Goal: Task Accomplishment & Management: Manage account settings

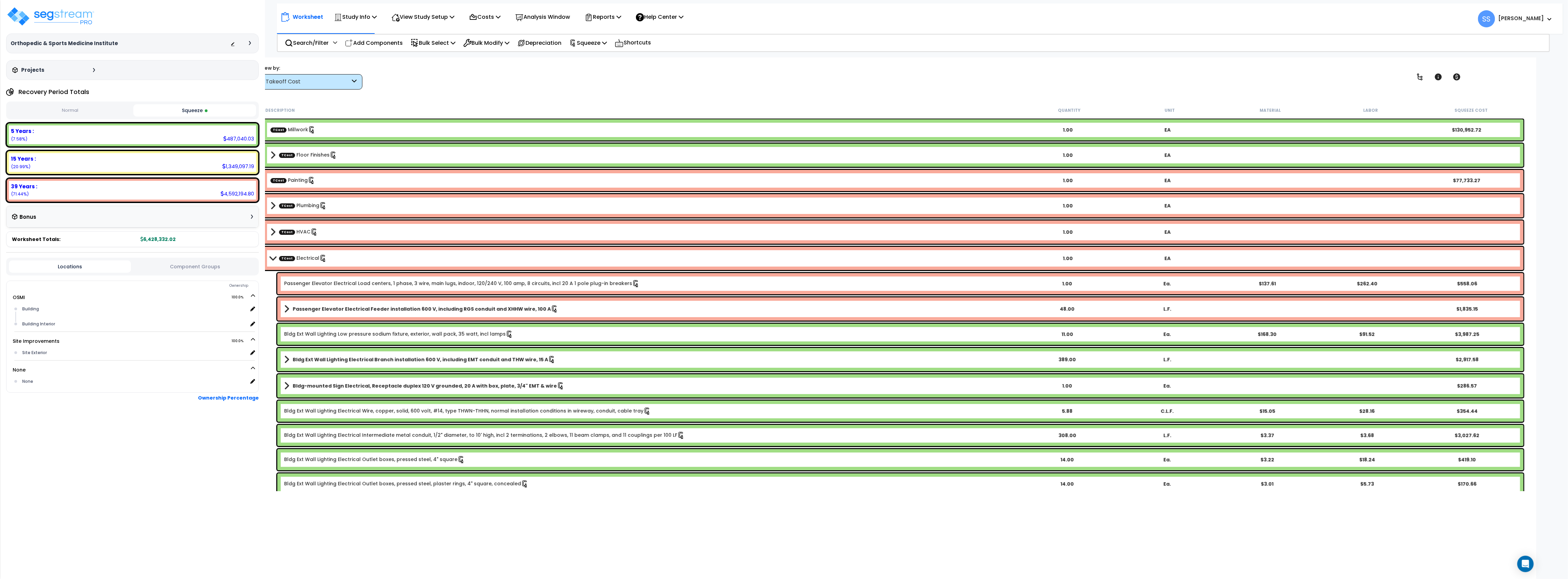
drag, startPoint x: 453, startPoint y: 93, endPoint x: 413, endPoint y: 54, distance: 55.9
click at [349, 92] on div "Worksheet Study Info Study Setup Add Property Unit Template study Clone study SS" at bounding box center [893, 347] width 1286 height 579
click at [277, 254] on b "TCost Electrical" at bounding box center [644, 258] width 748 height 9
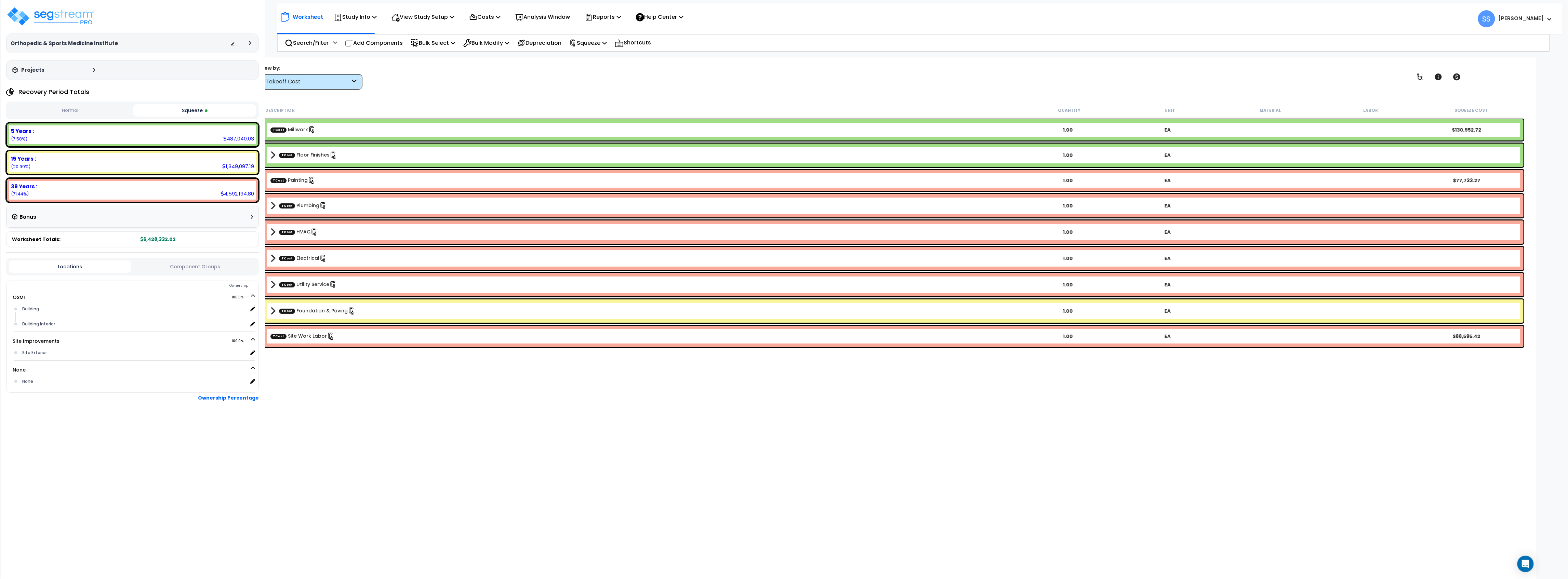
click at [272, 231] on span at bounding box center [273, 232] width 5 height 9
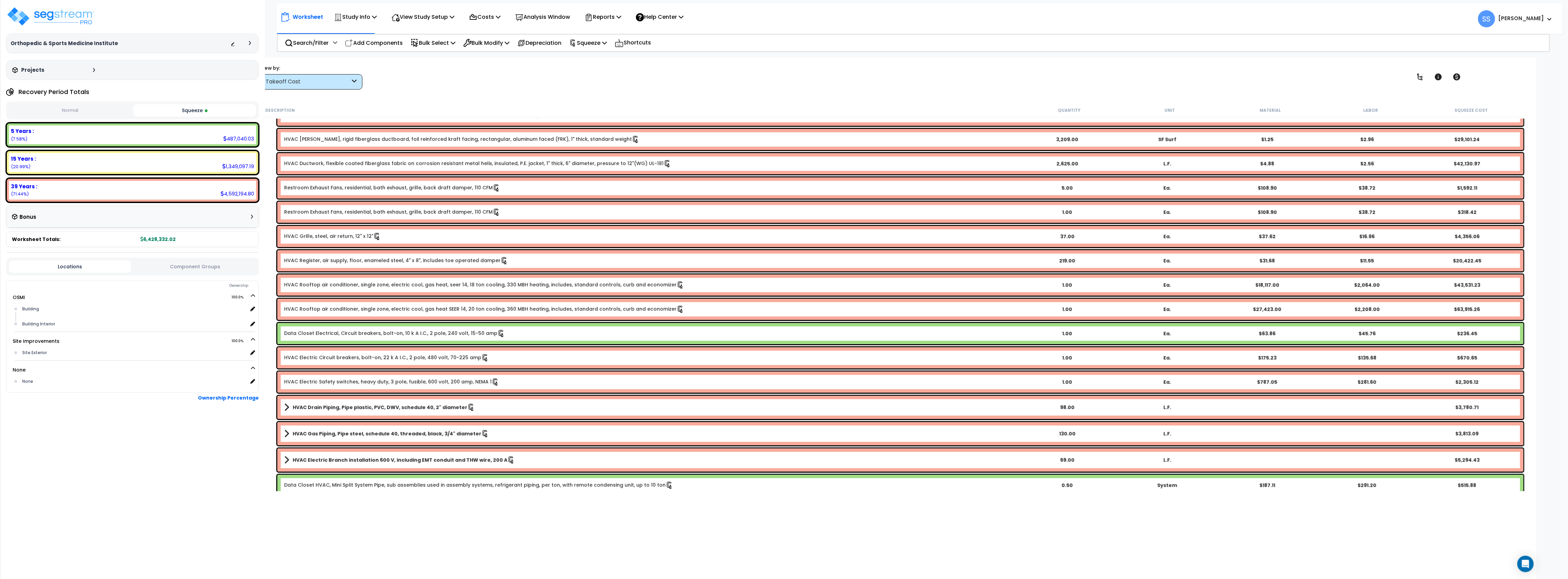
scroll to position [63, 0]
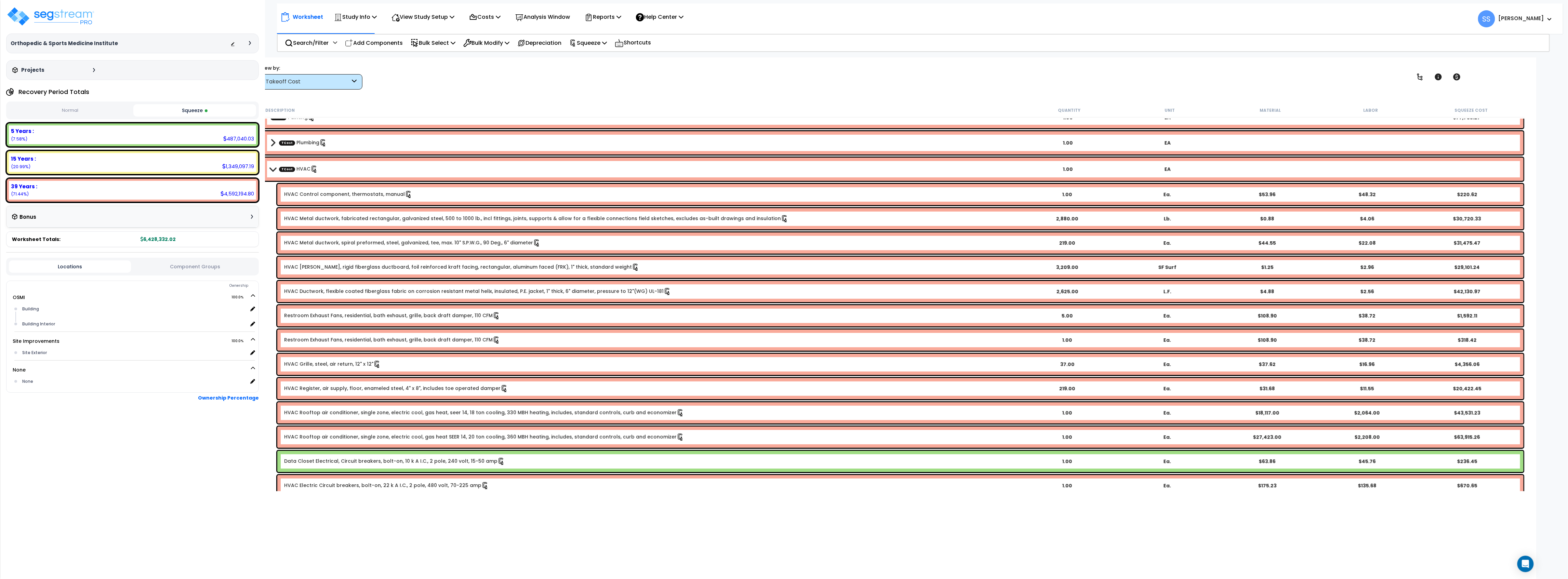
click at [272, 166] on span at bounding box center [273, 169] width 9 height 5
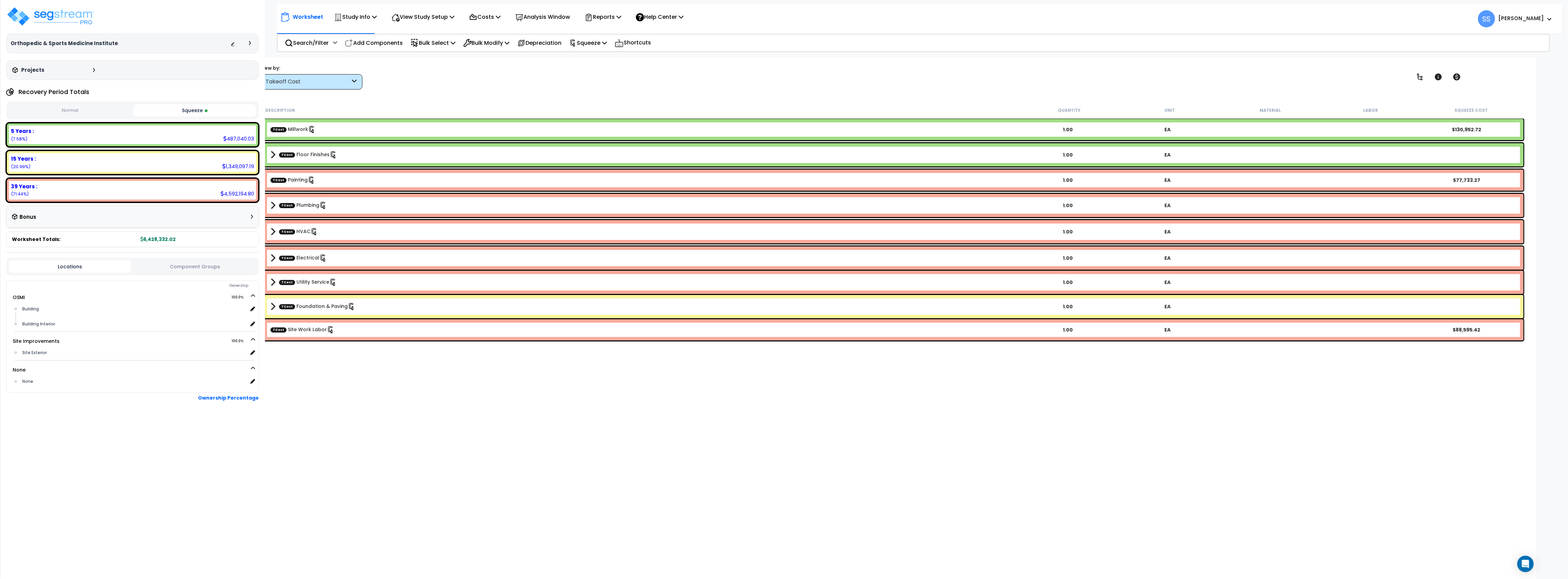
scroll to position [0, 0]
click at [274, 151] on span at bounding box center [273, 155] width 5 height 9
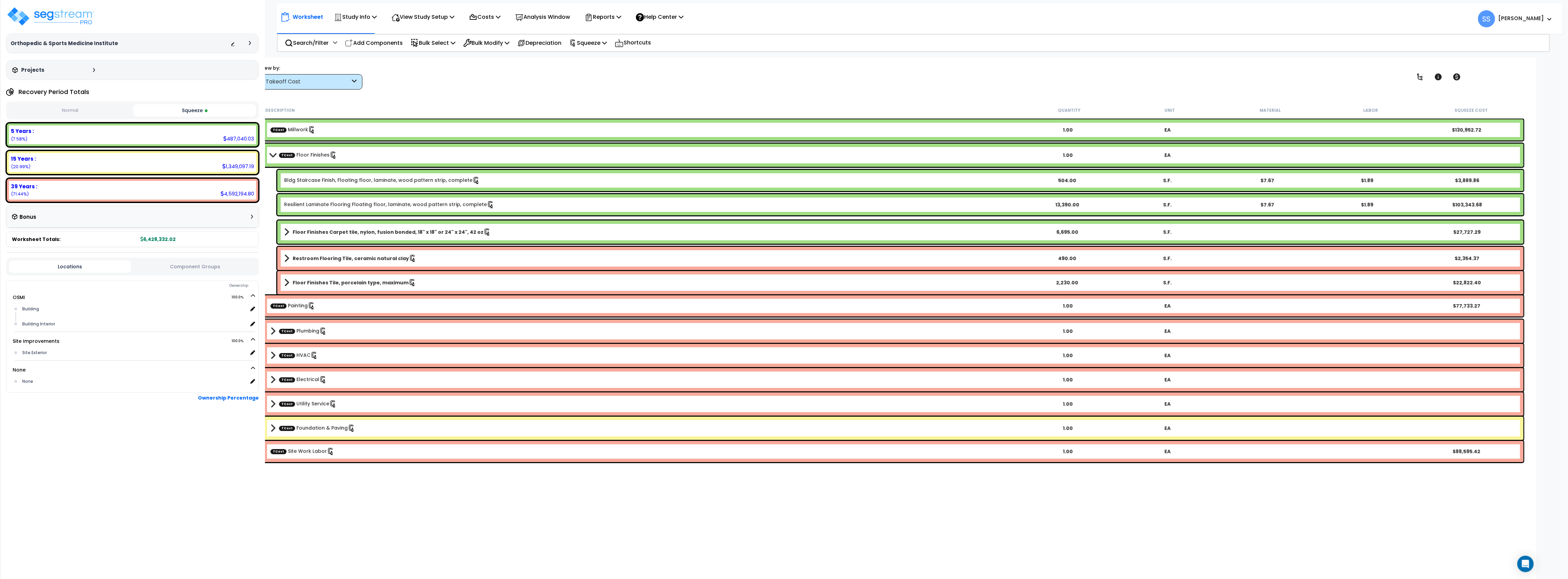
click at [284, 283] on span at bounding box center [287, 282] width 5 height 9
click at [285, 283] on span at bounding box center [286, 283] width 9 height 5
click at [272, 153] on span at bounding box center [273, 155] width 9 height 5
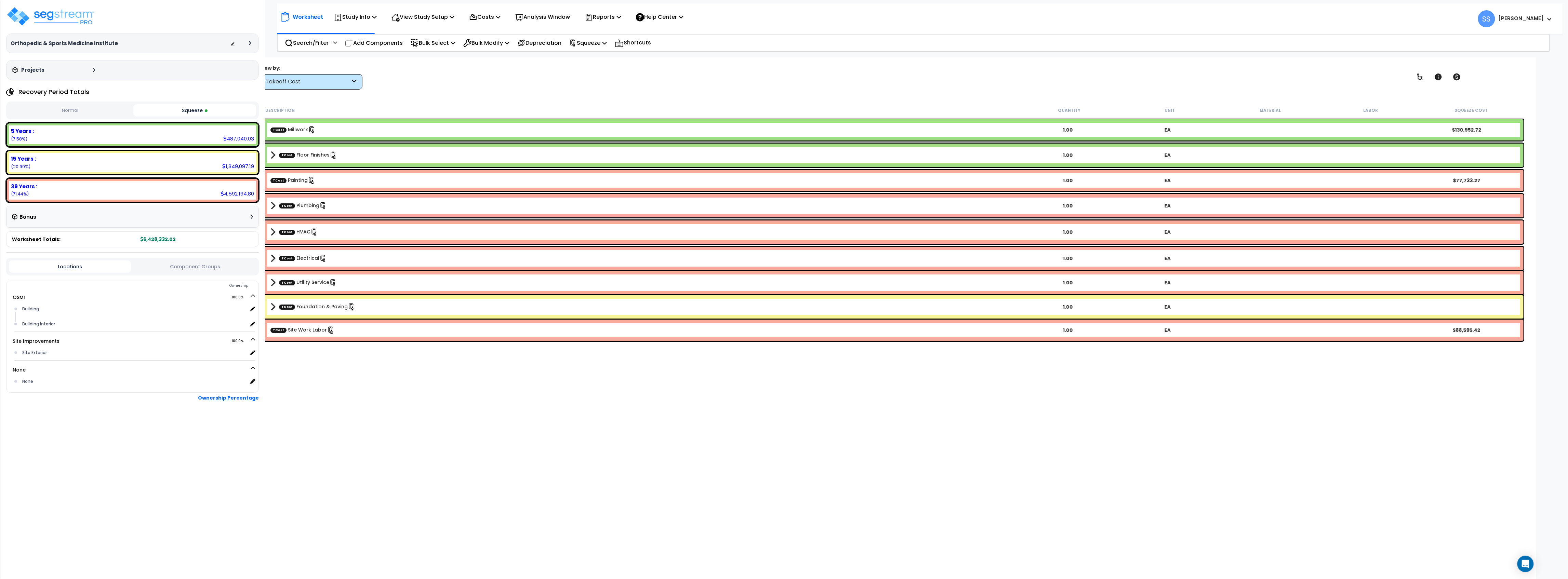
click at [214, 115] on button "Squeeze" at bounding box center [195, 110] width 123 height 12
click at [221, 111] on button "Squeeze" at bounding box center [195, 110] width 123 height 12
click at [268, 306] on div "TCost Foundation & Paving 1.00 EA" at bounding box center [894, 307] width 1260 height 23
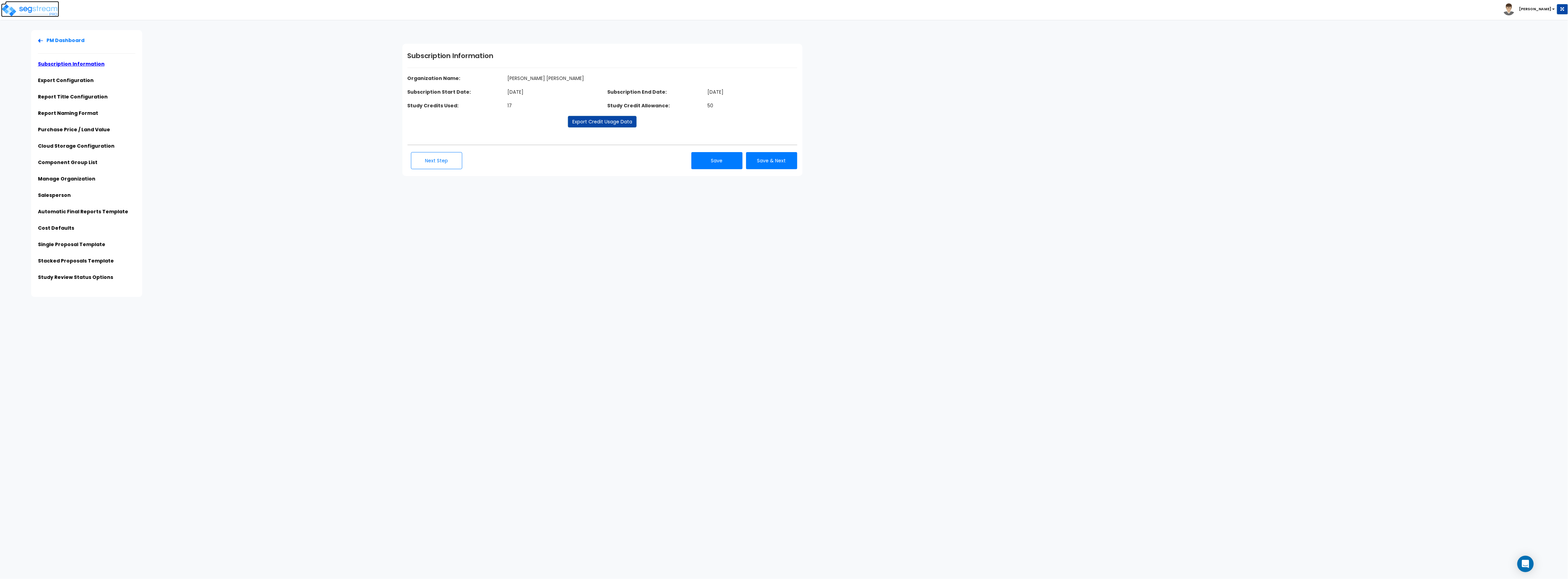
click at [45, 11] on img at bounding box center [30, 10] width 58 height 13
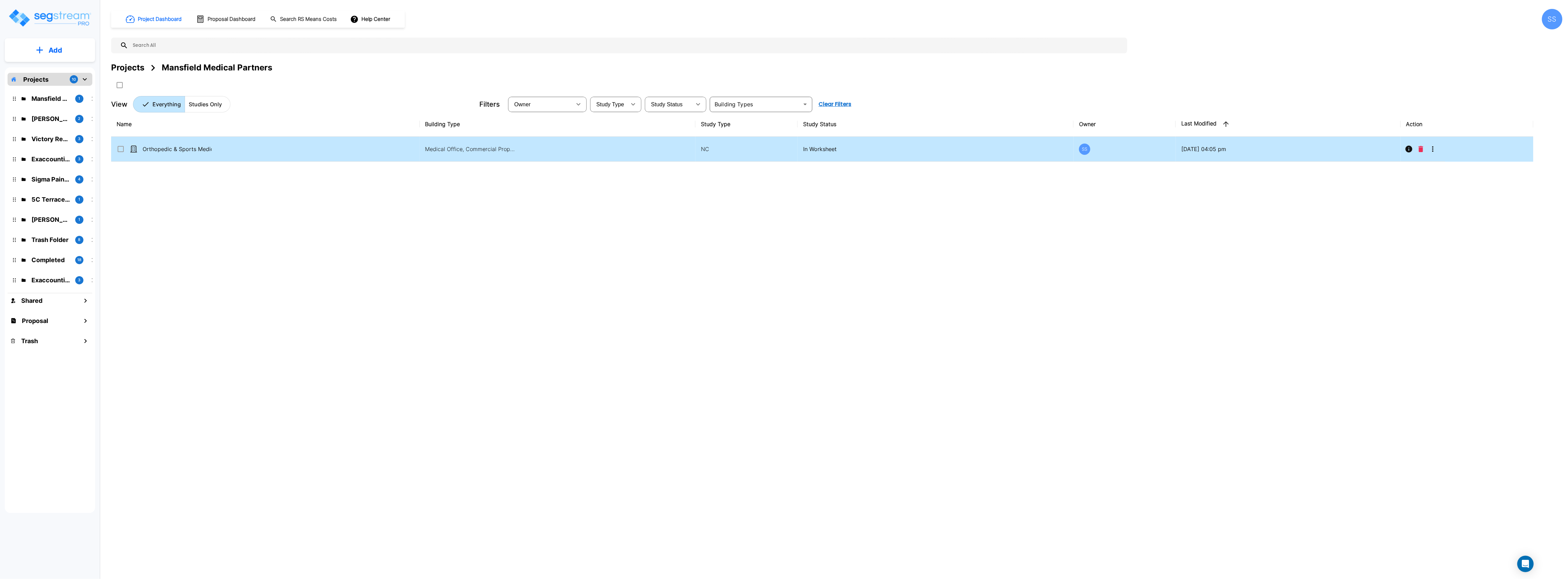
click at [198, 154] on td "Orthopedic & Sports Medicine Institute" at bounding box center [265, 149] width 309 height 25
checkbox input "true"
click at [198, 154] on td "Orthopedic & Sports Medicine Institute" at bounding box center [265, 149] width 309 height 25
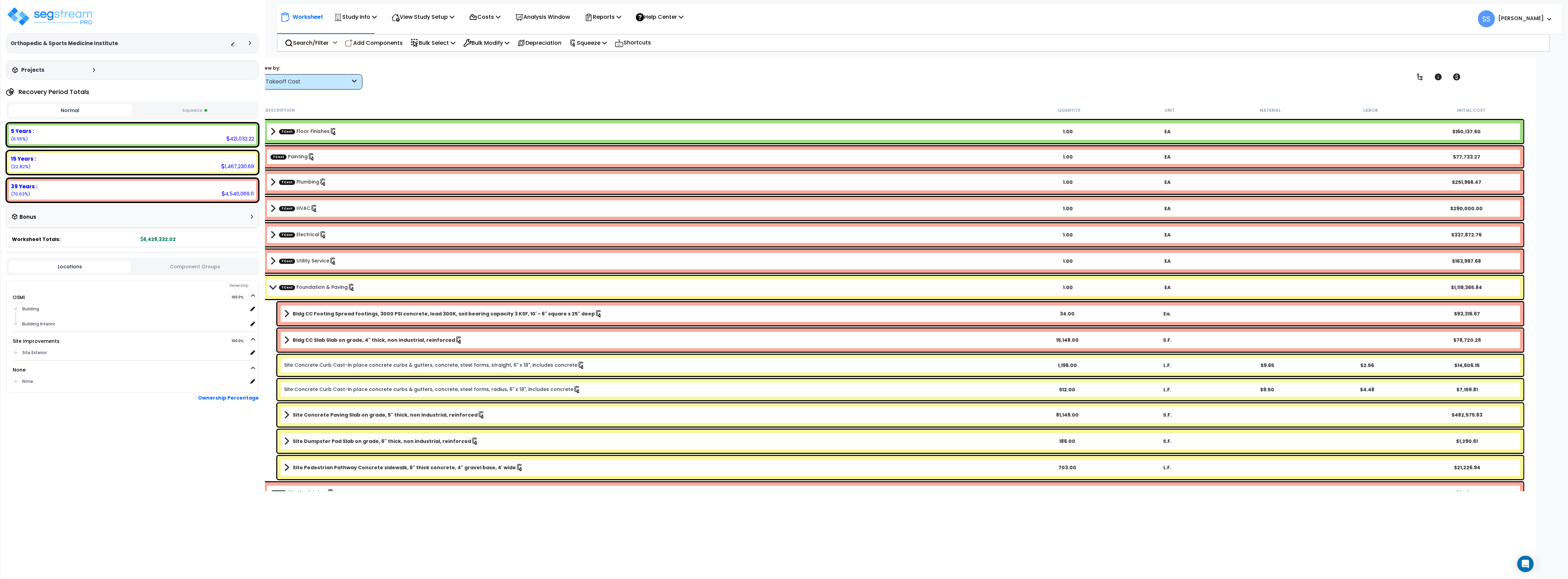
scroll to position [37, 0]
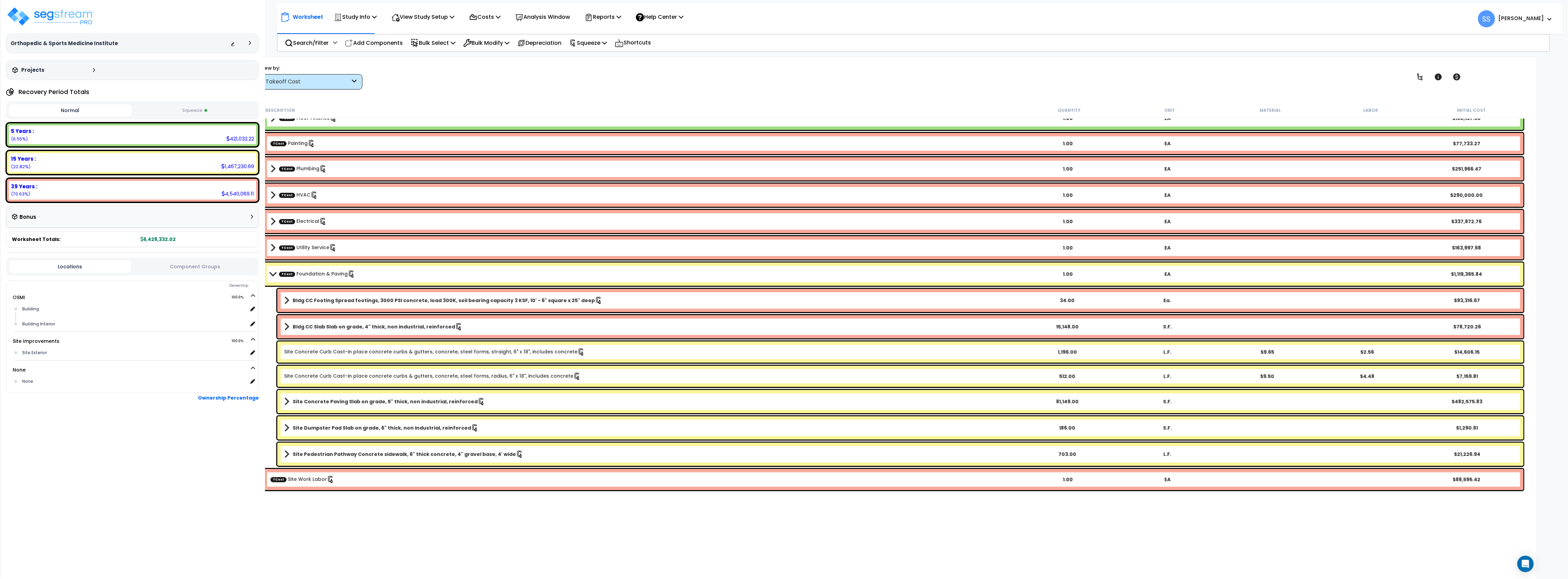
click at [193, 109] on button "Squeeze" at bounding box center [195, 111] width 123 height 12
click at [281, 478] on span "TCost" at bounding box center [278, 480] width 16 height 5
click at [294, 478] on link "TCost Site Work Labor" at bounding box center [302, 479] width 64 height 7
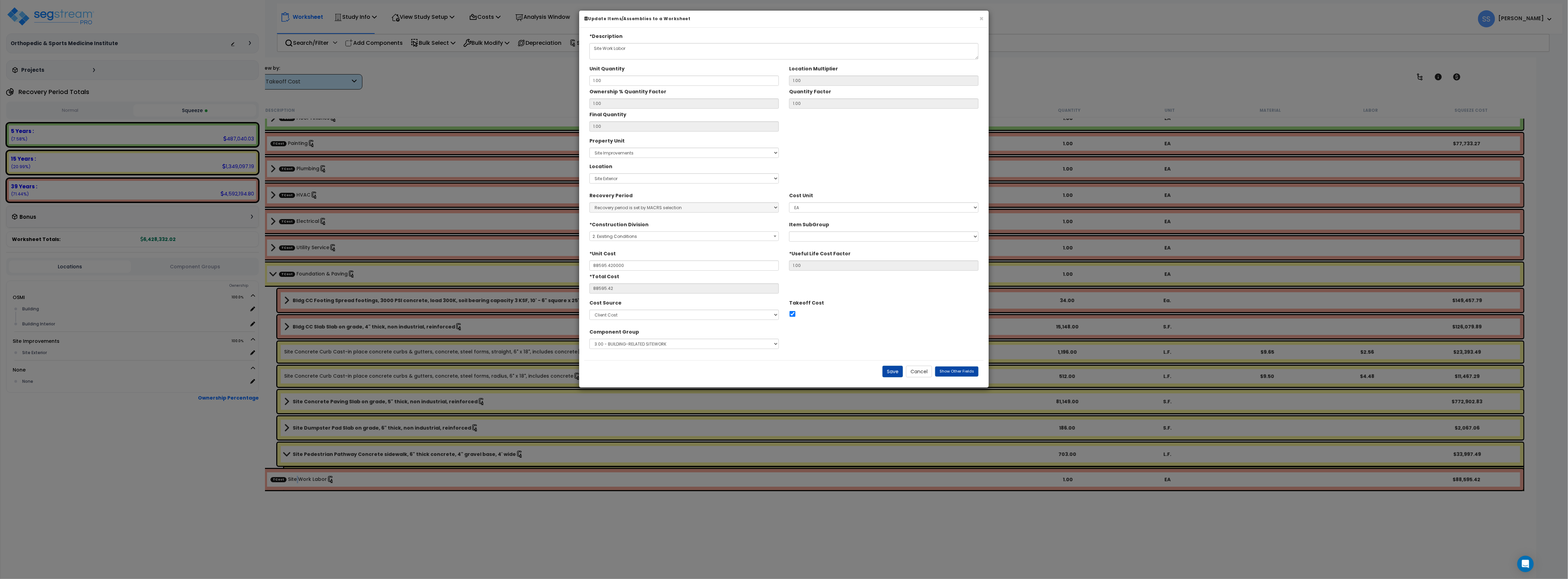
type input "$88,595.42"
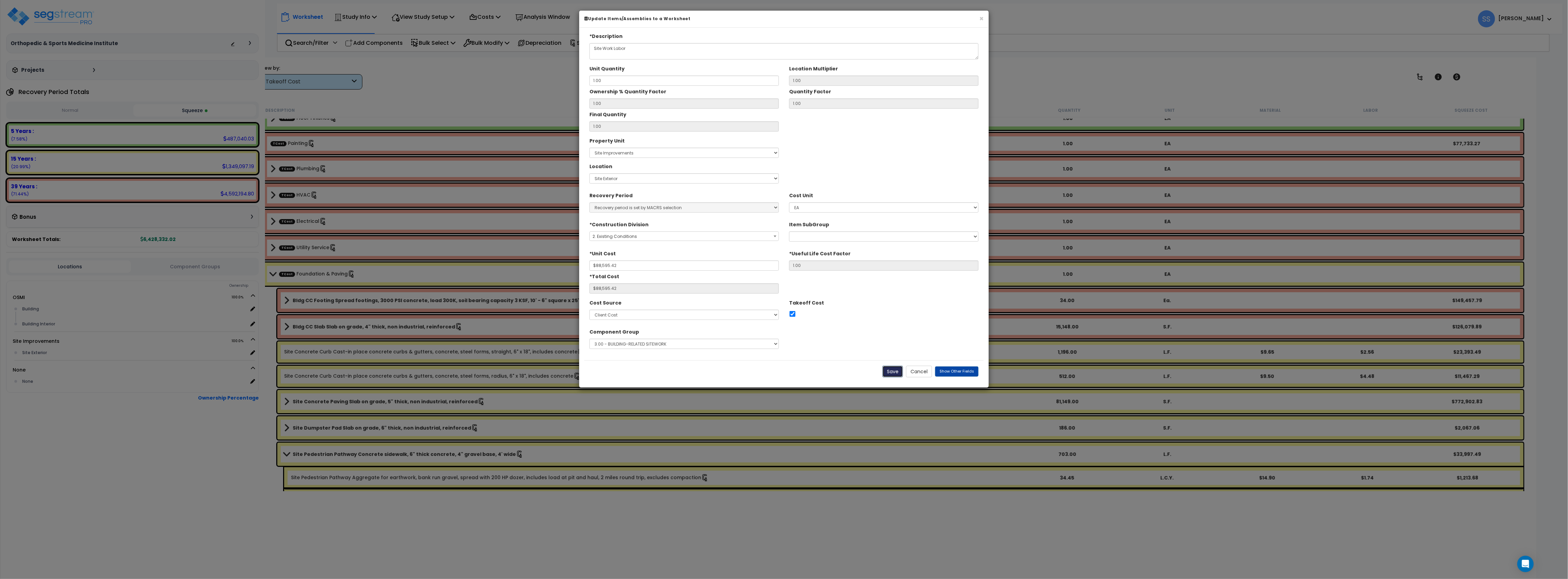
click at [889, 374] on button "Save" at bounding box center [892, 371] width 21 height 11
type input "88595.42"
checkbox input "true"
click at [919, 371] on button "Cancel" at bounding box center [919, 371] width 26 height 11
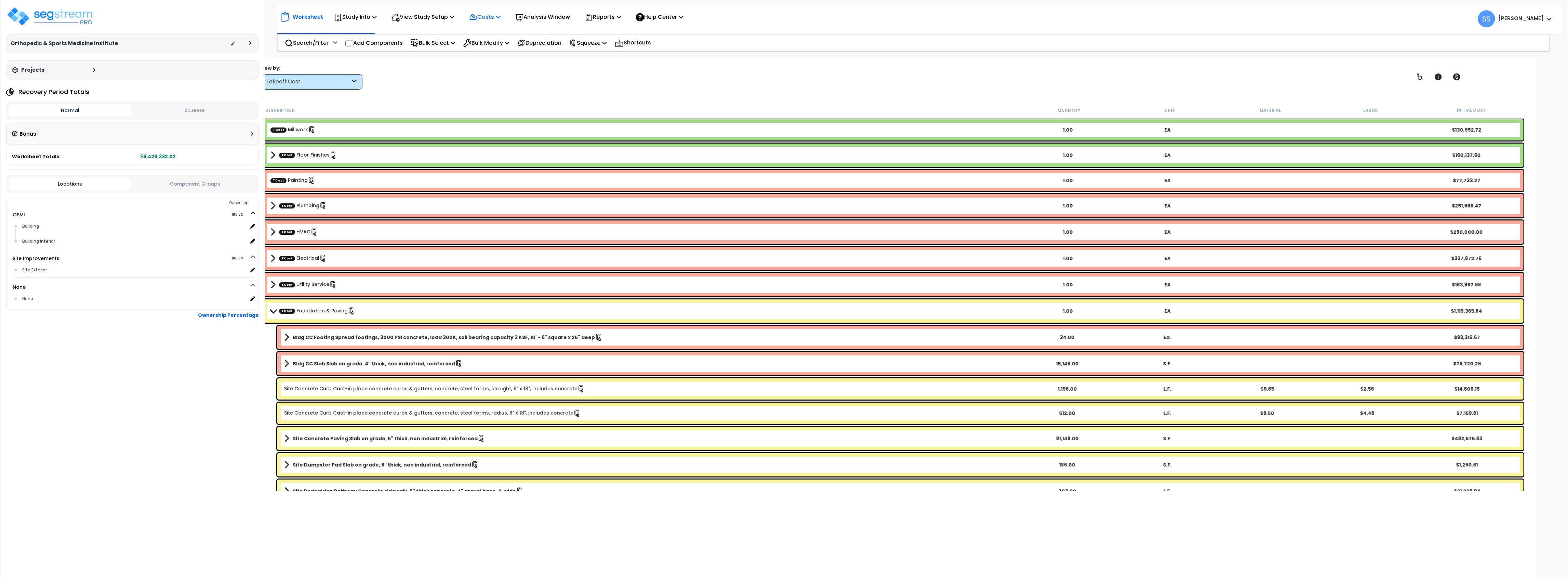
click at [497, 15] on p "Costs" at bounding box center [485, 17] width 31 height 9
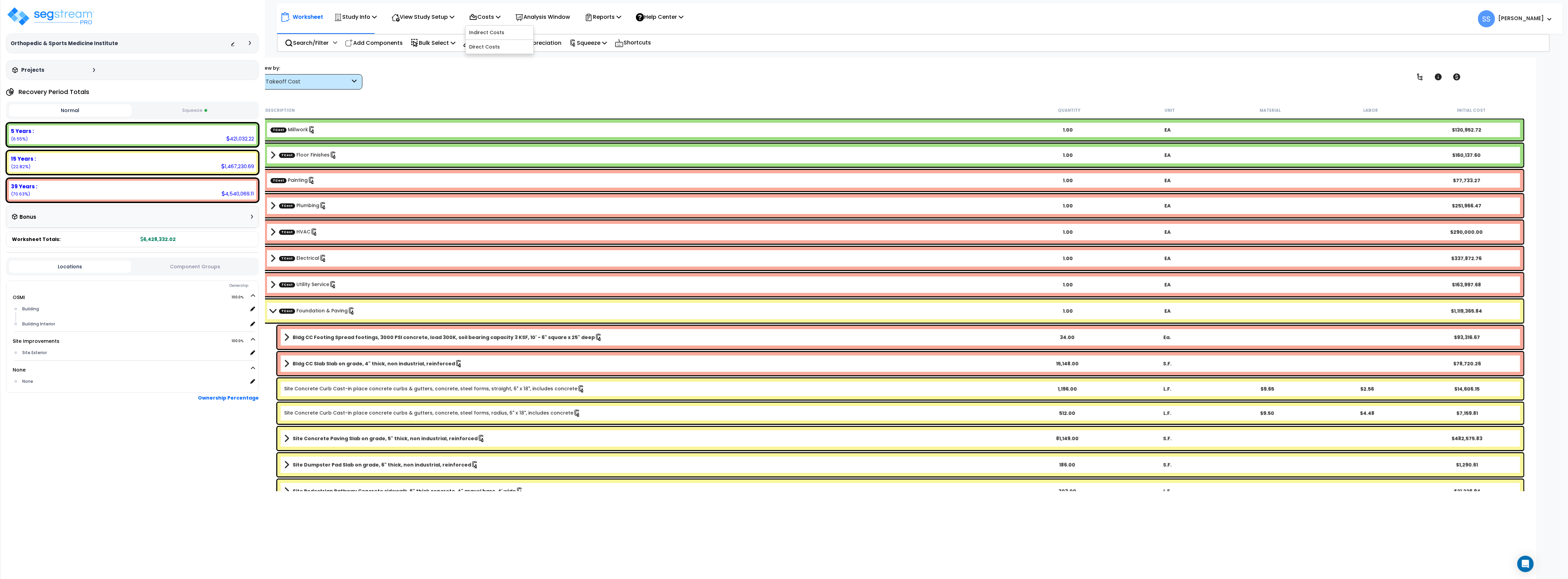
drag, startPoint x: 788, startPoint y: 39, endPoint x: 624, endPoint y: 39, distance: 164.0
click at [786, 39] on div "Search/Filter Additional Search / Filter Add Components Bulk Select Select By..…" at bounding box center [913, 43] width 1273 height 18
click at [421, 15] on p "View Study Setup" at bounding box center [423, 17] width 63 height 9
click at [419, 32] on link "Building Setup" at bounding box center [421, 32] width 67 height 13
click at [455, 15] on icon at bounding box center [452, 17] width 5 height 5
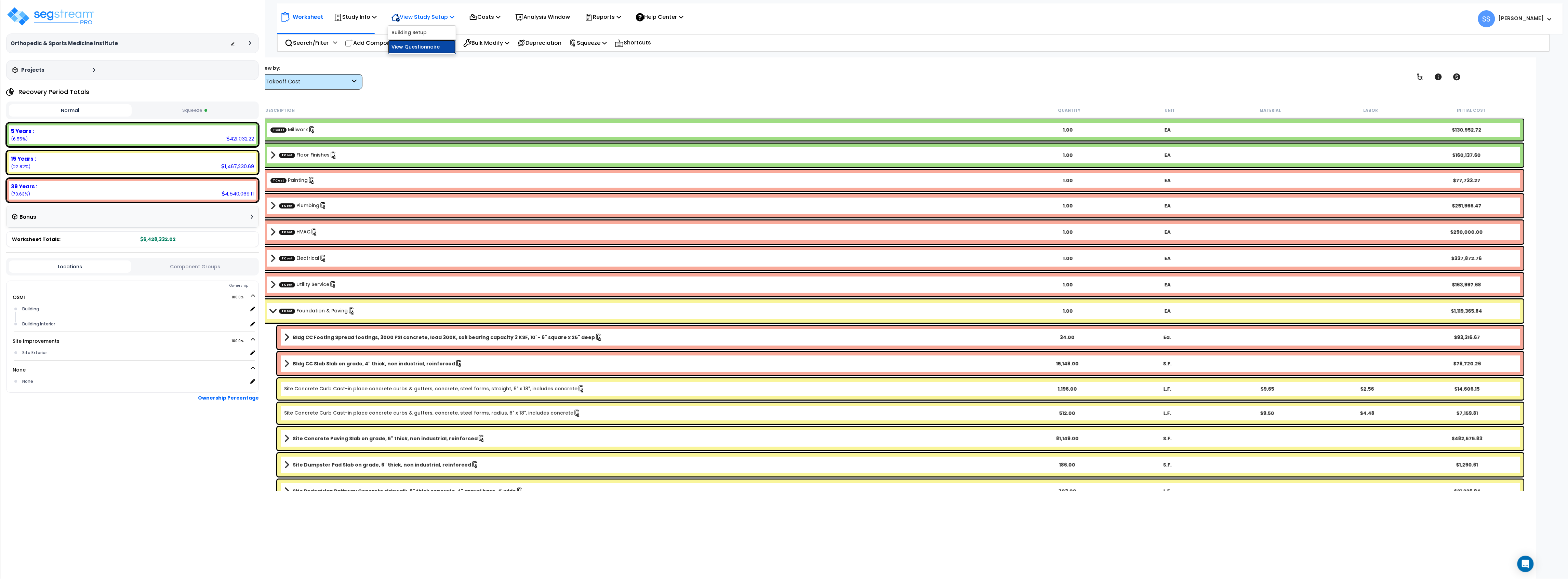
click at [435, 45] on link "View Questionnaire" at bounding box center [421, 47] width 67 height 13
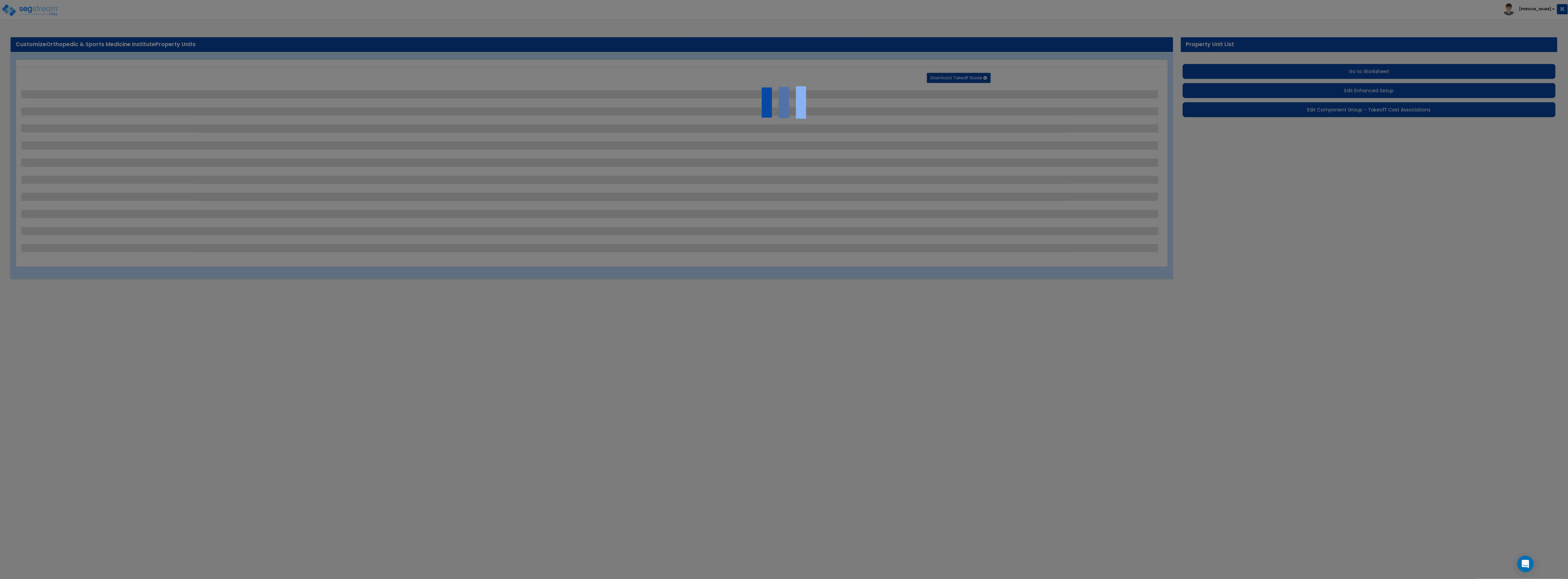
select select "2"
select select "1"
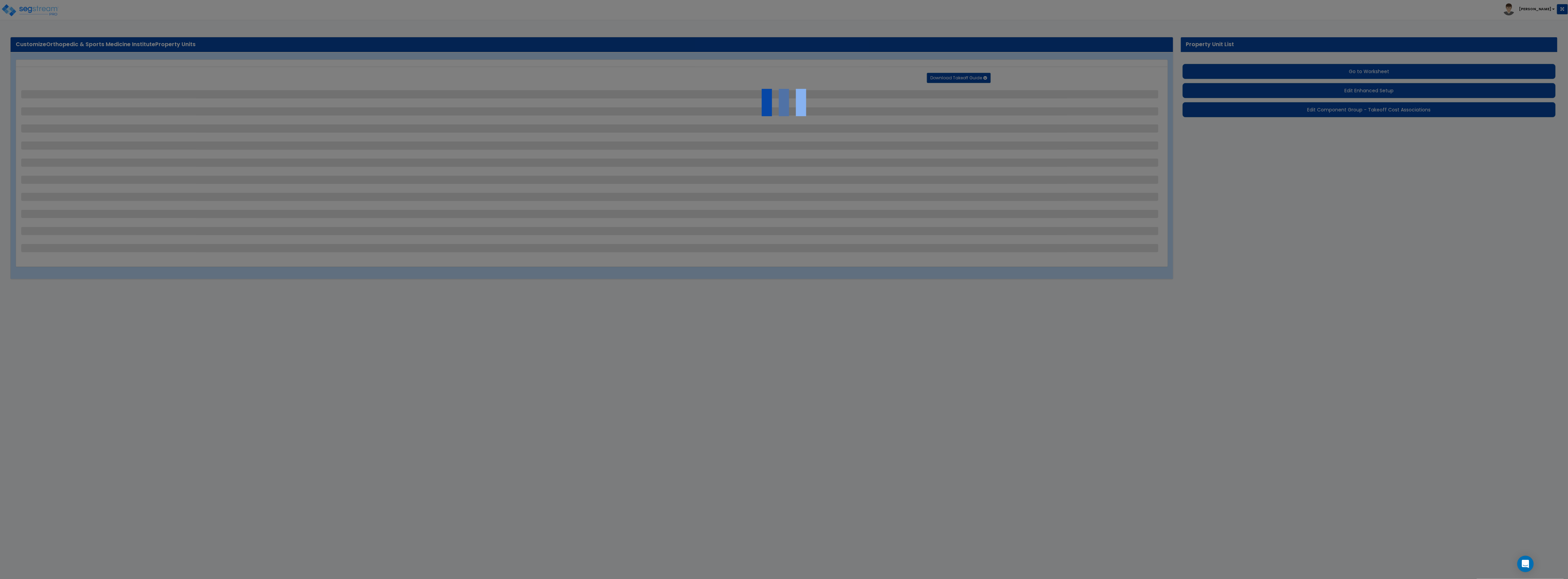
select select "1"
select select "2"
select select "1"
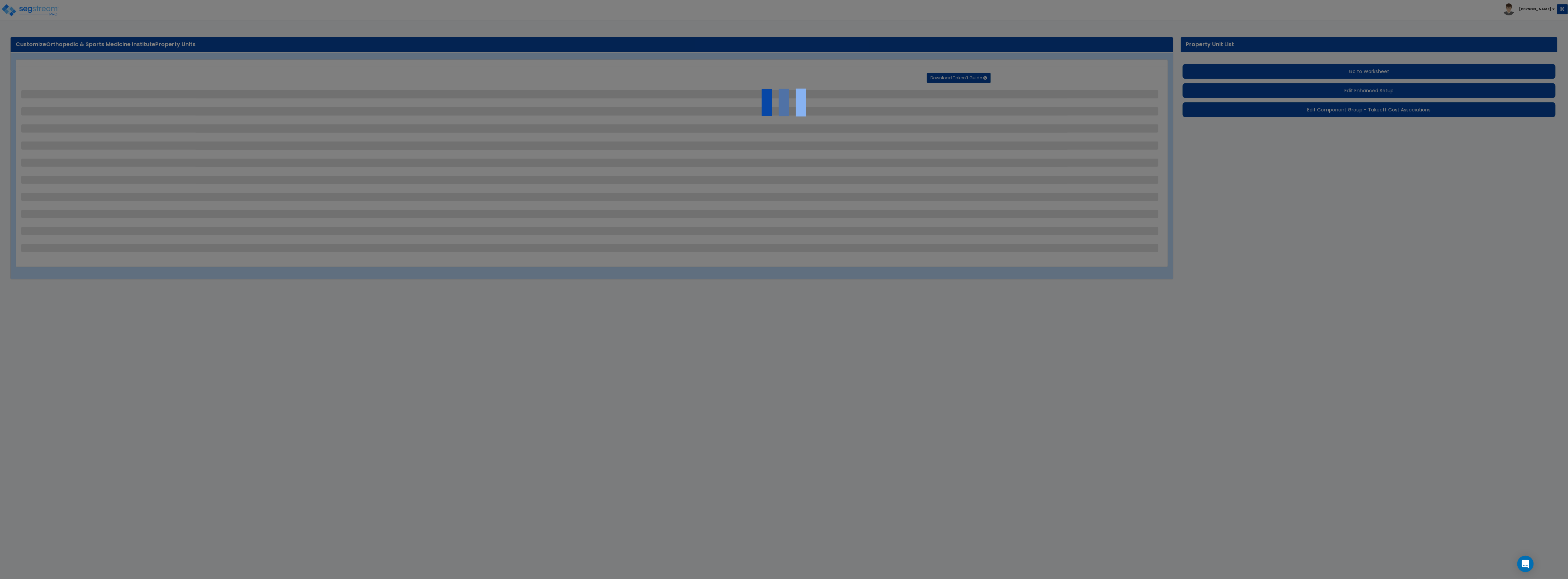
select select "2"
select select "1"
select select "4"
select select "2"
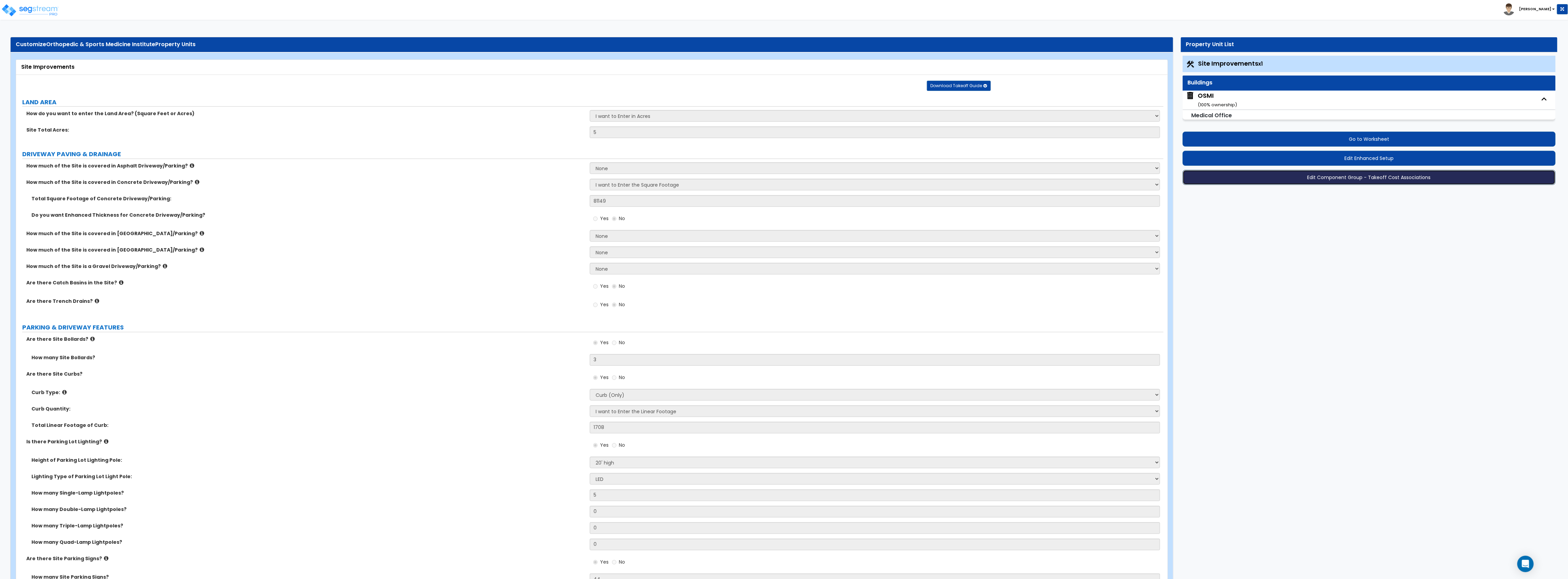
click at [1356, 175] on button "Edit Component Group - Takeoff Cost Associations" at bounding box center [1369, 177] width 373 height 15
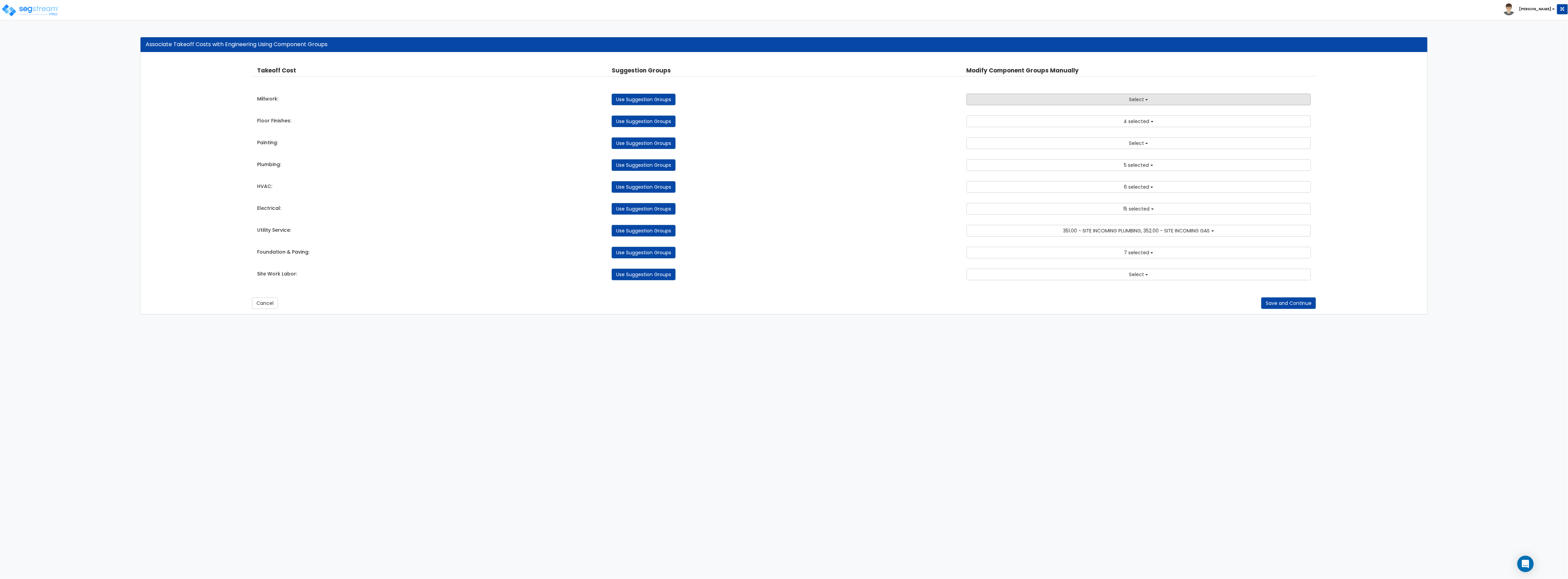
click at [1111, 101] on button "Select" at bounding box center [1139, 99] width 344 height 11
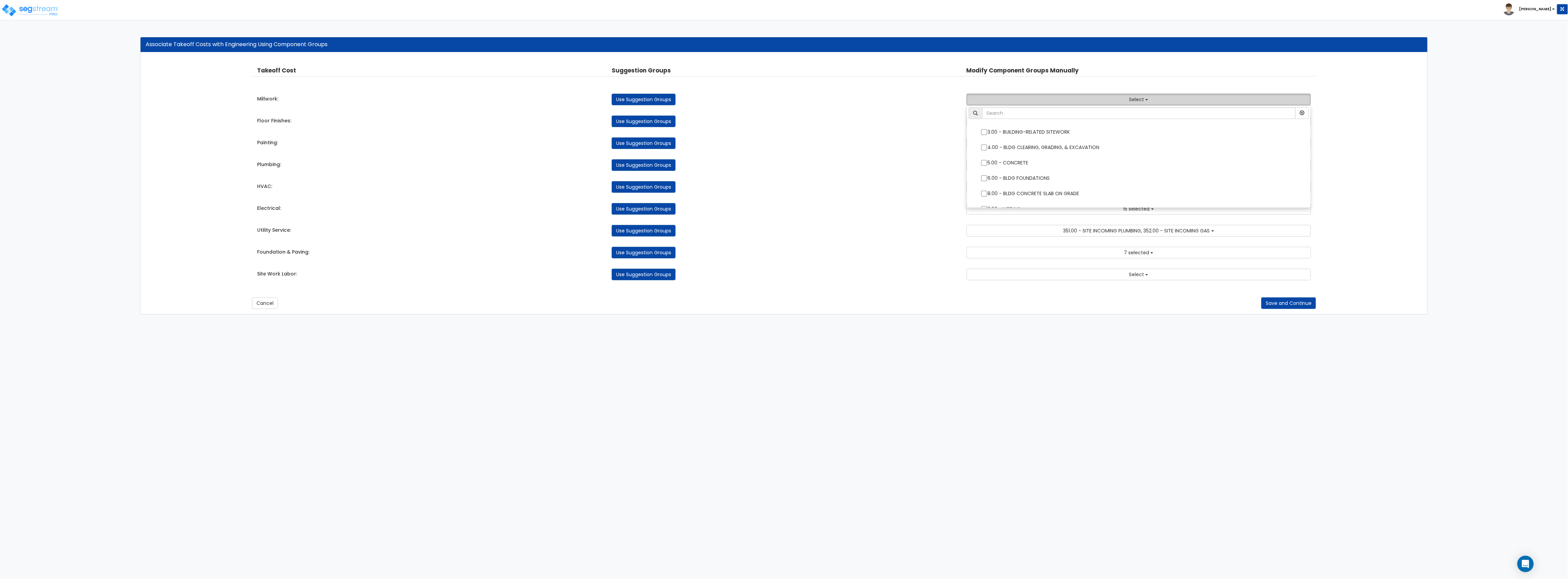
click at [1107, 98] on button "Select" at bounding box center [1139, 99] width 344 height 11
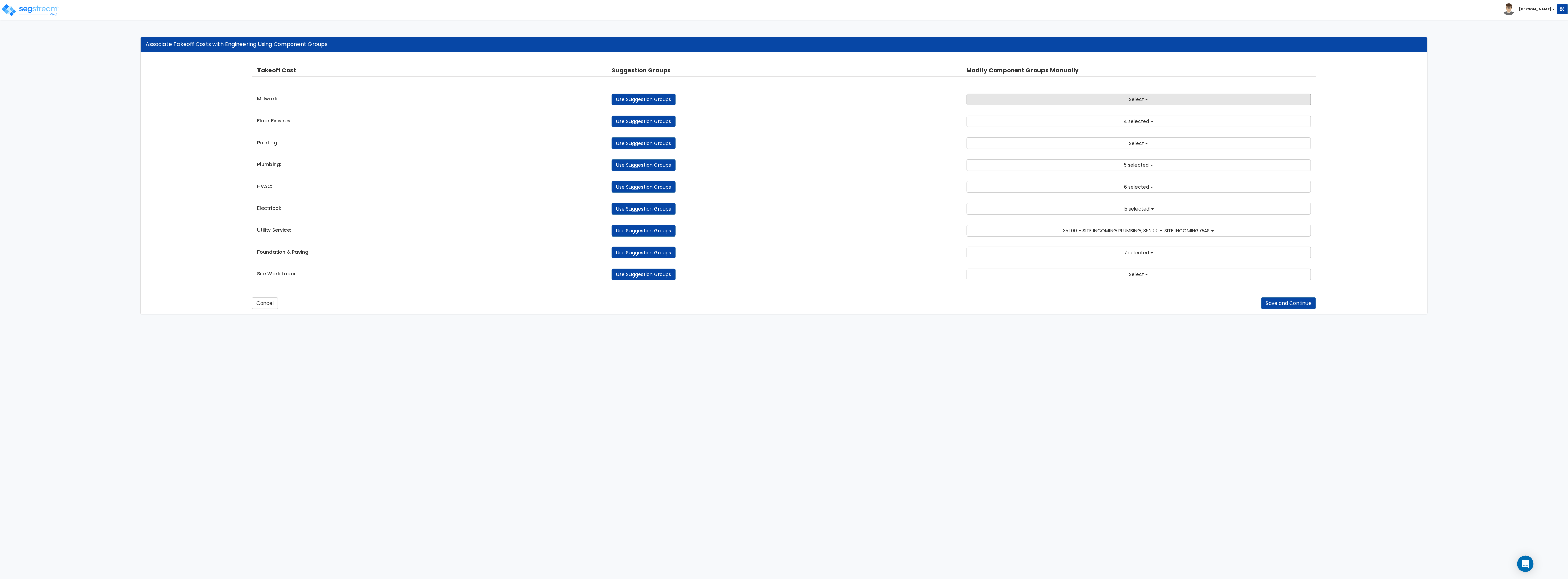
click at [1131, 101] on span "Select" at bounding box center [1136, 99] width 15 height 7
click at [654, 100] on link "Use Suggestion Groups" at bounding box center [643, 99] width 64 height 11
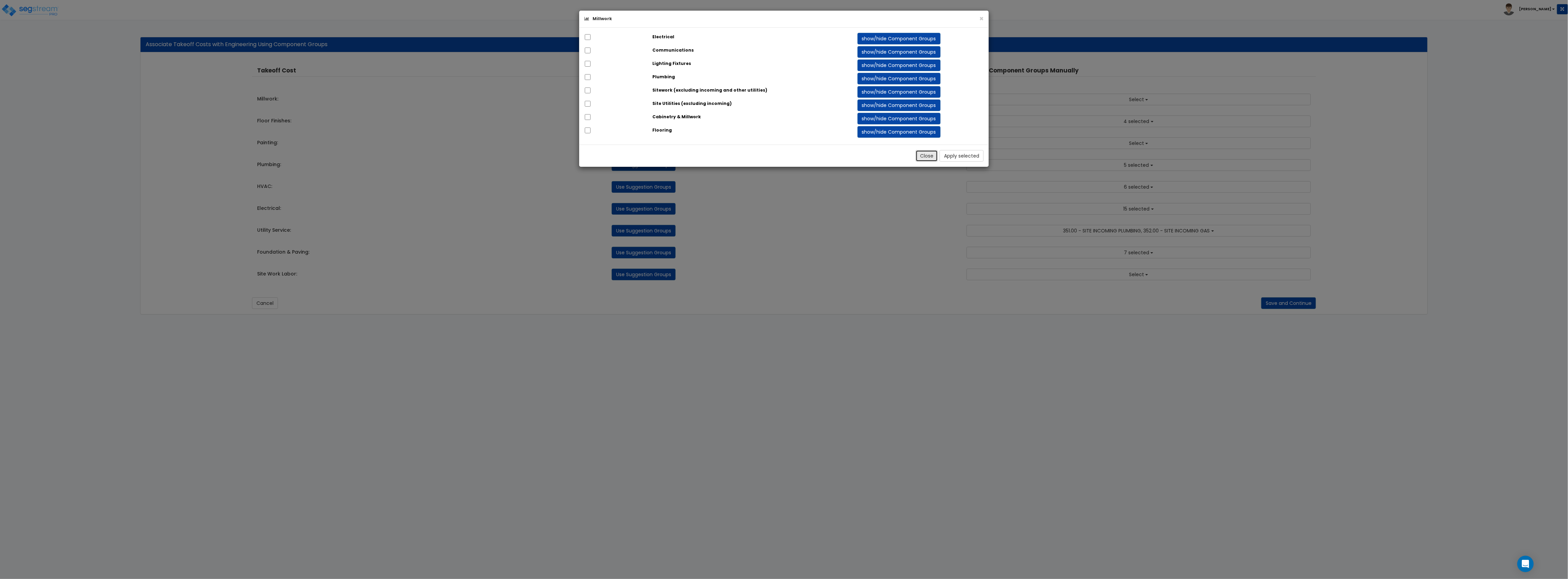
click at [920, 155] on button "Close" at bounding box center [927, 155] width 22 height 11
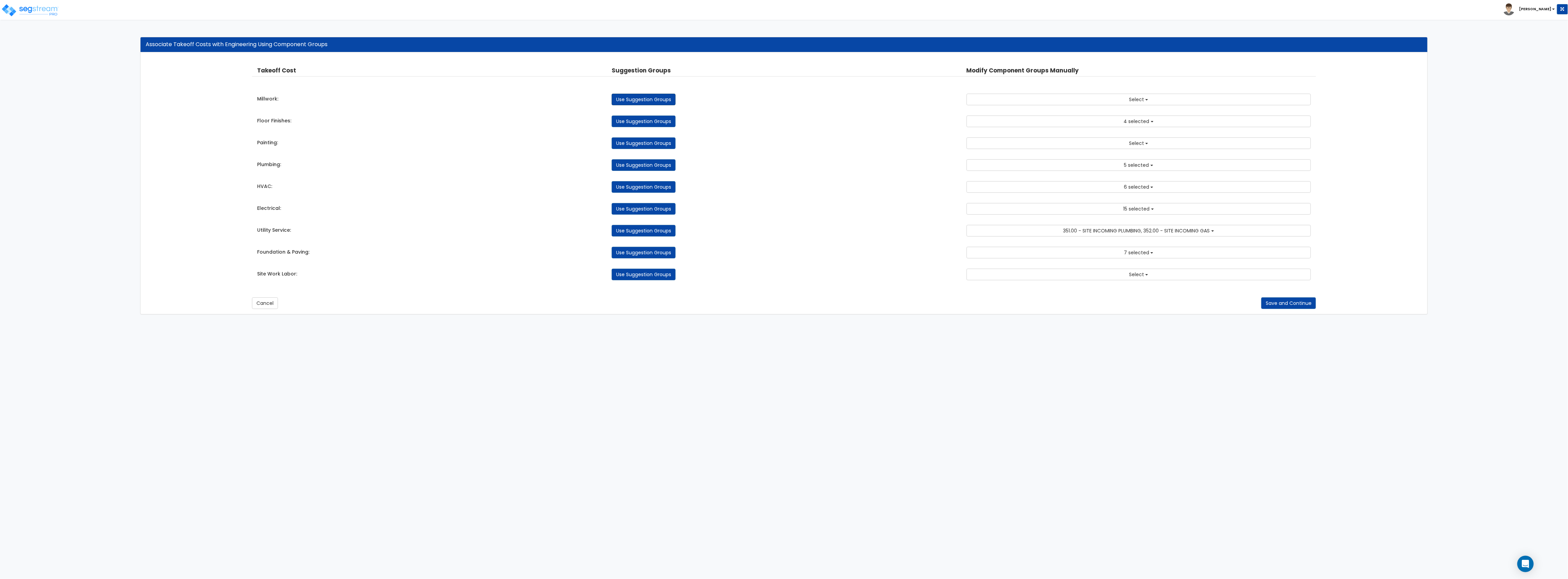
click at [653, 103] on link "Use Suggestion Groups" at bounding box center [643, 99] width 64 height 11
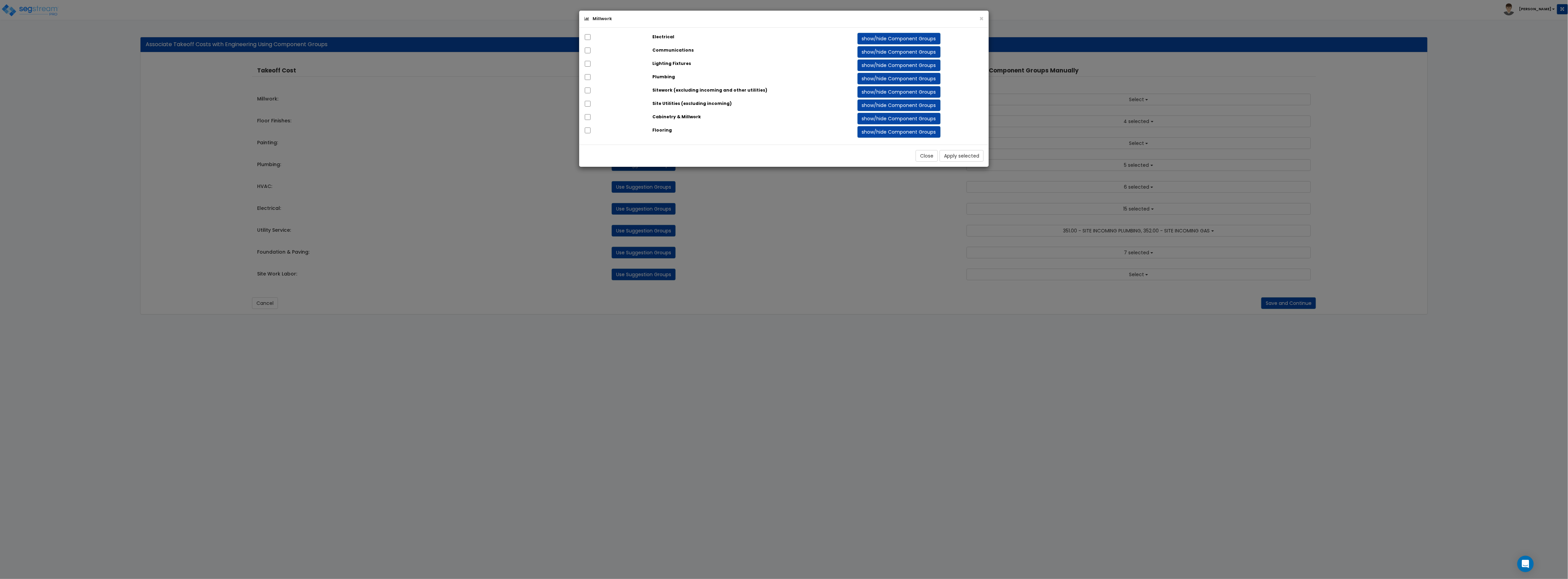
click at [593, 119] on div at bounding box center [613, 117] width 68 height 9
click at [589, 119] on input "checkbox" at bounding box center [587, 117] width 7 height 6
checkbox input "true"
click at [959, 158] on button "Apply selected" at bounding box center [961, 155] width 44 height 11
checkbox input "true"
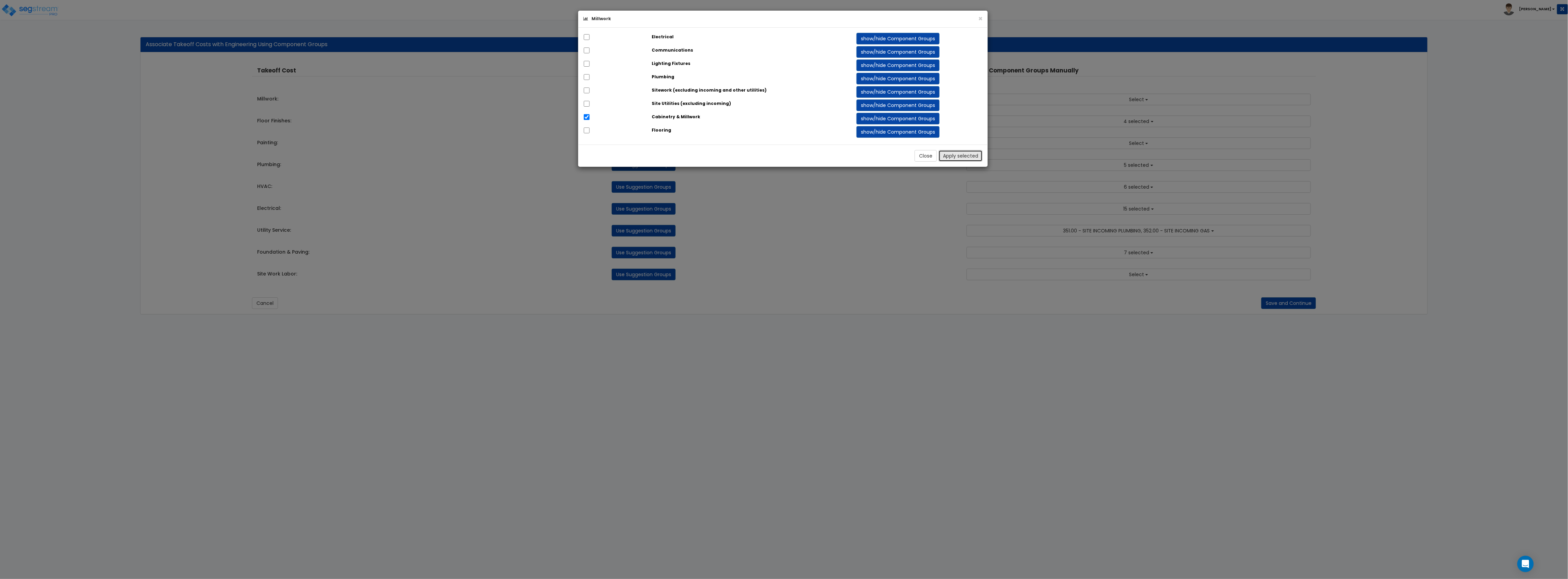
checkbox input "true"
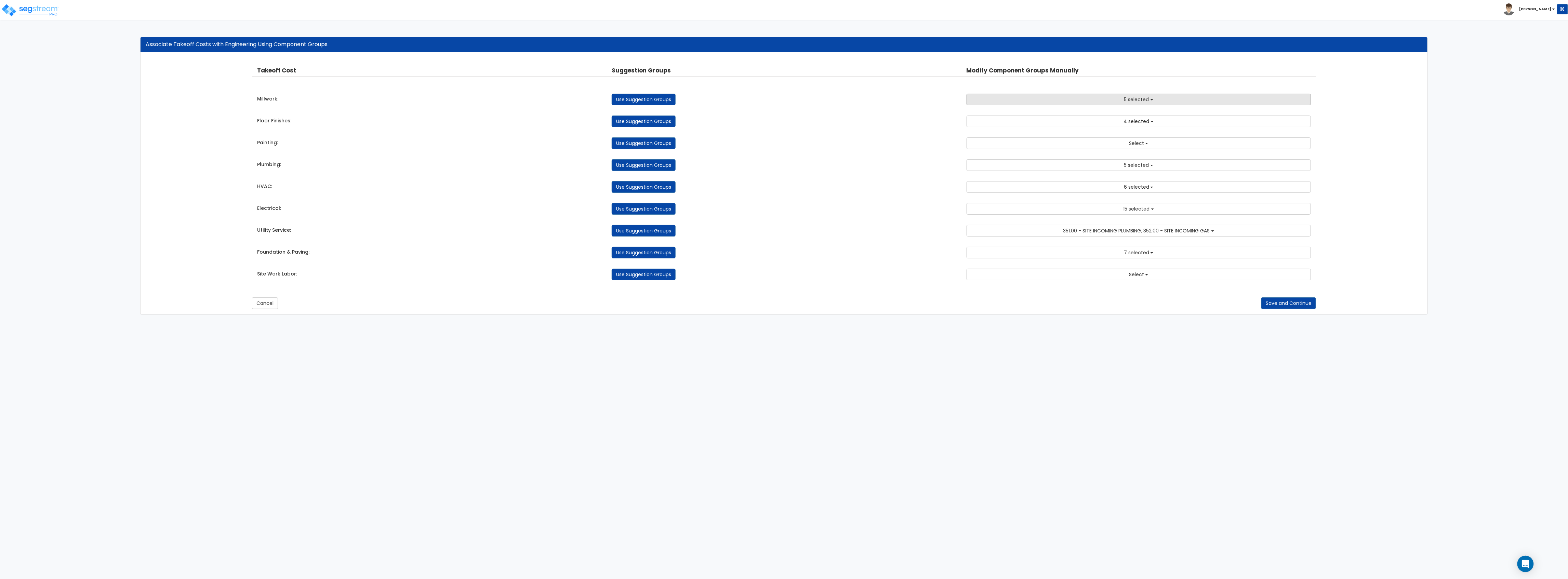
click at [1098, 95] on button "5 selected" at bounding box center [1139, 99] width 344 height 11
click at [1023, 133] on label "114.00 - VINYL BASE MOLDING" at bounding box center [1139, 138] width 330 height 16
click at [987, 135] on input "114.00 - VINYL BASE MOLDING" at bounding box center [984, 138] width 7 height 6
checkbox input "true"
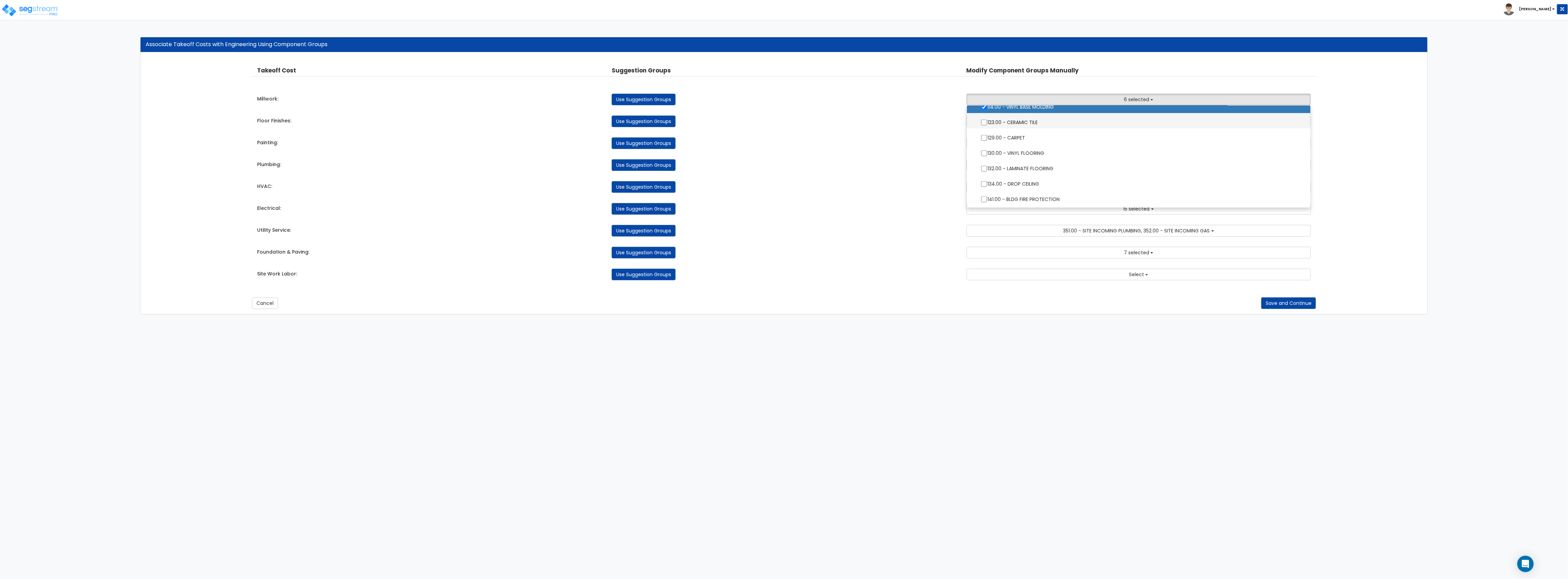
scroll to position [547, 0]
click at [1151, 95] on button "6 selected" at bounding box center [1139, 99] width 344 height 11
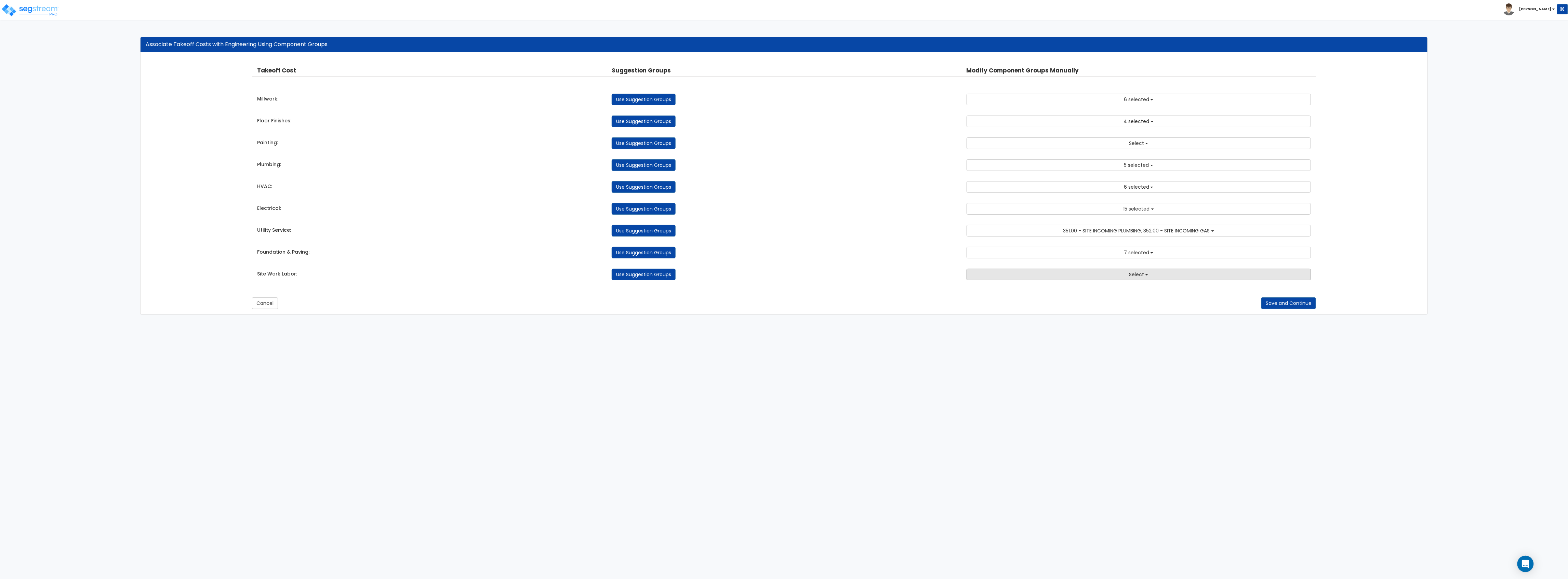
click at [1115, 277] on button "Select" at bounding box center [1139, 274] width 344 height 11
click at [625, 276] on link "Use Suggestion Groups" at bounding box center [643, 274] width 64 height 11
checkbox input "false"
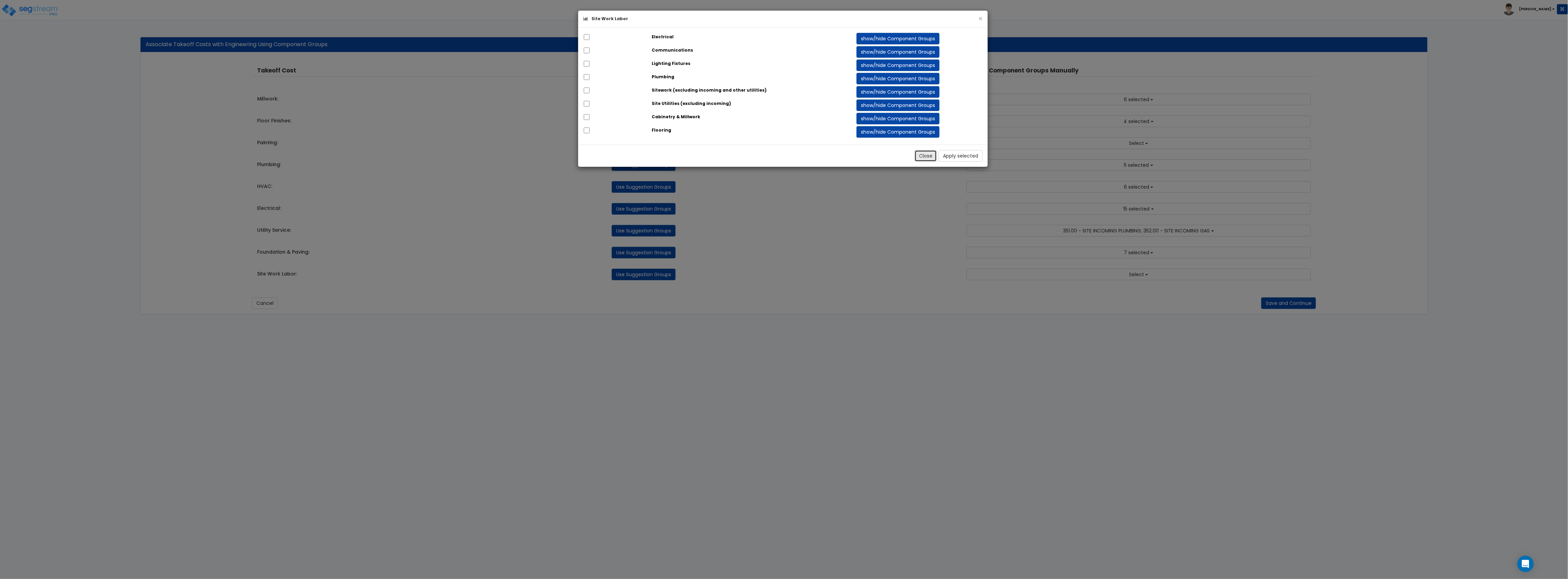
click at [923, 157] on button "Close" at bounding box center [925, 155] width 22 height 11
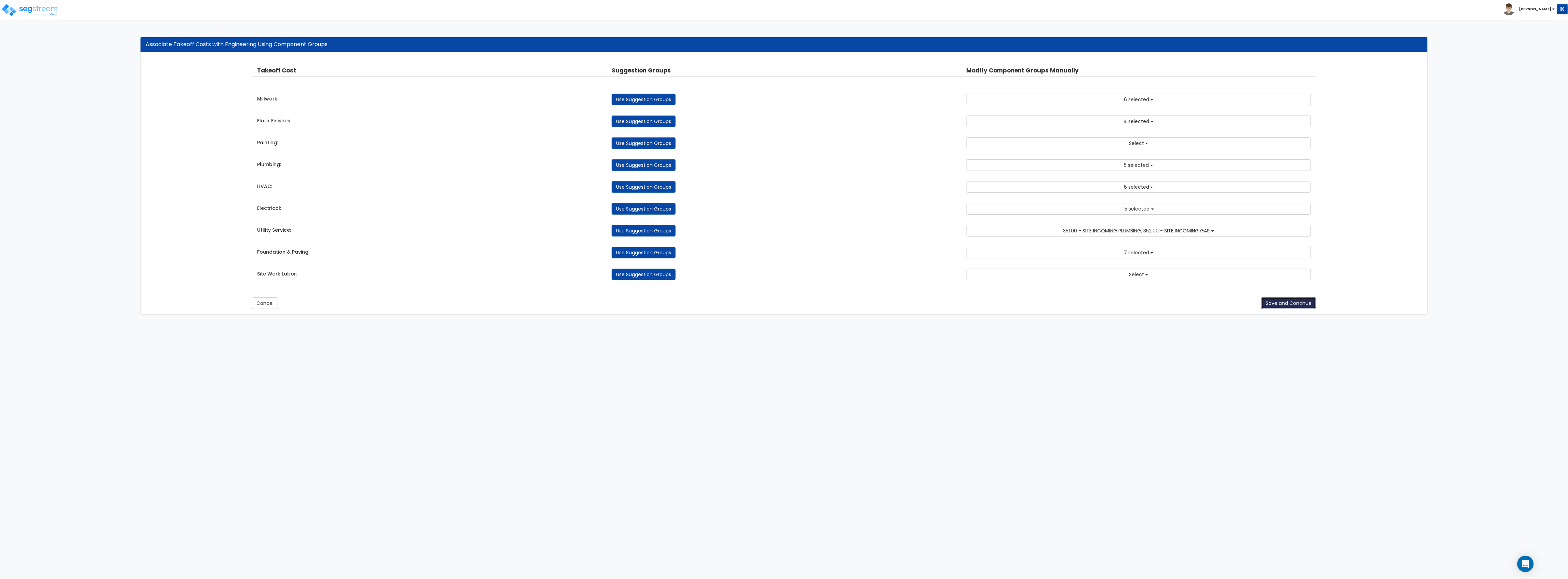
click at [1282, 309] on button "Save and Continue" at bounding box center [1289, 303] width 55 height 11
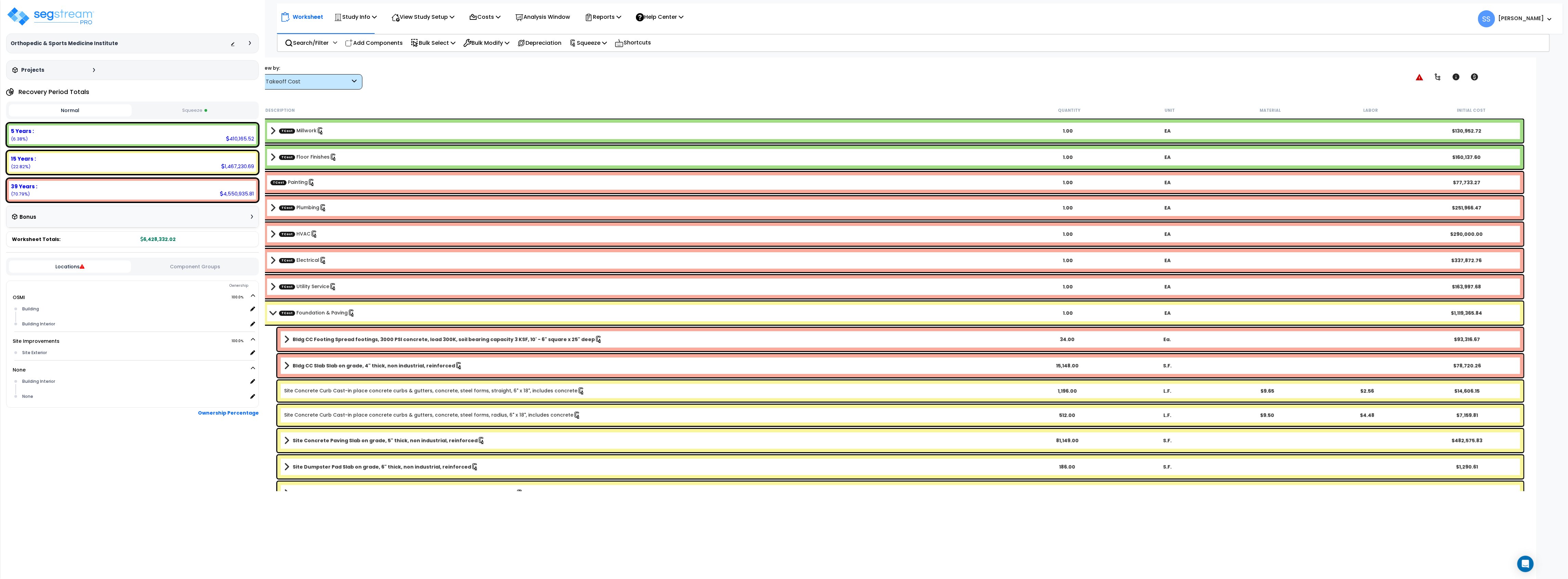
click at [193, 108] on button "Squeeze" at bounding box center [195, 111] width 123 height 12
click at [598, 48] on div "Squeeze" at bounding box center [588, 43] width 37 height 16
click at [611, 53] on link "Re-squeeze" at bounding box center [599, 59] width 67 height 16
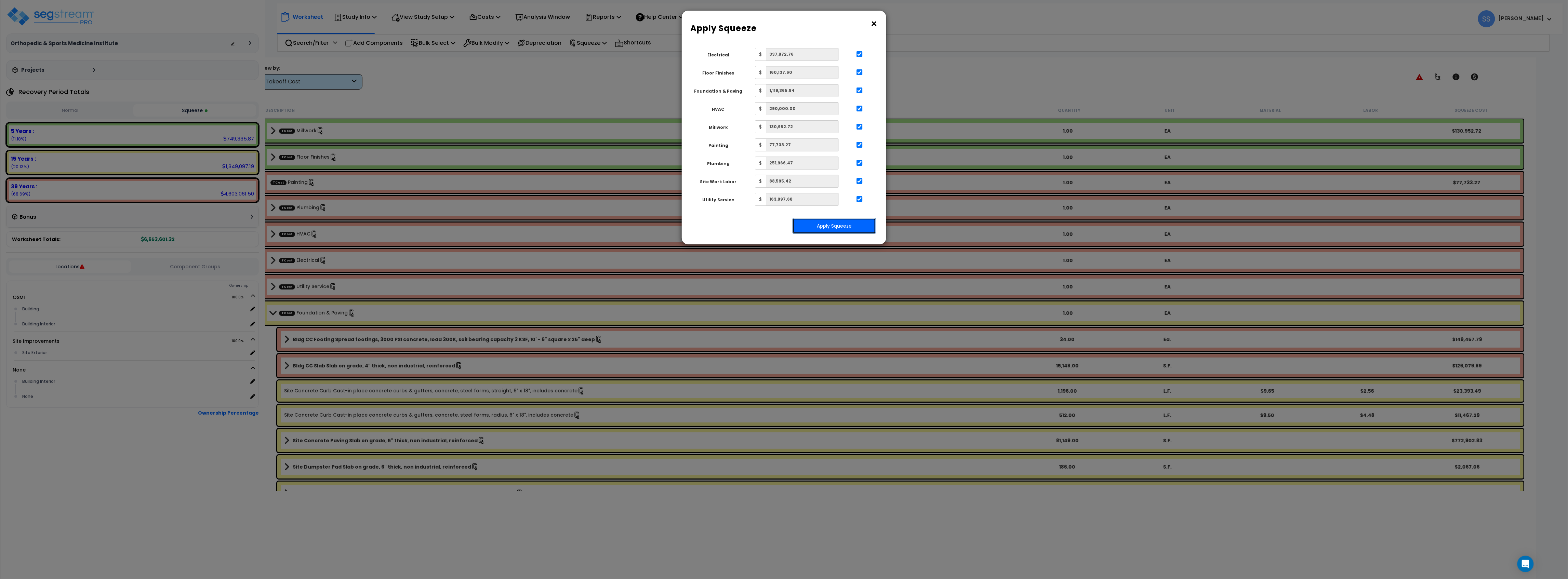
click at [842, 225] on button "Apply Squeeze" at bounding box center [834, 226] width 83 height 16
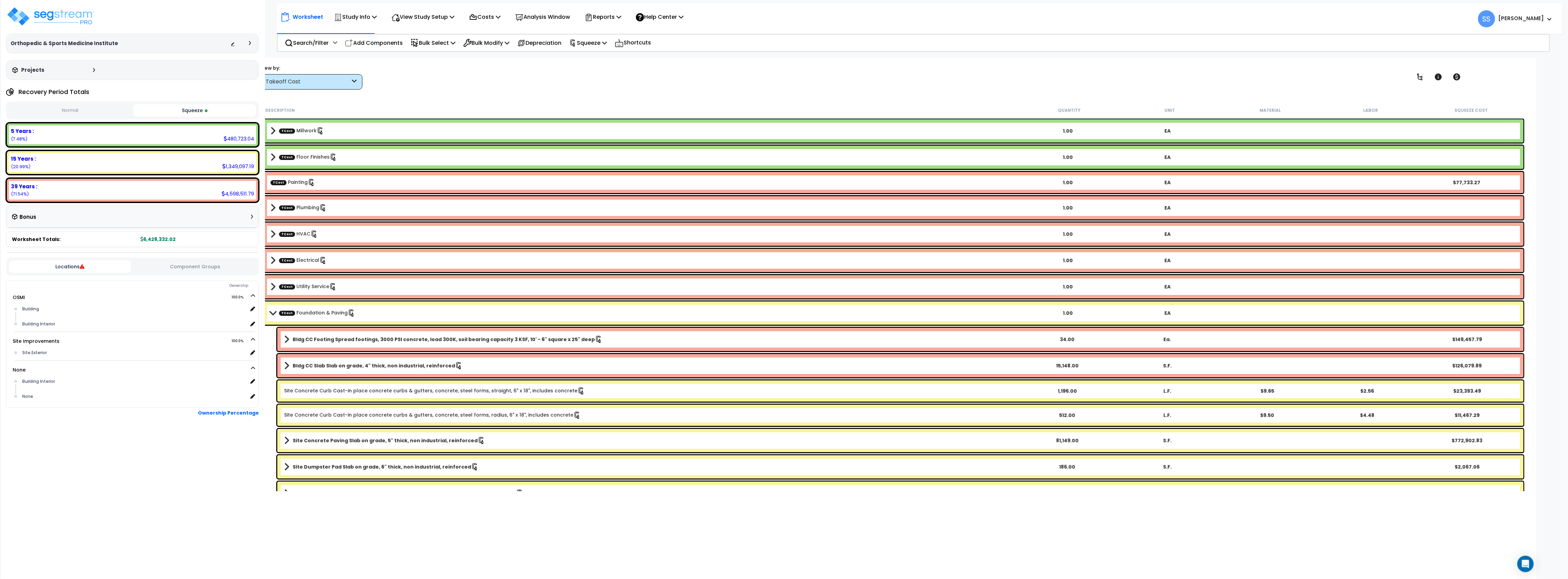
click at [196, 105] on button "Squeeze" at bounding box center [195, 110] width 123 height 12
click at [485, 17] on p "Costs" at bounding box center [485, 17] width 31 height 9
click at [483, 47] on link "Direct Costs" at bounding box center [499, 47] width 67 height 13
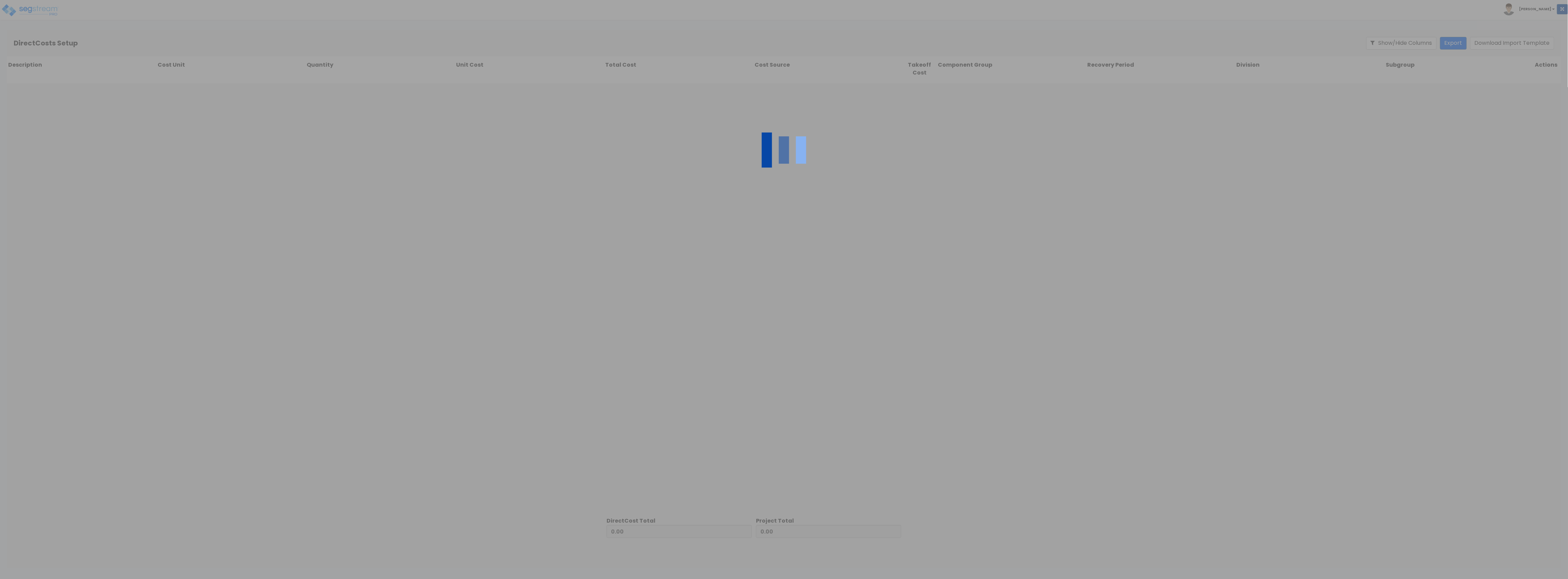
type input "1,127,071.41"
type input "5,301,260.61"
type input "6,428,332.02"
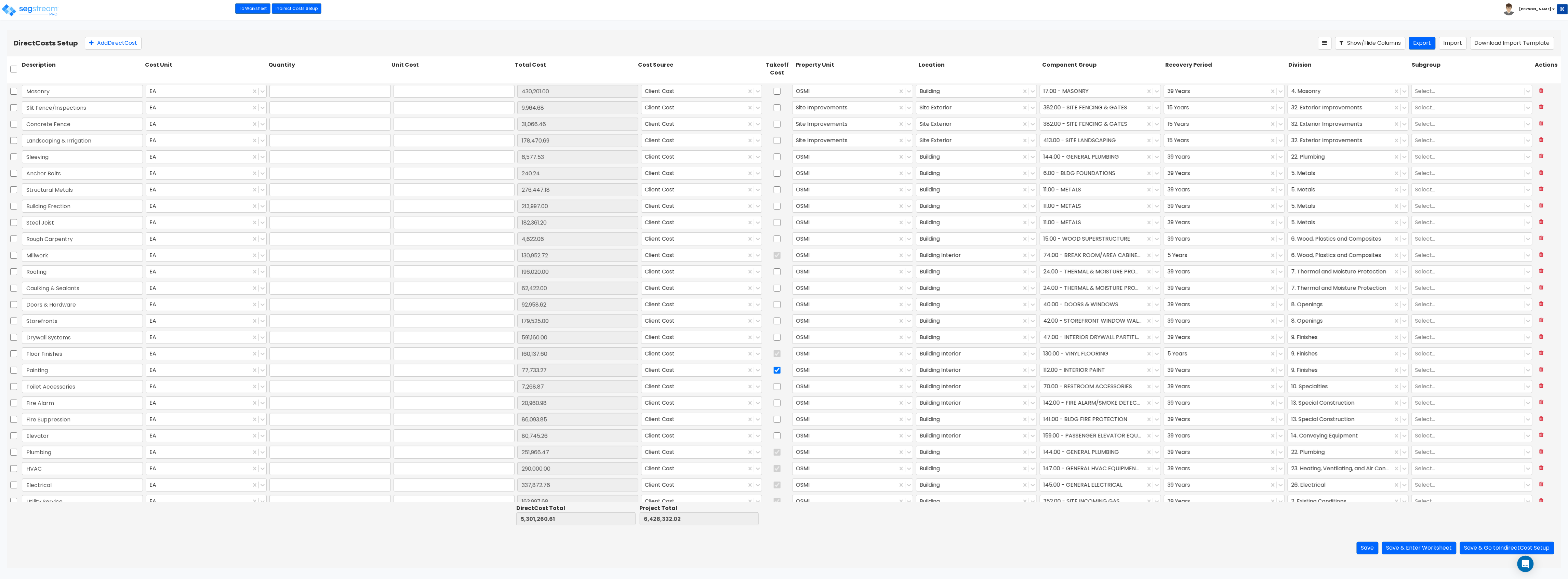
type input "1.00"
type input "430,201.00"
type input "1.00"
type input "9,964.68"
type input "1.00"
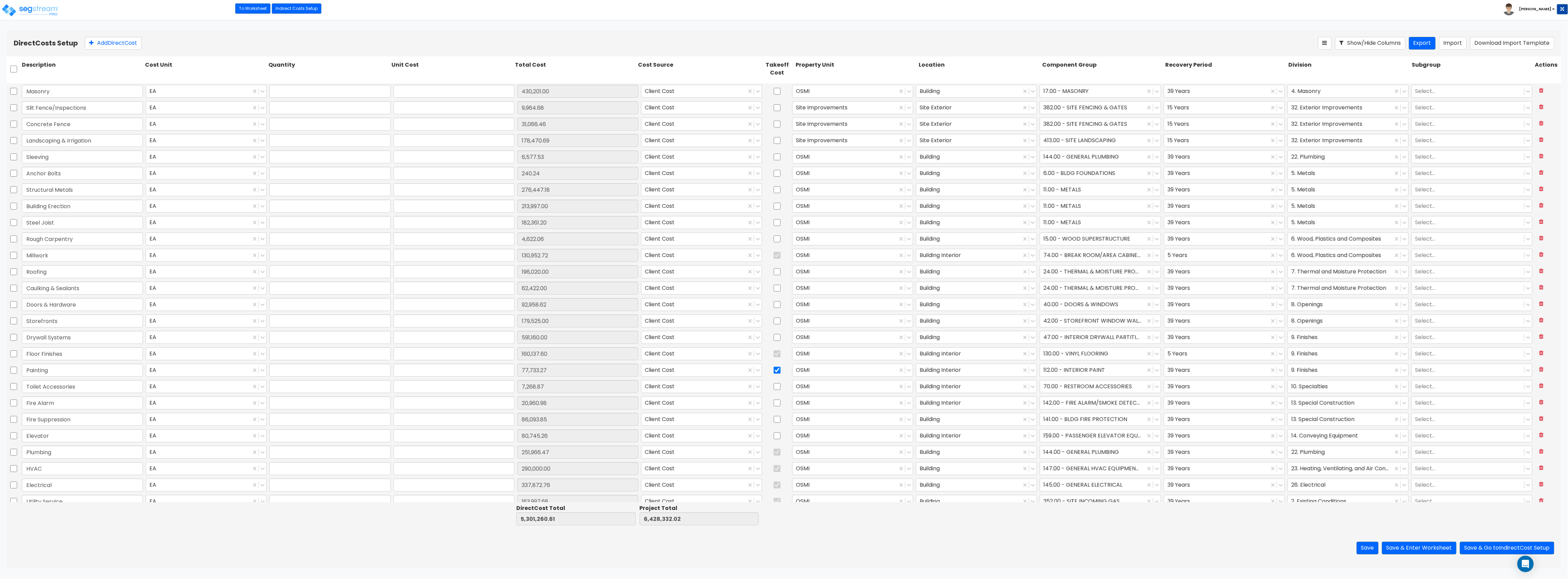
type input "31,066.46"
type input "1.00"
type input "178,470.69"
type input "1.00"
type input "6,577.53"
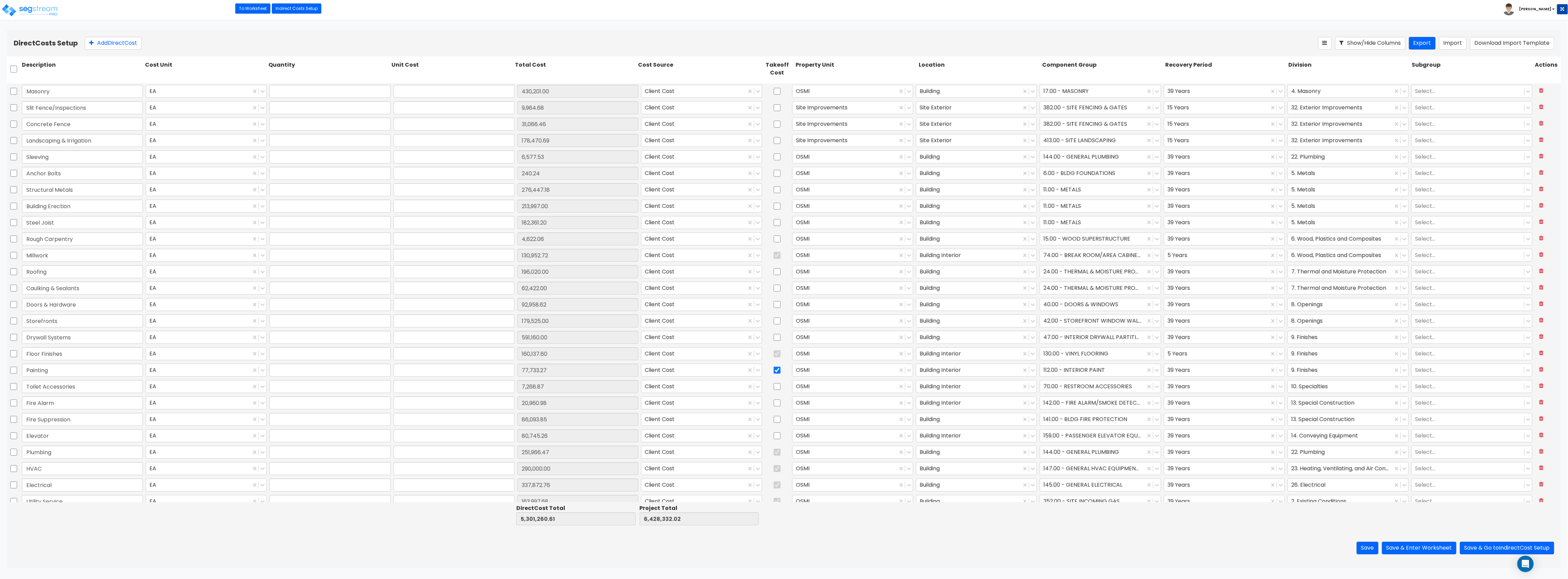
type input "1.00"
type input "240.24"
type input "1.00"
type input "276,447.18"
type input "1.00"
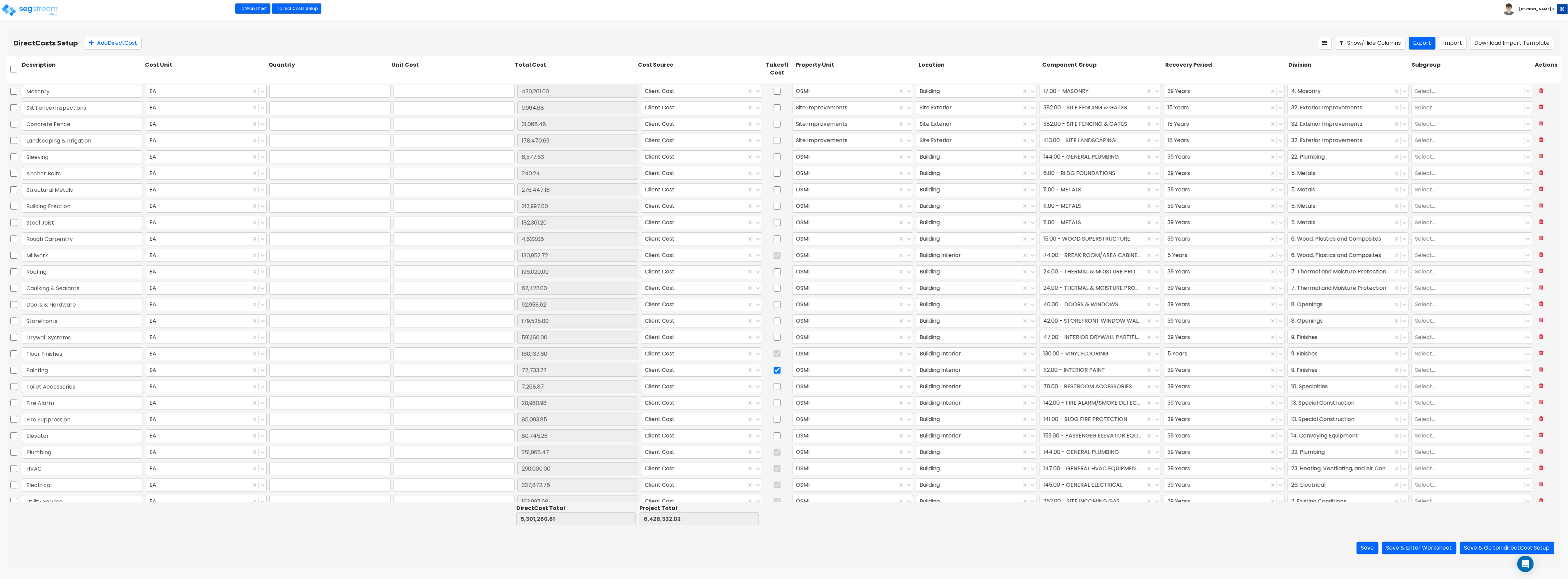
type input "213,997.00"
type input "1.00"
type input "182,361.20"
type input "1.00"
type input "4,622.06"
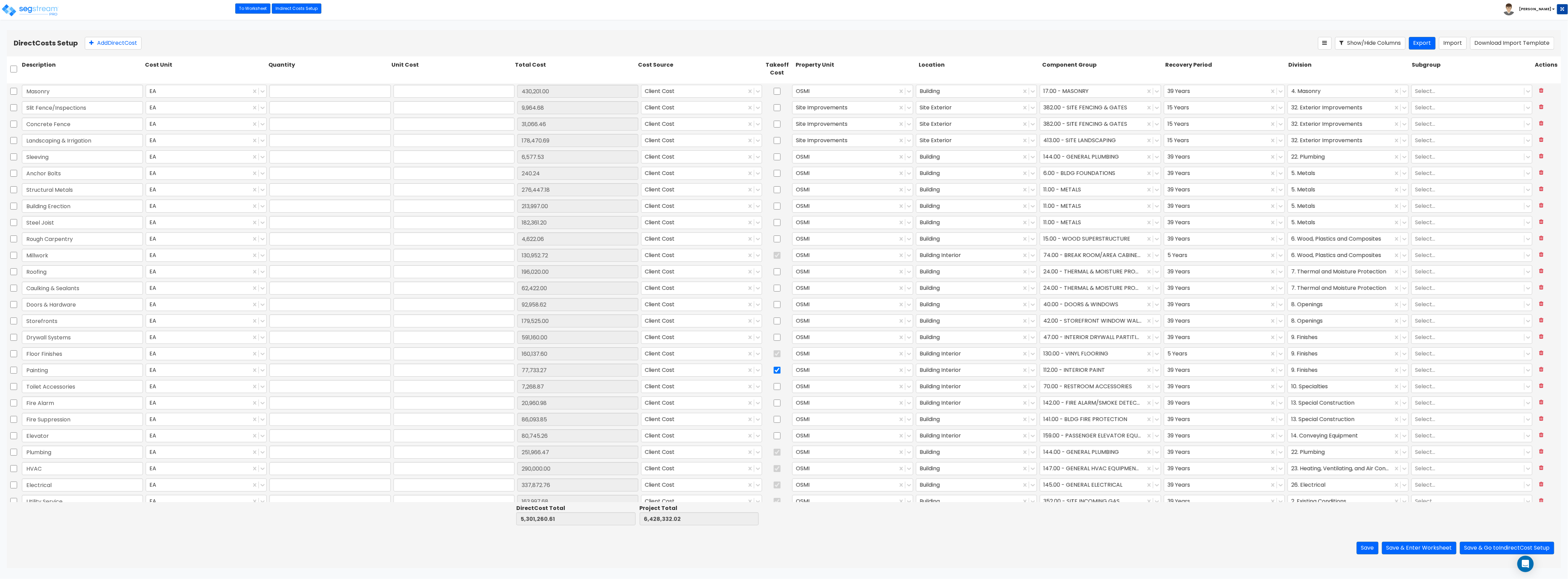
type input "1.00"
type input "130,952.72"
type input "1.00"
type input "196,020.00"
type input "1.00"
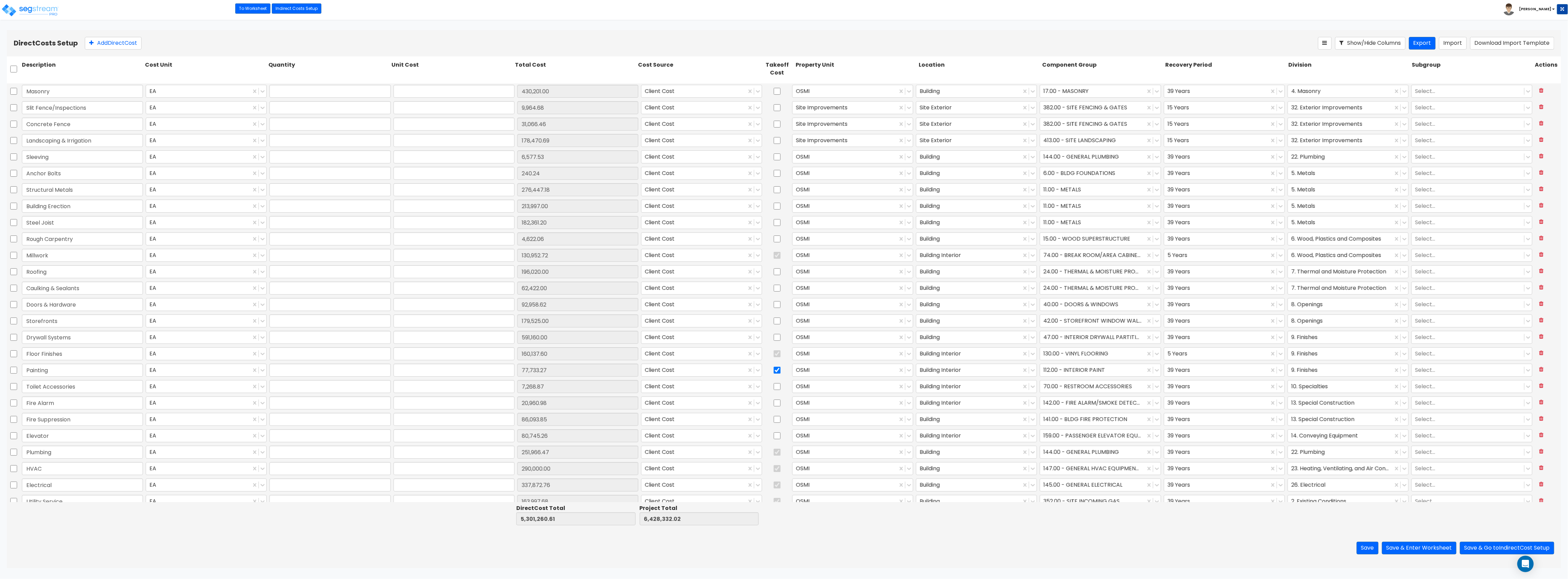
type input "62,422.00"
type input "1.00"
type input "92,958.62"
type input "1.00"
type input "179,525.00"
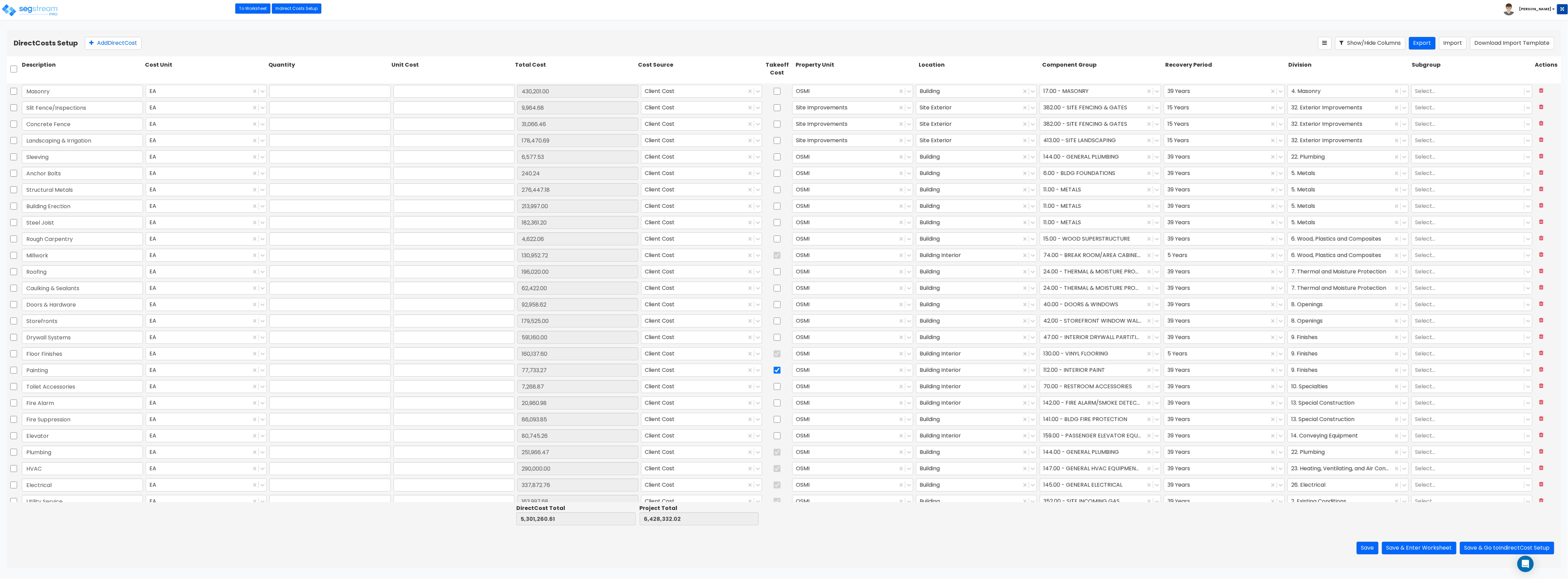
type input "1.00"
type input "591,160.00"
type input "1.00"
type input "160,137.60"
type input "1.00"
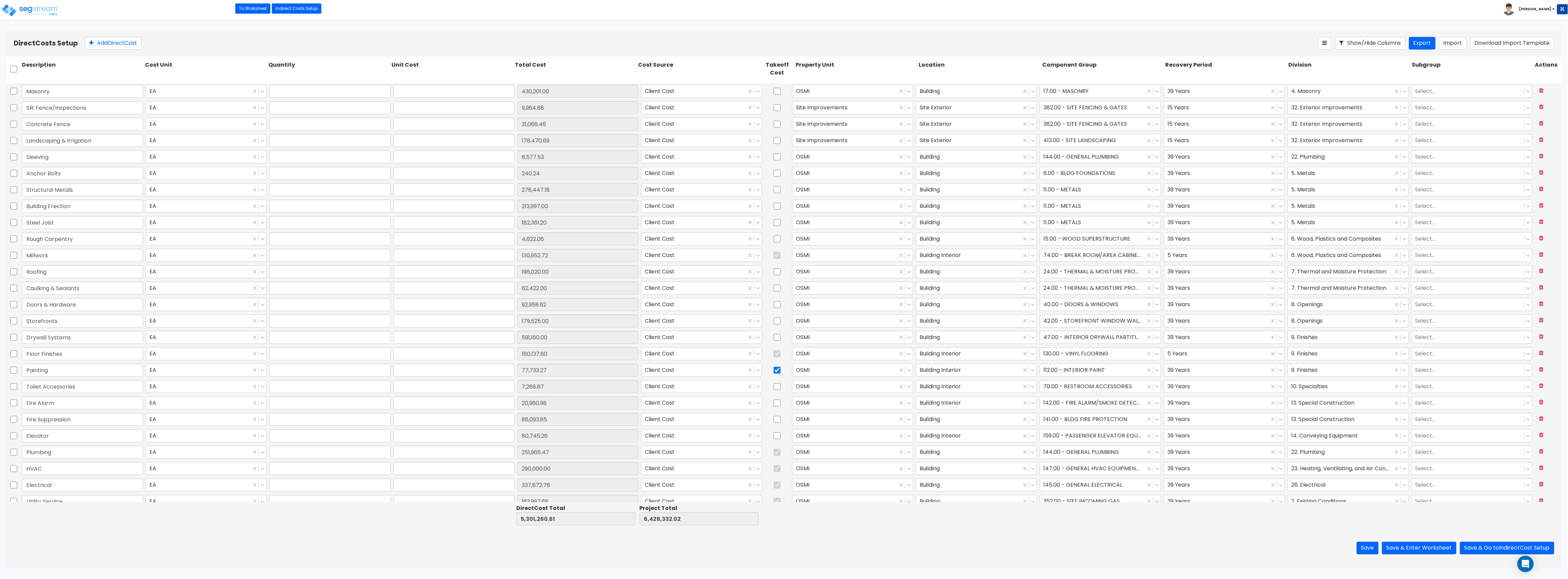
type input "77,733.27"
type input "1.00"
type input "7,268.87"
type input "1.00"
type input "20,960.98"
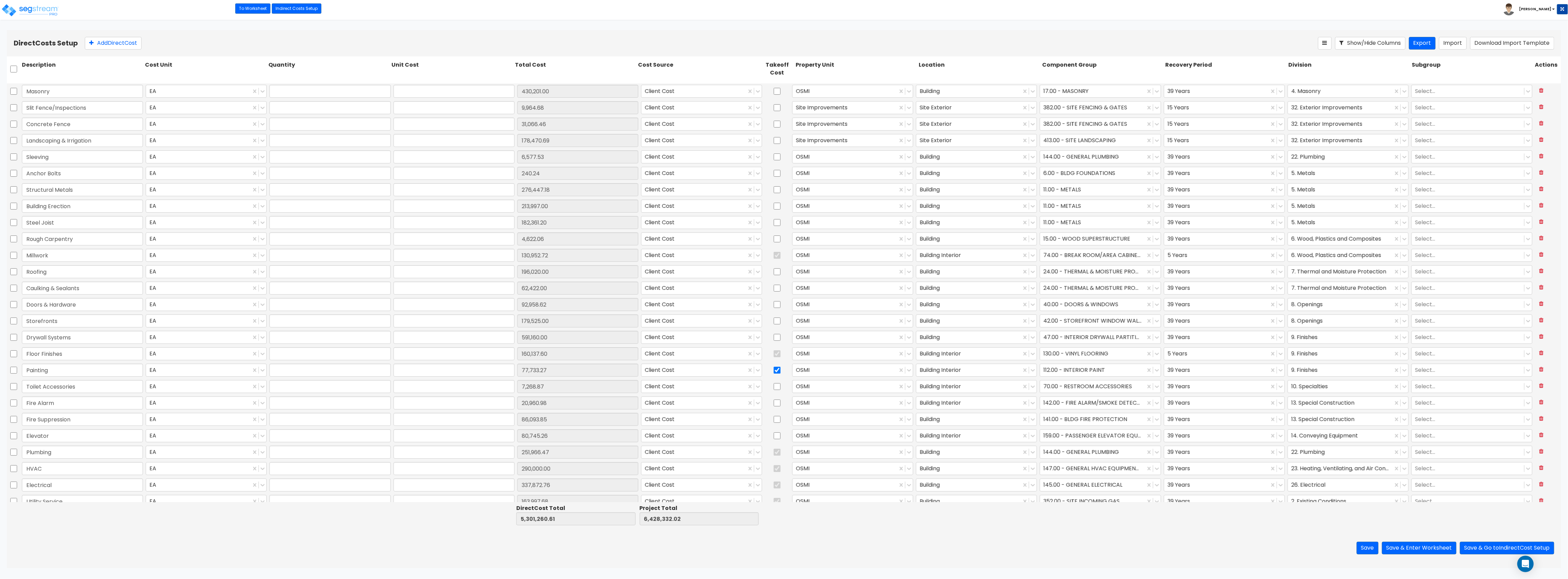
type input "1.00"
type input "86,093.85"
type input "1.00"
type input "80,745.26"
type input "1.00"
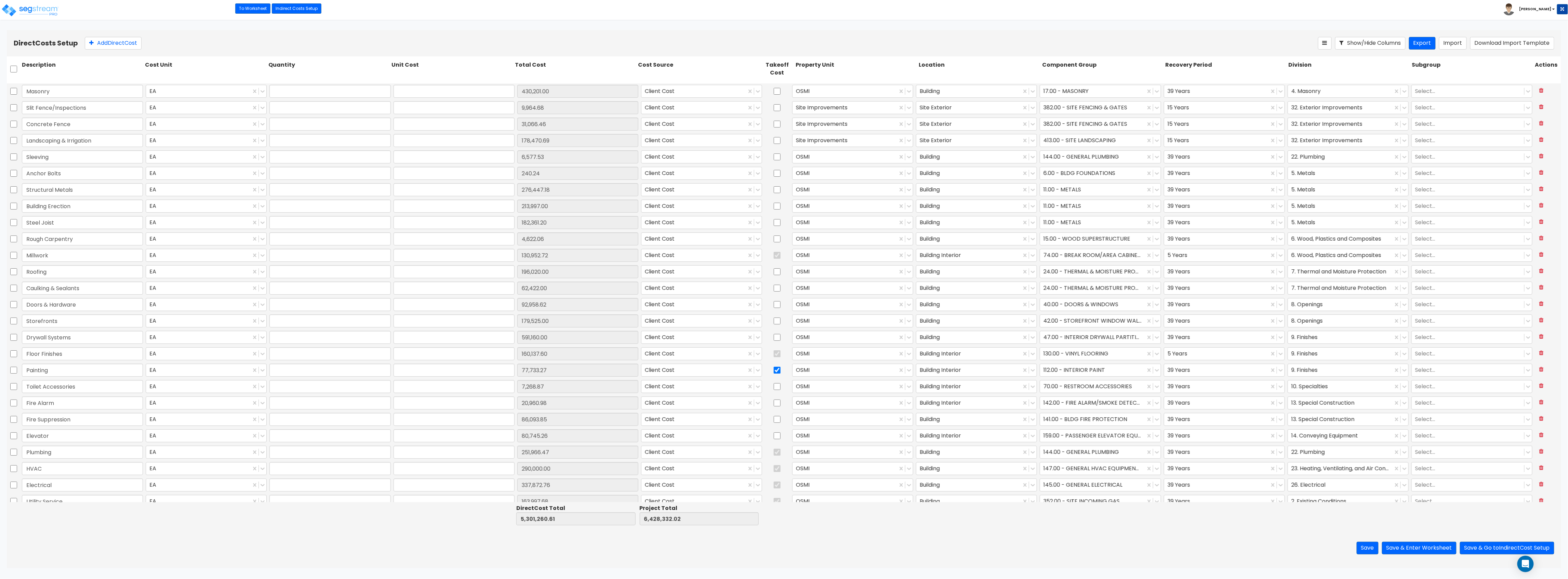
type input "251,966.47"
type input "1.00"
type input "290,000.00"
type input "1.00"
type input "337,872.76"
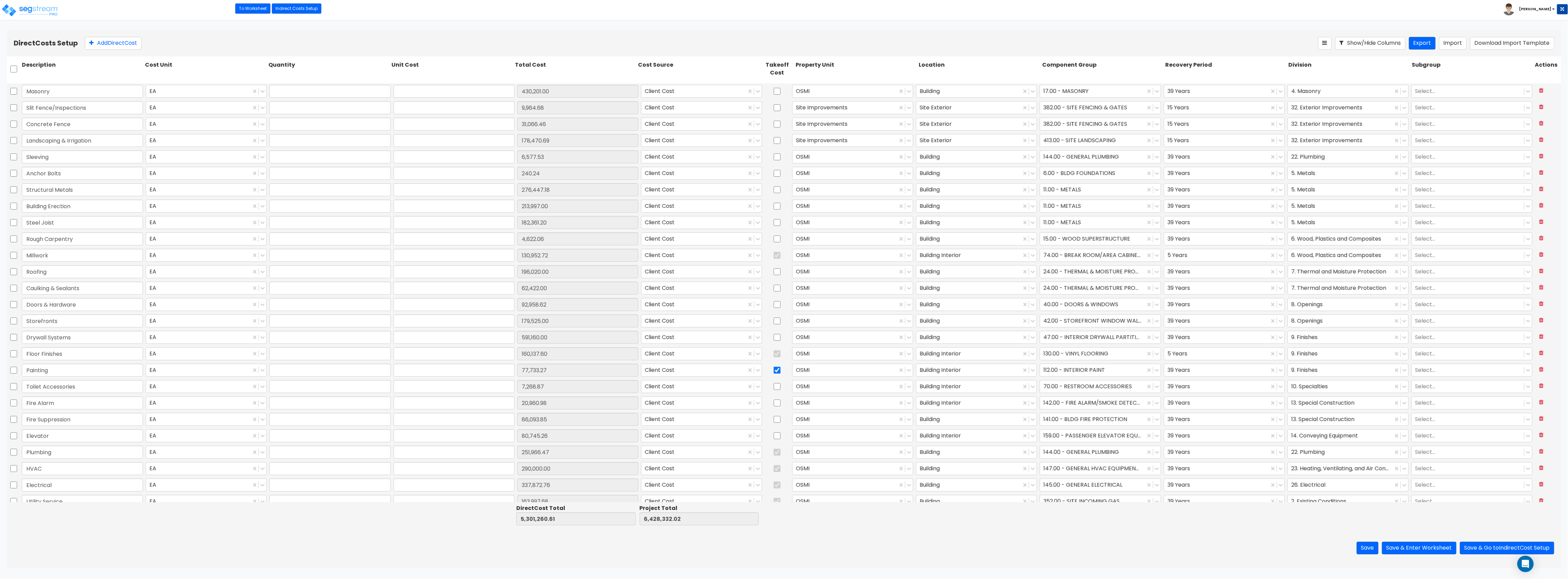
type input "1.00"
type input "163,997.68"
type input "1.00"
type input "1,119,365.84"
type input "1.00"
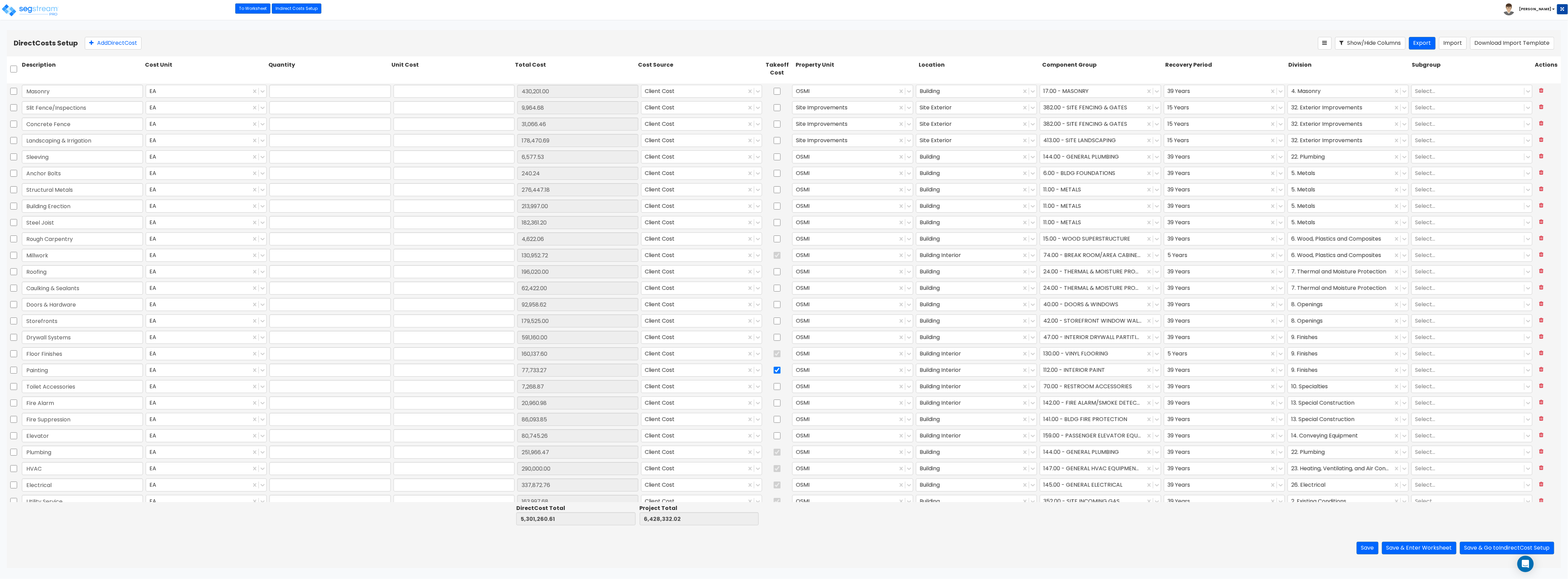
type input "88,595.42"
type input "1.00"
type input "660.26"
type input "1.00"
type input "181.87"
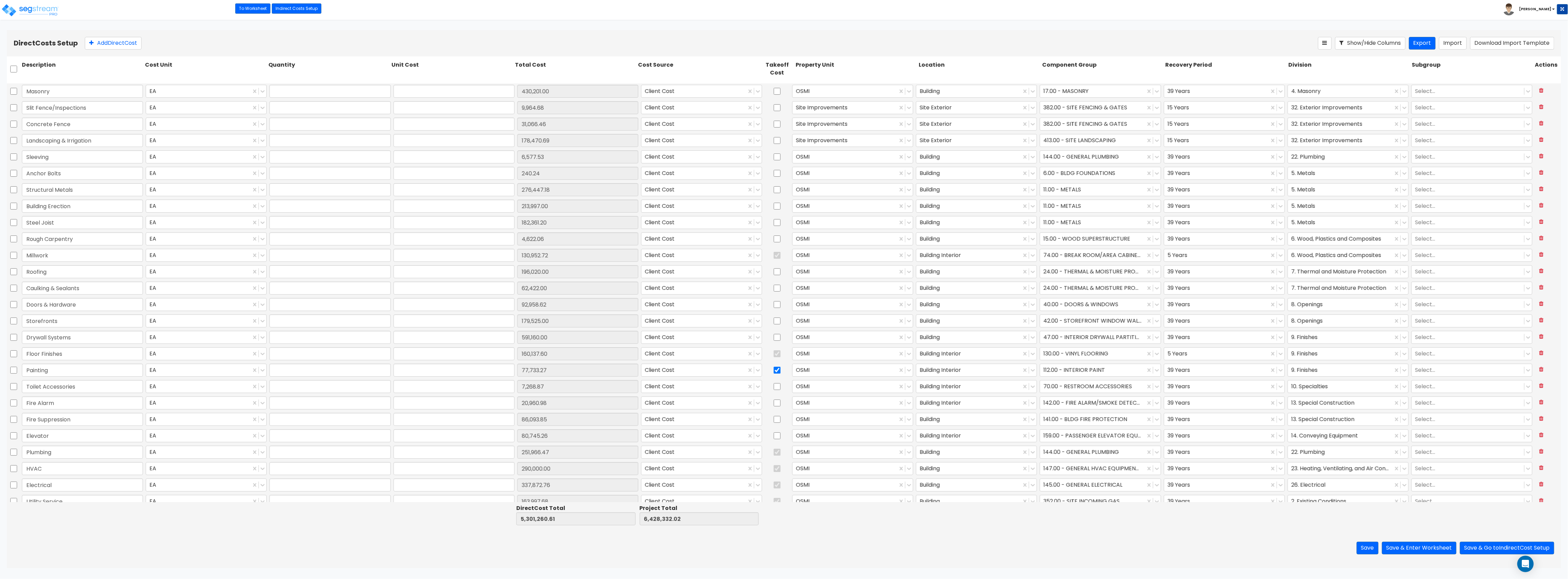
type input "1.00"
type input "164.76"
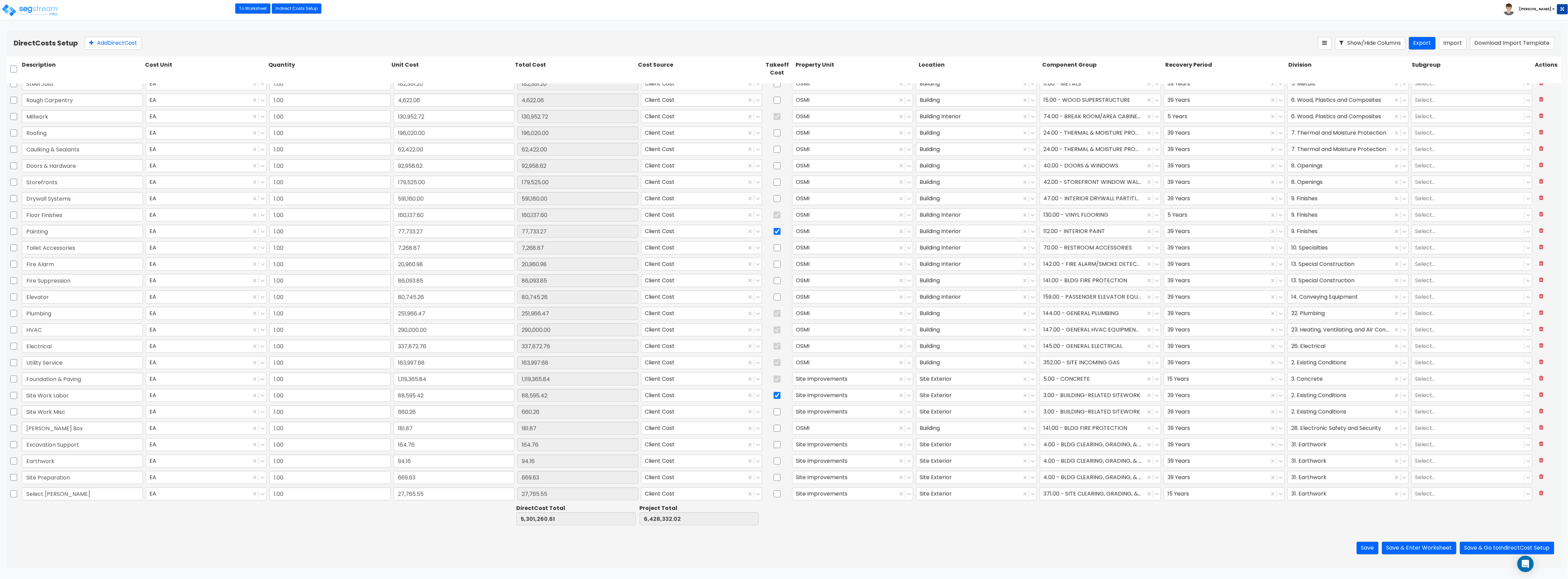
scroll to position [138, 0]
click at [774, 397] on input "checkbox" at bounding box center [777, 396] width 7 height 13
checkbox input "false"
click at [1418, 552] on button "Save & Enter Worksheet" at bounding box center [1420, 548] width 75 height 13
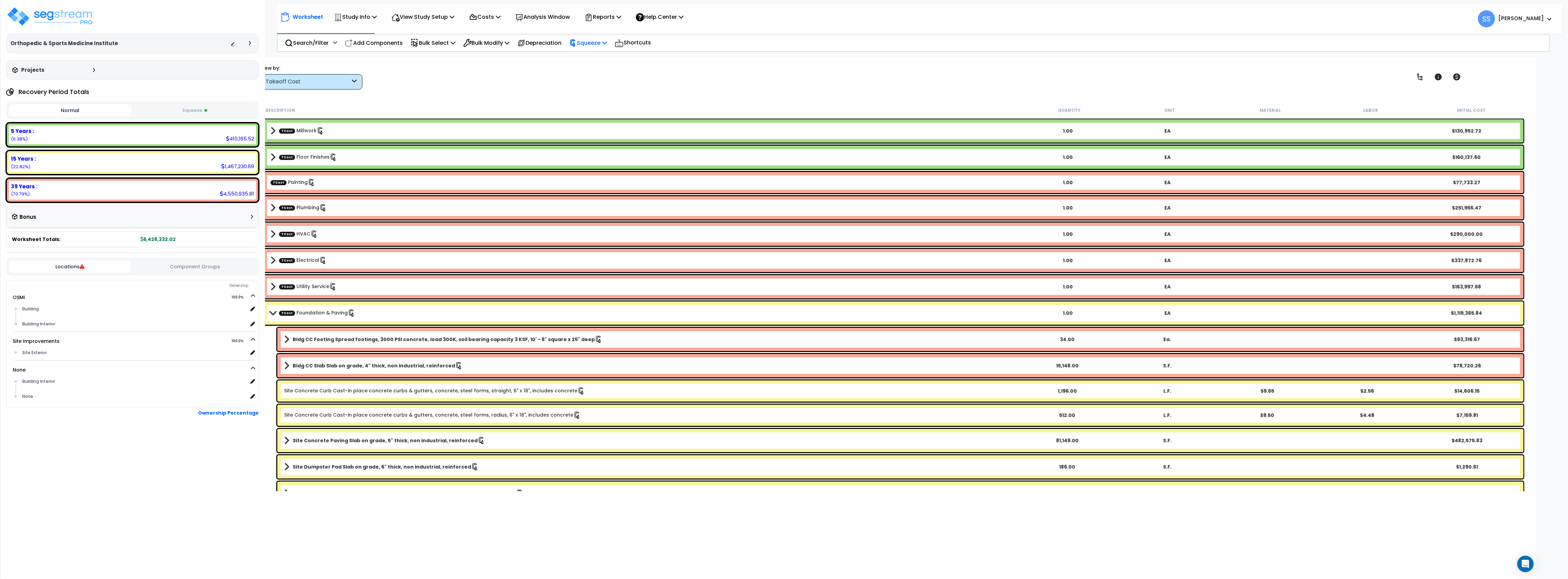
click at [577, 40] on icon at bounding box center [573, 43] width 7 height 7
click at [595, 55] on link "Re-squeeze" at bounding box center [599, 58] width 67 height 13
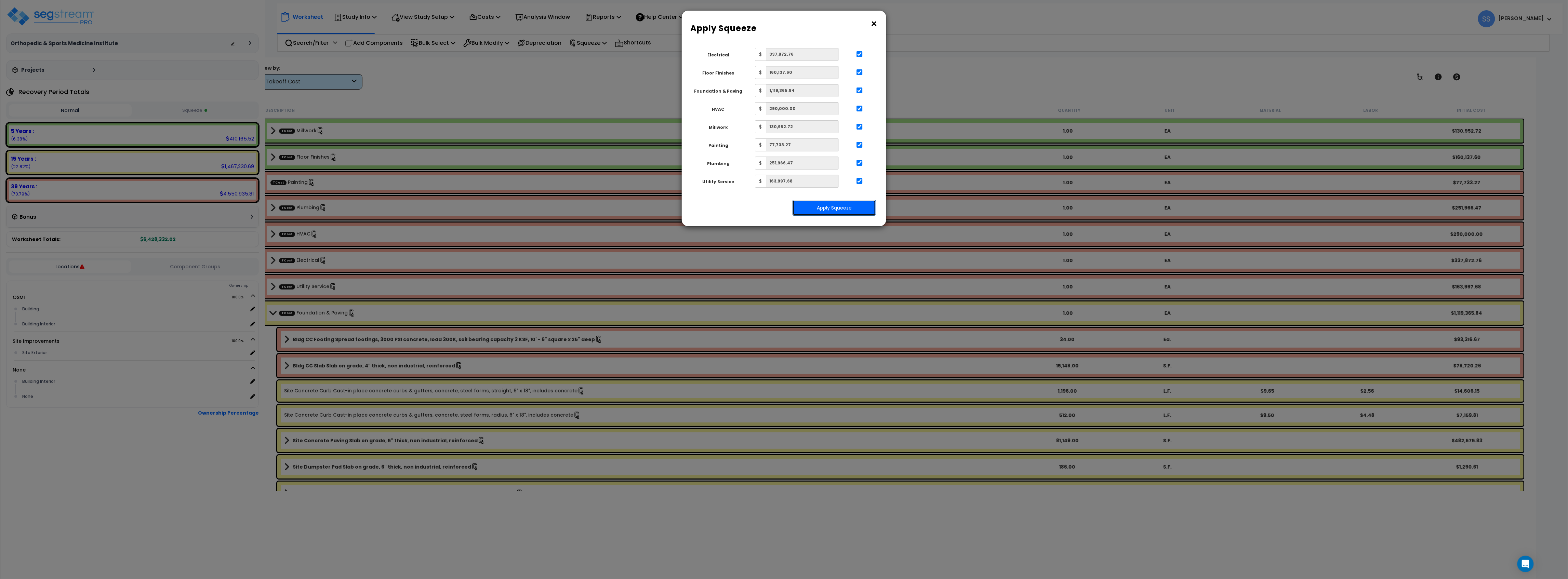
click at [824, 206] on button "Apply Squeeze" at bounding box center [834, 208] width 83 height 16
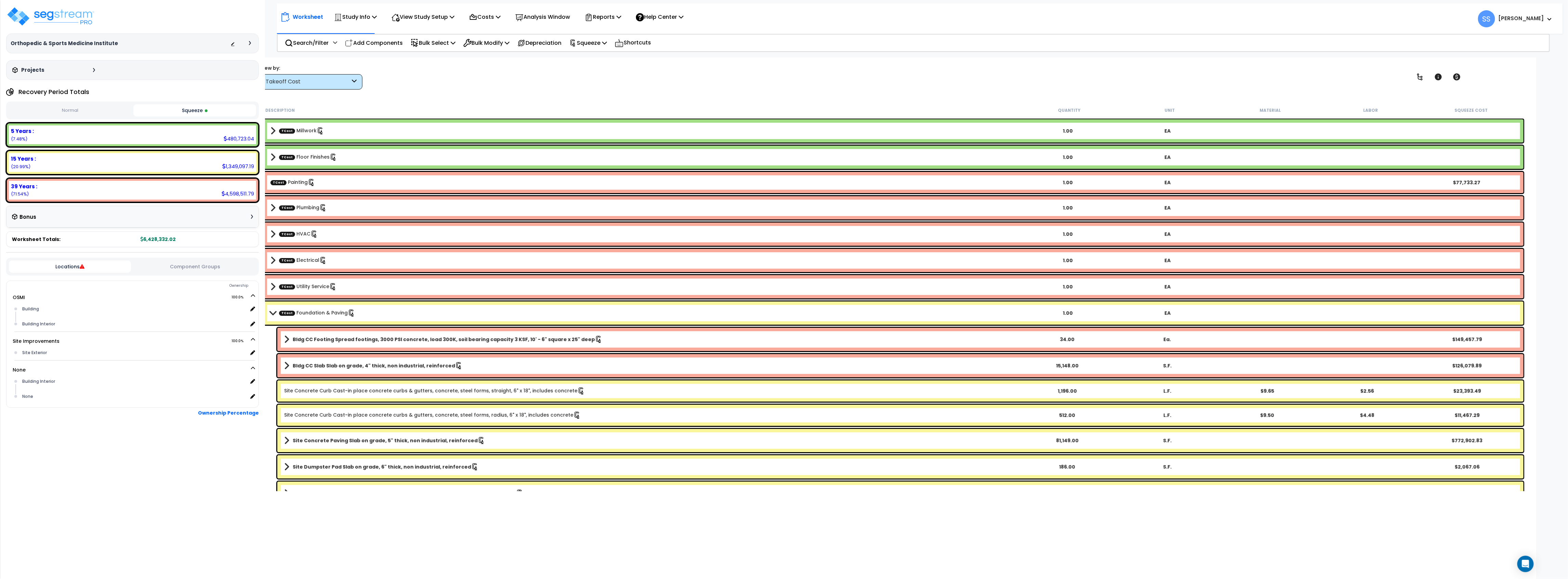
click at [270, 131] on span at bounding box center [273, 131] width 5 height 9
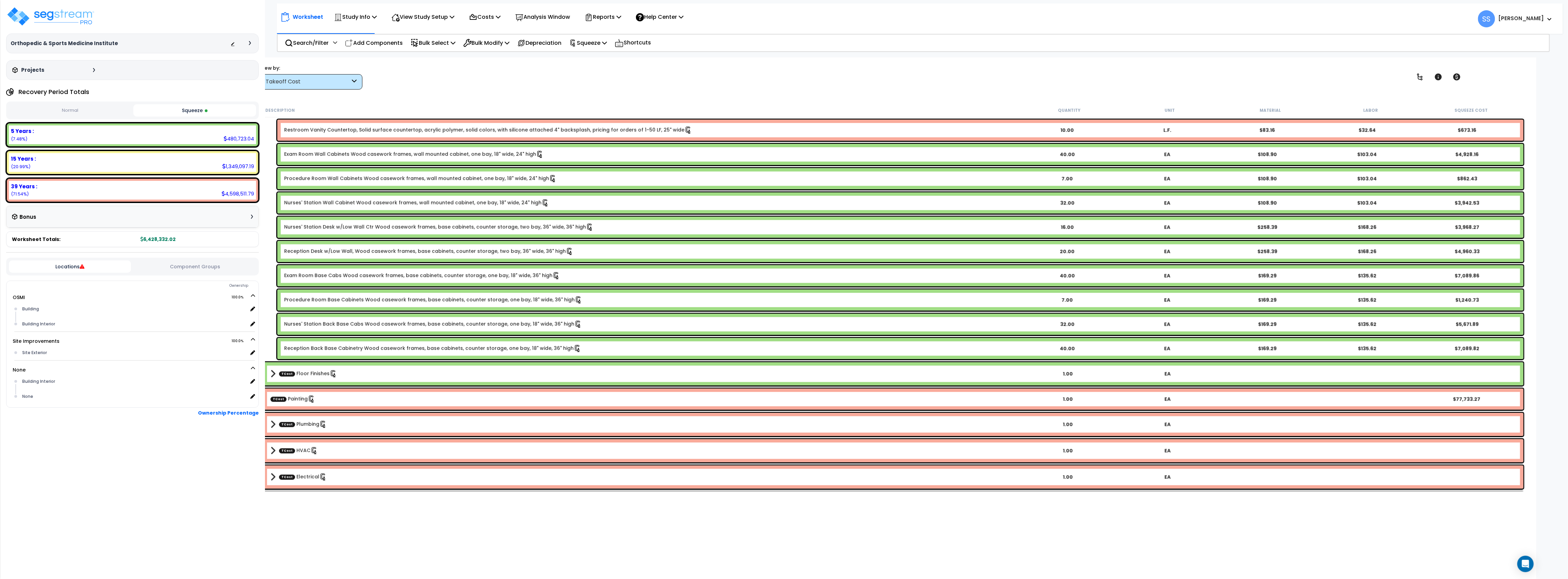
scroll to position [729, 0]
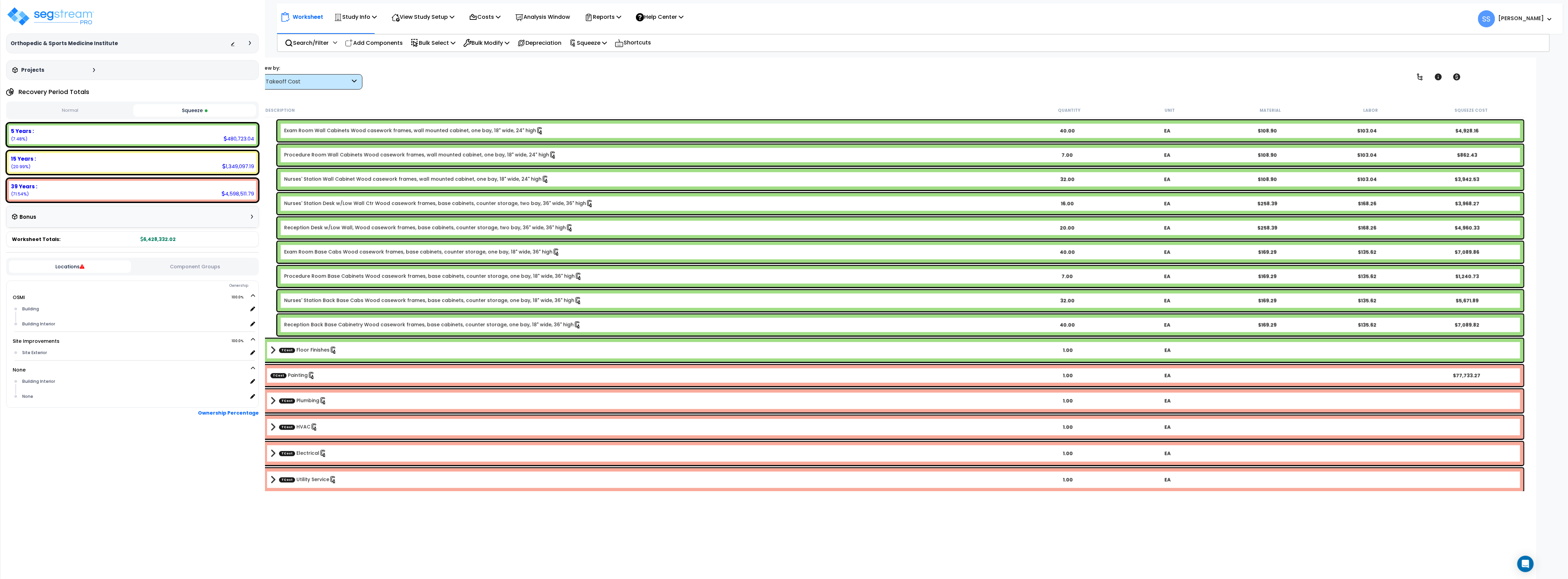
click at [268, 349] on div "TCost Floor Finishes 1.00 EA" at bounding box center [894, 350] width 1260 height 23
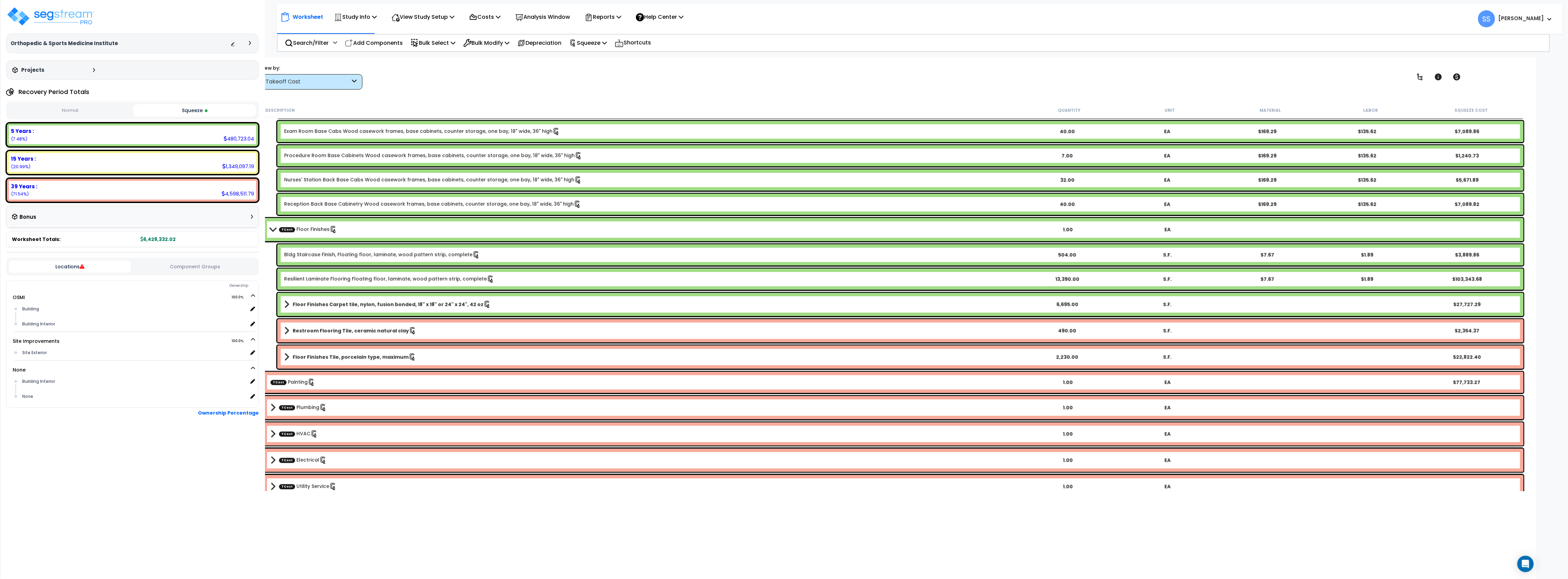
scroll to position [866, 0]
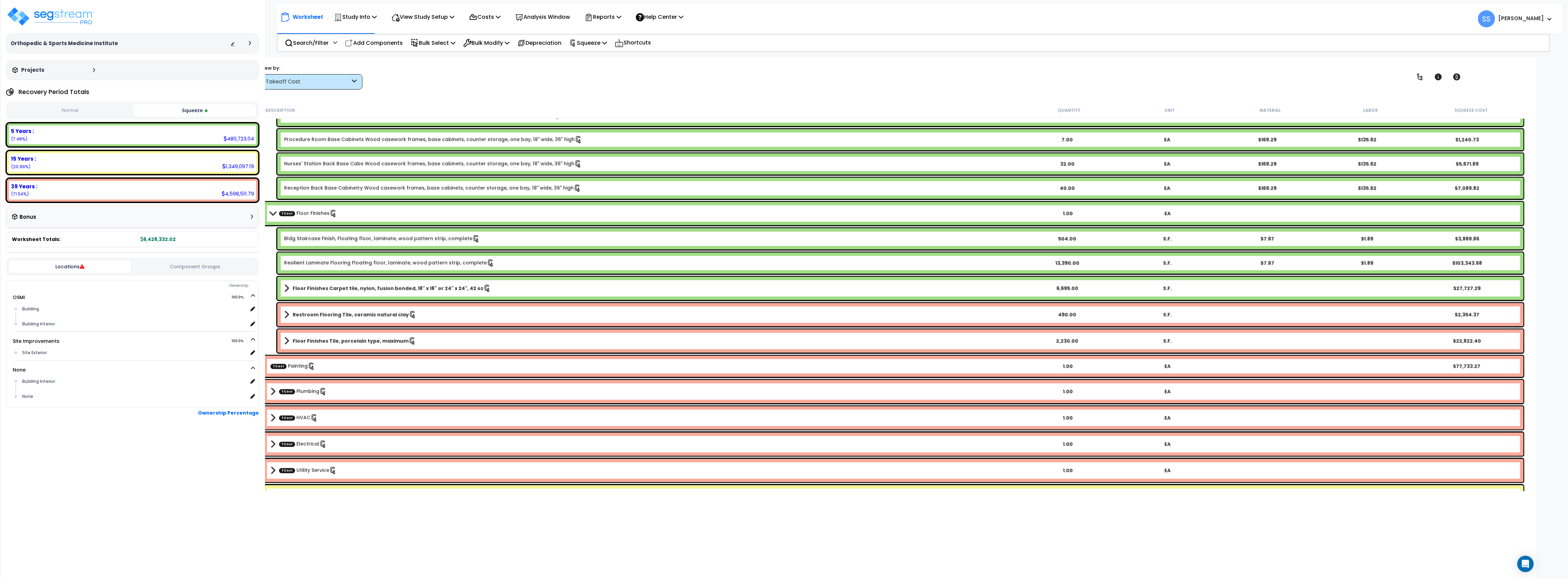
click at [270, 388] on div "TCost Plumbing 1.00 EA" at bounding box center [894, 392] width 1260 height 23
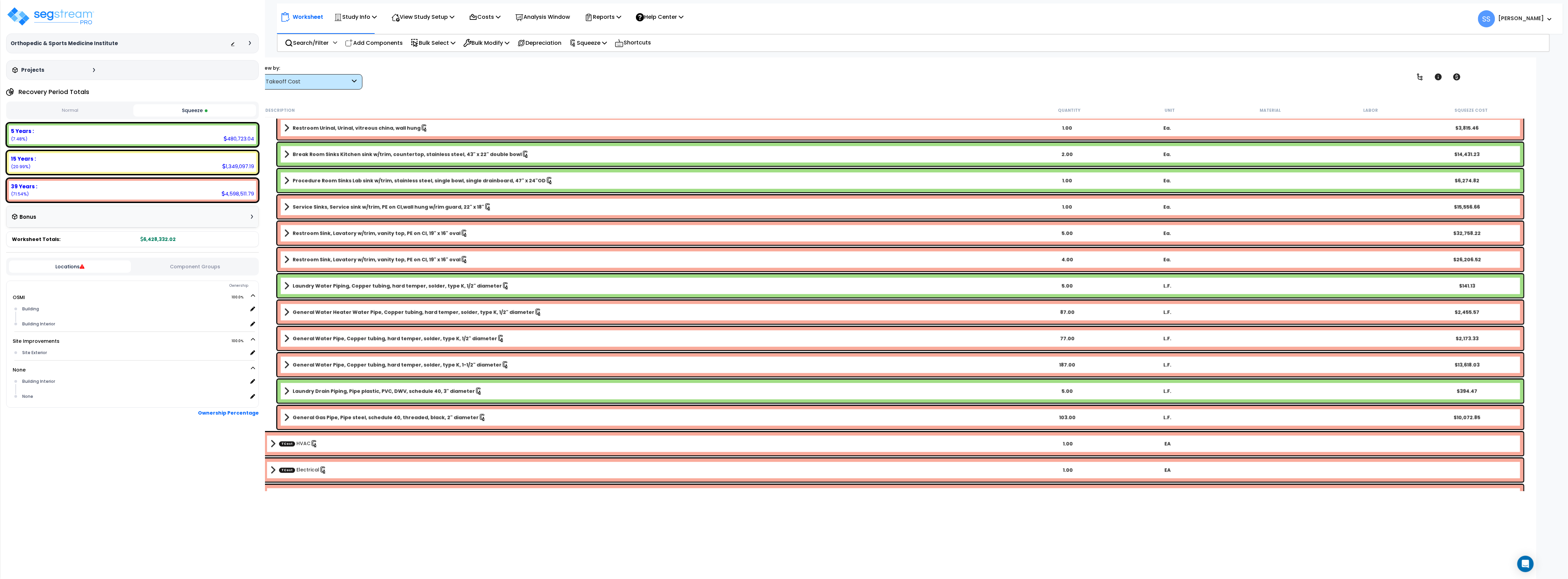
scroll to position [1321, 0]
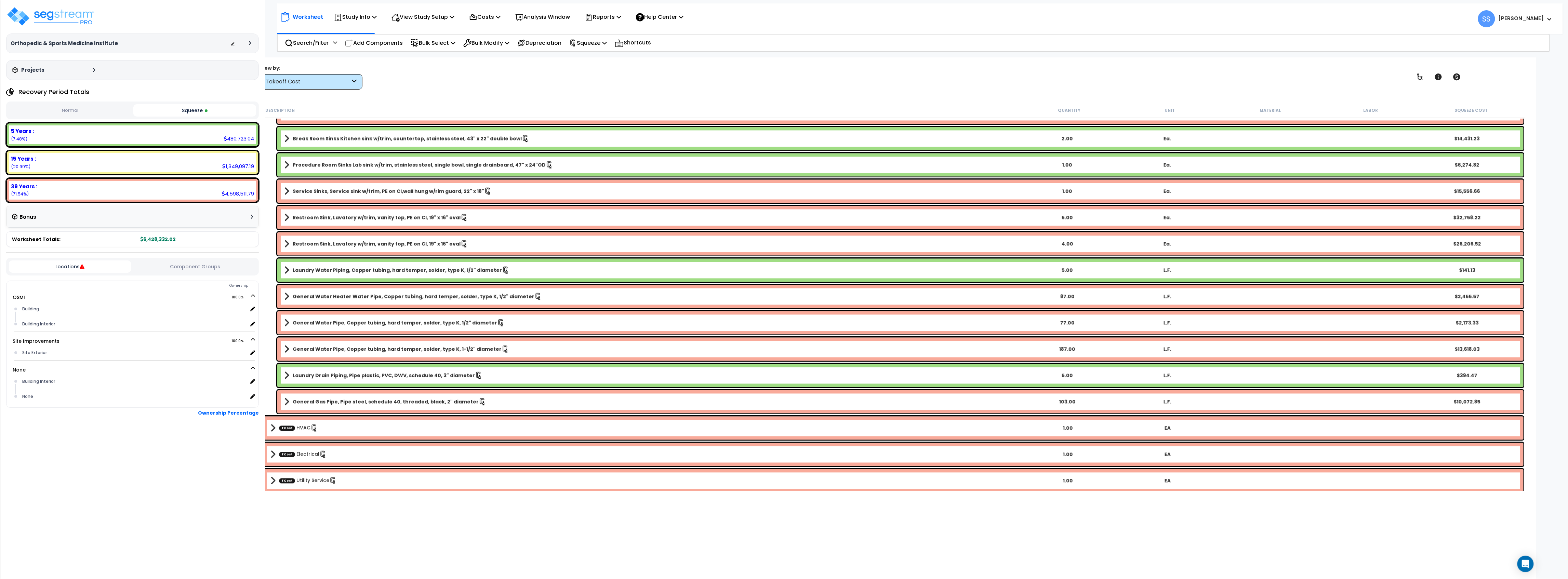
click at [271, 452] on span at bounding box center [273, 454] width 5 height 9
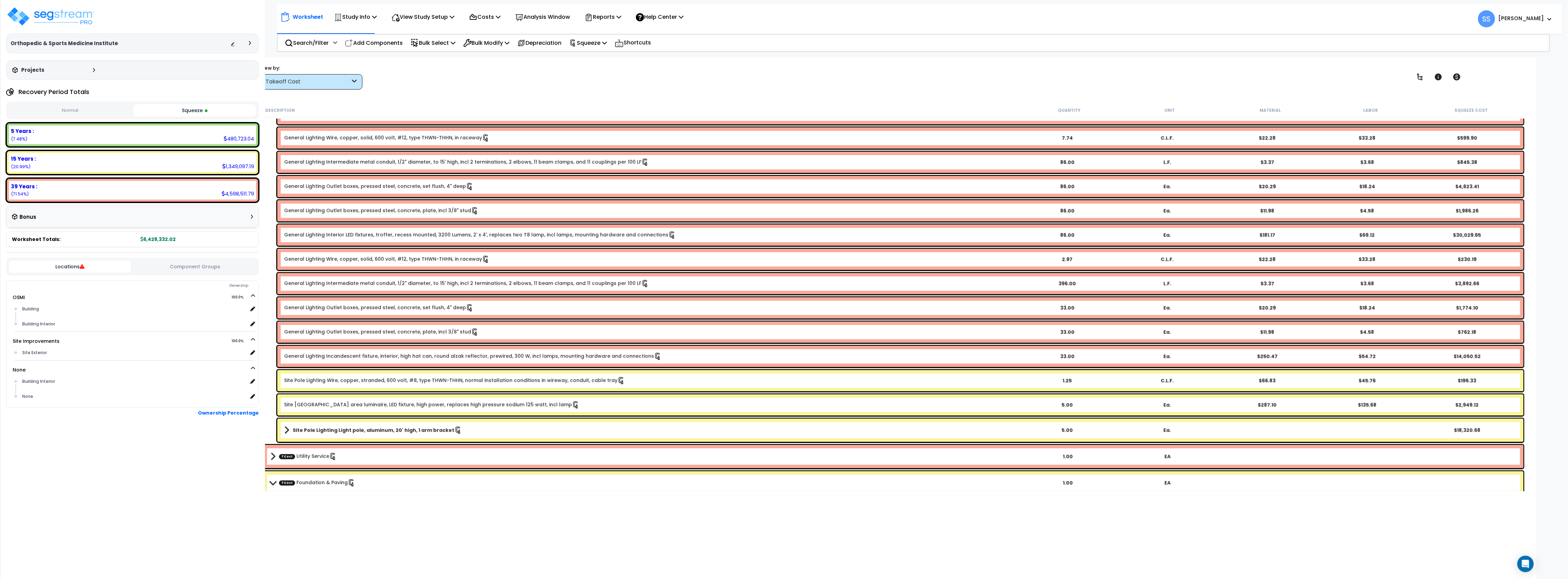
scroll to position [3144, 0]
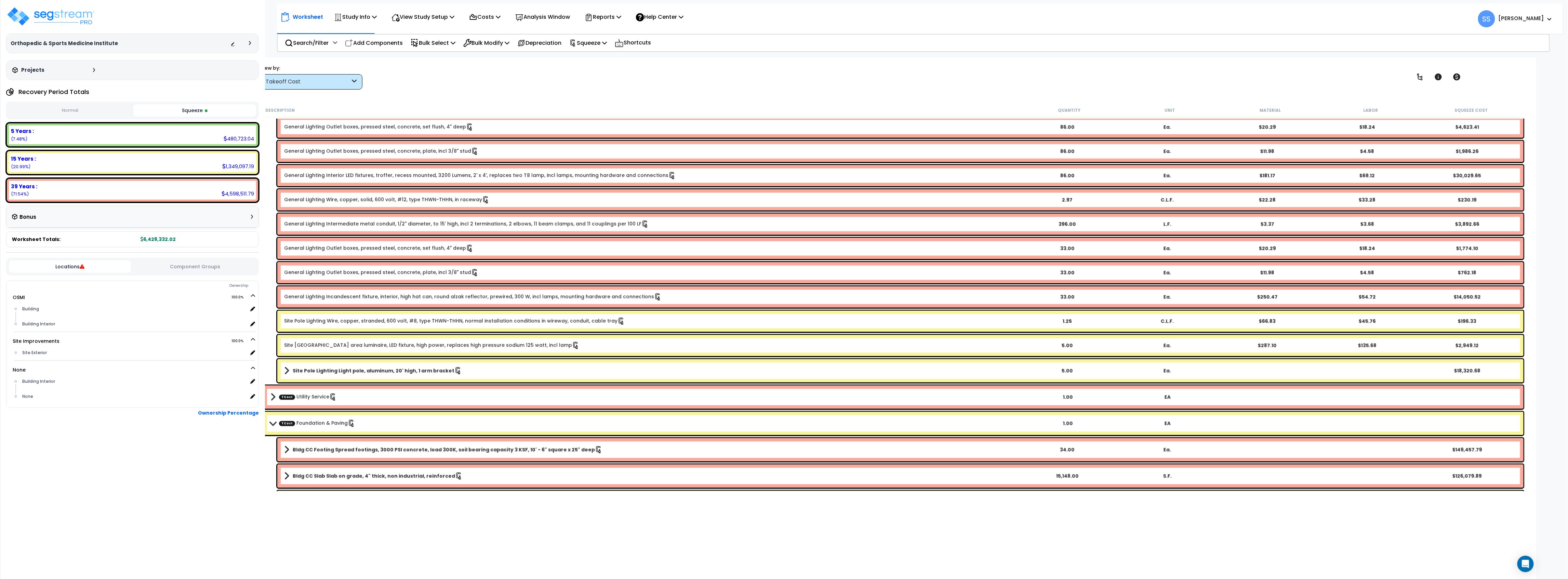
click at [271, 394] on span at bounding box center [273, 397] width 5 height 9
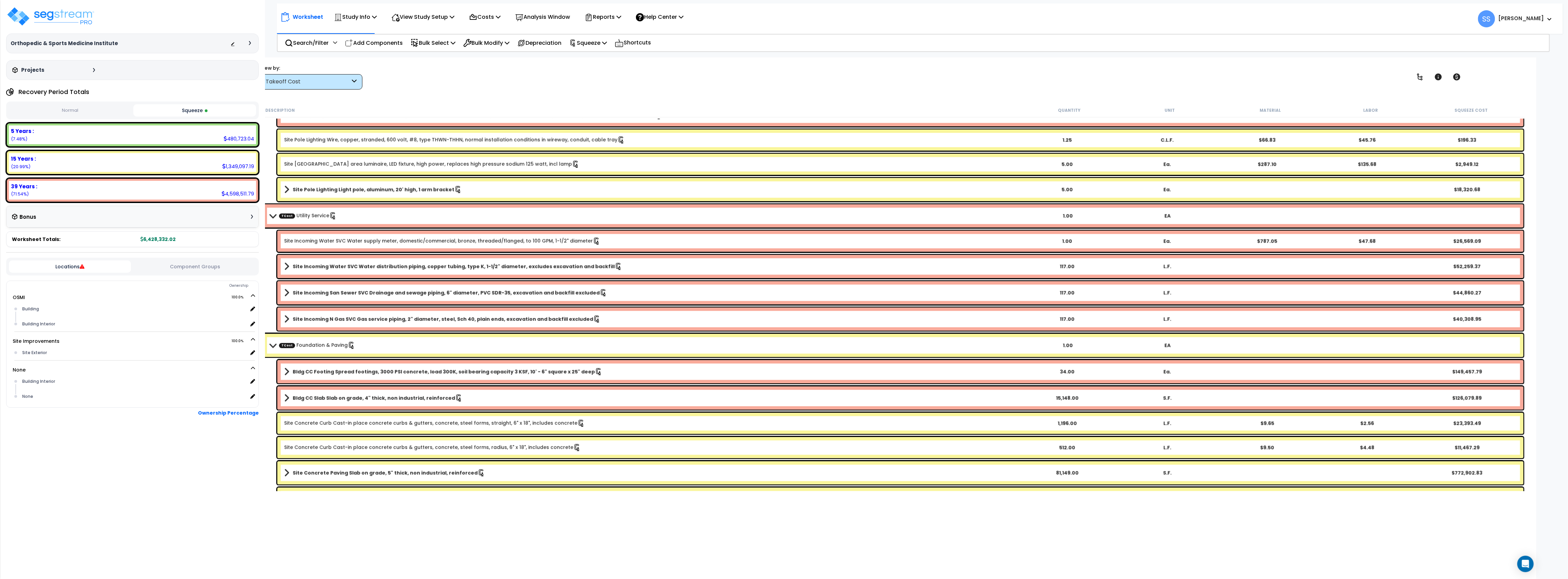
scroll to position [3326, 0]
click at [280, 257] on div "Site Incoming Water SVC Water distribution piping, copper tubing, type K, 1-1/2…" at bounding box center [900, 265] width 1246 height 23
click at [285, 261] on span at bounding box center [287, 265] width 5 height 9
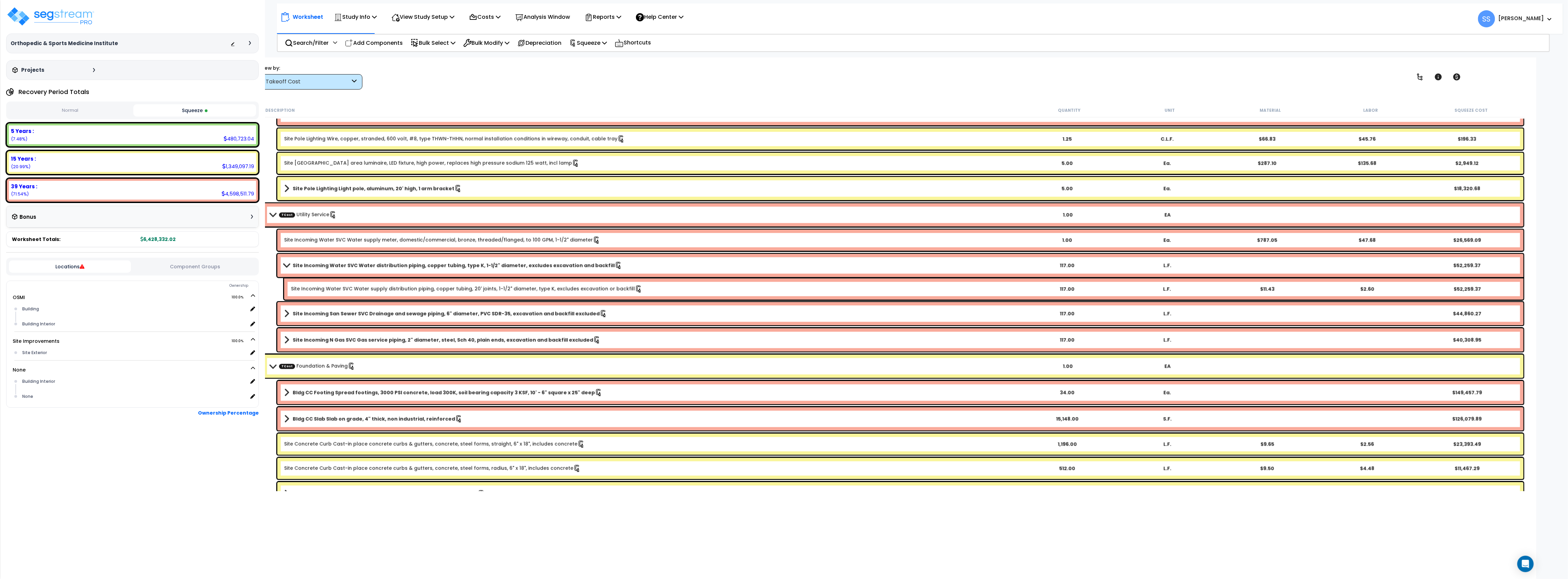
click at [285, 261] on link "Site Incoming Water SVC Water distribution piping, copper tubing, type K, 1-1/2…" at bounding box center [651, 265] width 733 height 9
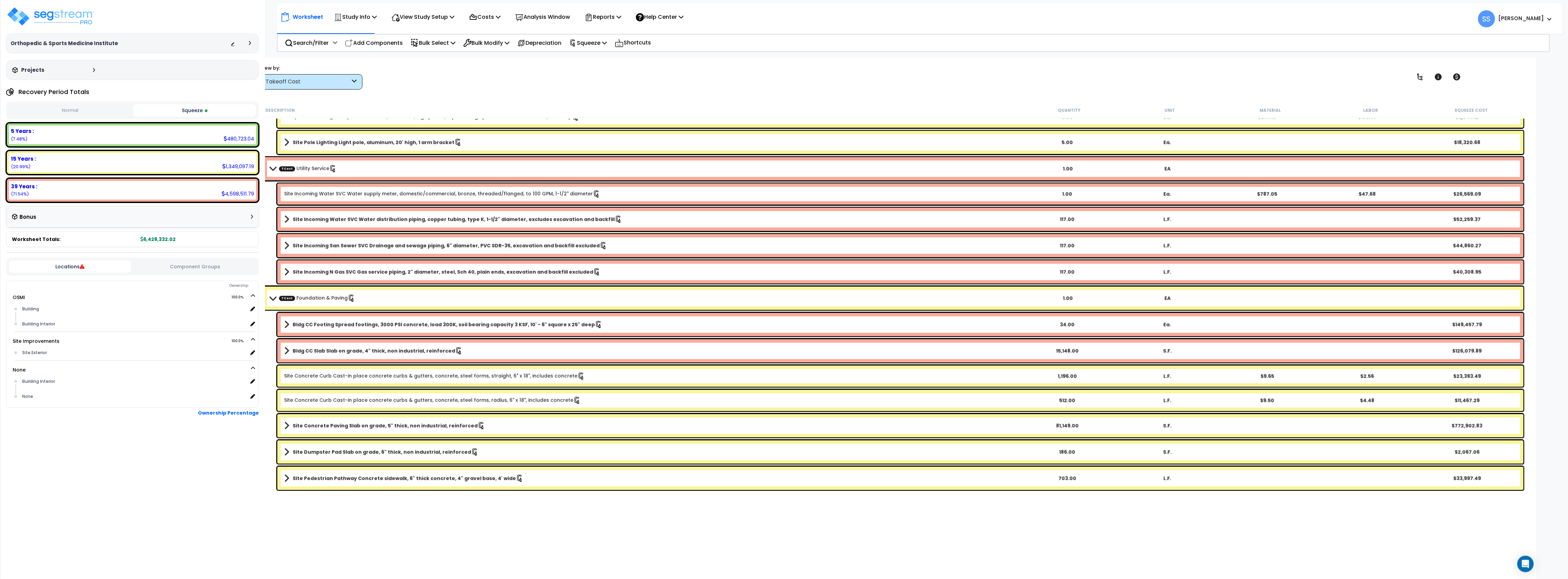
scroll to position [30, 0]
drag, startPoint x: 555, startPoint y: 95, endPoint x: 384, endPoint y: 52, distance: 176.3
click at [554, 95] on div "Worksheet Study Info Study Setup Add Property Unit Template study Clone study SS" at bounding box center [893, 347] width 1286 height 579
click at [372, 14] on p "Study Info" at bounding box center [355, 17] width 43 height 9
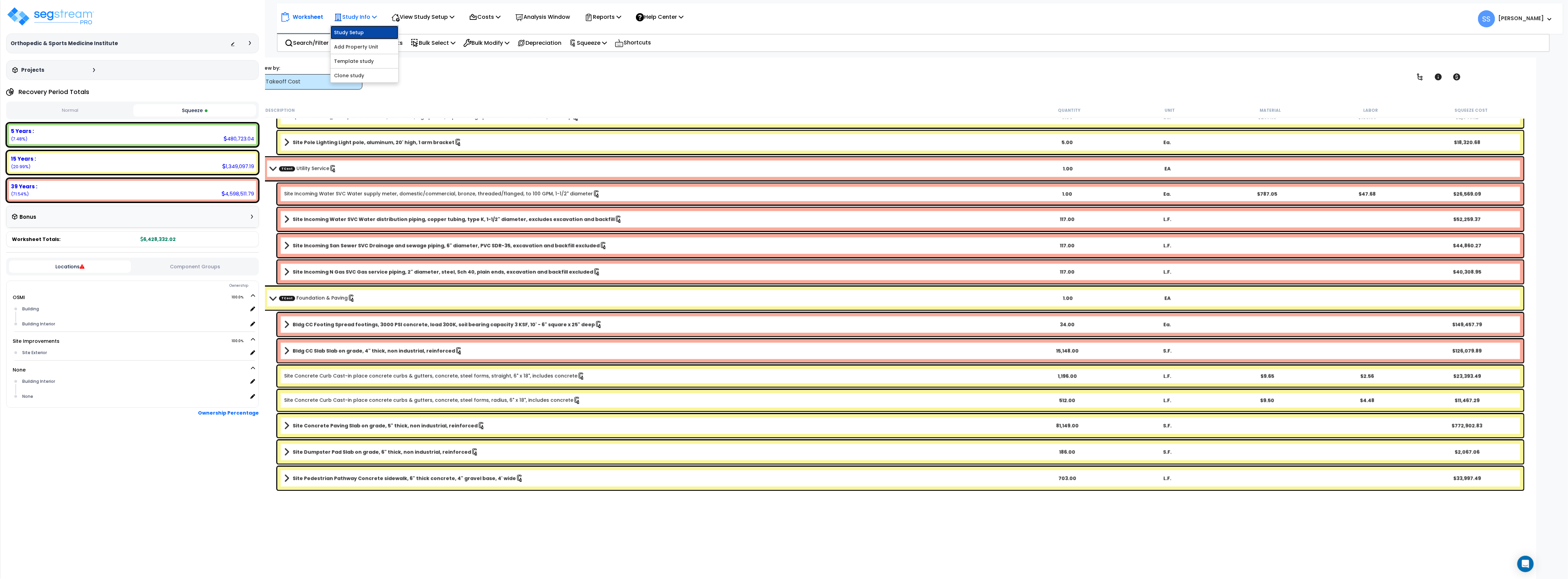
click at [369, 33] on link "Study Setup" at bounding box center [364, 32] width 67 height 13
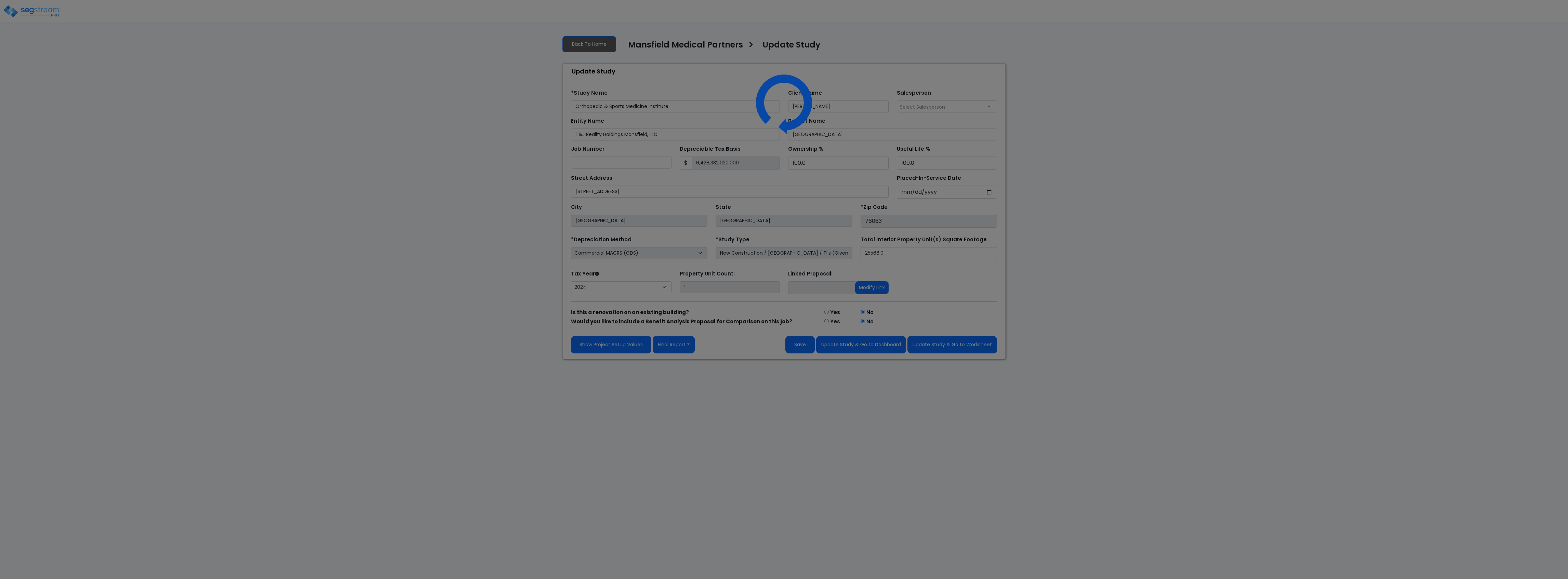
select select "2024"
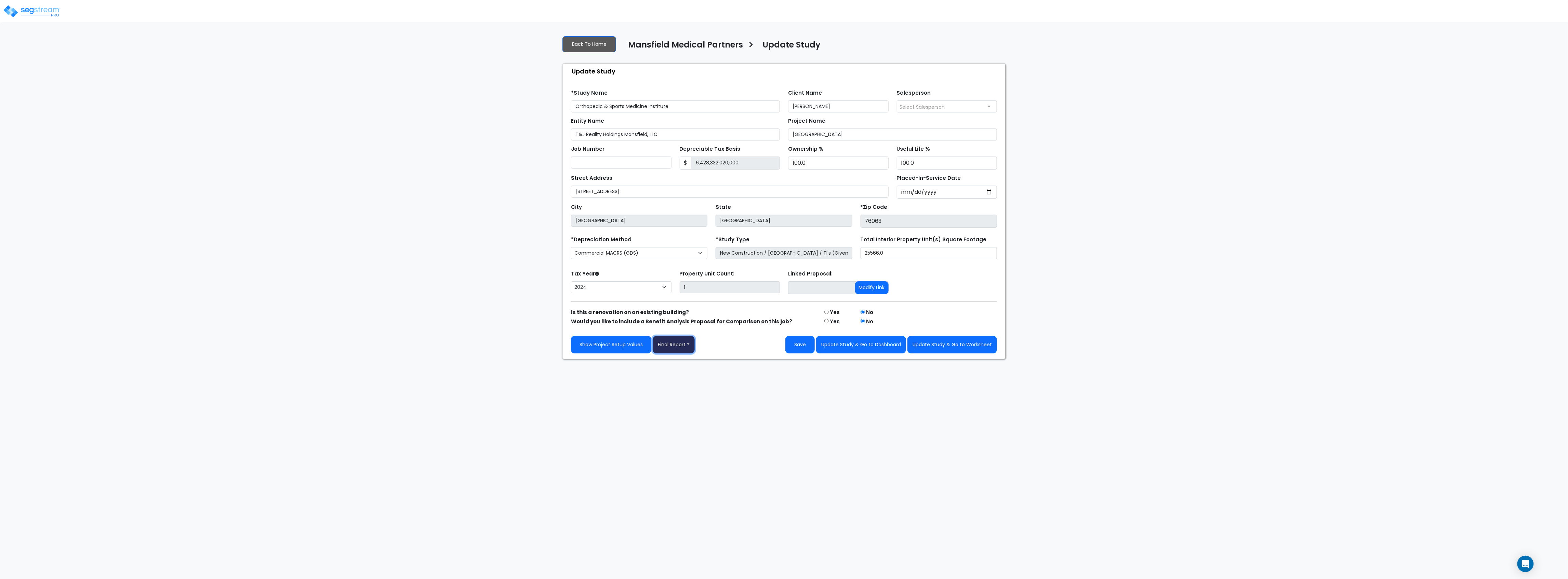
click at [674, 342] on button "Final Report" at bounding box center [674, 345] width 42 height 17
click at [690, 380] on link "Report Images" at bounding box center [688, 380] width 71 height 16
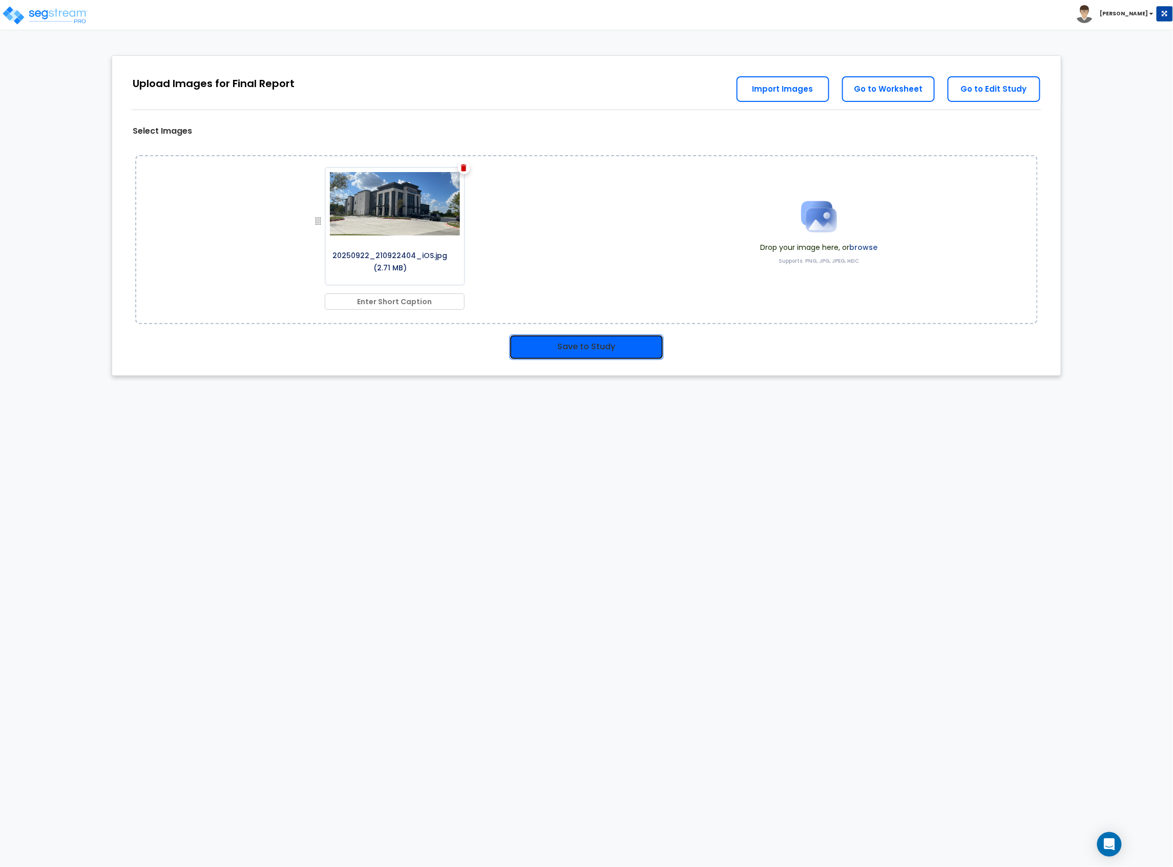
click at [613, 348] on button "Save to Study" at bounding box center [586, 348] width 155 height 26
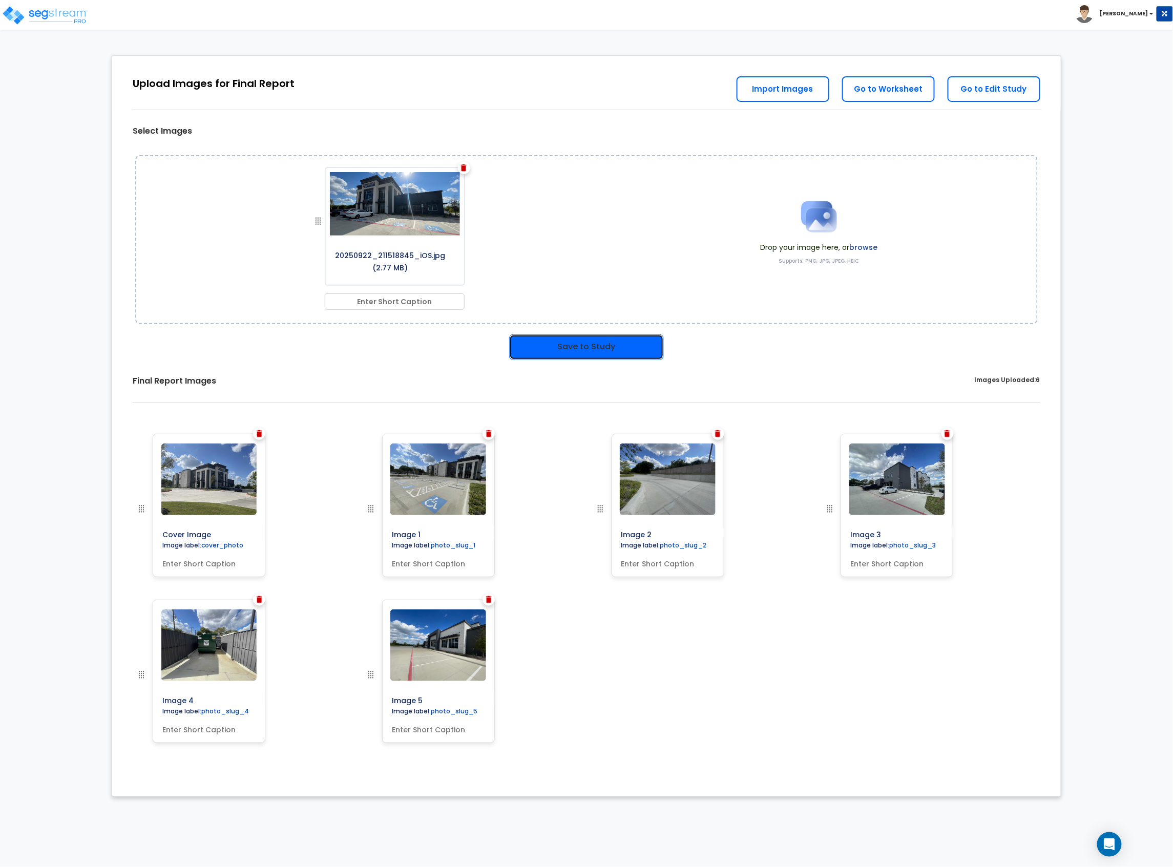
click at [591, 341] on button "Save to Study" at bounding box center [586, 348] width 155 height 26
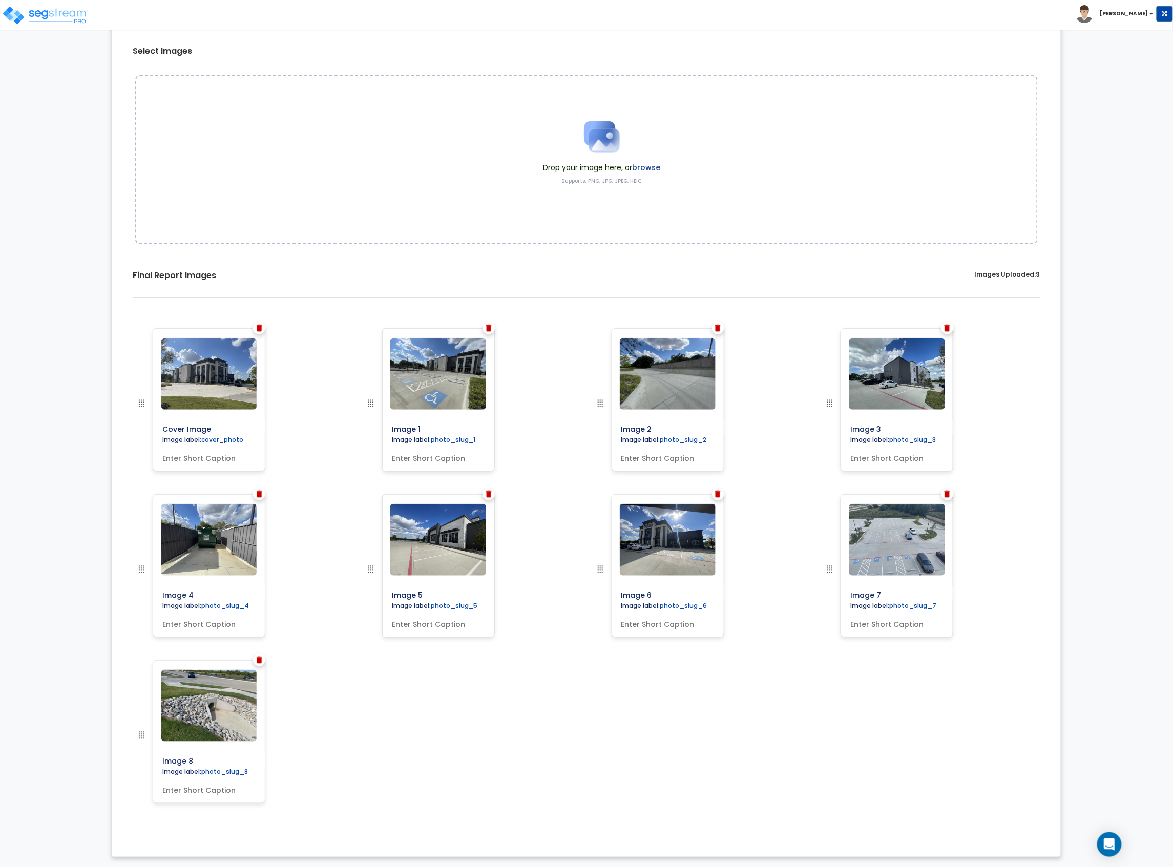
scroll to position [80, 0]
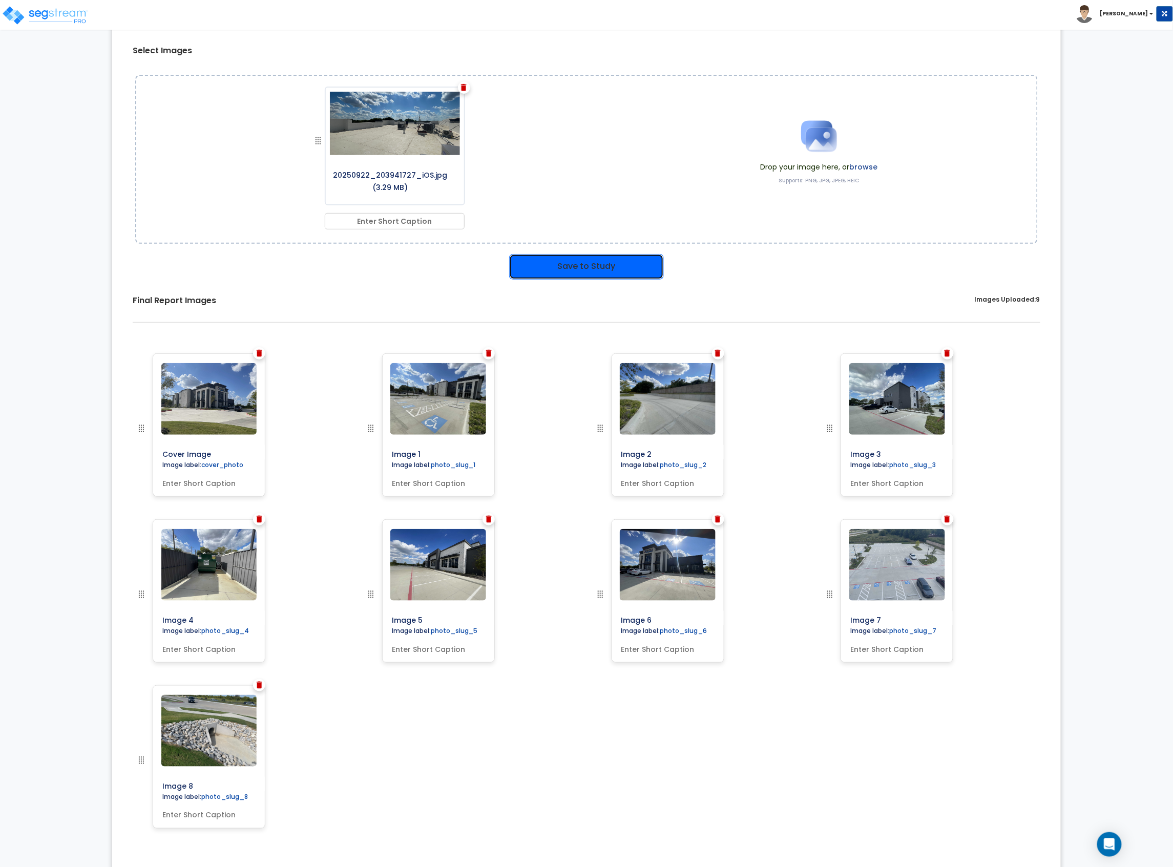
click at [625, 261] on button "Save to Study" at bounding box center [586, 267] width 155 height 26
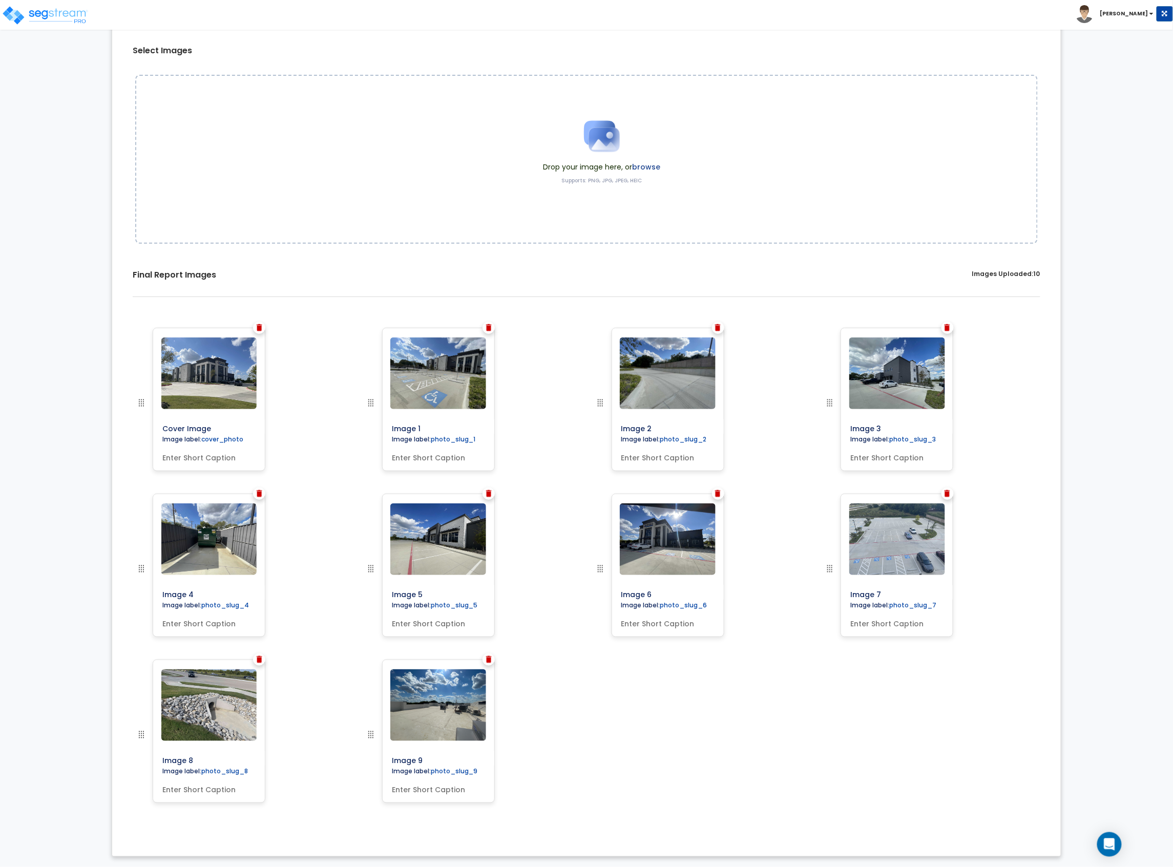
scroll to position [80, 0]
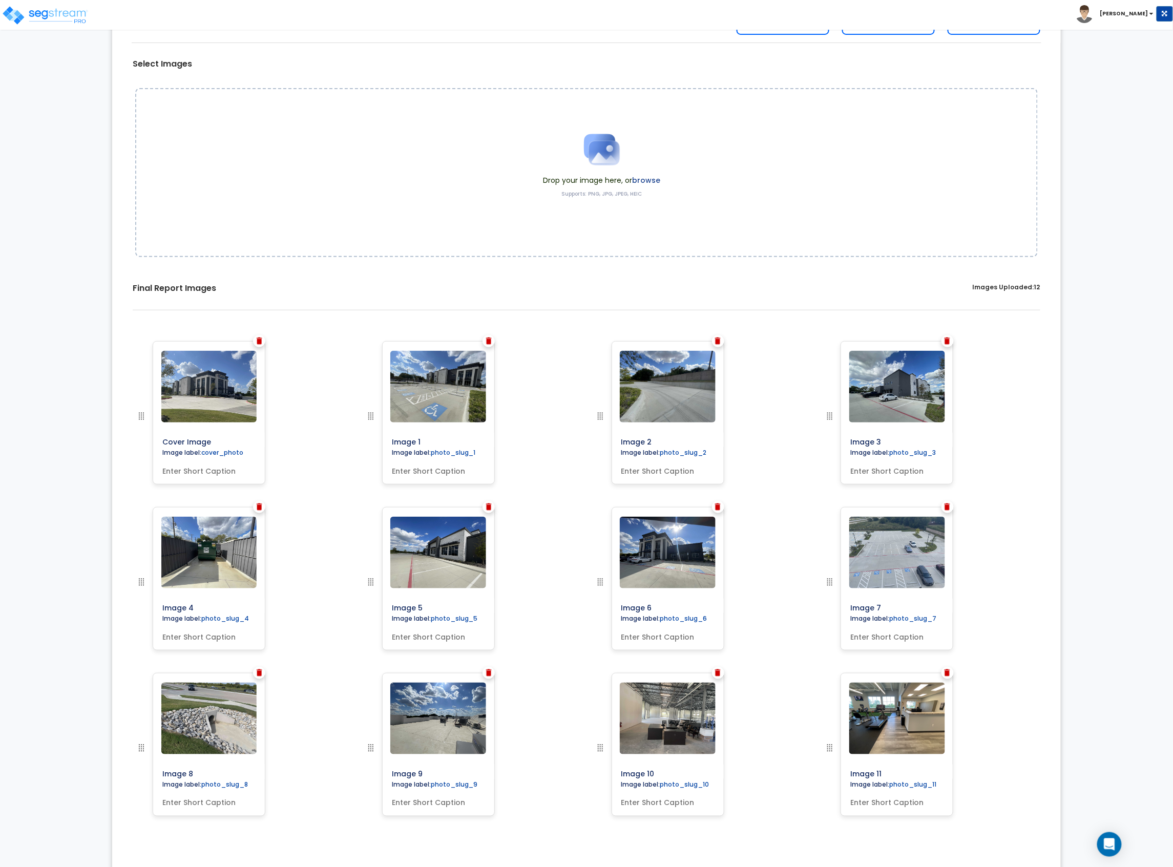
scroll to position [80, 0]
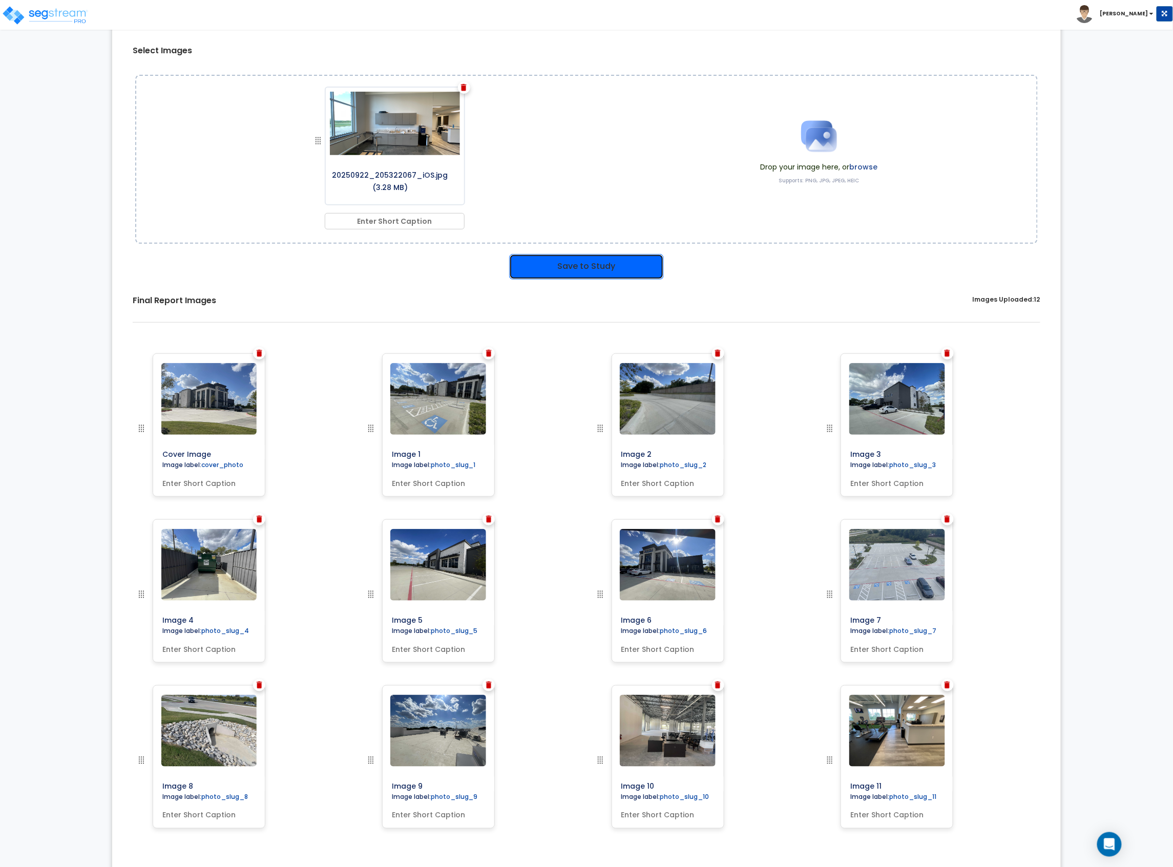
click at [599, 265] on button "Save to Study" at bounding box center [586, 267] width 155 height 26
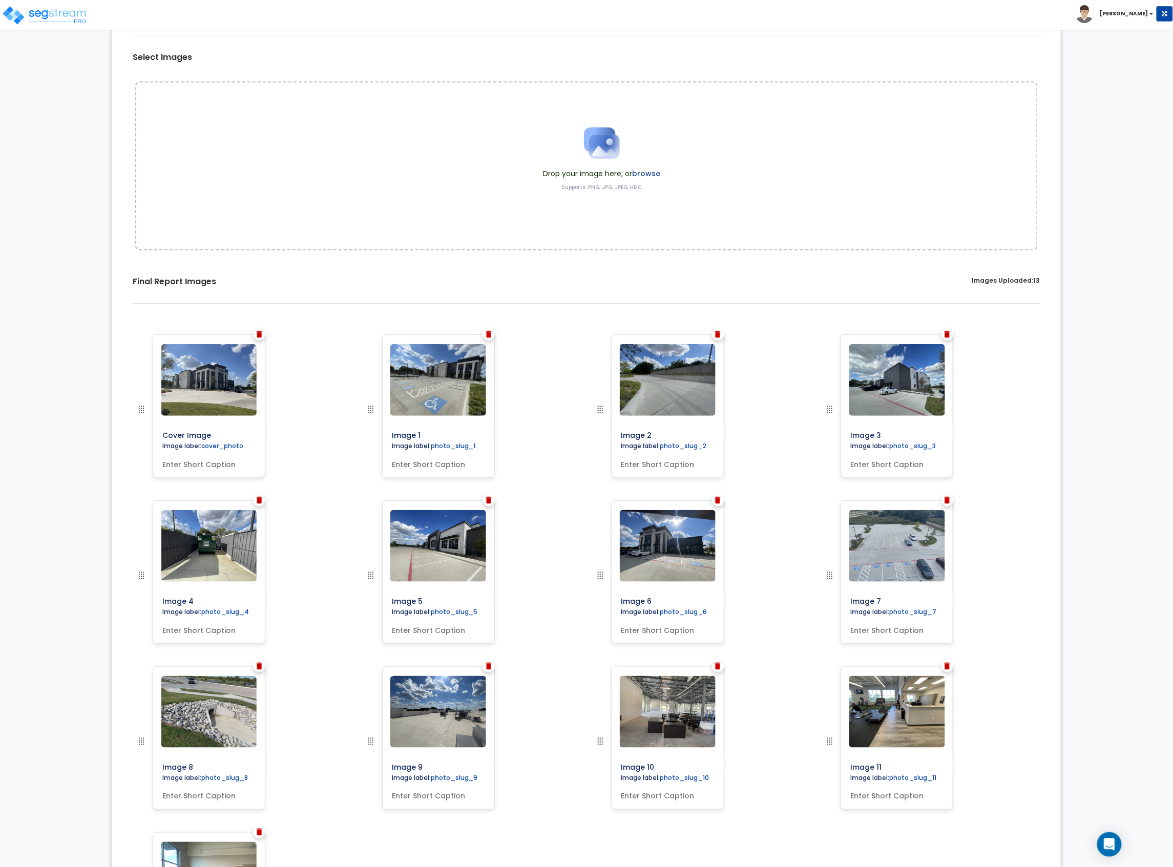
scroll to position [80, 0]
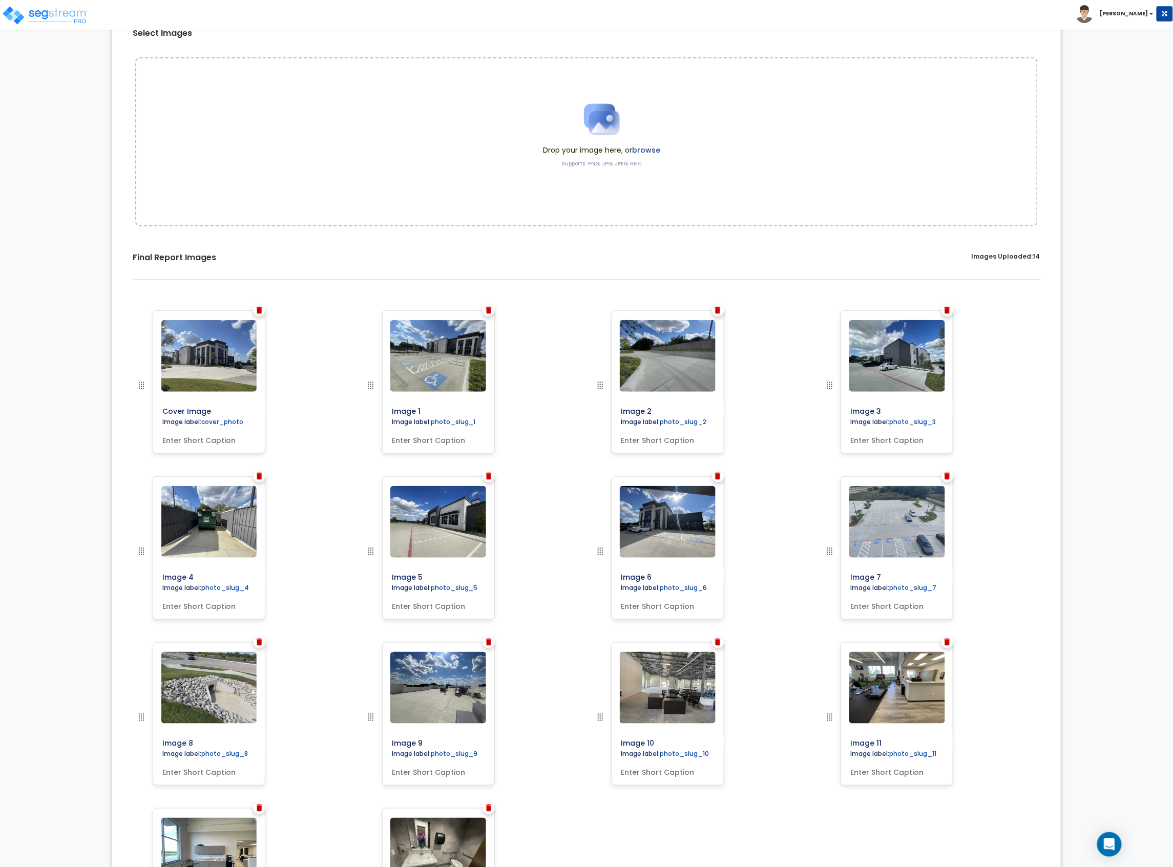
scroll to position [80, 0]
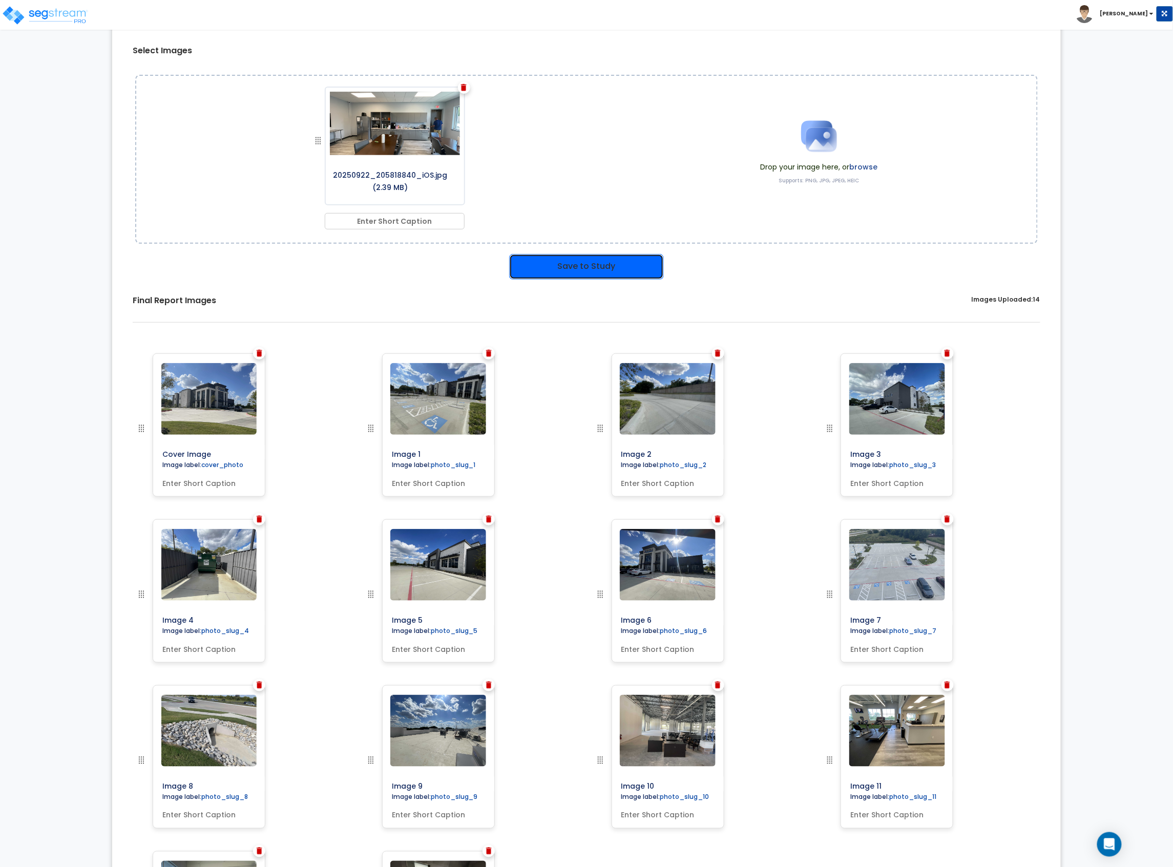
click at [603, 266] on button "Save to Study" at bounding box center [586, 267] width 155 height 26
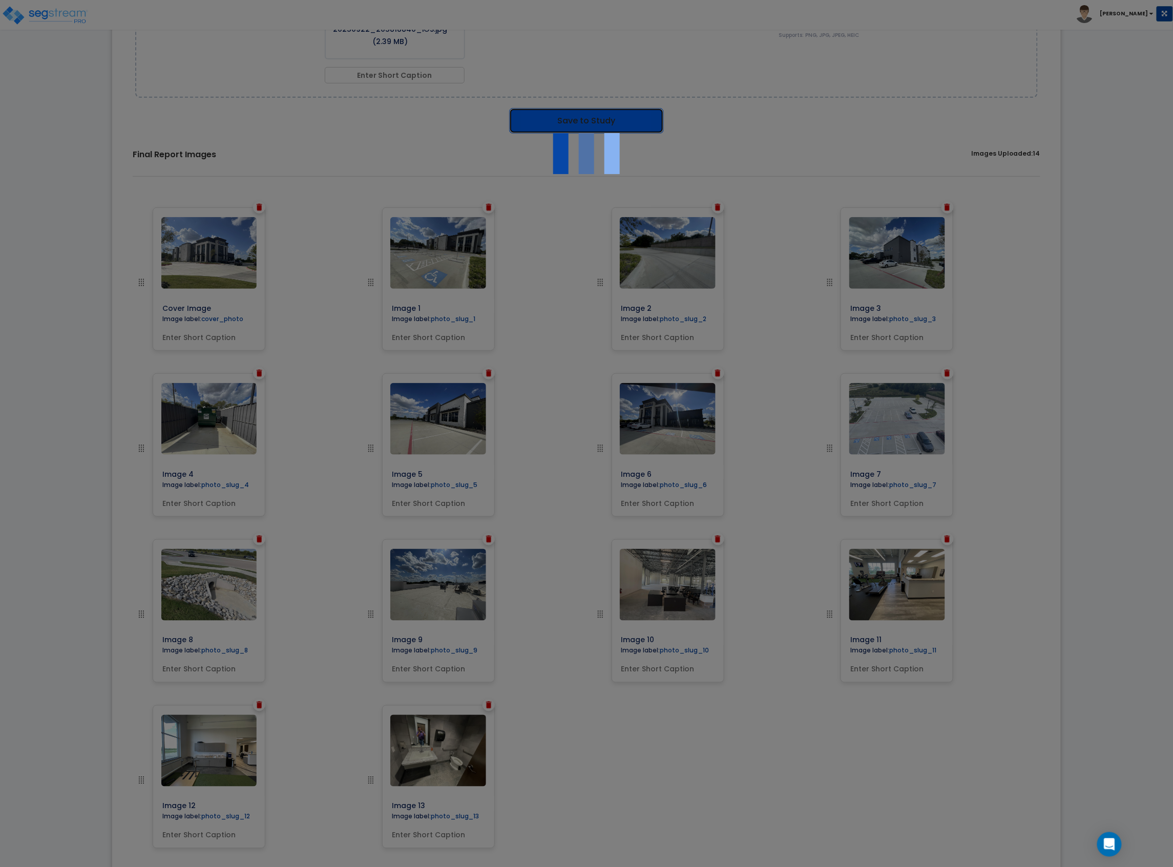
scroll to position [316, 0]
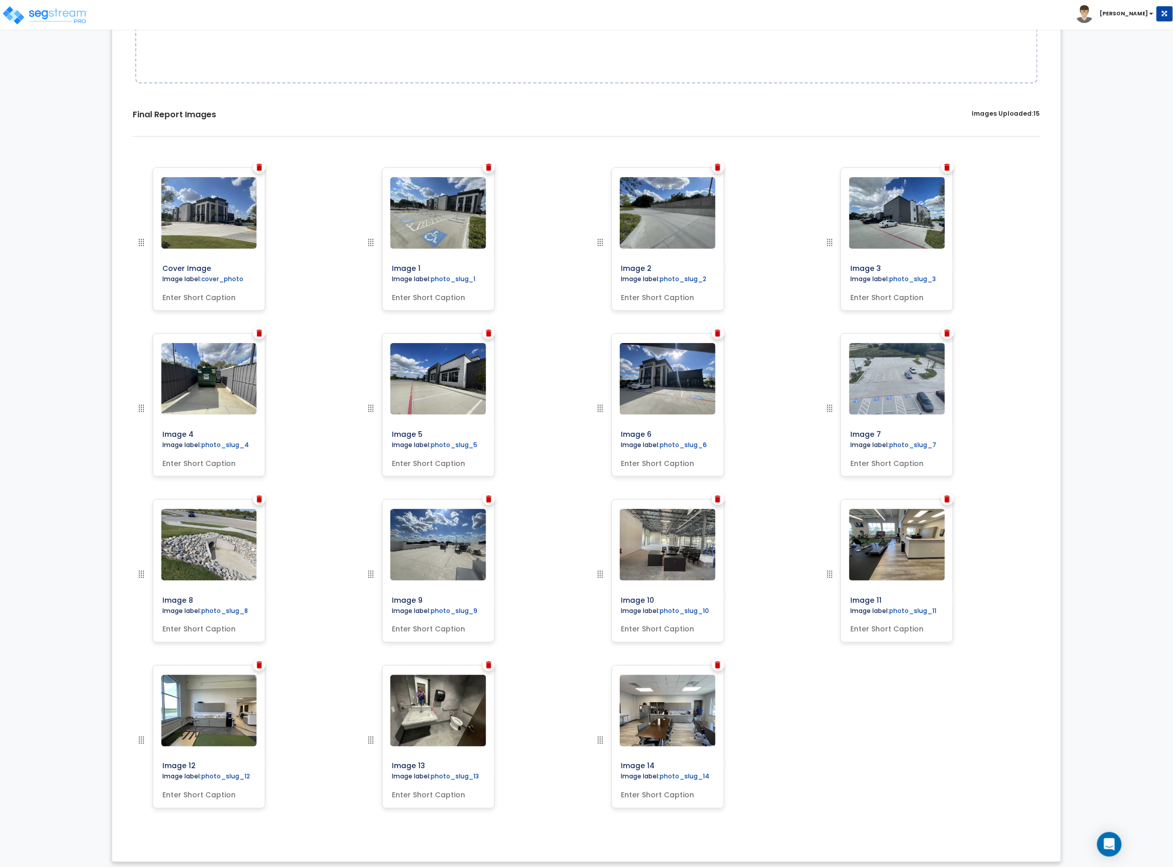
scroll to position [246, 0]
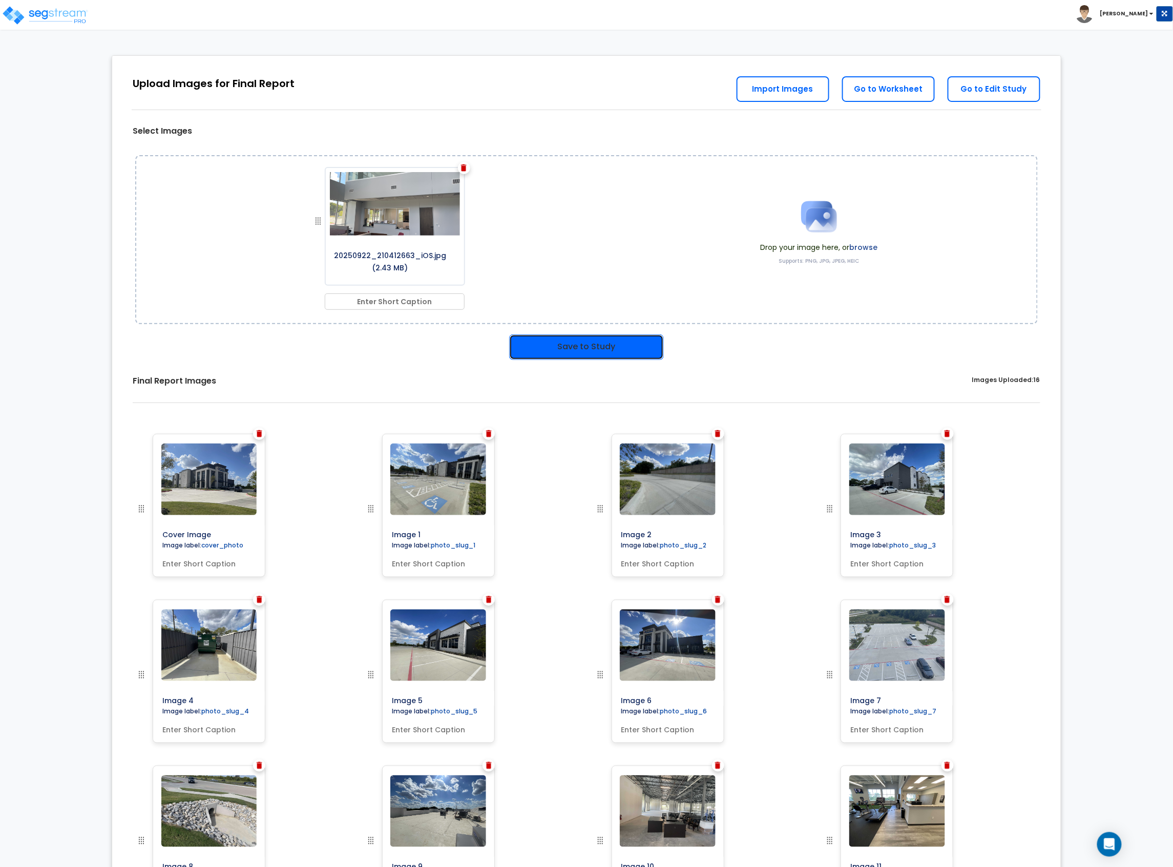
click at [572, 338] on button "Save to Study" at bounding box center [586, 348] width 155 height 26
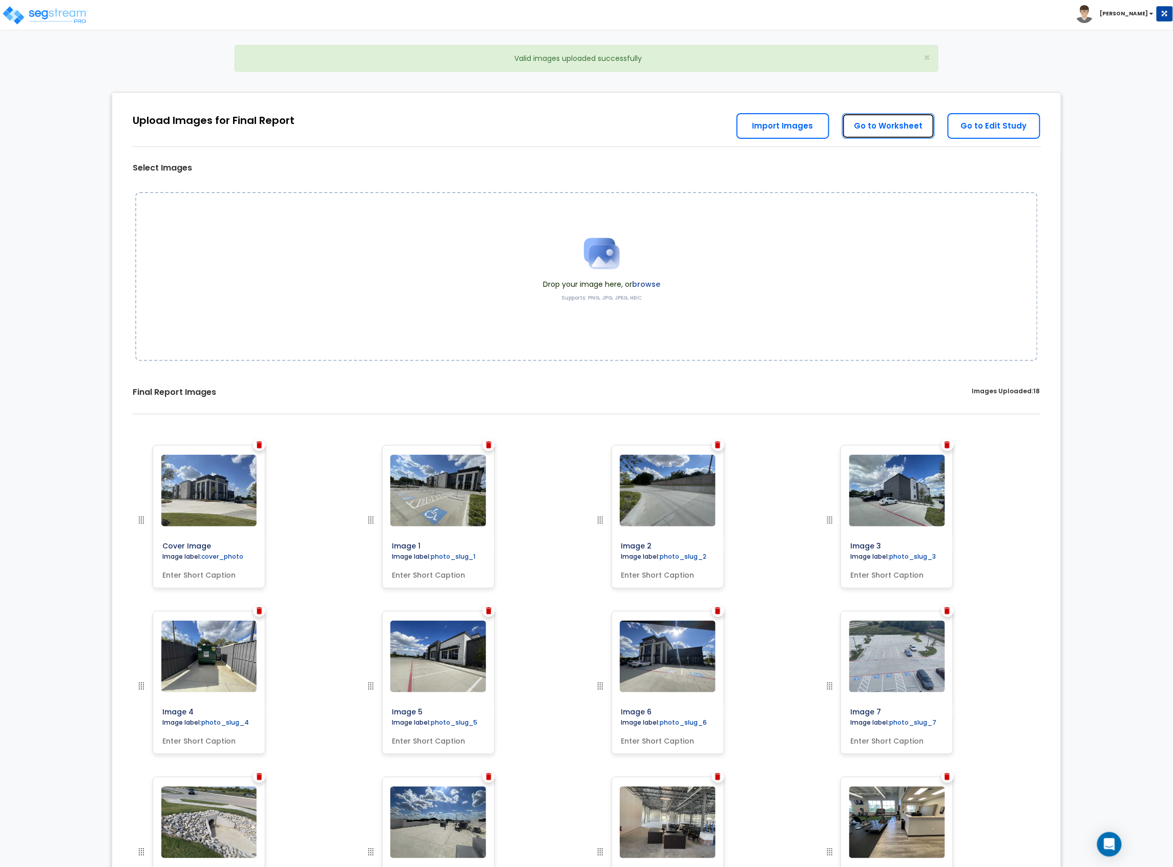
click at [872, 138] on link "Go to Worksheet" at bounding box center [888, 126] width 93 height 26
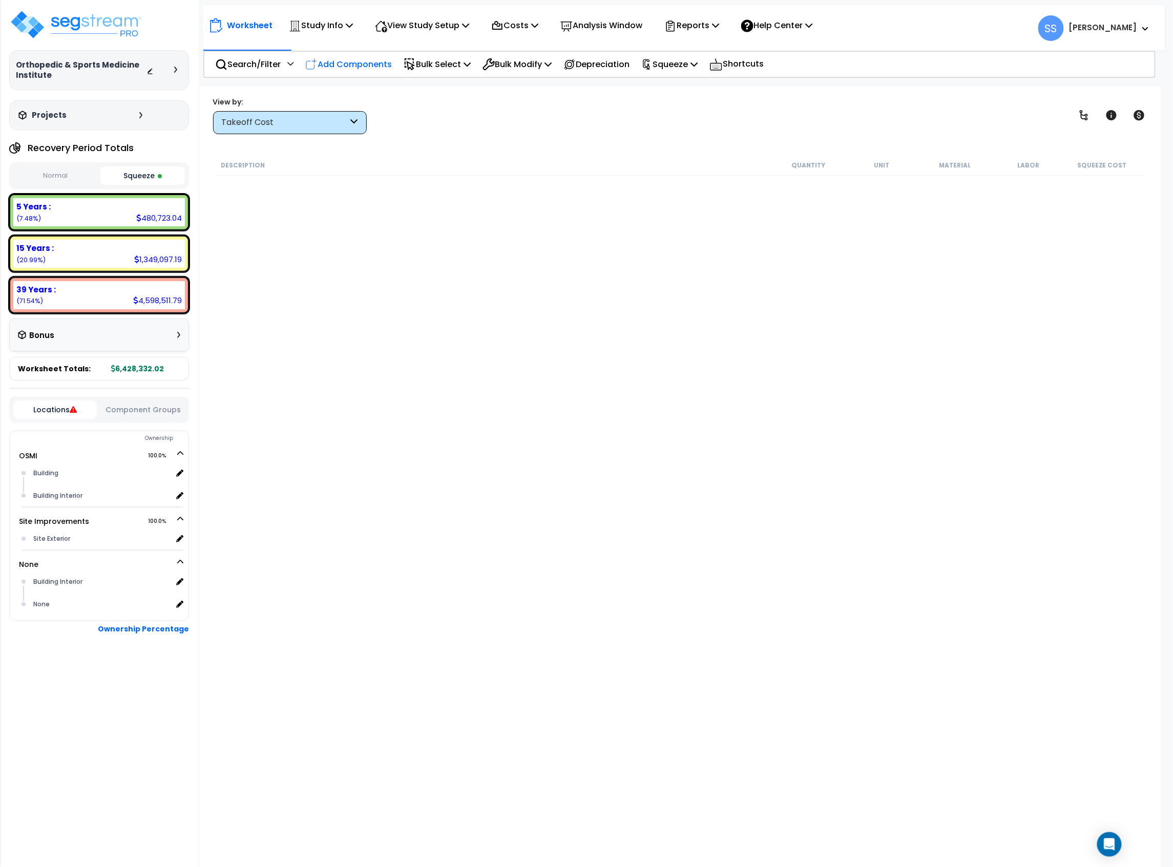
scroll to position [5055, 0]
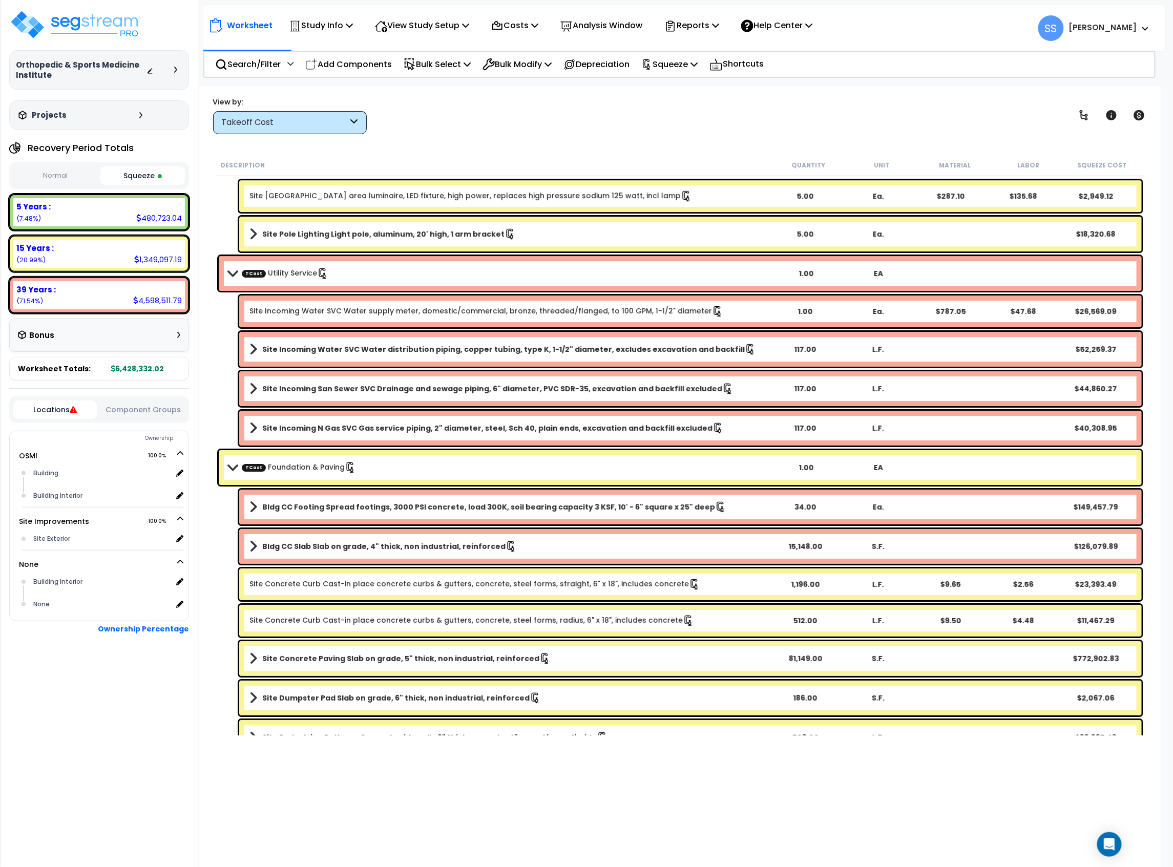
click at [597, 111] on div "View by: Takeoff Cost Takeoff Cost" at bounding box center [681, 115] width 942 height 38
click at [533, 26] on p "Costs" at bounding box center [514, 25] width 47 height 14
click at [531, 69] on link "Direct Costs" at bounding box center [536, 70] width 101 height 20
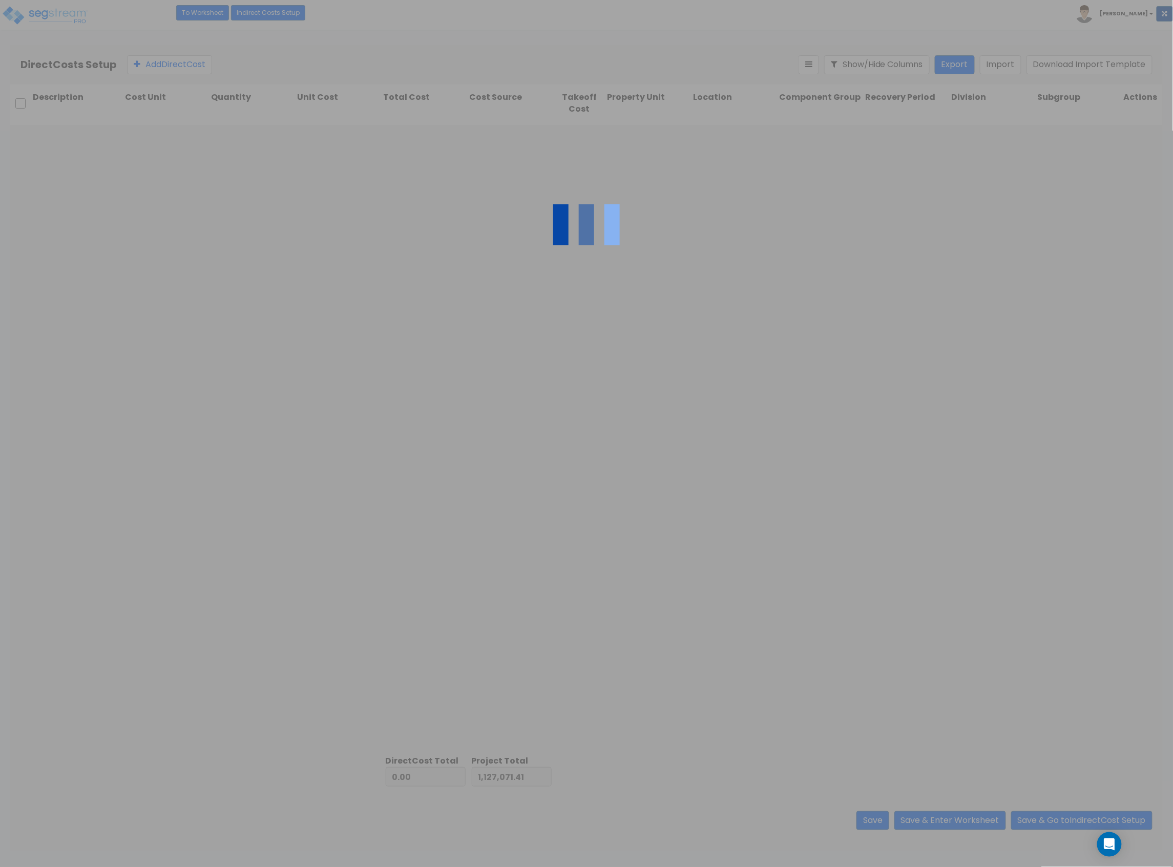
type input "5,301,260.61"
type input "6,428,332.02"
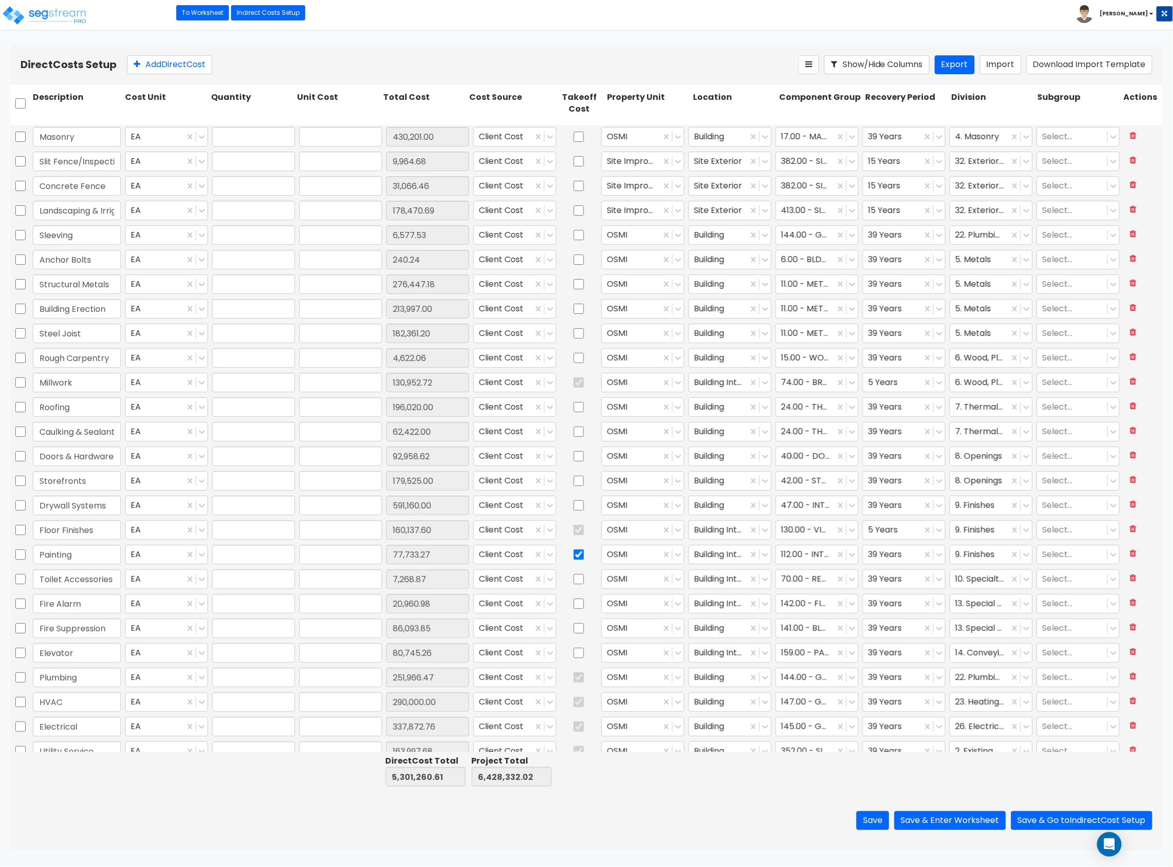
type input "1.00"
type input "430,201.00"
type input "1.00"
type input "9,964.68"
type input "1.00"
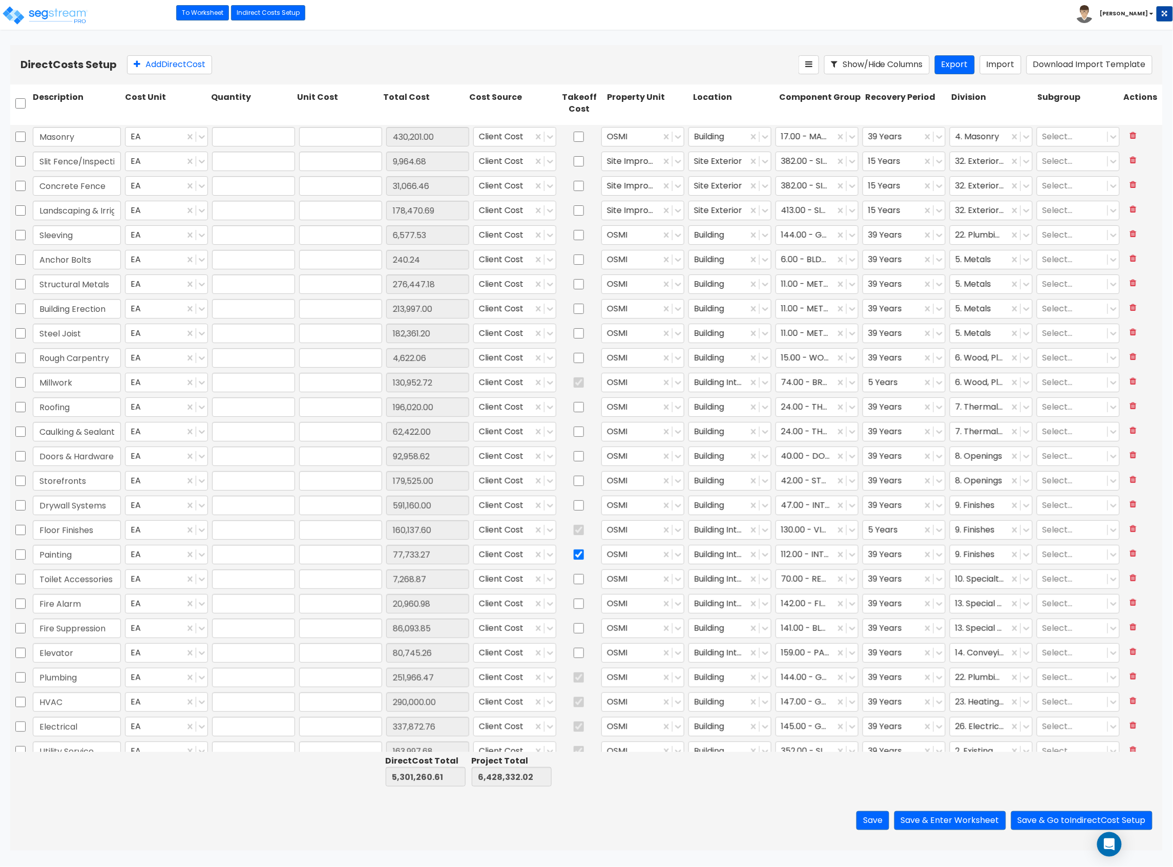
type input "31,066.46"
type input "1.00"
type input "178,470.69"
type input "1.00"
type input "6,577.53"
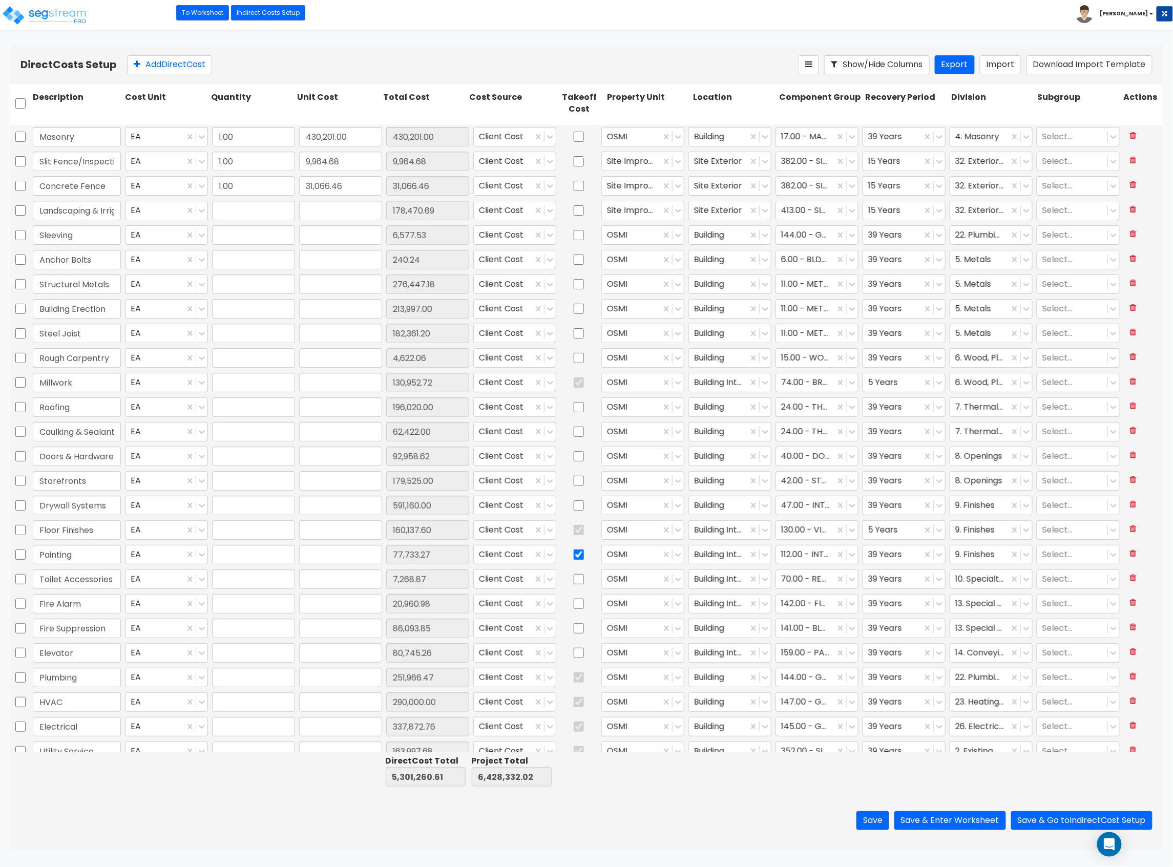
type input "1.00"
type input "240.24"
type input "1.00"
type input "276,447.18"
type input "1.00"
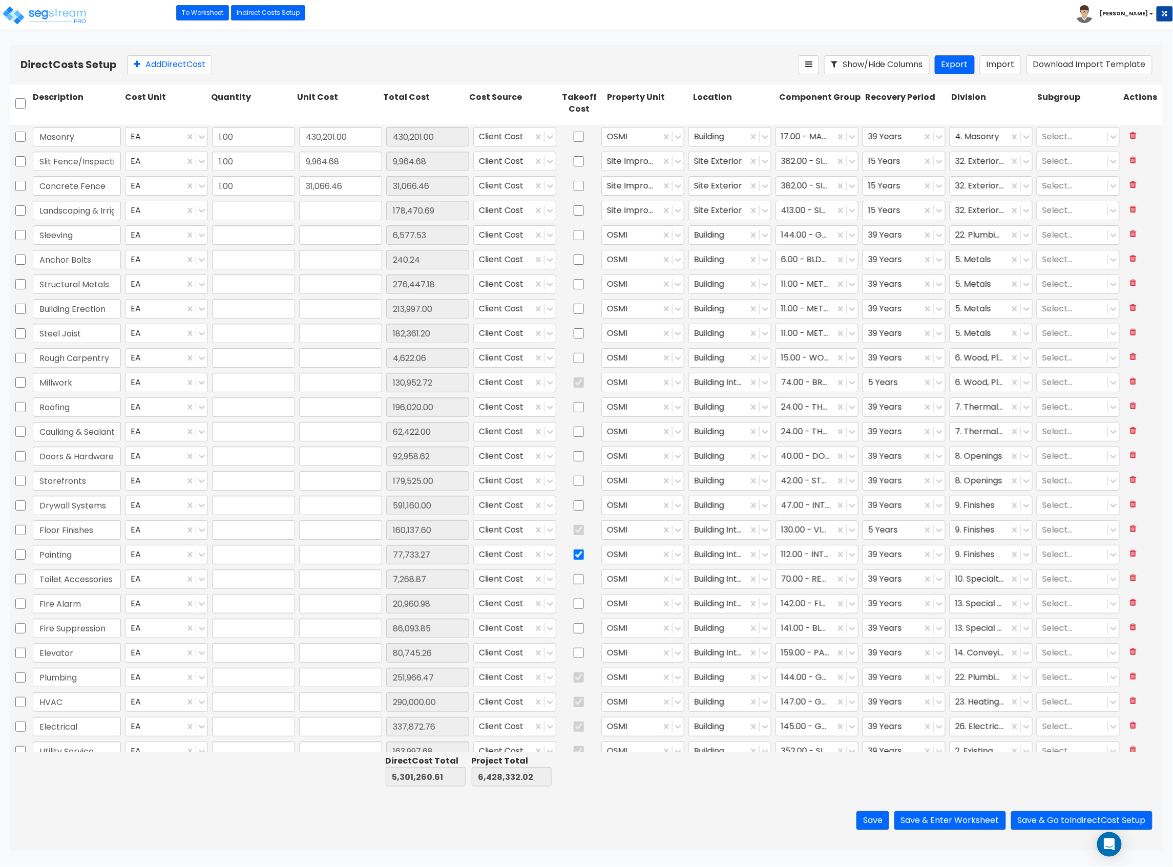
type input "213,997.00"
type input "1.00"
type input "182,361.20"
type input "1.00"
type input "4,622.06"
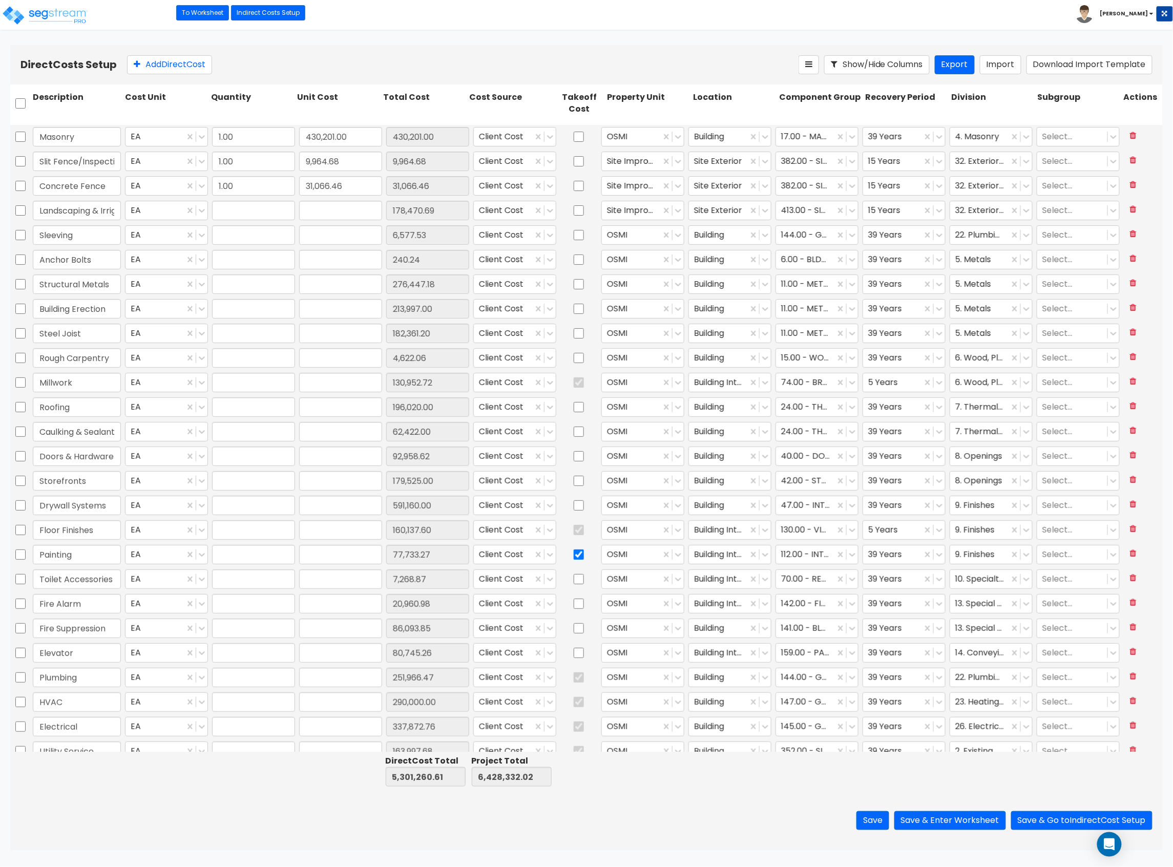
type input "1.00"
type input "130,952.72"
type input "1.00"
type input "196,020.00"
type input "1.00"
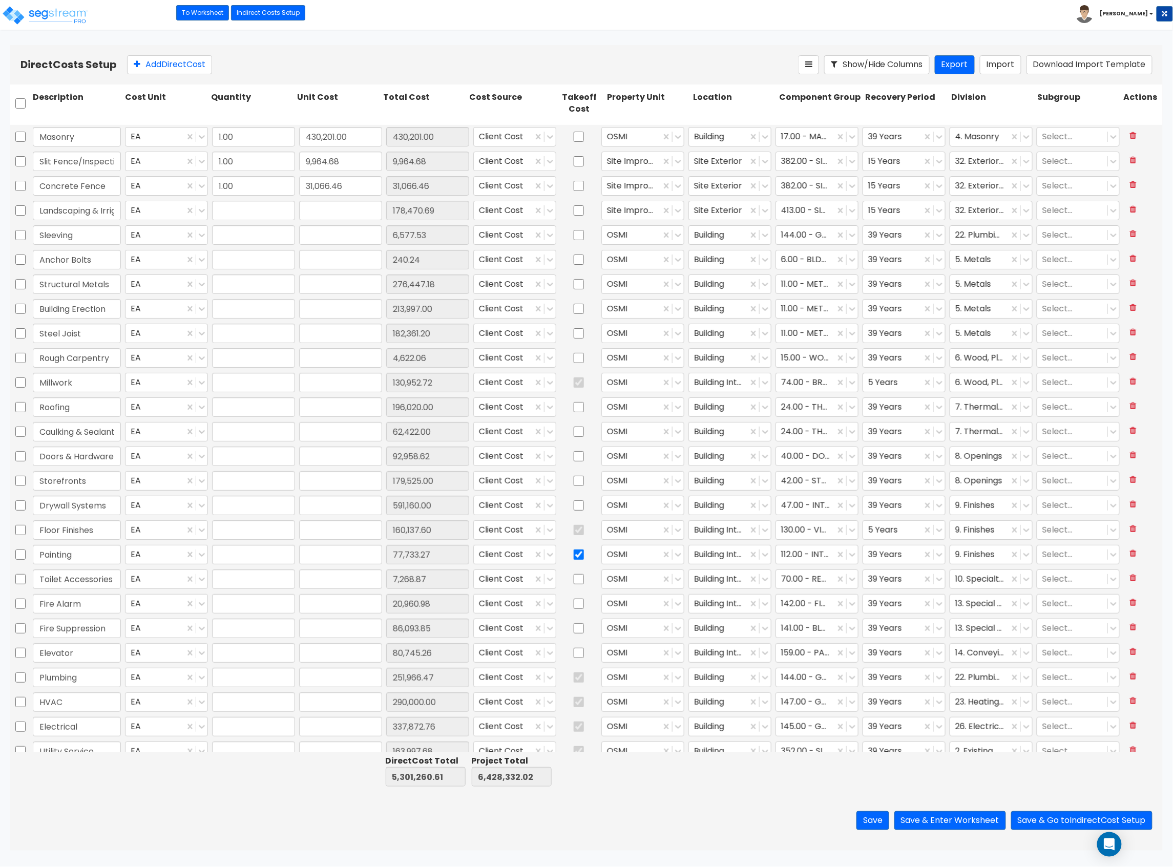
type input "62,422.00"
type input "1.00"
type input "92,958.62"
type input "1.00"
type input "179,525.00"
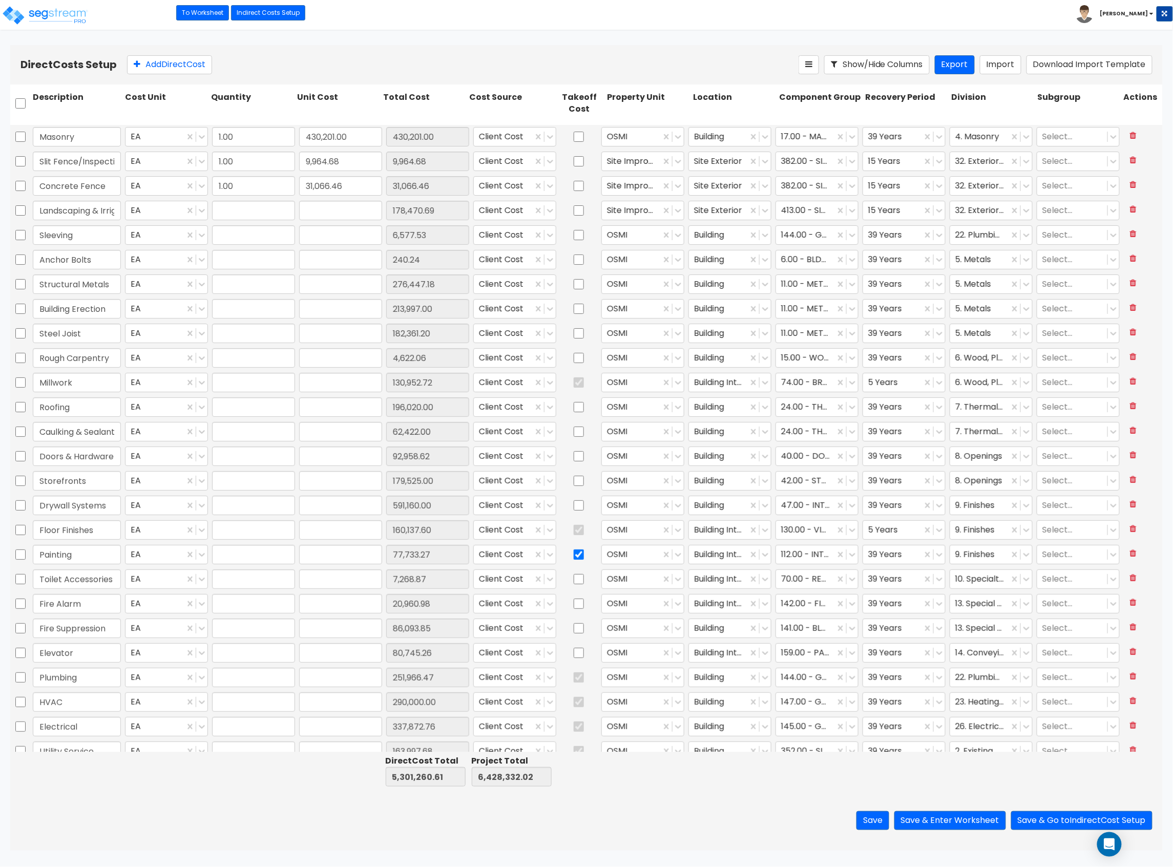
type input "1.00"
type input "591,160.00"
type input "1.00"
type input "160,137.60"
type input "1.00"
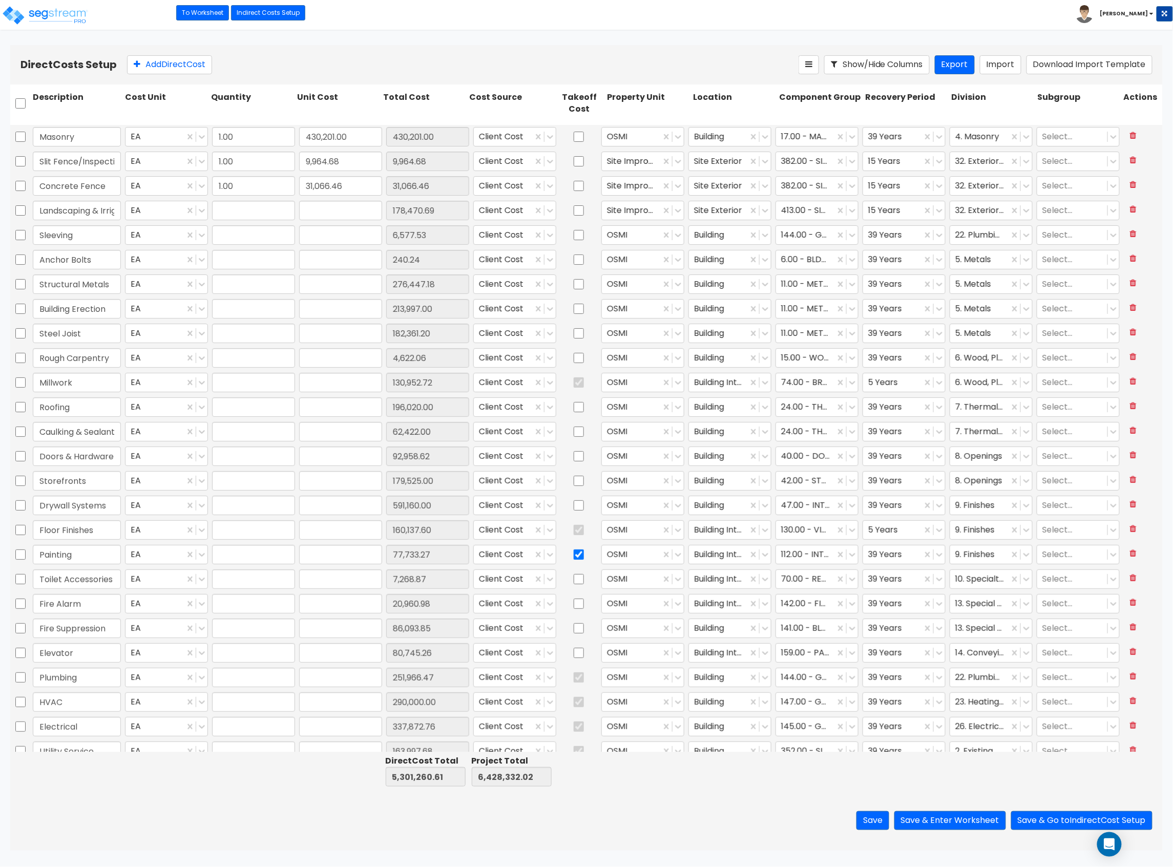
type input "77,733.27"
type input "1.00"
type input "7,268.87"
type input "1.00"
type input "20,960.98"
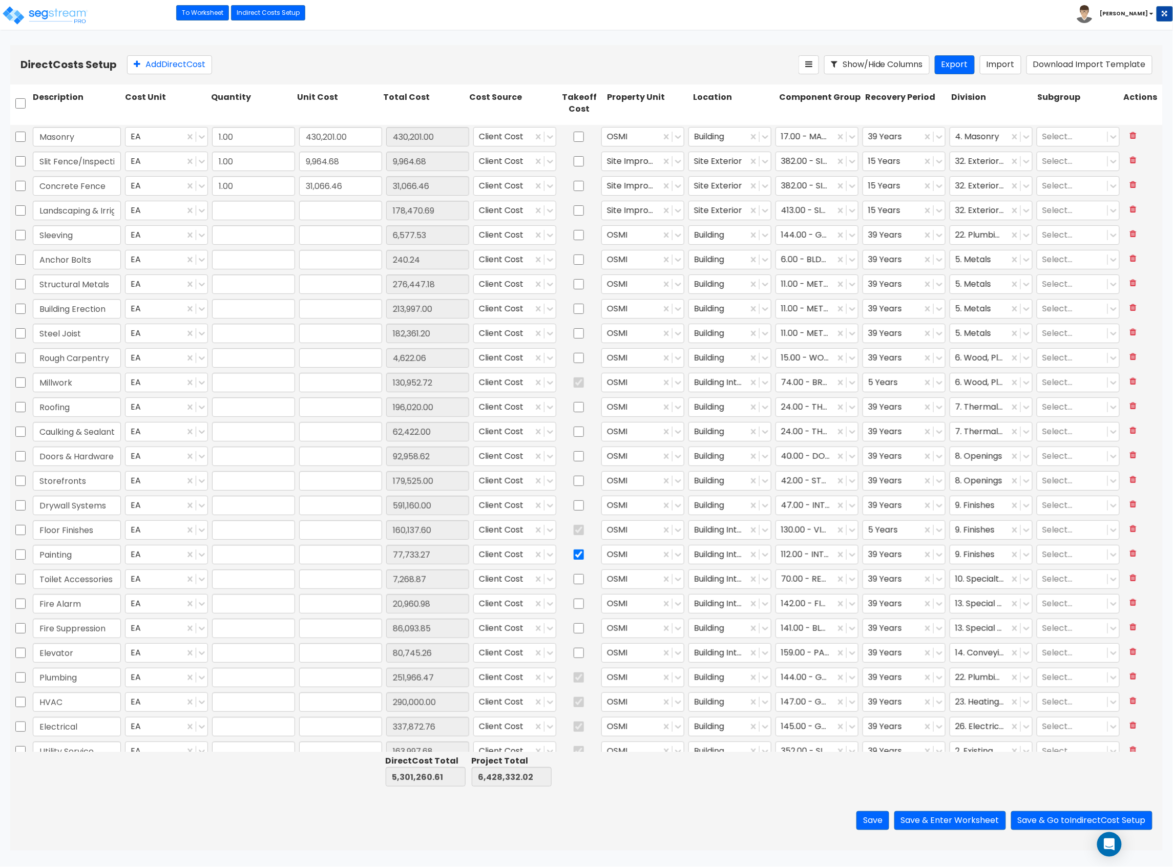
type input "1.00"
type input "86,093.85"
type input "1.00"
type input "80,745.26"
type input "1.00"
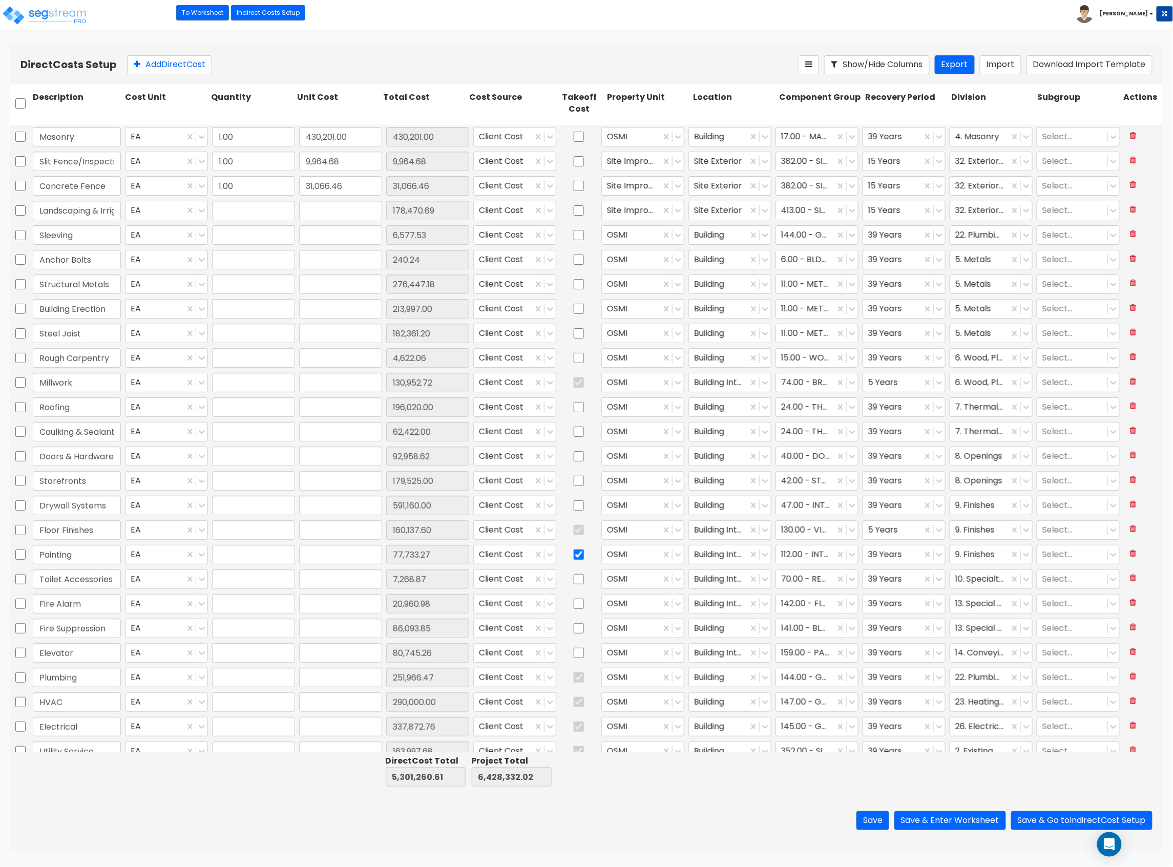
type input "251,966.47"
type input "1.00"
type input "290,000.00"
type input "1.00"
type input "337,872.76"
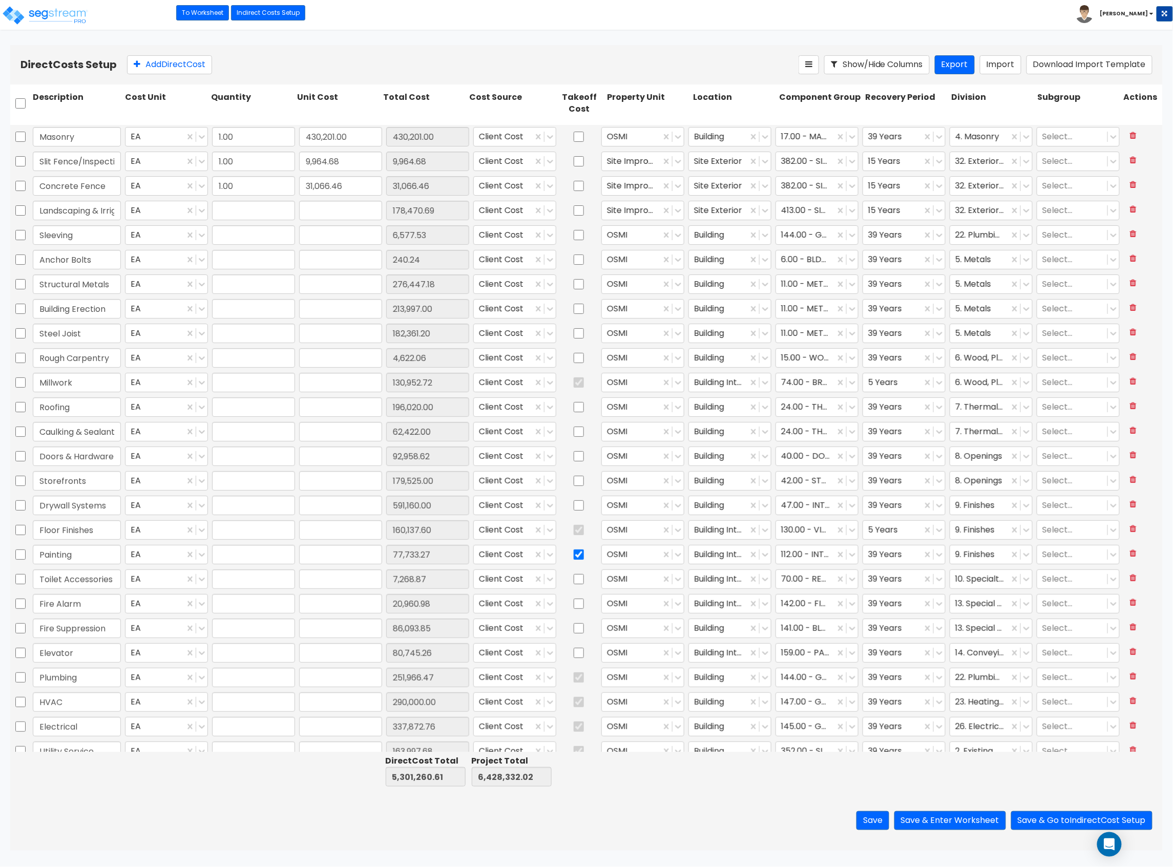
type input "1.00"
type input "163,997.68"
type input "1.00"
type input "1,119,365.84"
type input "1.00"
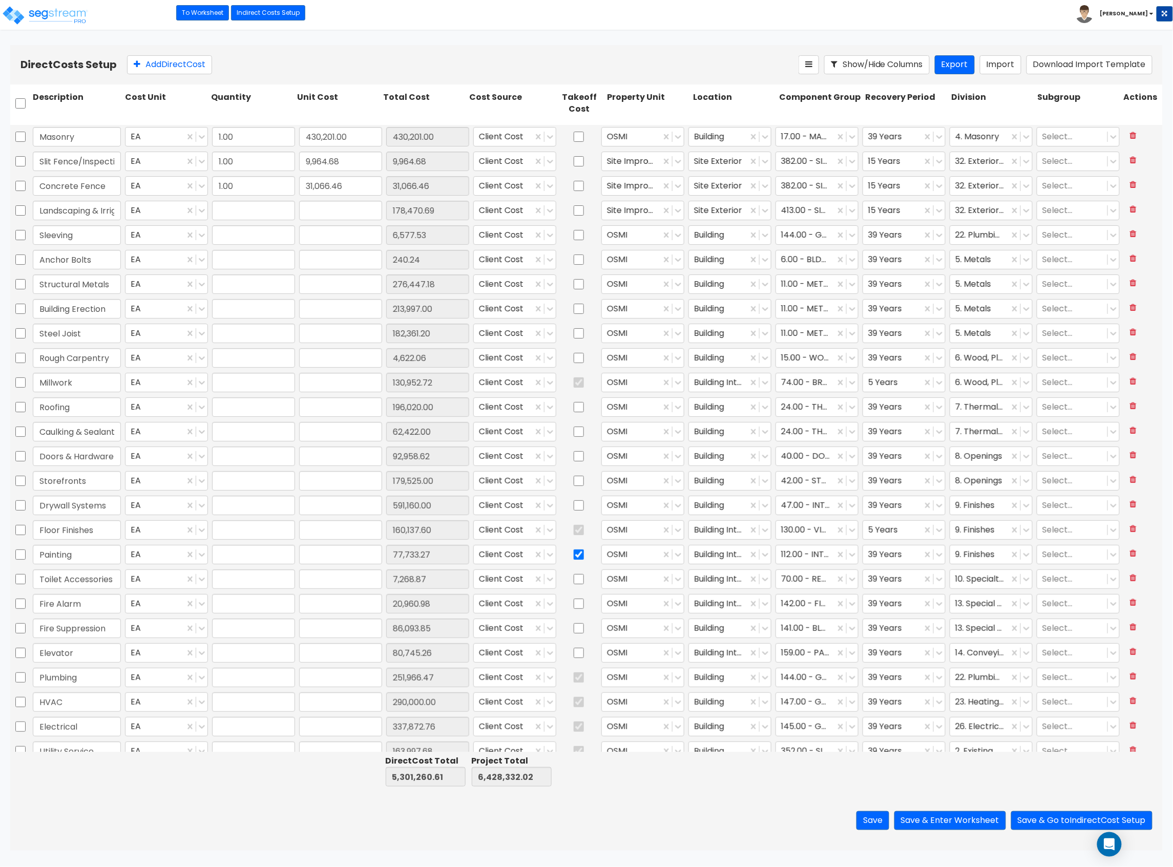
type input "88,595.42"
type input "1.00"
type input "660.26"
type input "1.00"
type input "181.87"
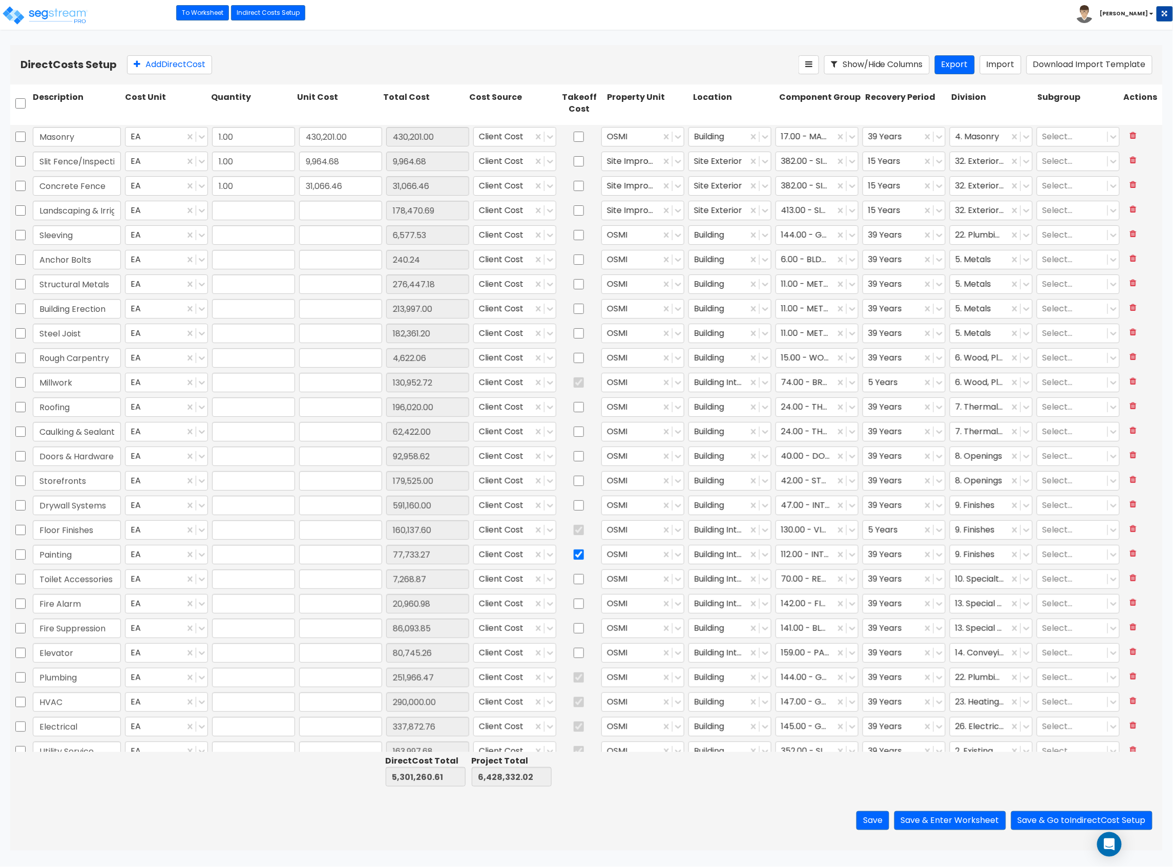
type input "1.00"
type input "164.76"
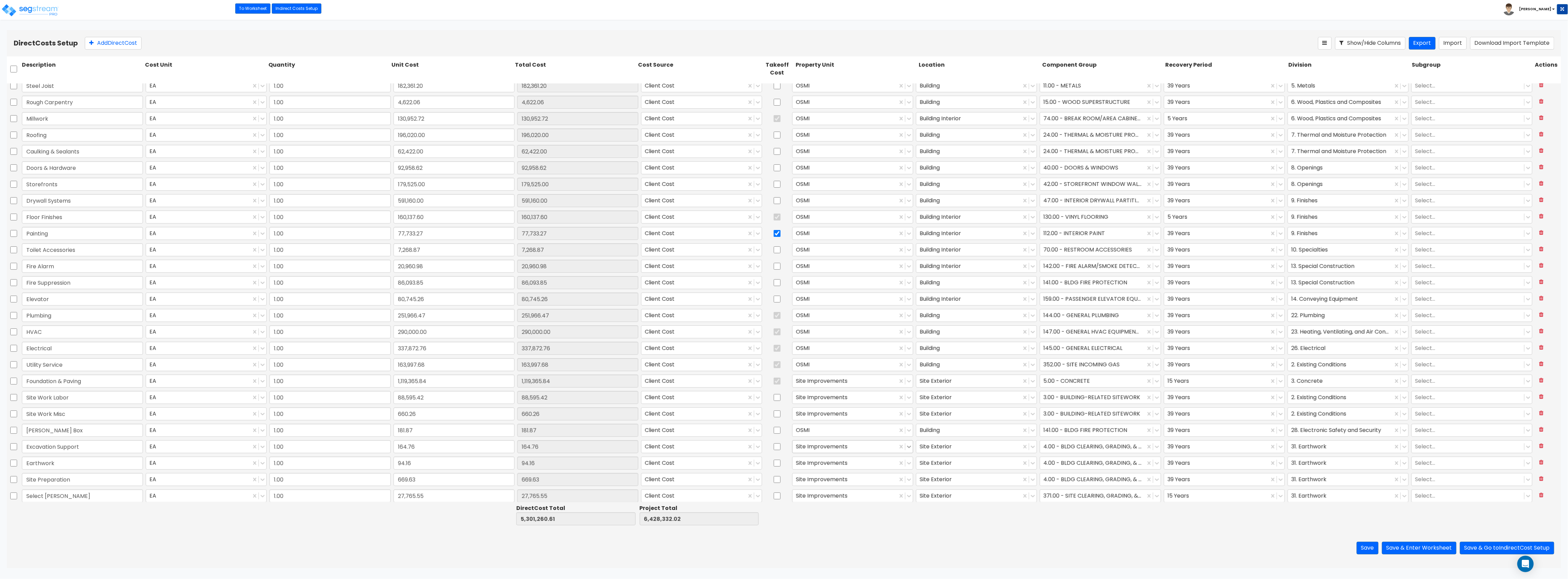
scroll to position [139, 0]
click at [783, 551] on button "Save & Enter Worksheet" at bounding box center [1420, 548] width 75 height 13
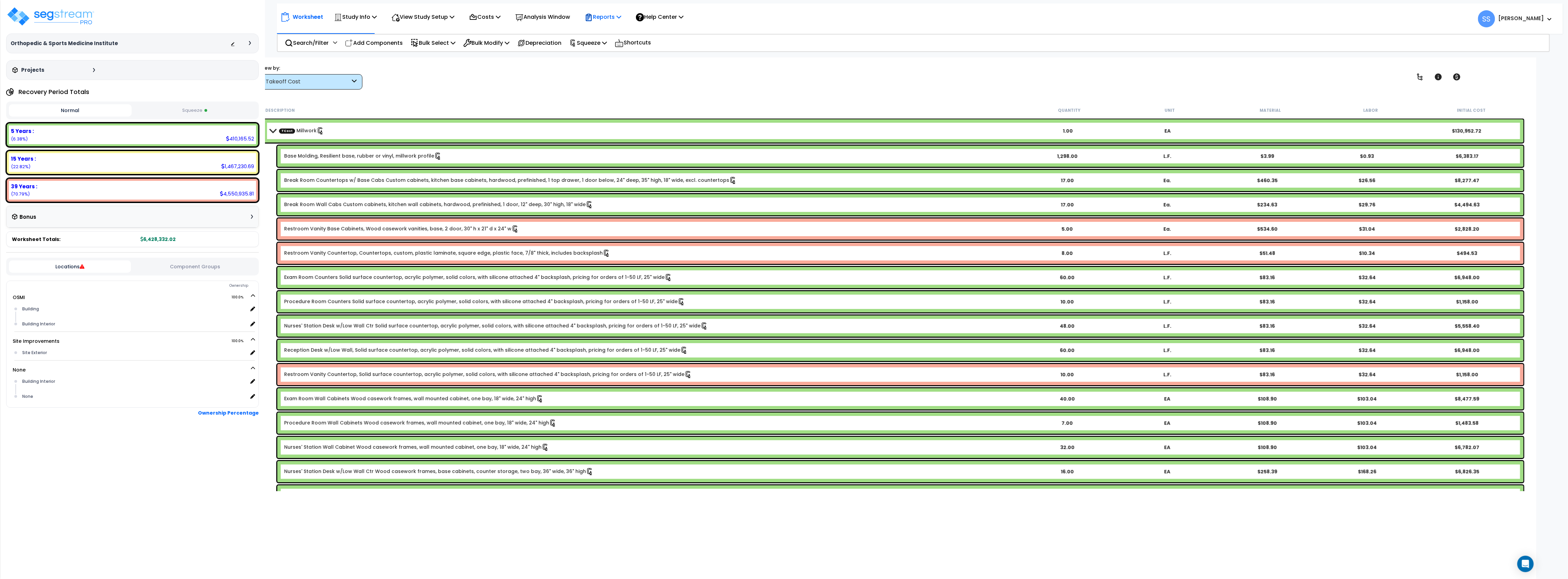
click at [617, 14] on p "Reports" at bounding box center [603, 17] width 37 height 9
click at [324, 87] on div "Takeoff Cost" at bounding box center [311, 81] width 103 height 15
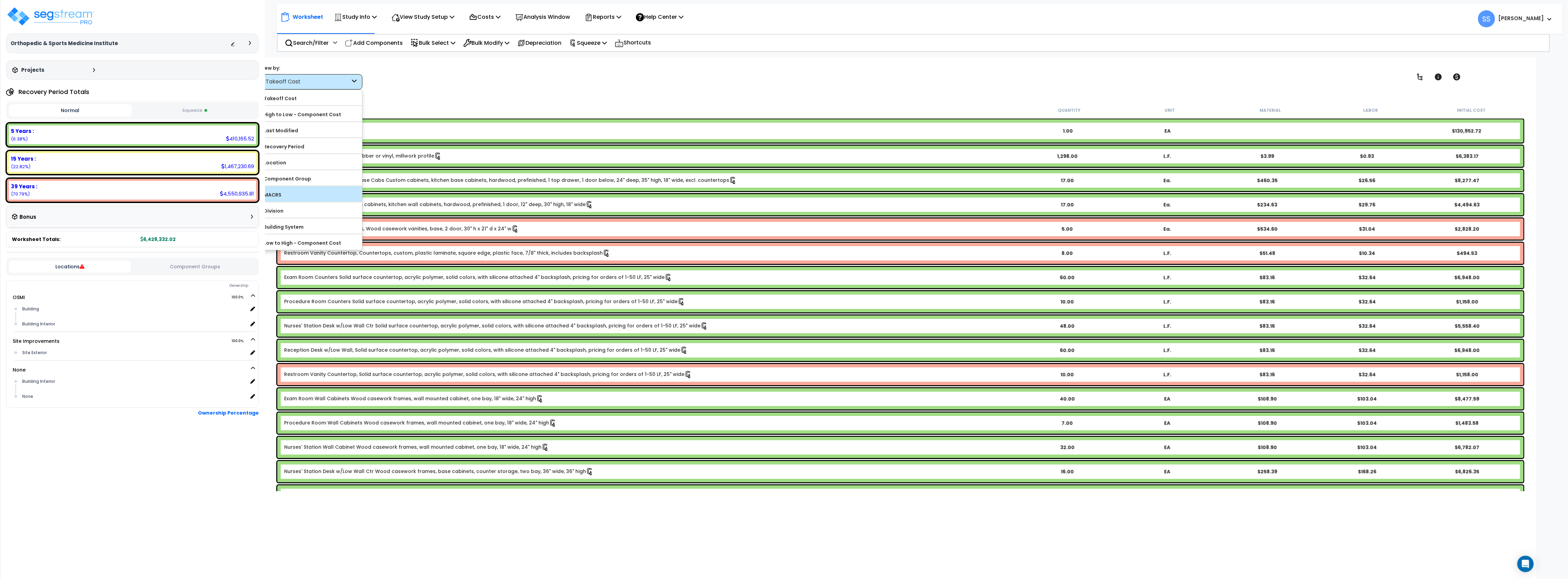
click at [307, 193] on label "MACRS" at bounding box center [311, 194] width 102 height 10
click at [0, 0] on input "MACRS" at bounding box center [0, 0] width 0 height 0
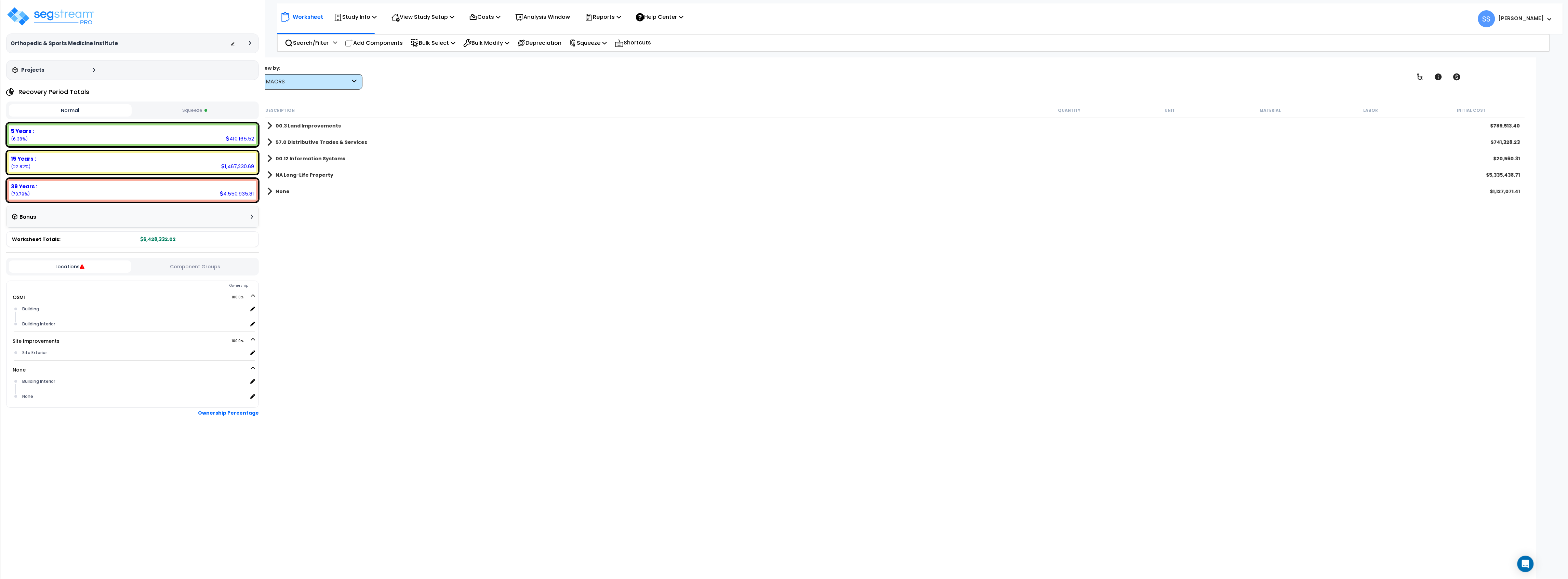
click at [267, 126] on span at bounding box center [270, 125] width 5 height 9
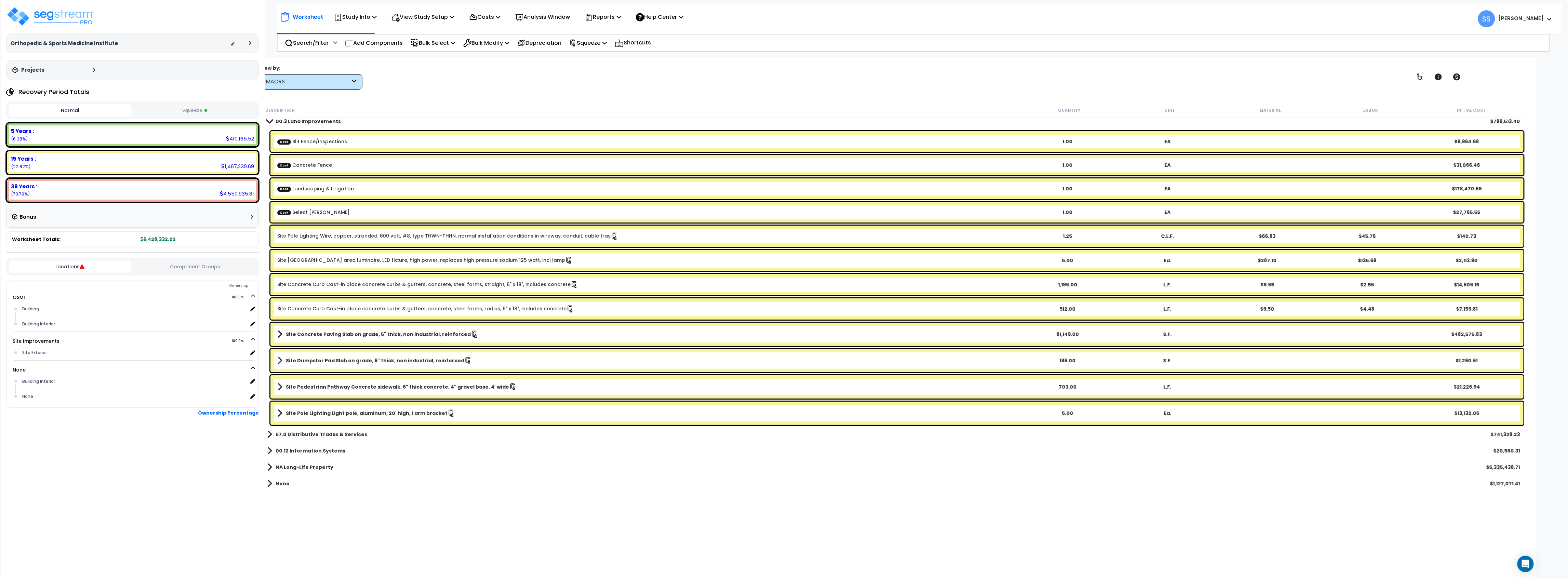
scroll to position [30, 0]
click at [270, 433] on span at bounding box center [270, 434] width 5 height 9
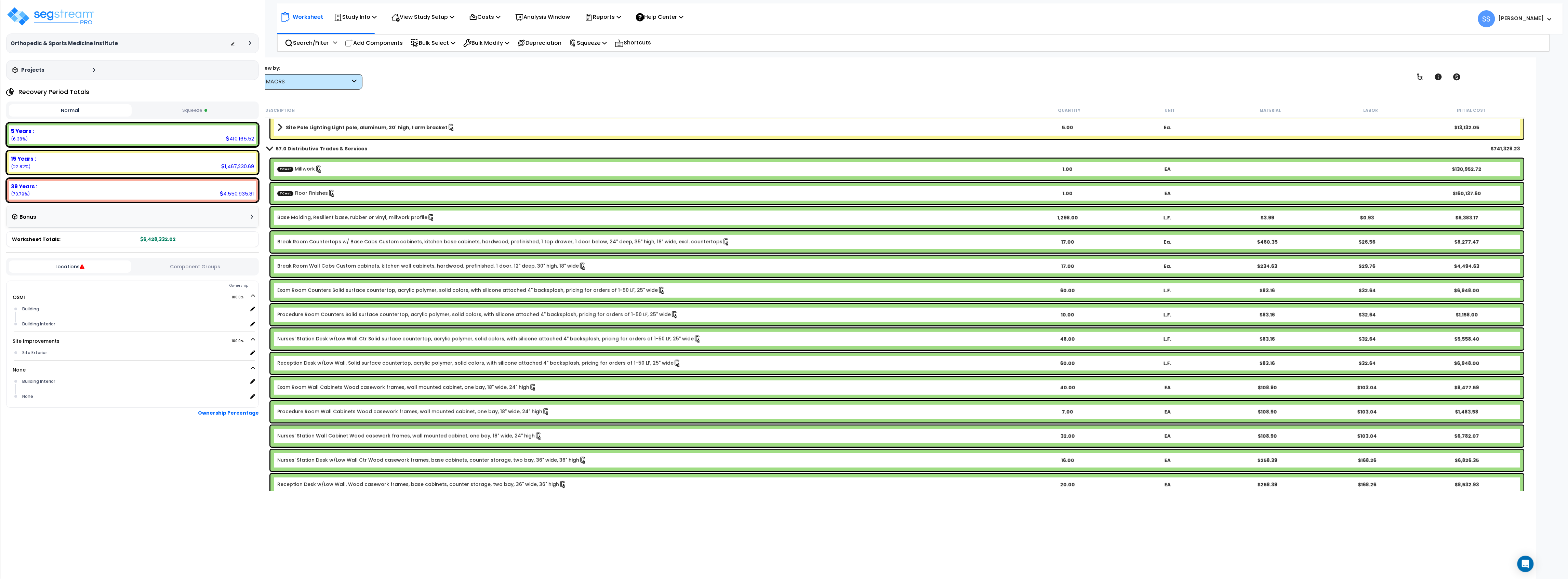
scroll to position [232, 0]
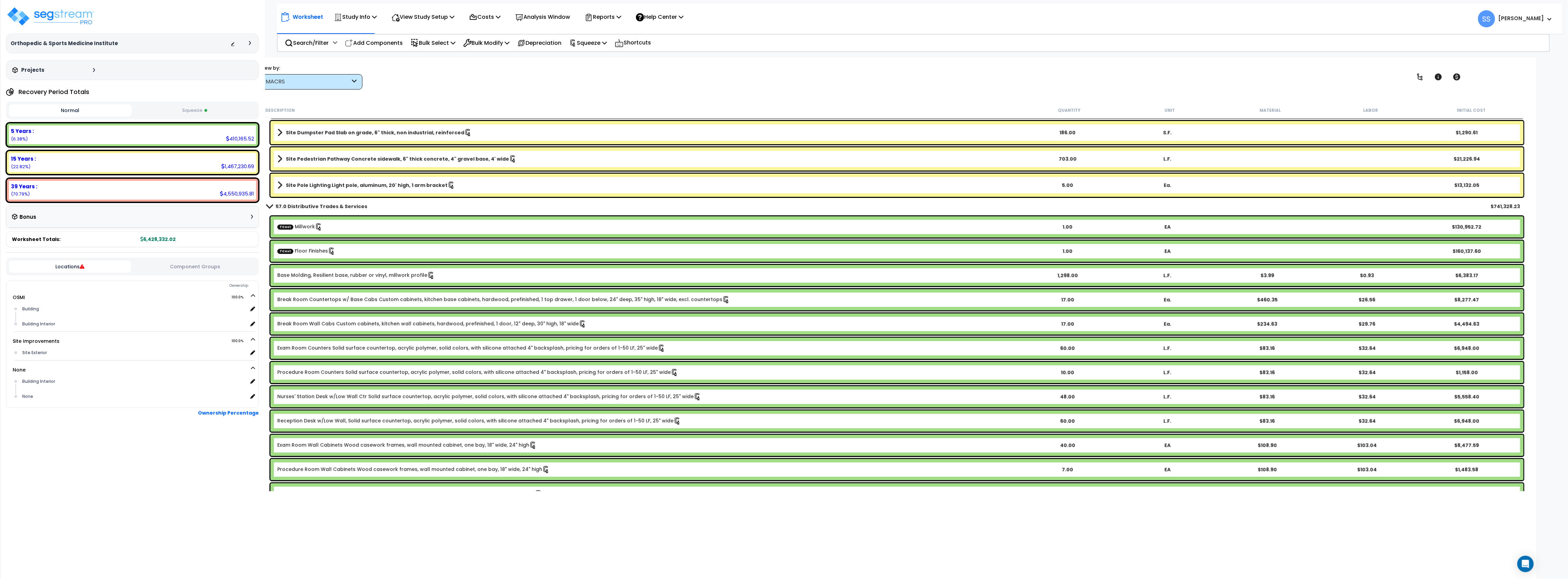
click at [186, 114] on button "Squeeze" at bounding box center [195, 111] width 123 height 12
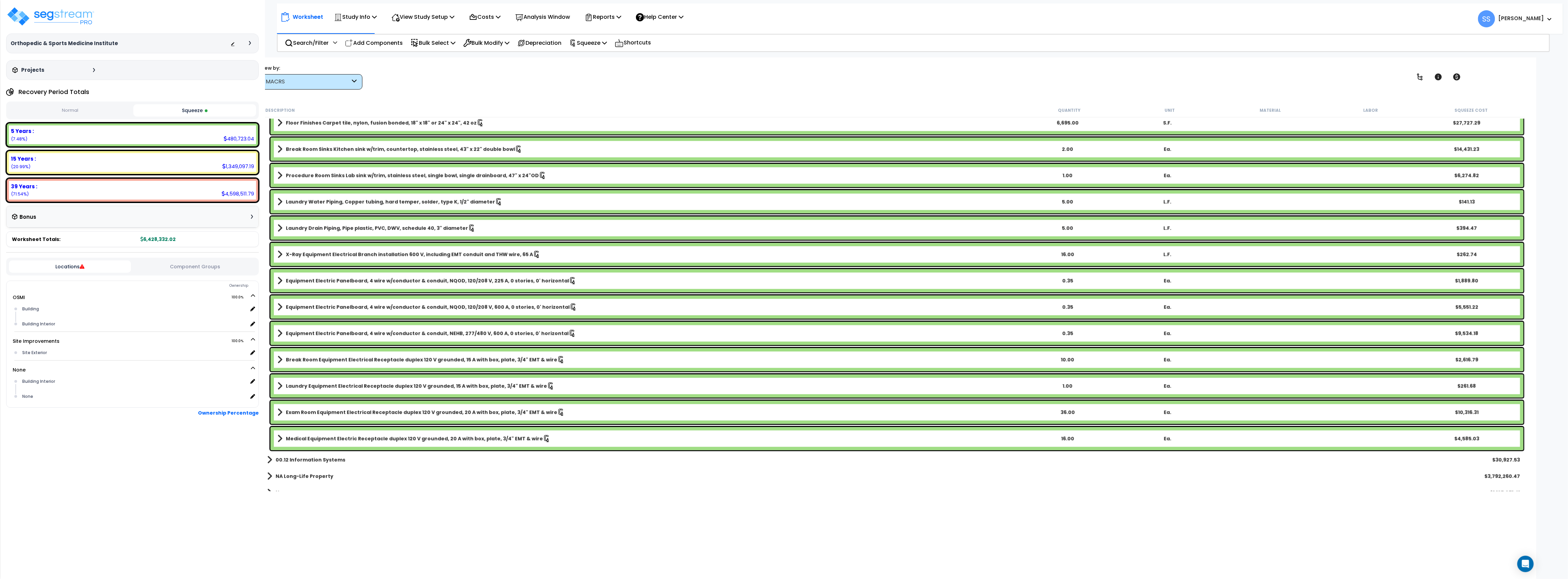
scroll to position [1496, 0]
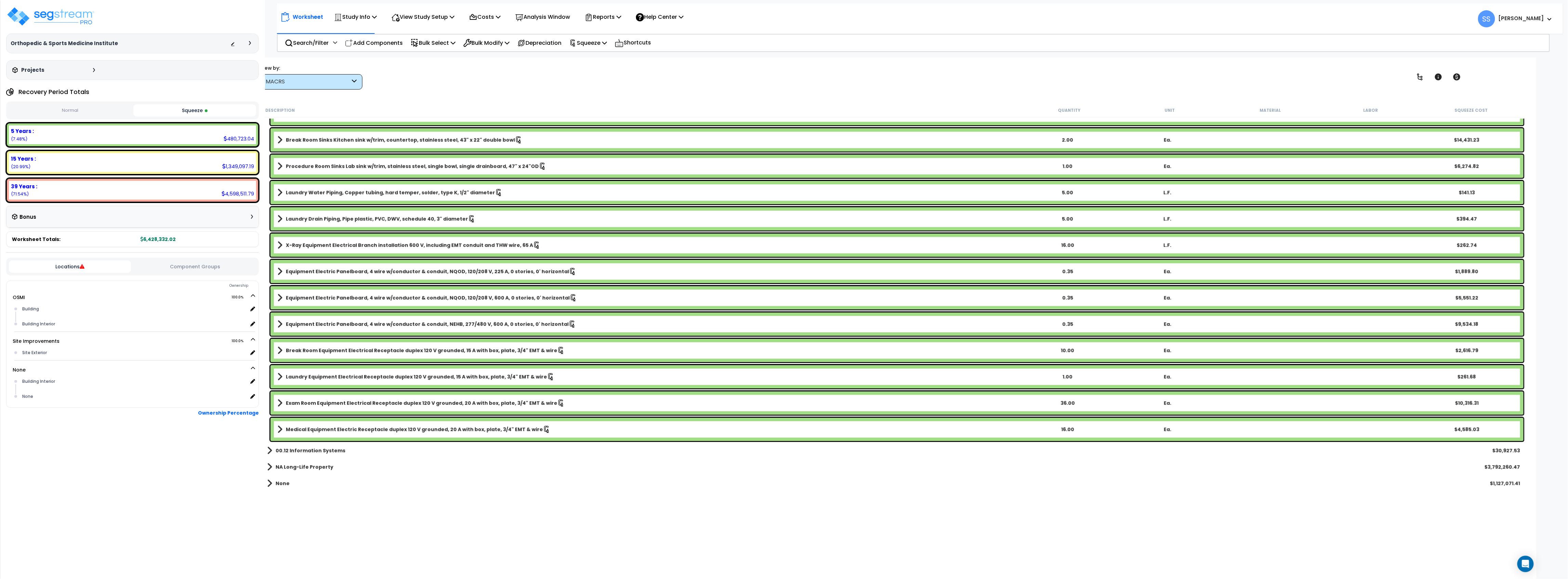
click at [270, 468] on span at bounding box center [270, 467] width 5 height 9
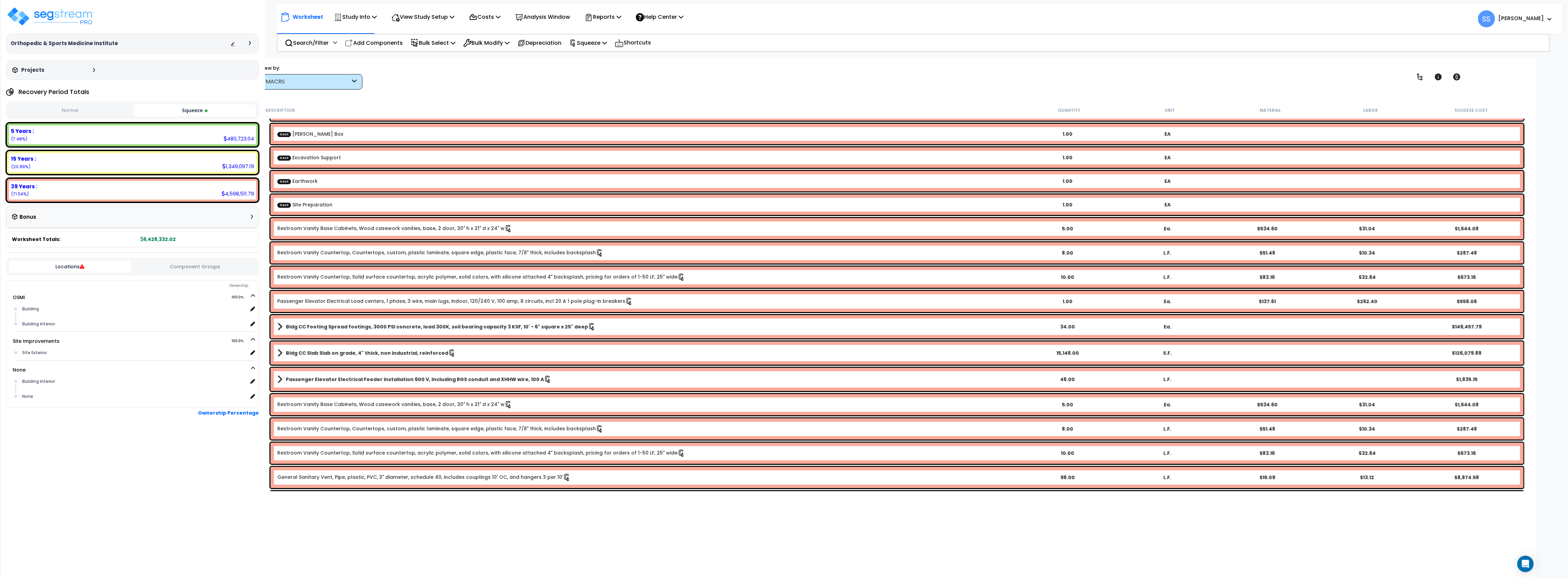
scroll to position [2269, 0]
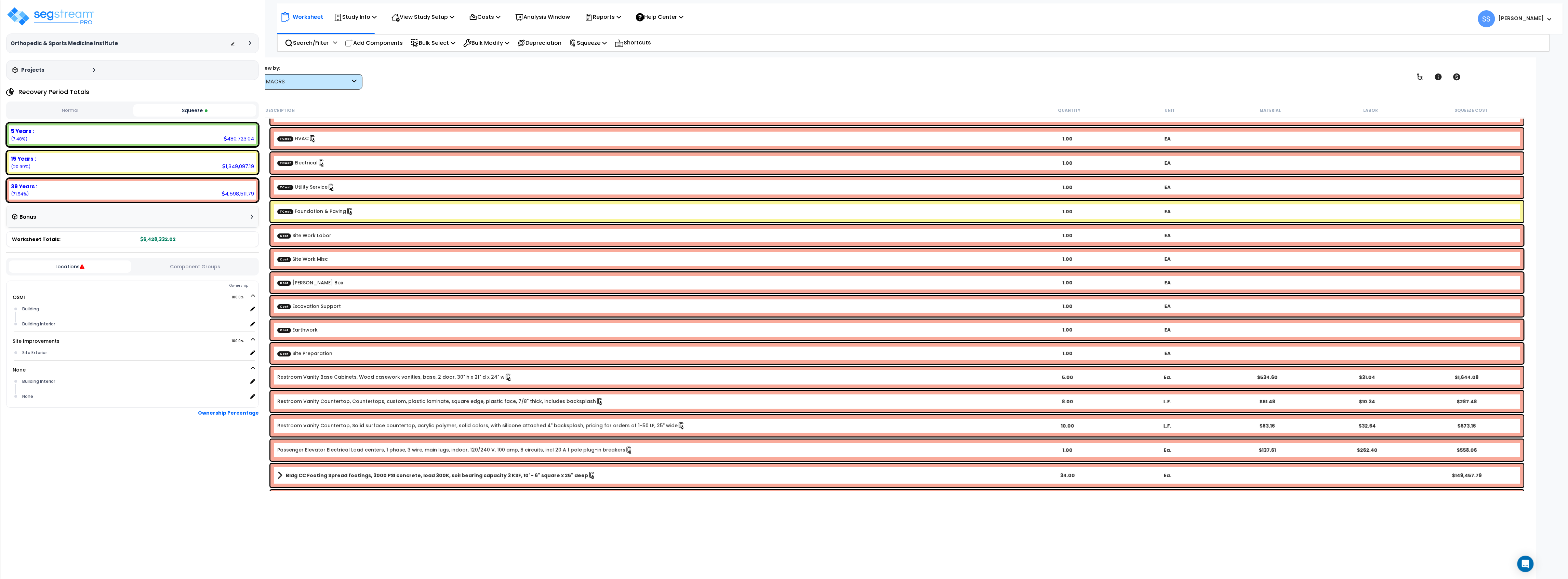
click at [352, 207] on b "TCost Foundation & Paving" at bounding box center [647, 211] width 740 height 7
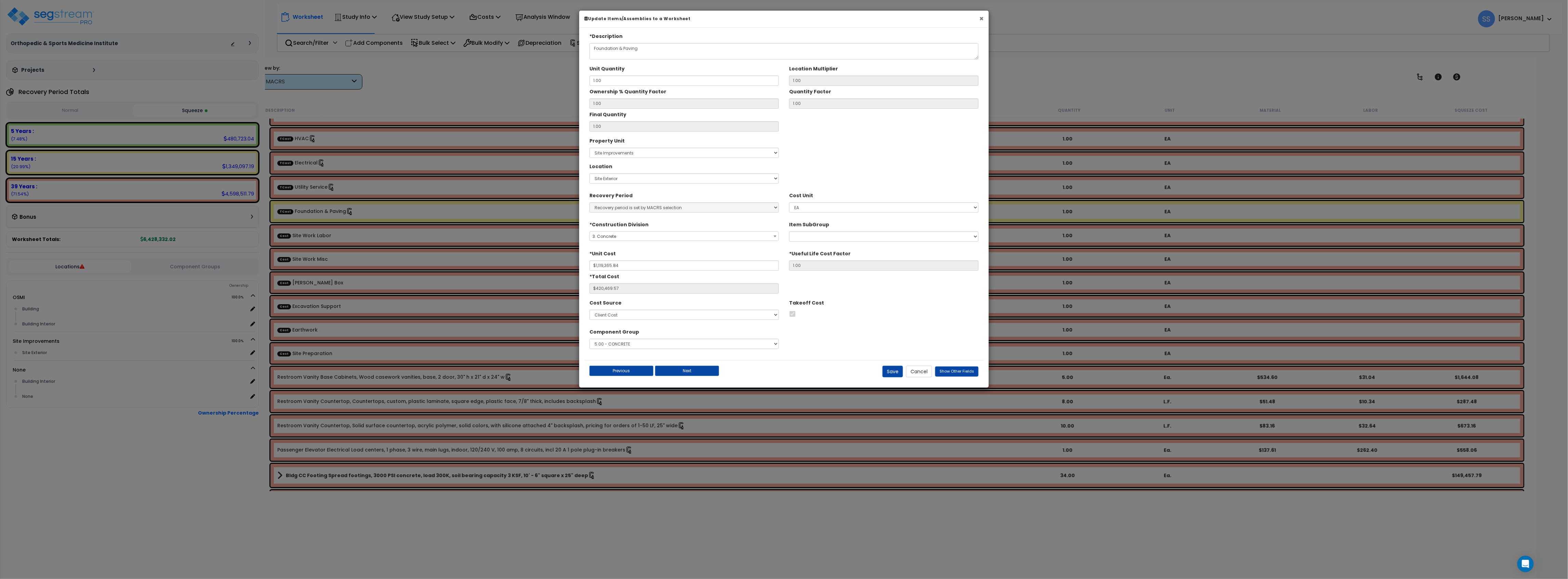
click at [981, 21] on button "×" at bounding box center [981, 19] width 5 height 7
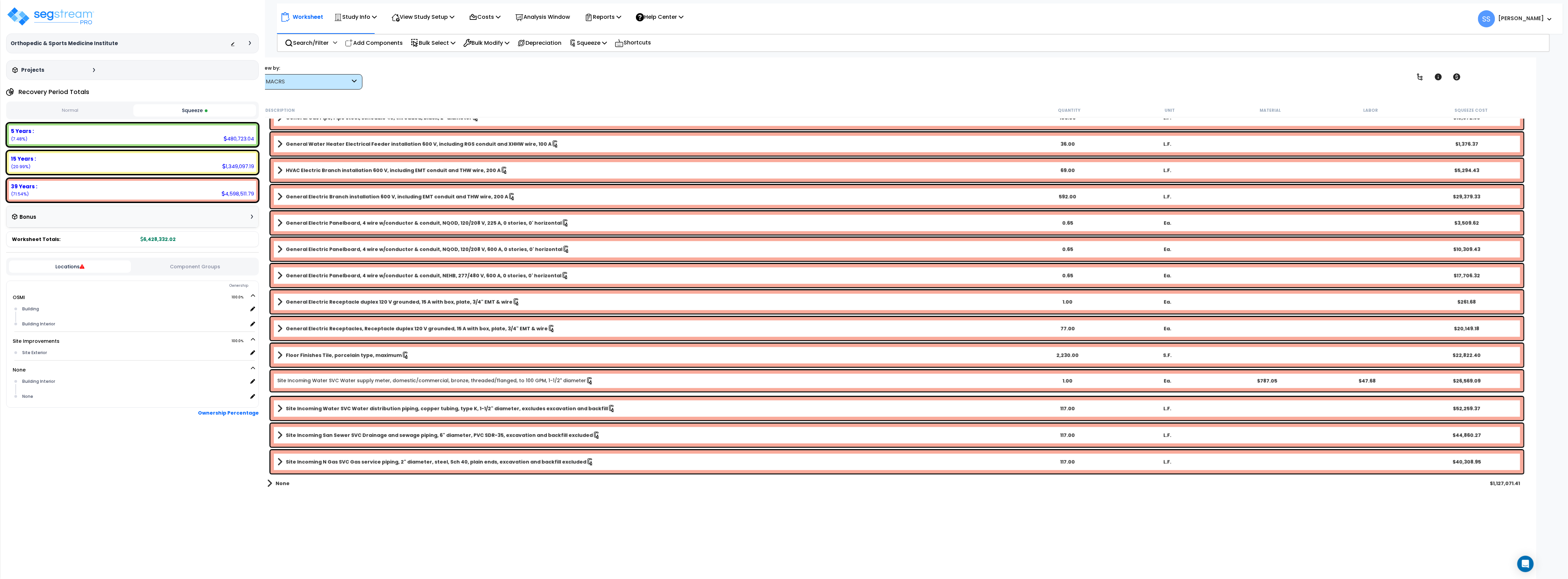
scroll to position [3848, 0]
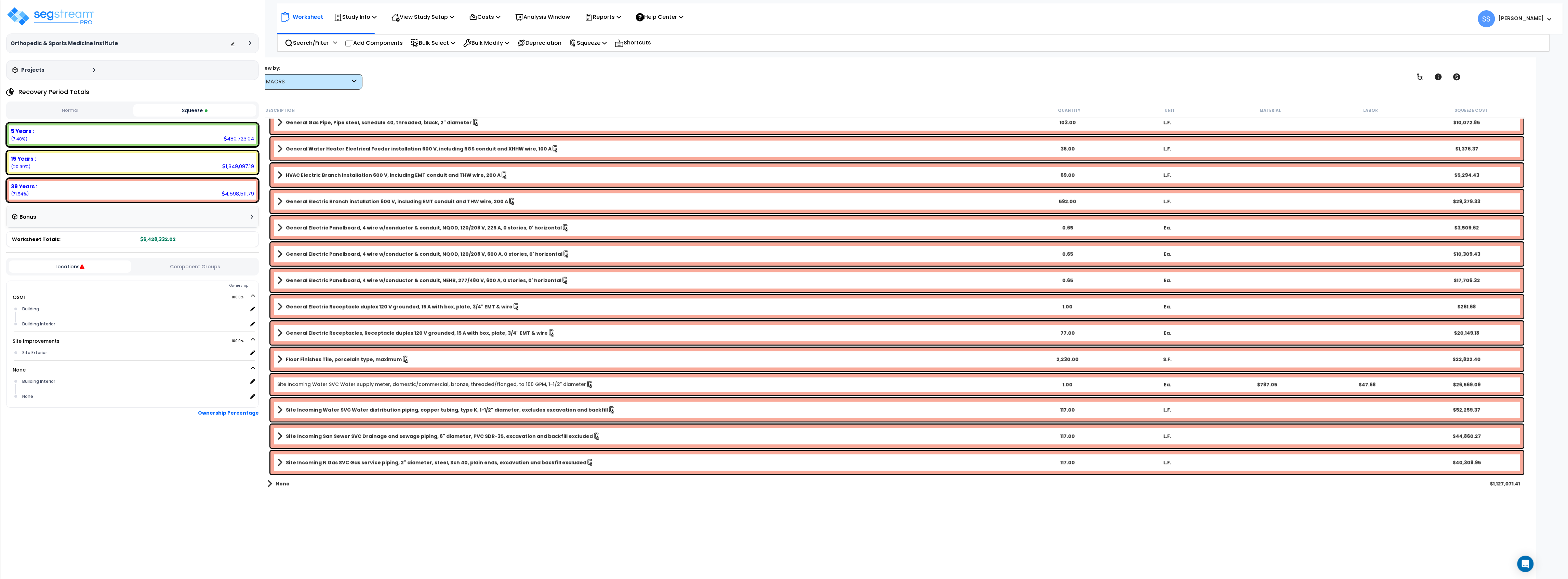
click at [266, 485] on div "None $1,127,071.41" at bounding box center [894, 484] width 1260 height 17
click at [272, 482] on link "None" at bounding box center [278, 484] width 23 height 9
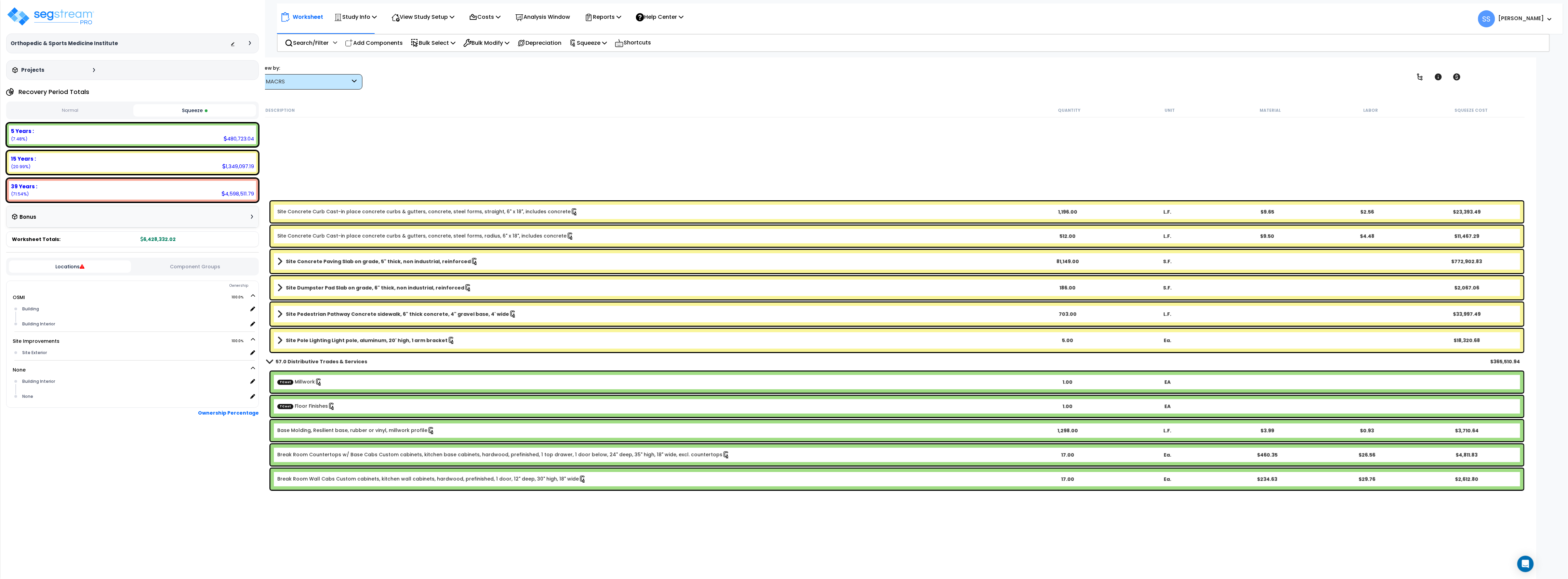
scroll to position [0, 0]
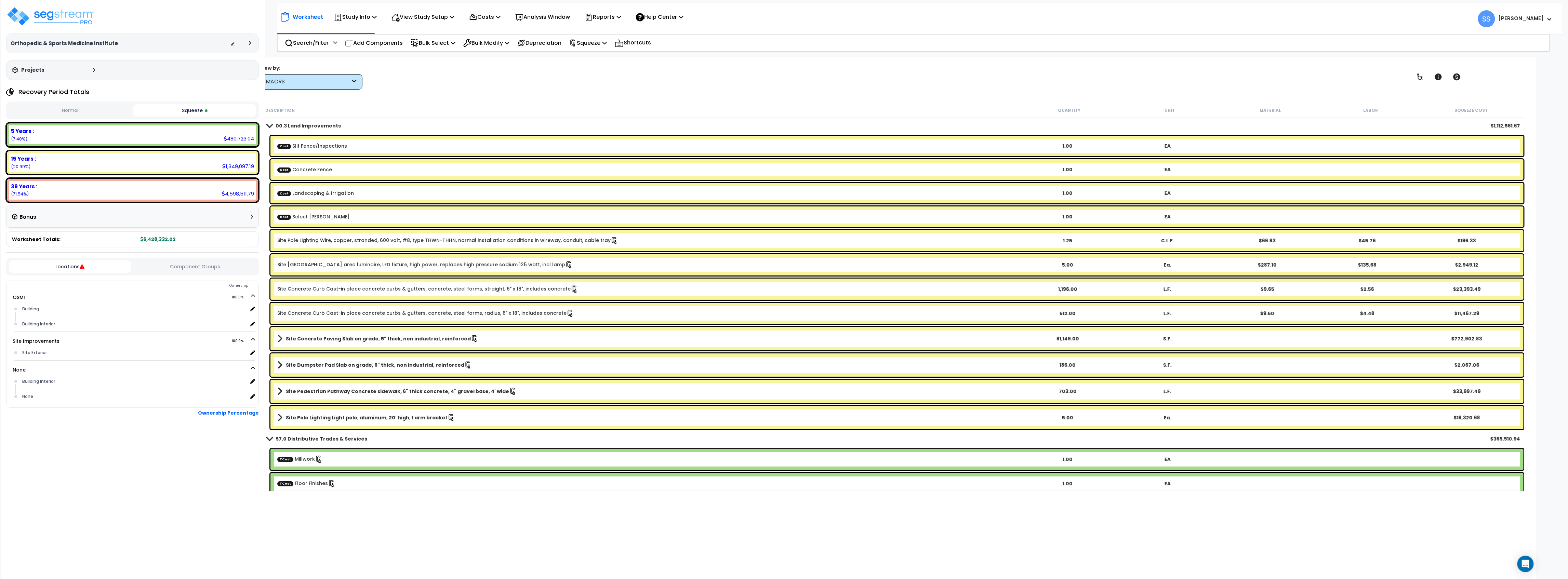
click at [589, 107] on div "Description" at bounding box center [643, 110] width 754 height 7
click at [580, 63] on div "Worksheet Study Info Study Setup Add Property Unit Template study Clone study SS" at bounding box center [893, 347] width 1286 height 579
click at [489, 78] on div "View by: MACRS Takeoff Cost" at bounding box center [894, 77] width 1272 height 25
click at [433, 10] on div "View Study Setup" at bounding box center [423, 17] width 63 height 16
click at [429, 44] on link "View Questionnaire" at bounding box center [421, 47] width 67 height 13
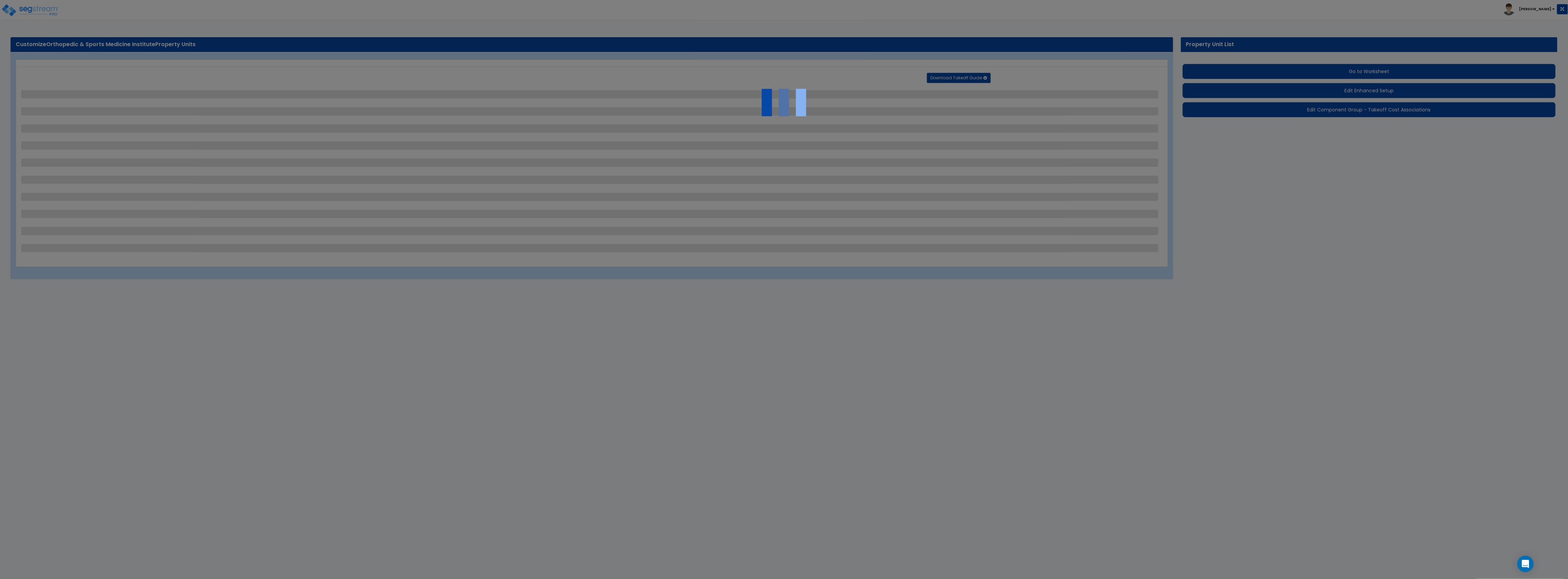
select select "2"
select select "1"
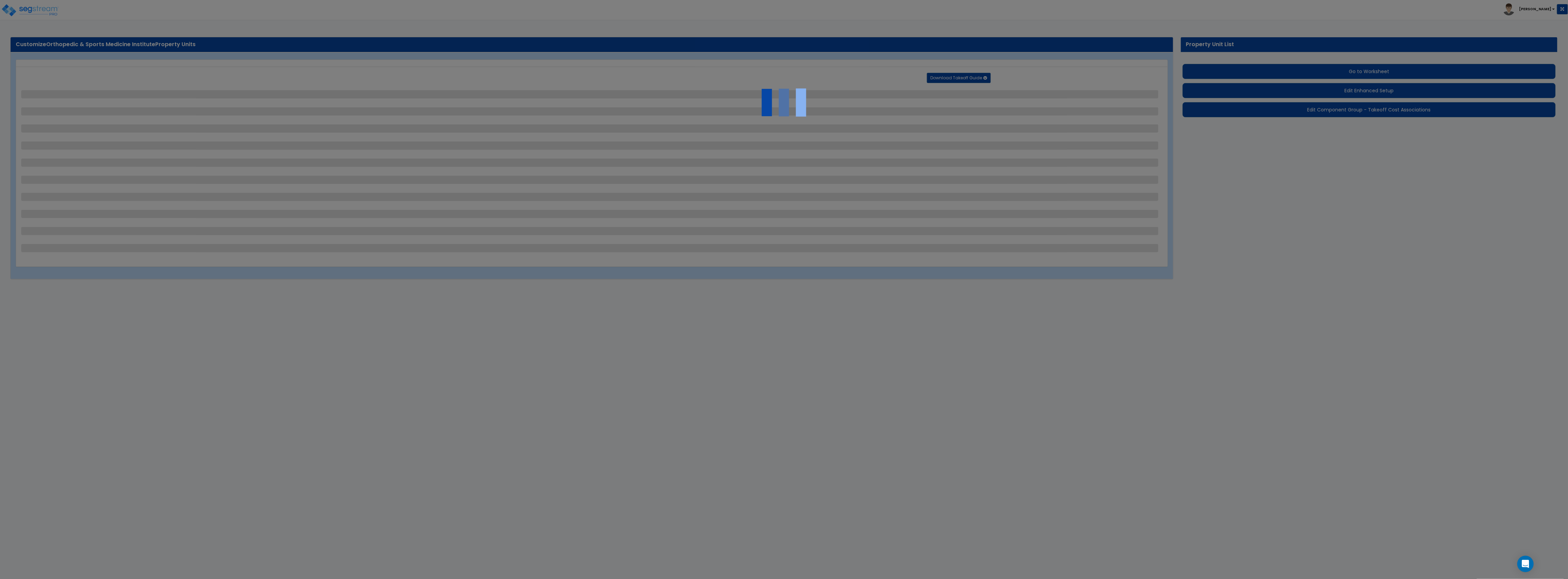
select select "1"
select select "2"
select select "1"
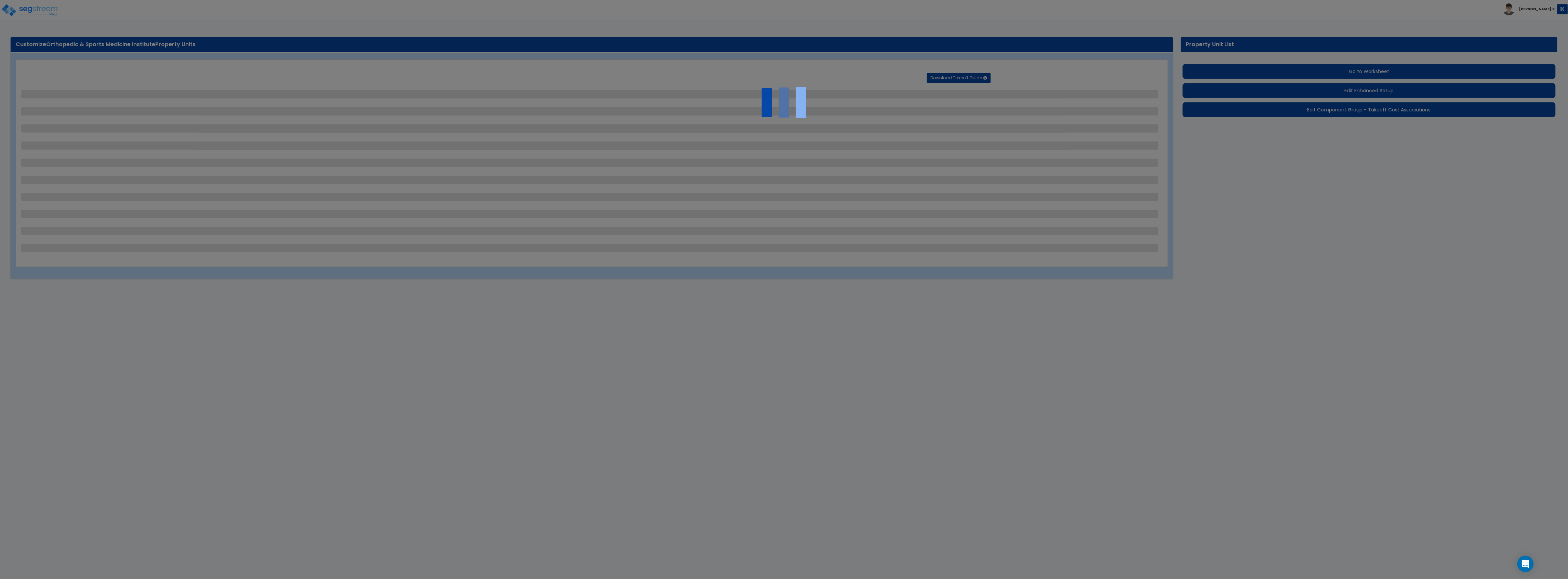
select select "2"
select select "1"
select select "4"
select select "2"
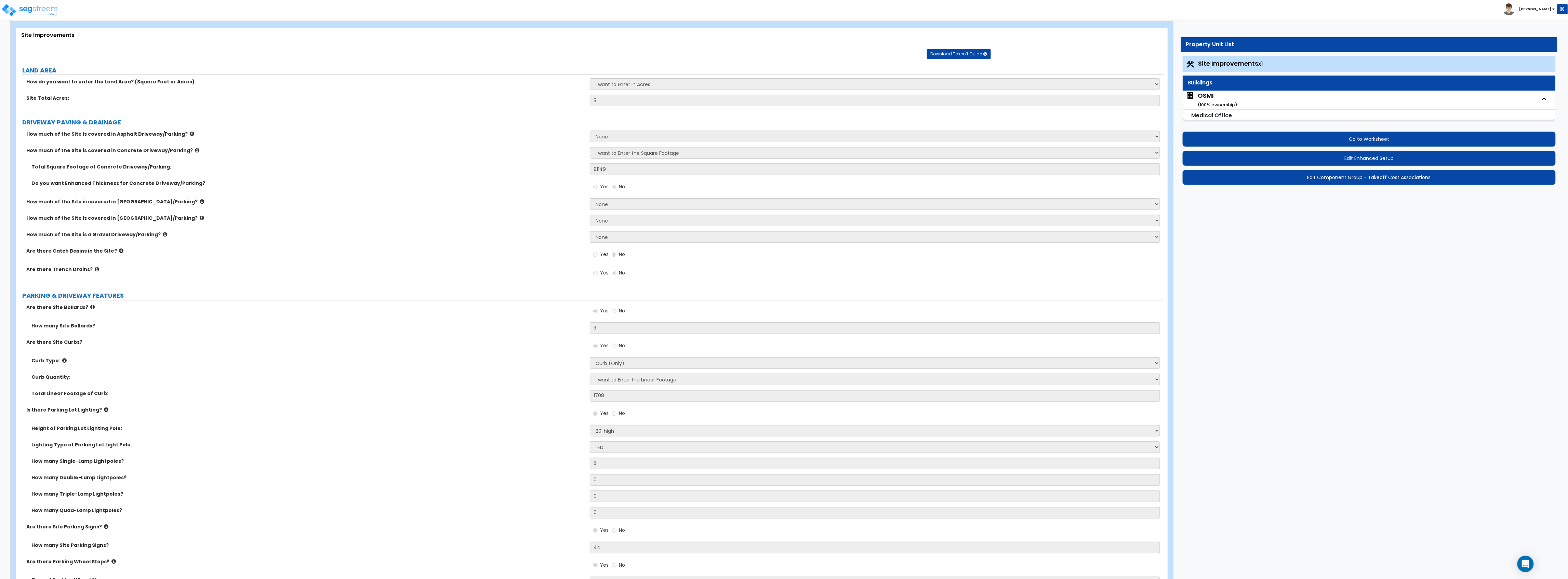
scroll to position [91, 0]
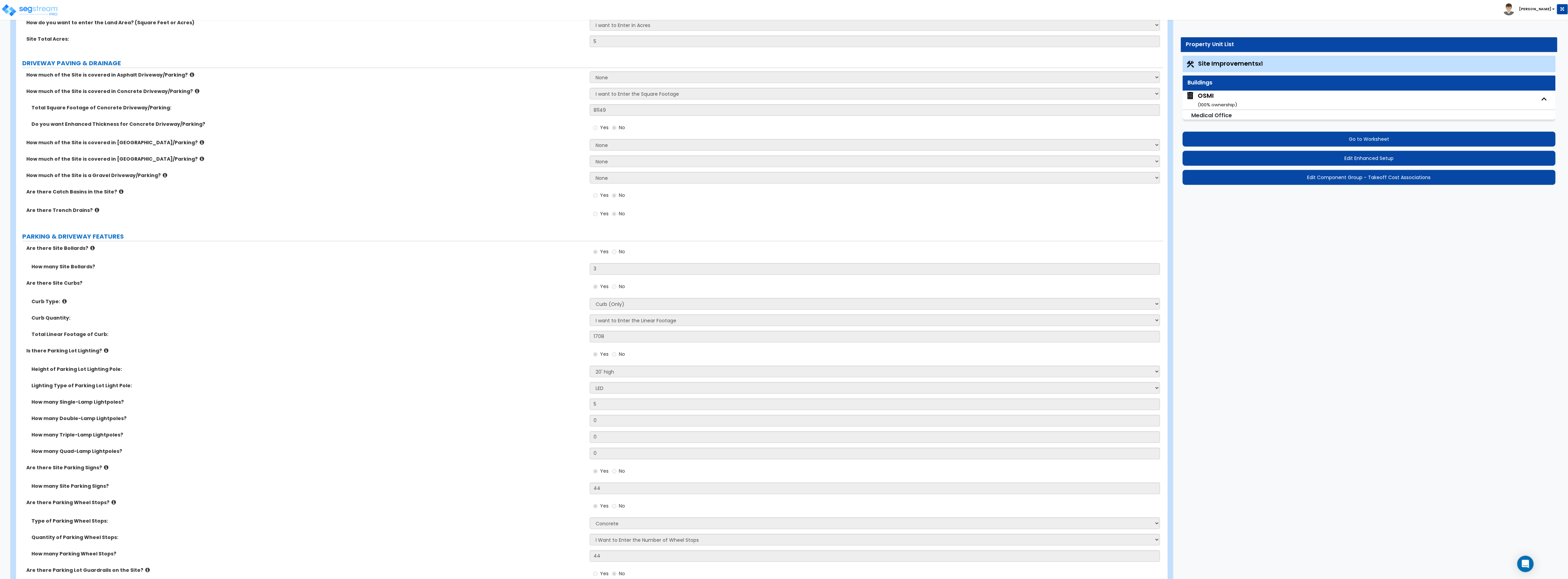
click at [1232, 94] on div "OSMI ( 100 % ownership)" at bounding box center [1218, 100] width 39 height 17
select select "2"
select select "4"
select select "2"
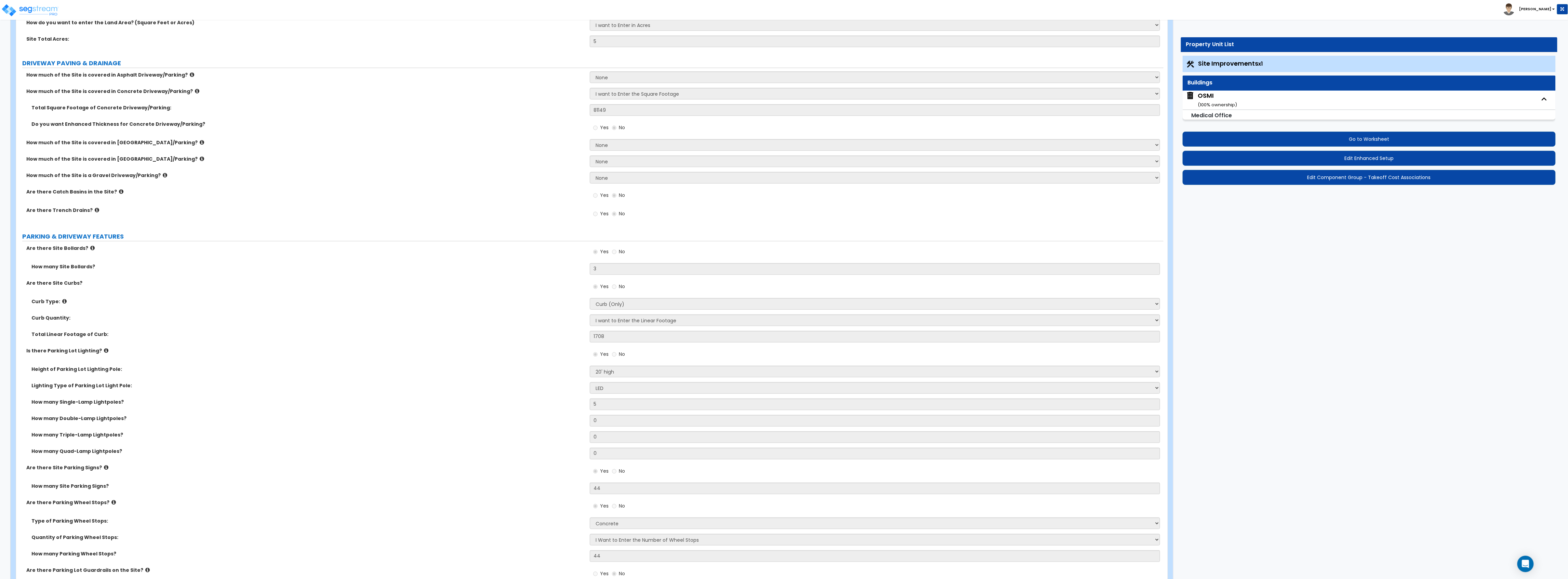
select select "2"
select select "3"
select select "2"
select select "3"
select select "2"
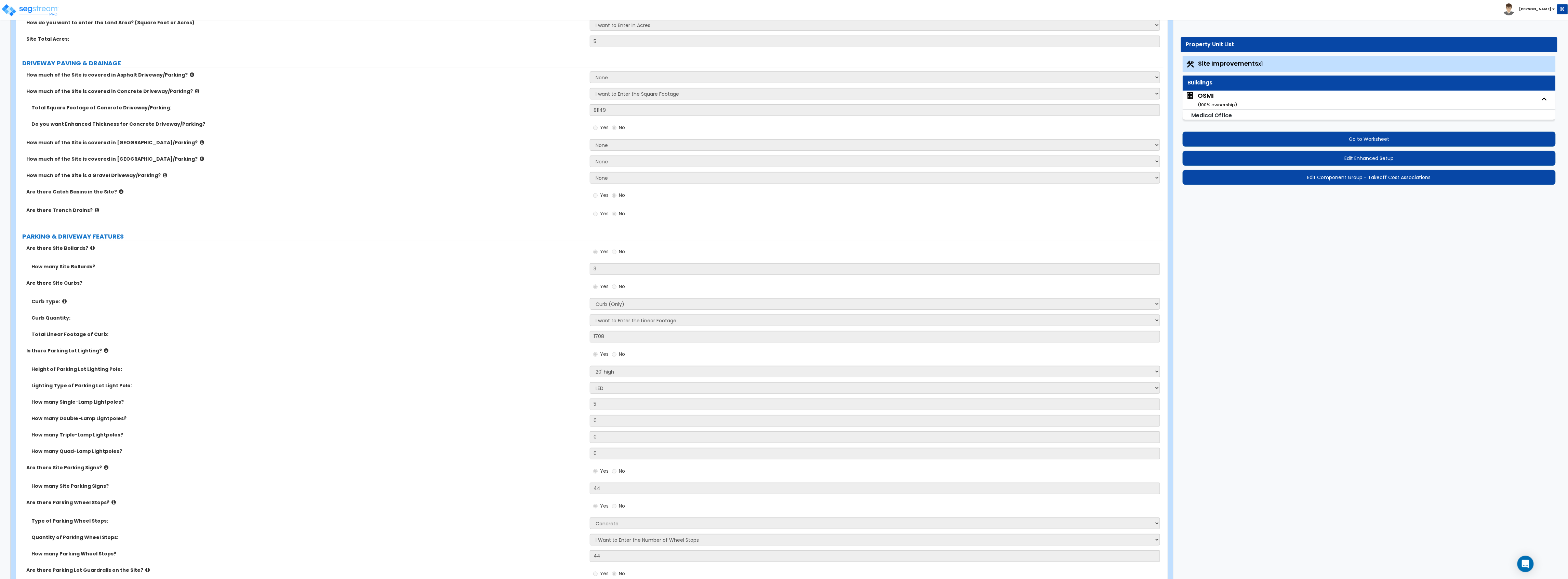
select select "1"
select select "2"
select select "3"
select select "2"
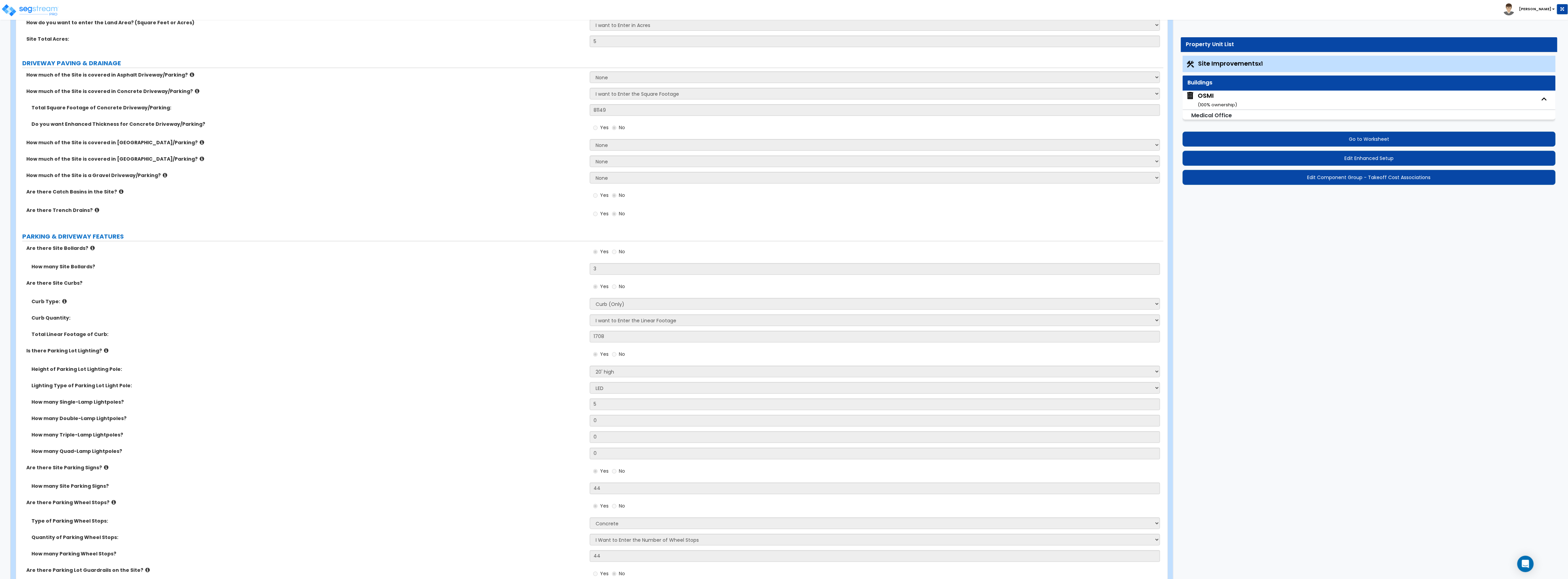
select select "2"
select select "1"
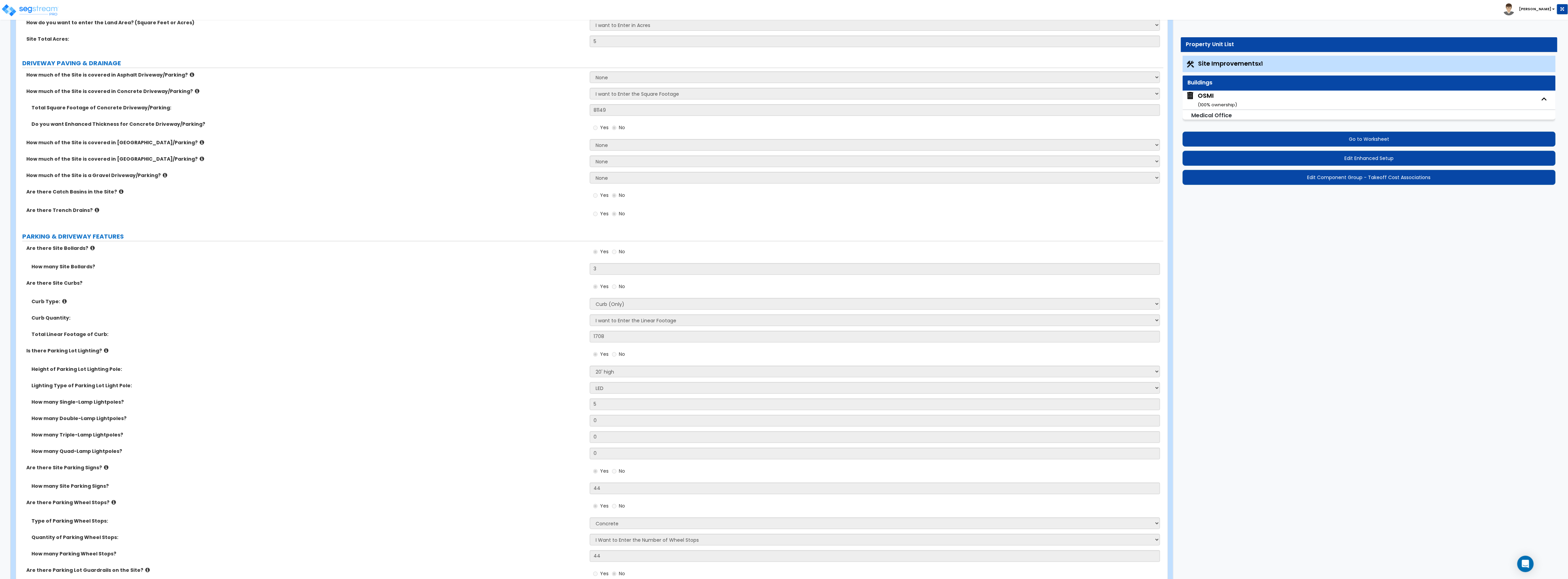
select select "2"
select select "3"
select select "7"
select select "1"
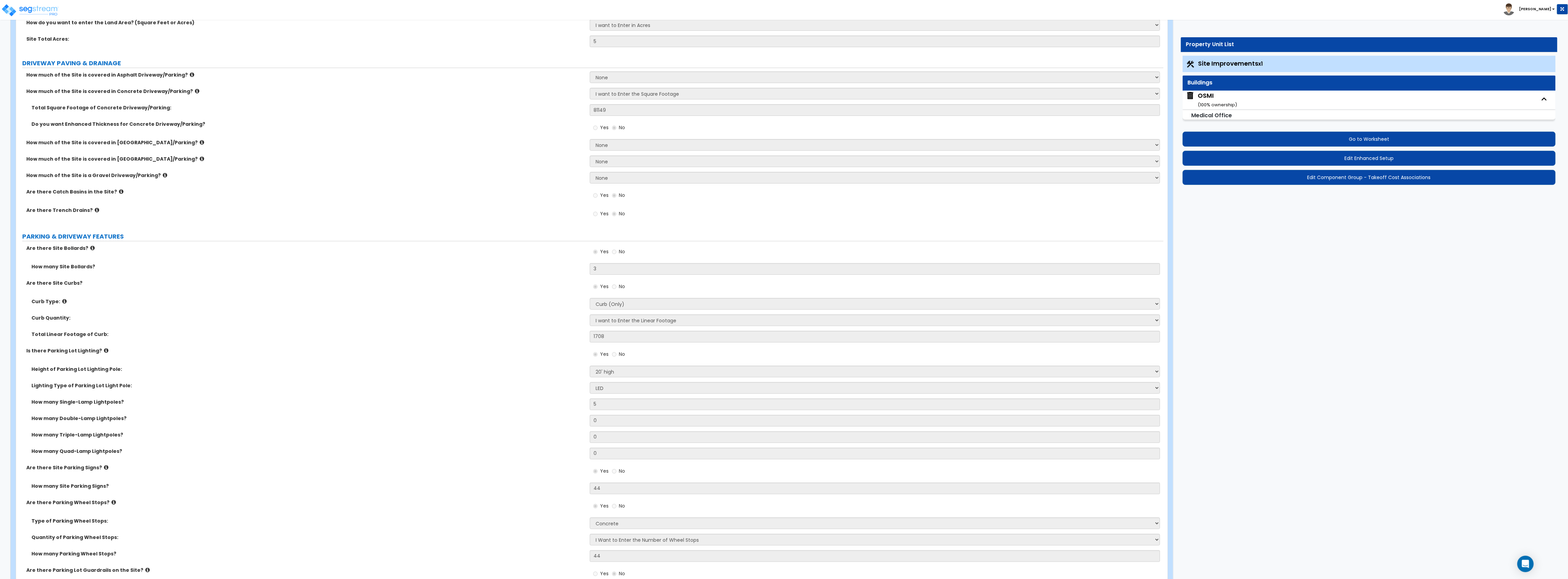
select select "2"
select select "5"
select select "2"
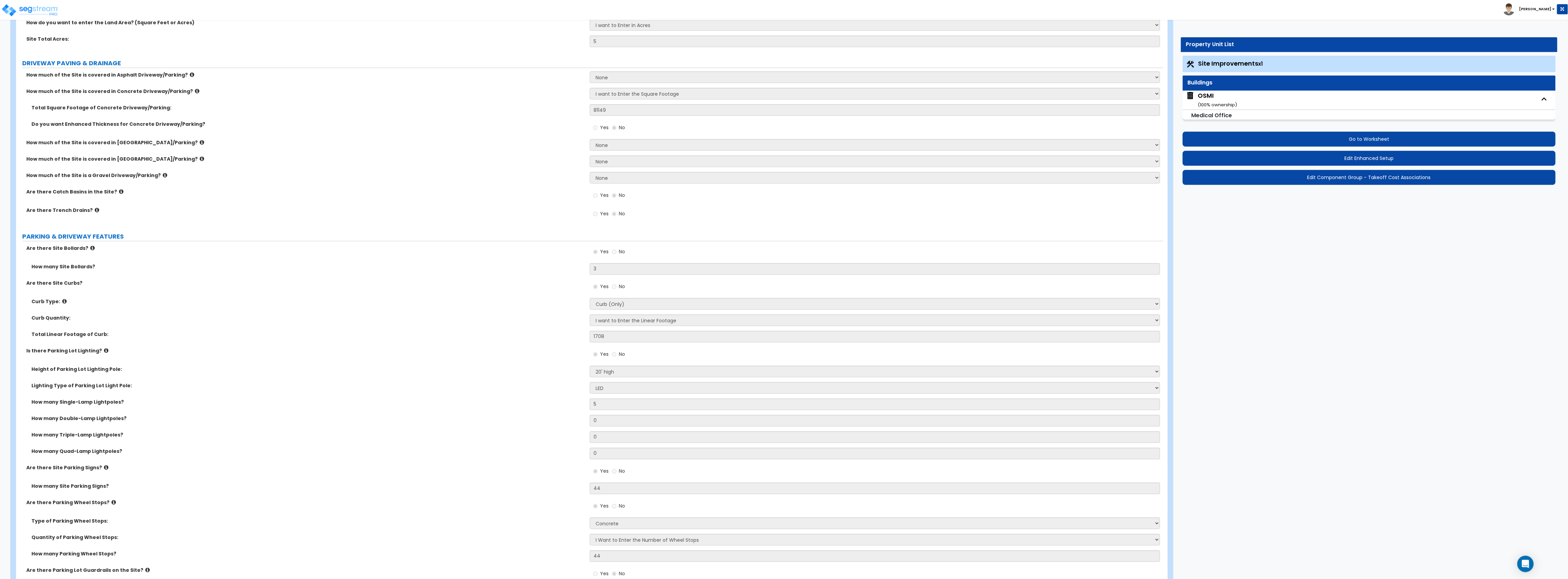
select select "1"
select select "2"
select select "1"
select select "2"
select select "3"
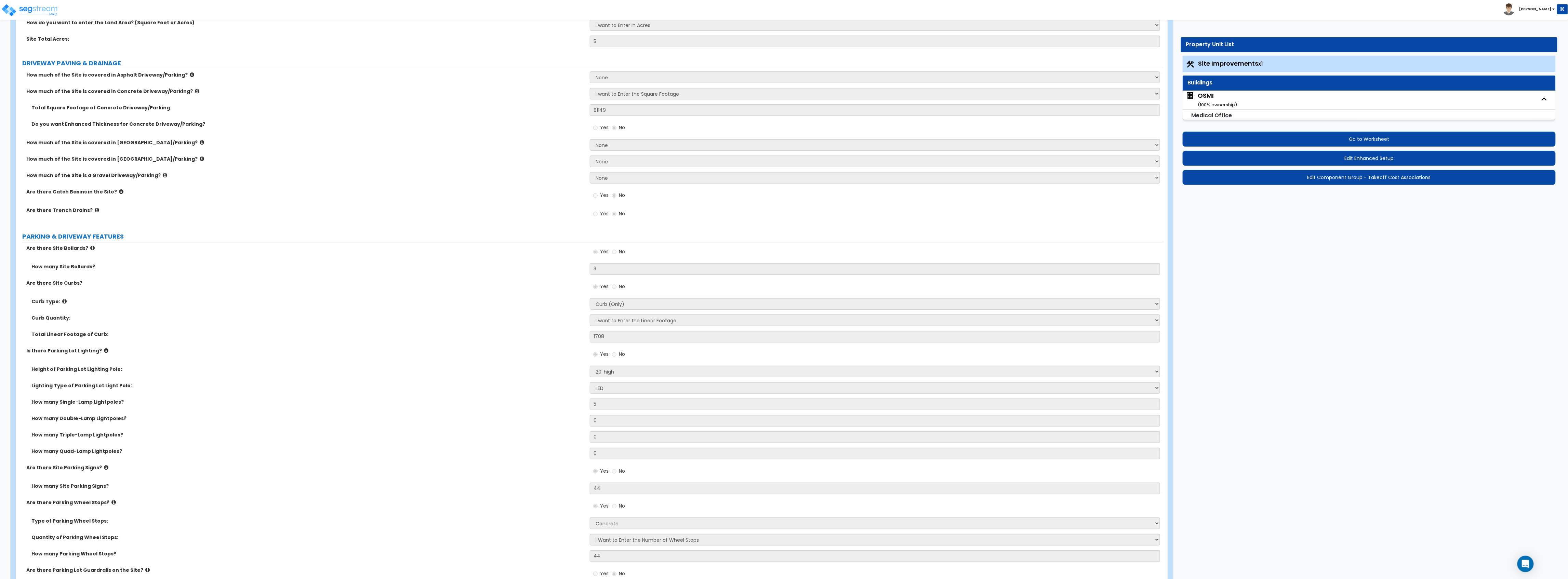
select select "3"
select select "1"
select select "2"
select select "1"
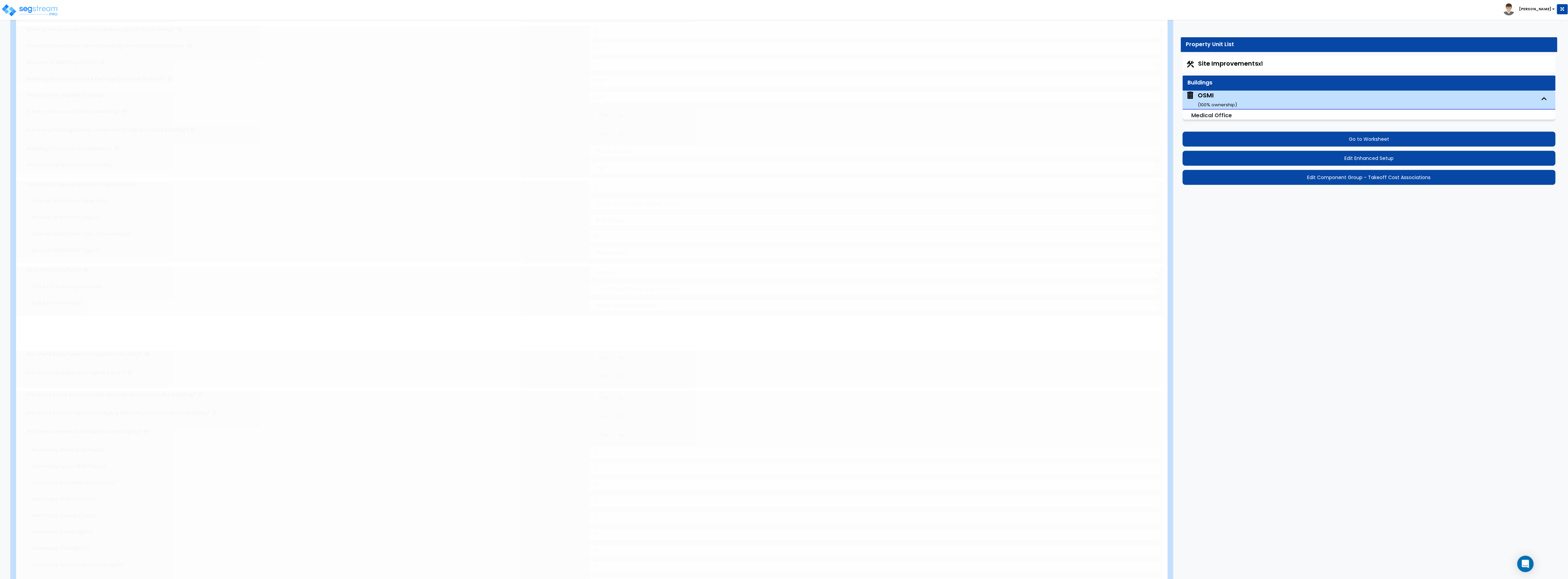
scroll to position [0, 0]
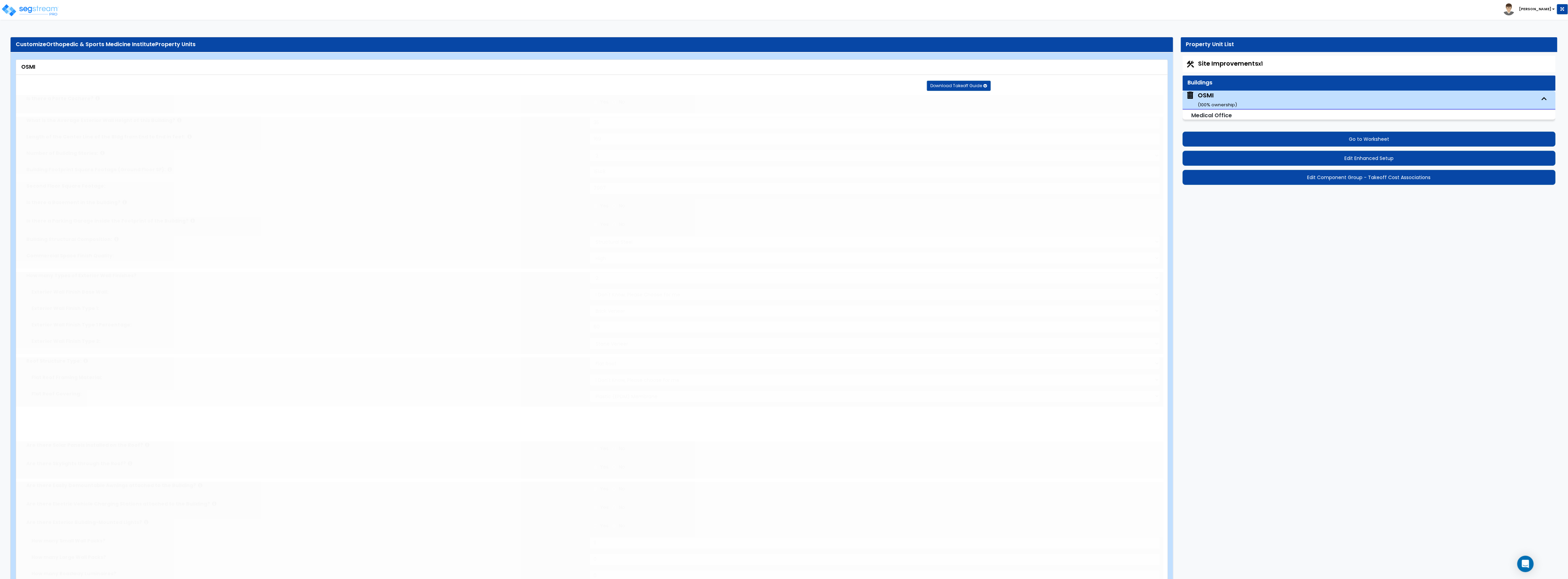
radio input "true"
select select "2"
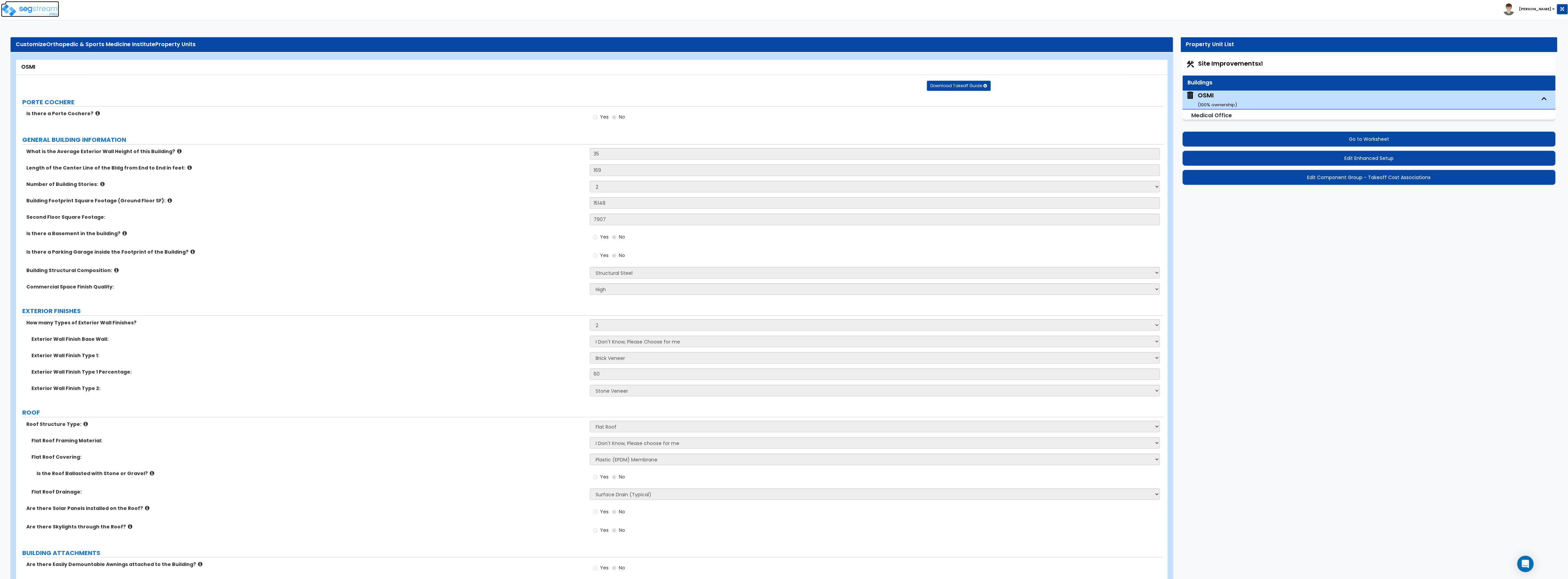
click at [37, 9] on img at bounding box center [30, 10] width 58 height 13
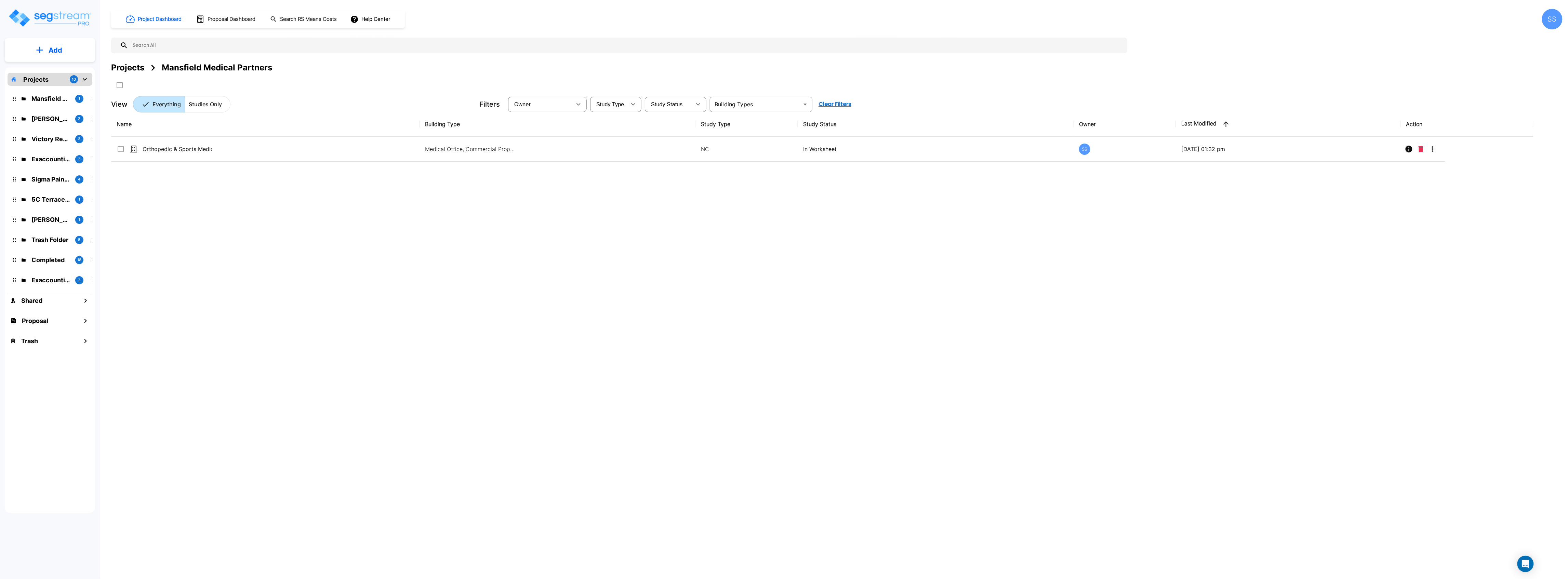
click at [77, 77] on div "10" at bounding box center [74, 79] width 8 height 8
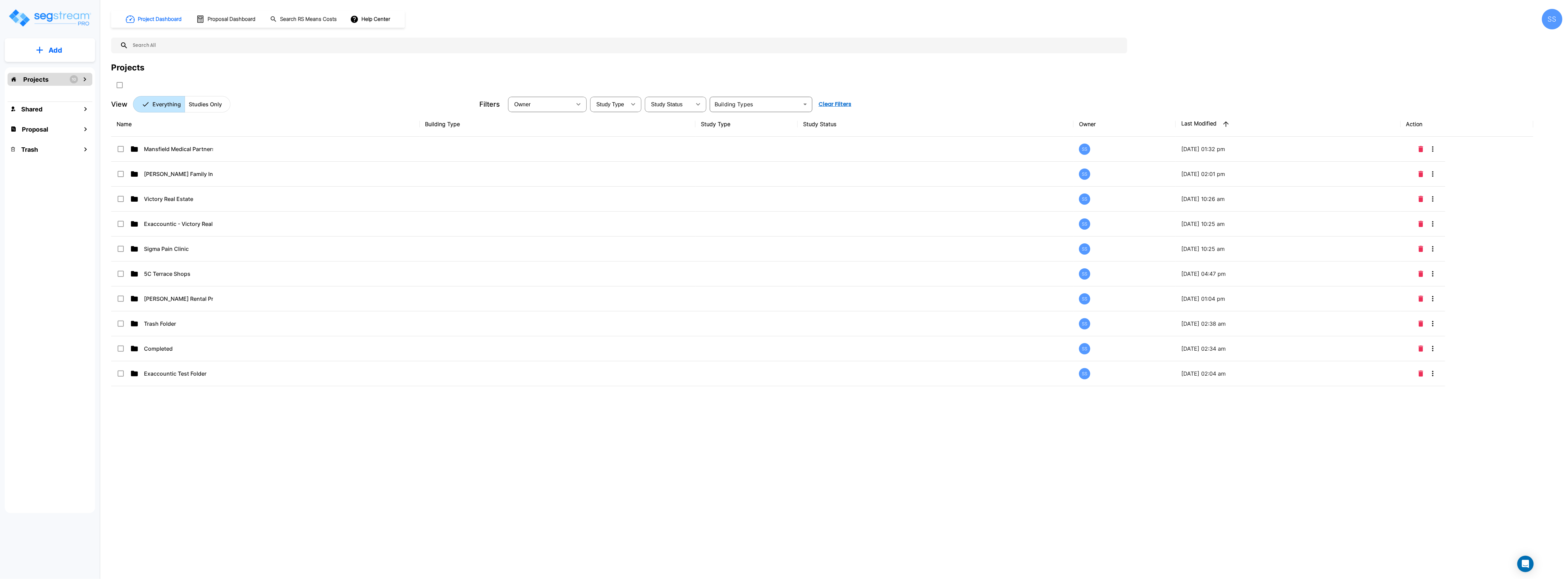
click at [40, 77] on p "Projects" at bounding box center [36, 79] width 25 height 9
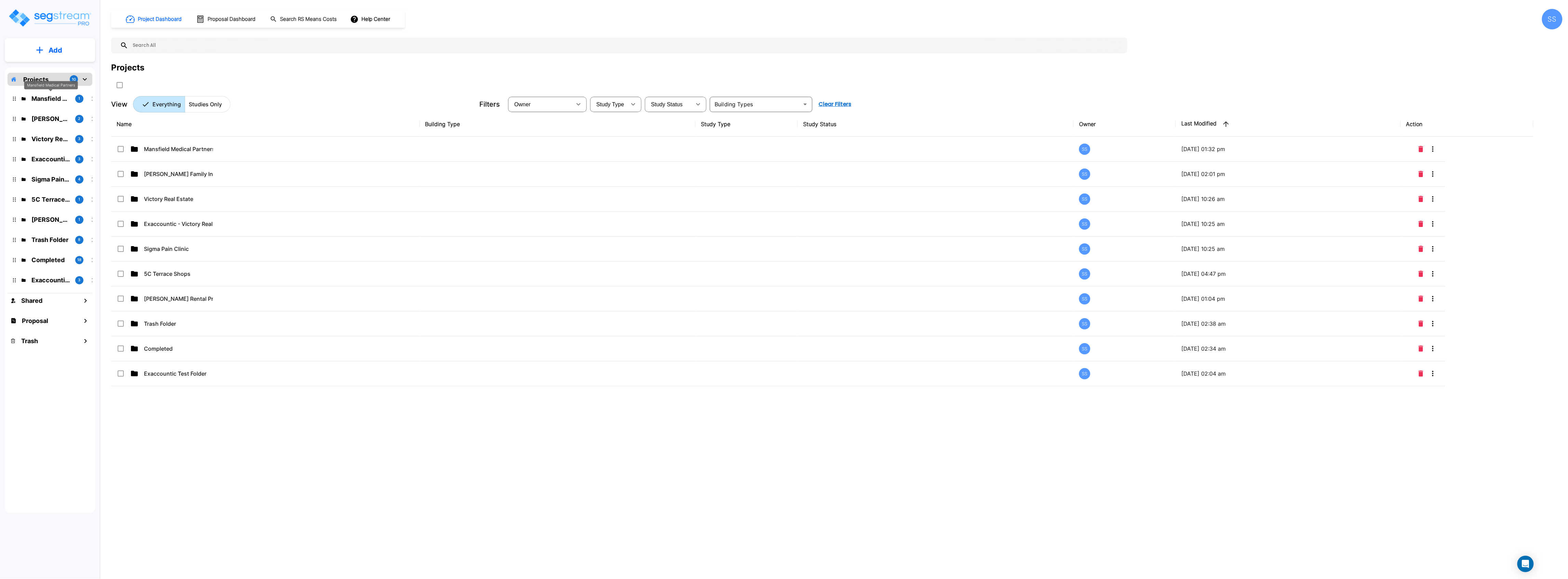
click at [50, 94] on p "Mansfield Medical Partners" at bounding box center [50, 99] width 38 height 9
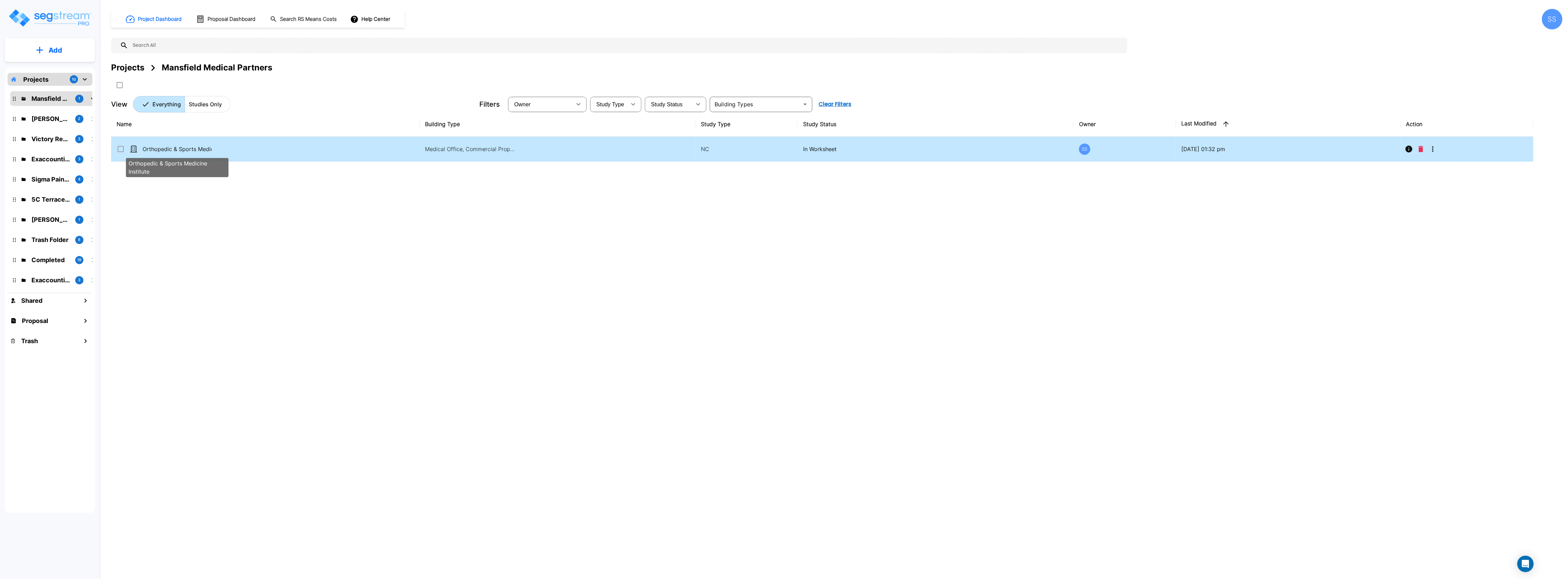
click at [165, 152] on p "Orthopedic & Sports Medicine Institute" at bounding box center [177, 149] width 69 height 8
click at [185, 147] on p "Orthopedic & Sports Medicine Institute" at bounding box center [177, 149] width 69 height 8
checkbox input "false"
click at [185, 147] on p "Orthopedic & Sports Medicine Institute" at bounding box center [177, 149] width 69 height 8
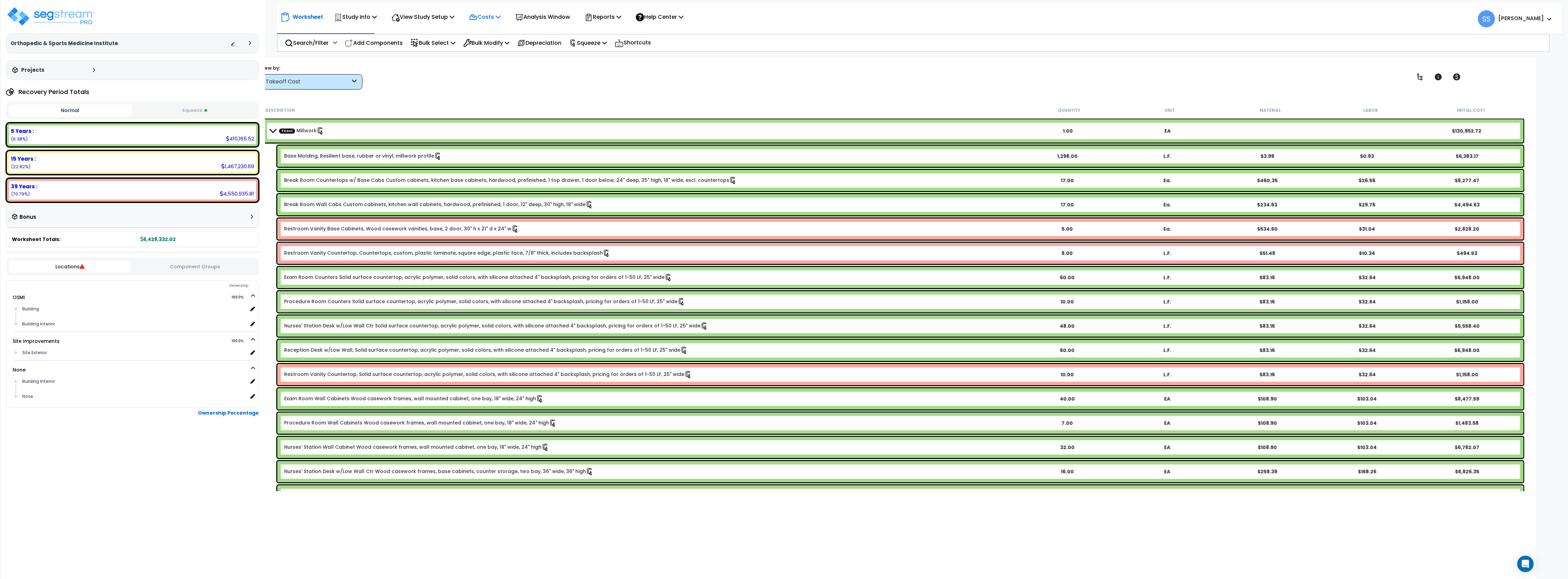
click at [501, 19] on icon at bounding box center [498, 17] width 5 height 5
click at [423, 9] on div "View Study Setup" at bounding box center [423, 17] width 63 height 16
click at [417, 47] on link "View Questionnaire" at bounding box center [421, 47] width 67 height 13
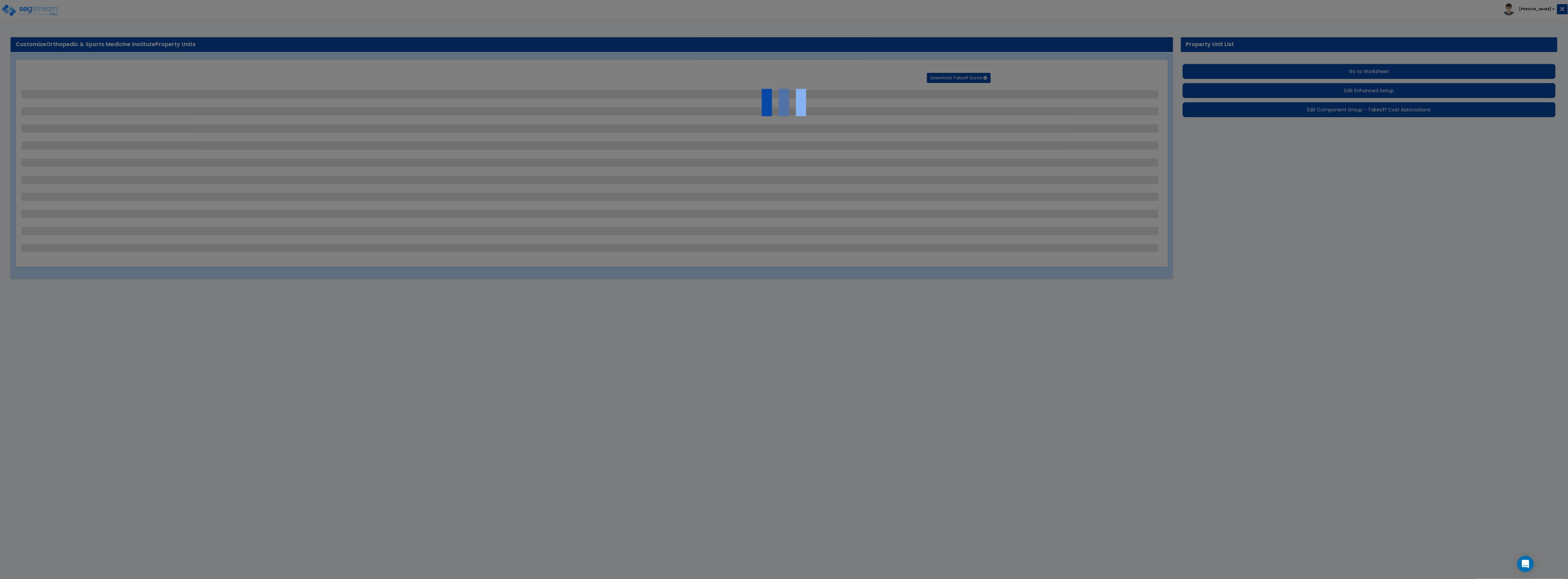
select select "2"
select select "1"
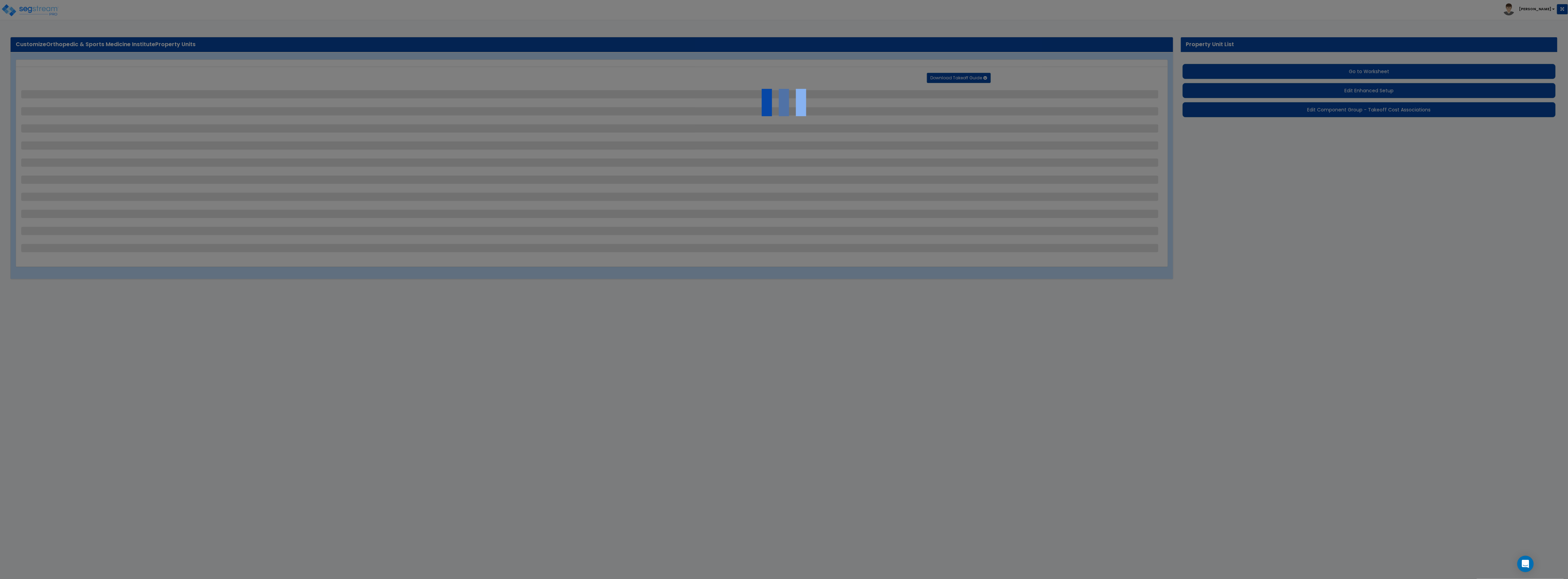
select select "1"
select select "2"
select select "1"
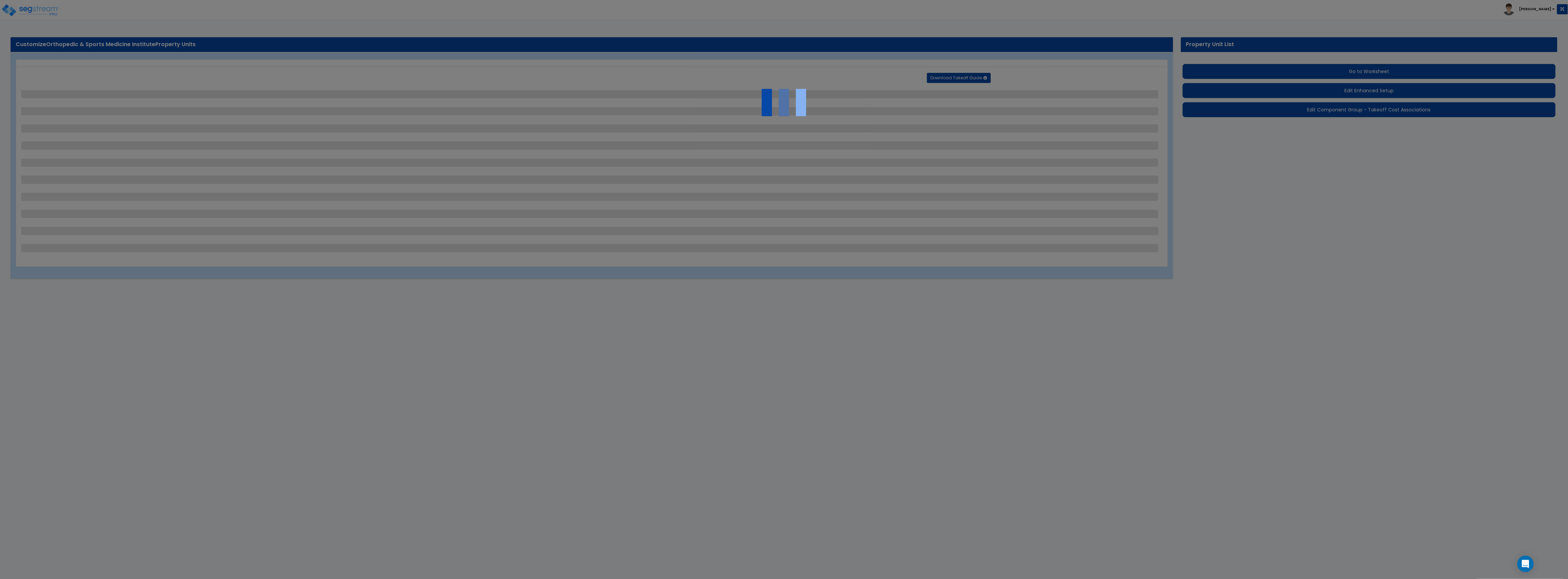
select select "2"
select select "1"
select select "4"
select select "2"
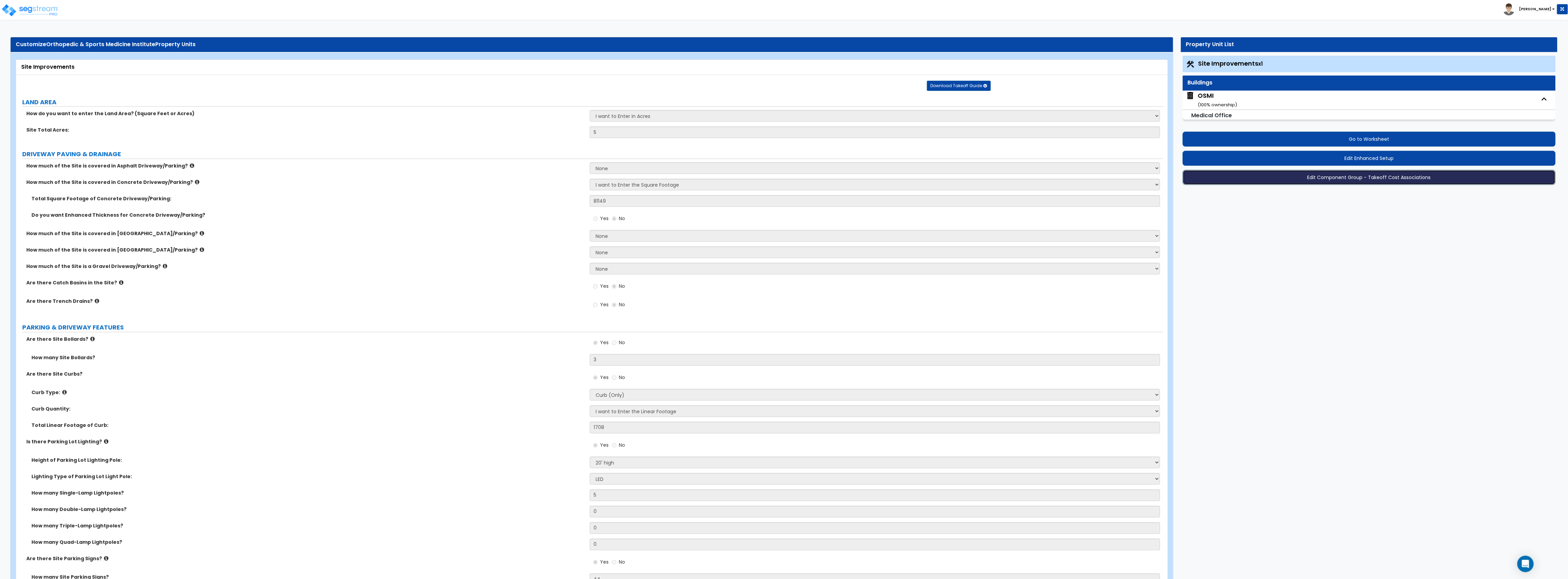
click at [1303, 185] on button "Edit Component Group - Takeoff Cost Associations" at bounding box center [1369, 177] width 373 height 15
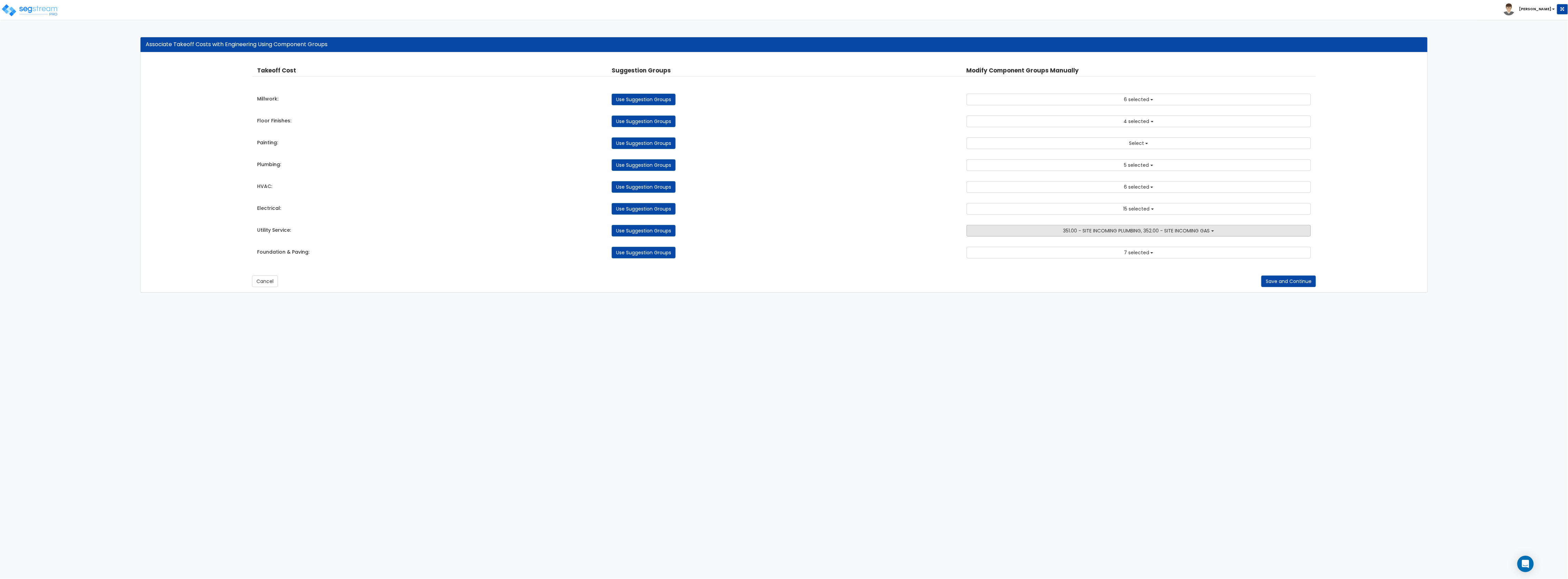
click at [1056, 231] on button "351.00 - SITE INCOMING PLUMBING, 352.00 - SITE INCOMING GAS" at bounding box center [1139, 230] width 344 height 11
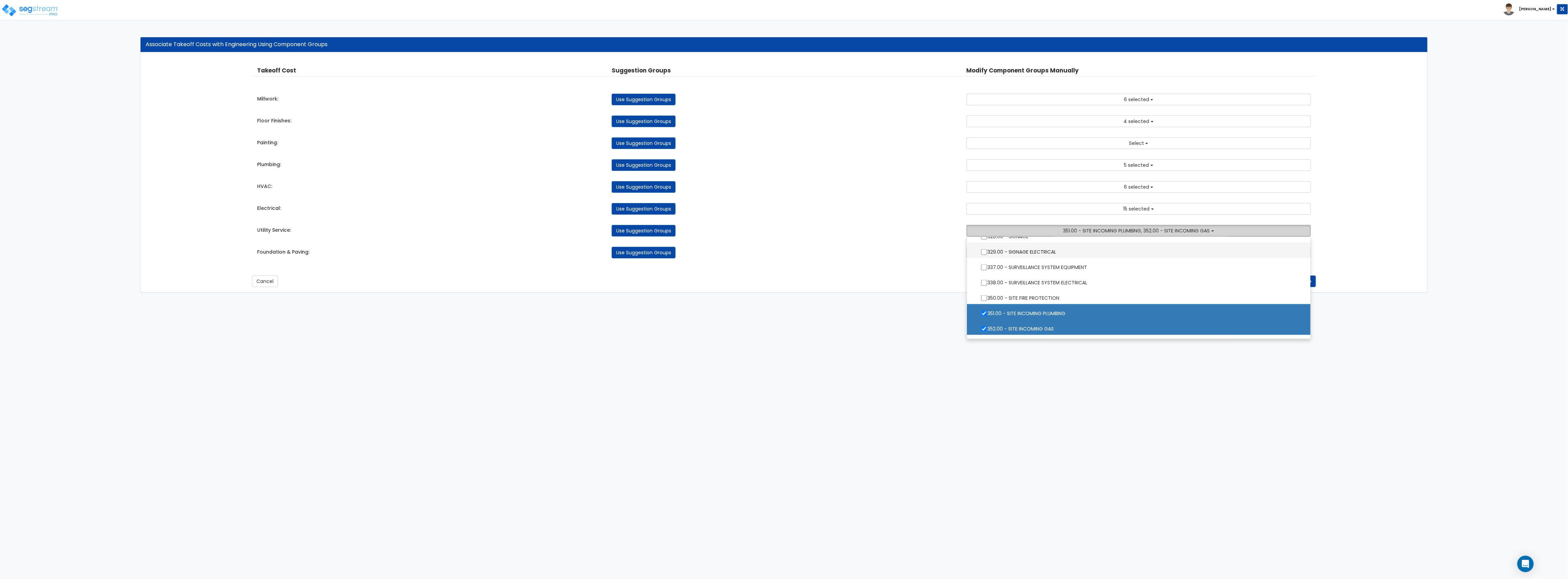
scroll to position [1093, 0]
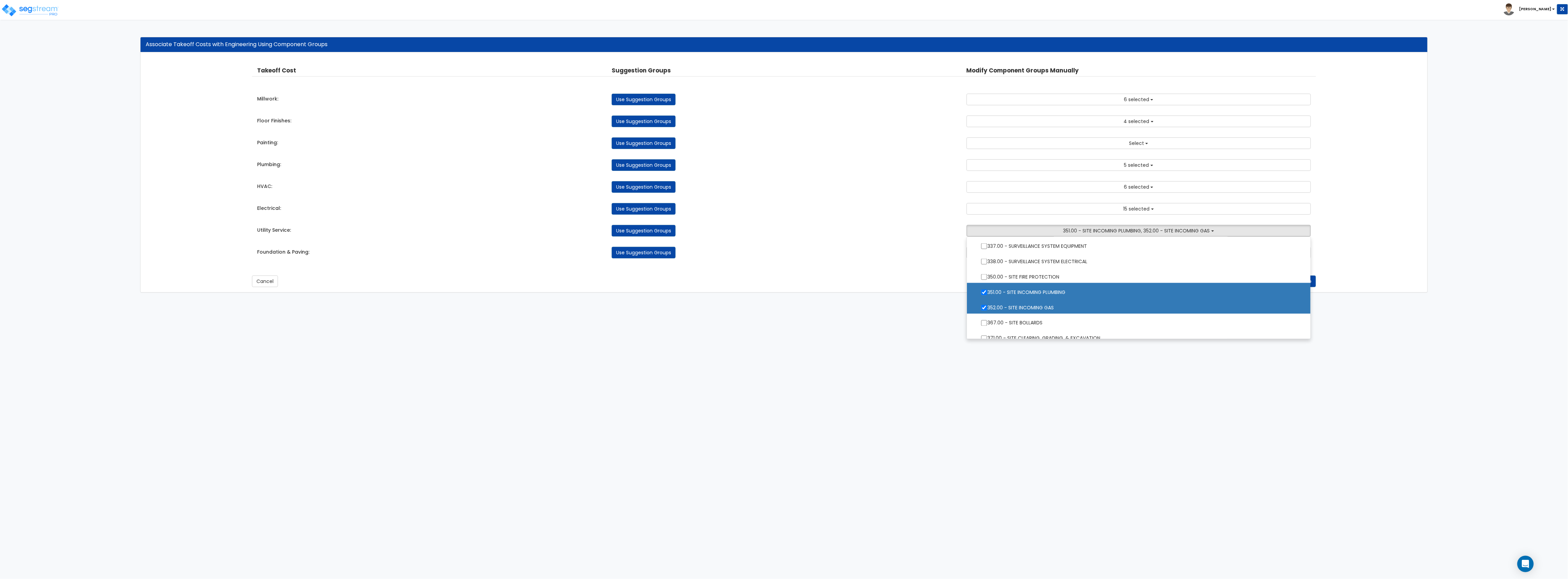
click at [1009, 308] on label "352.00 - SITE INCOMING GAS" at bounding box center [1139, 307] width 330 height 16
click at [987, 308] on input "352.00 - SITE INCOMING GAS" at bounding box center [984, 308] width 7 height 6
checkbox input "false"
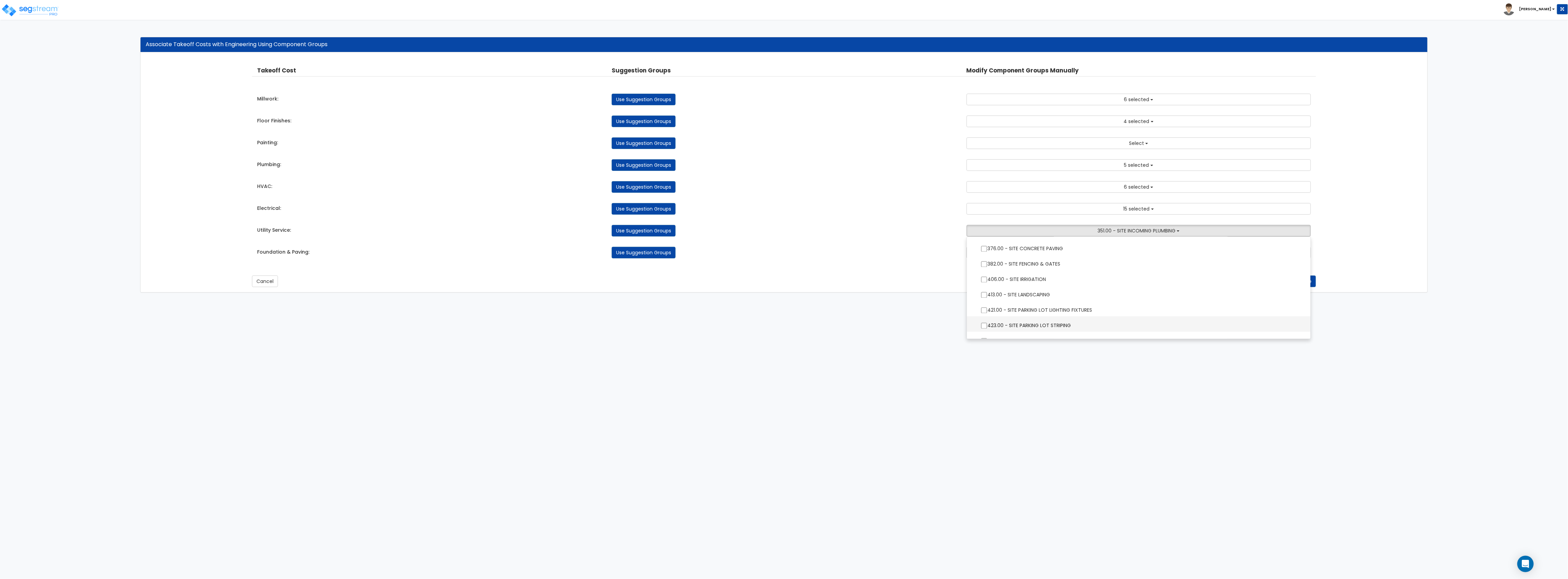
scroll to position [1275, 0]
click at [824, 211] on div "Use Suggestion Groups" at bounding box center [784, 208] width 354 height 11
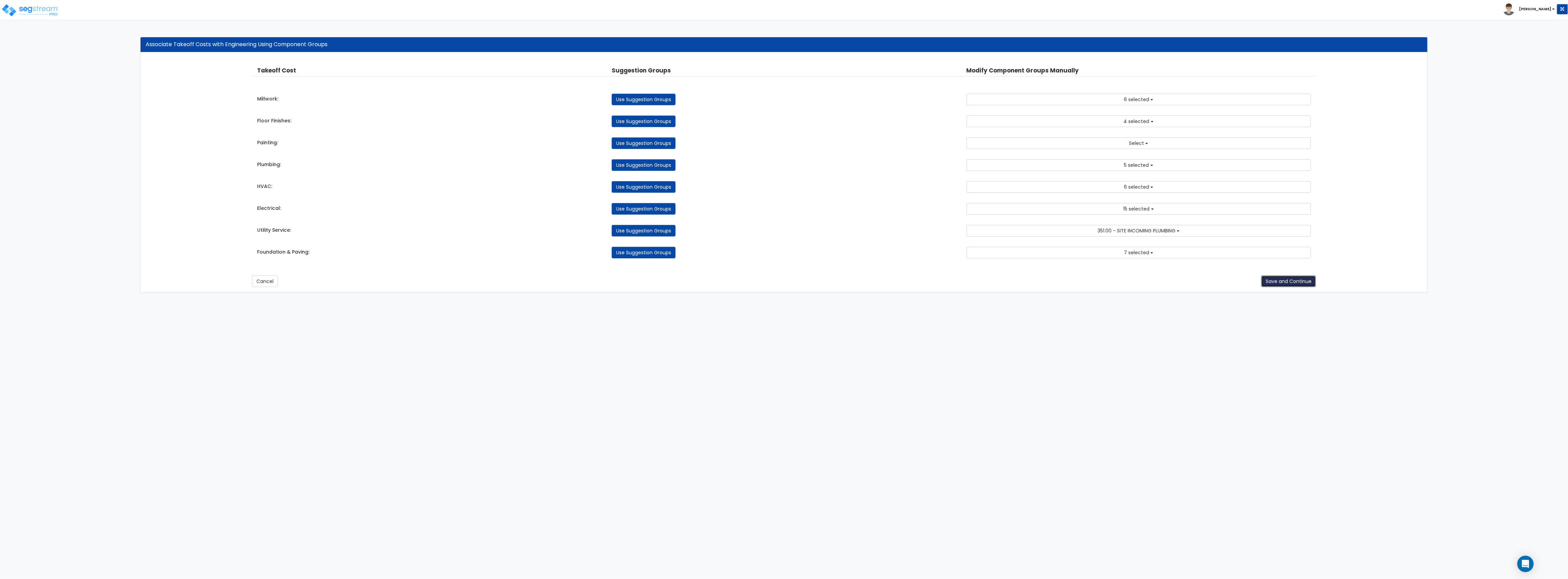
click at [1282, 286] on button "Save and Continue" at bounding box center [1289, 281] width 55 height 11
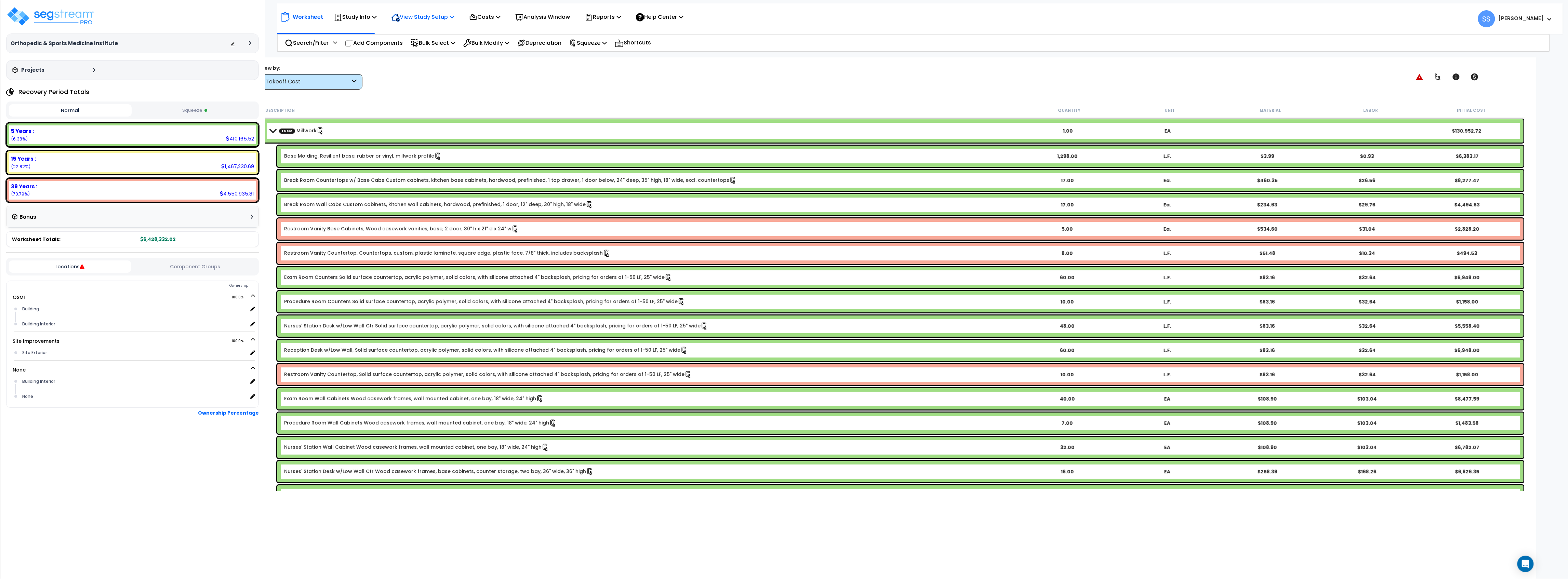
click at [445, 16] on p "View Study Setup" at bounding box center [423, 17] width 63 height 9
click at [411, 47] on link "View Questionnaire" at bounding box center [421, 47] width 67 height 13
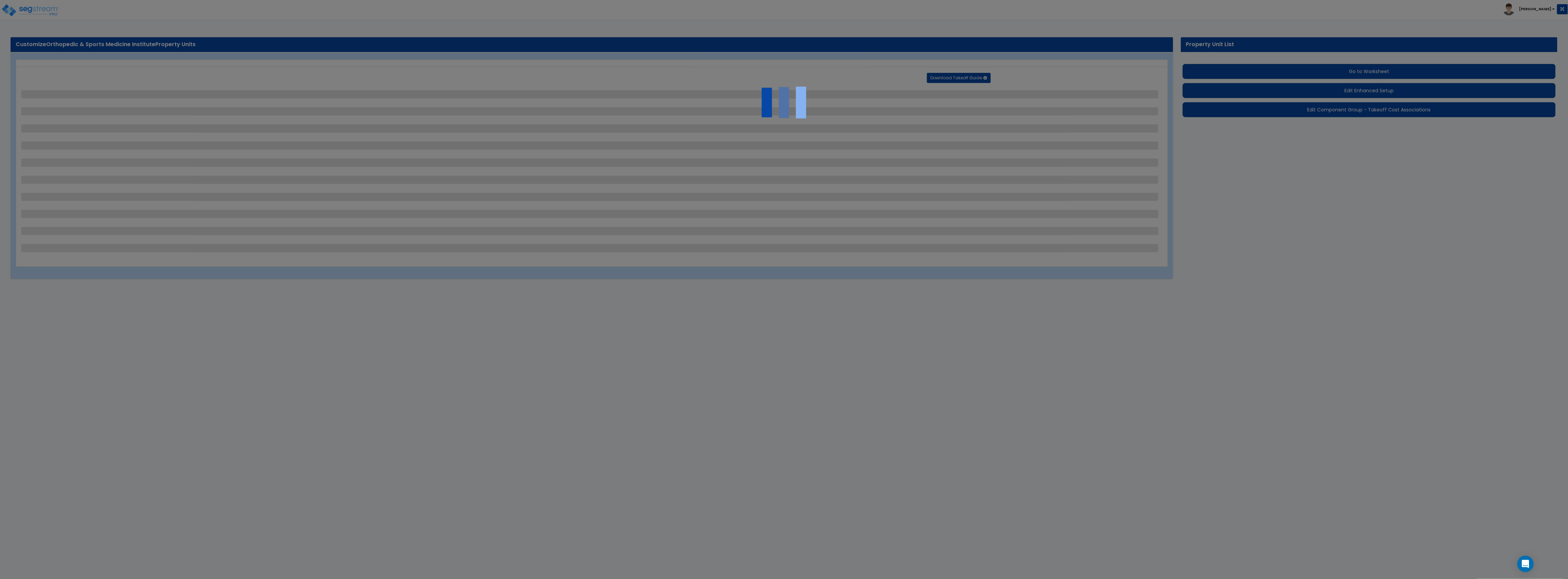
select select "2"
select select "1"
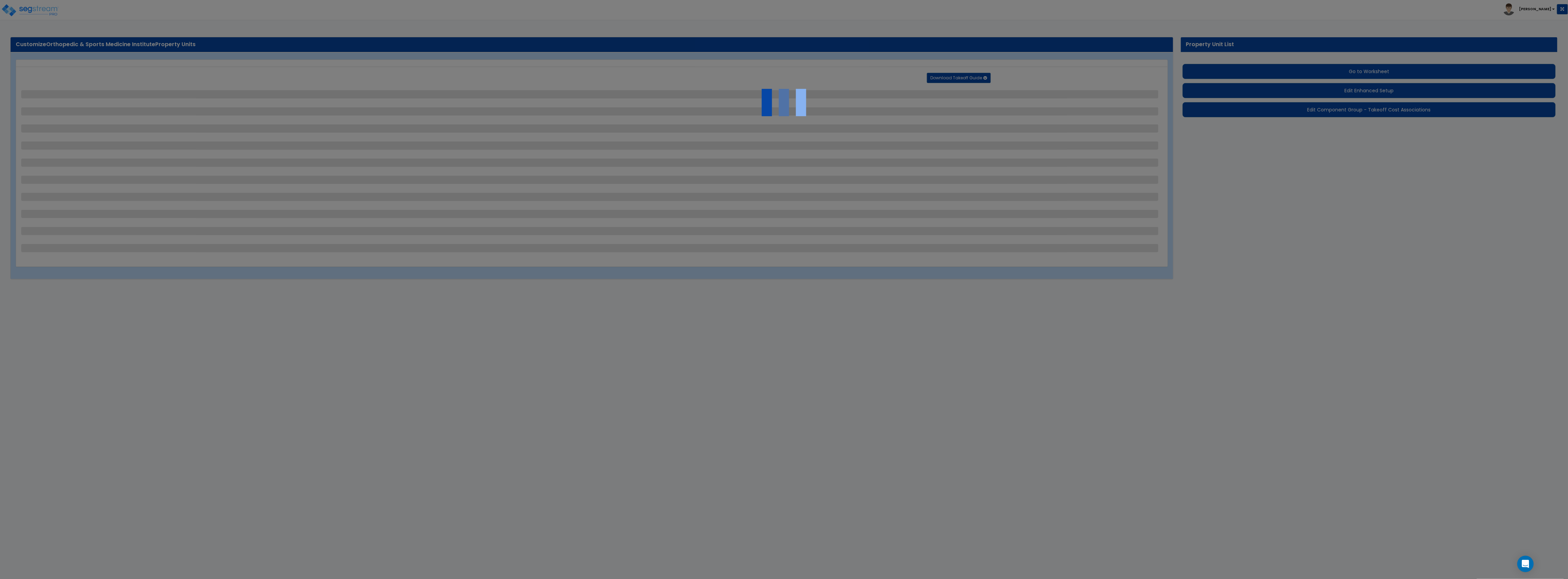
select select "1"
select select "2"
select select "1"
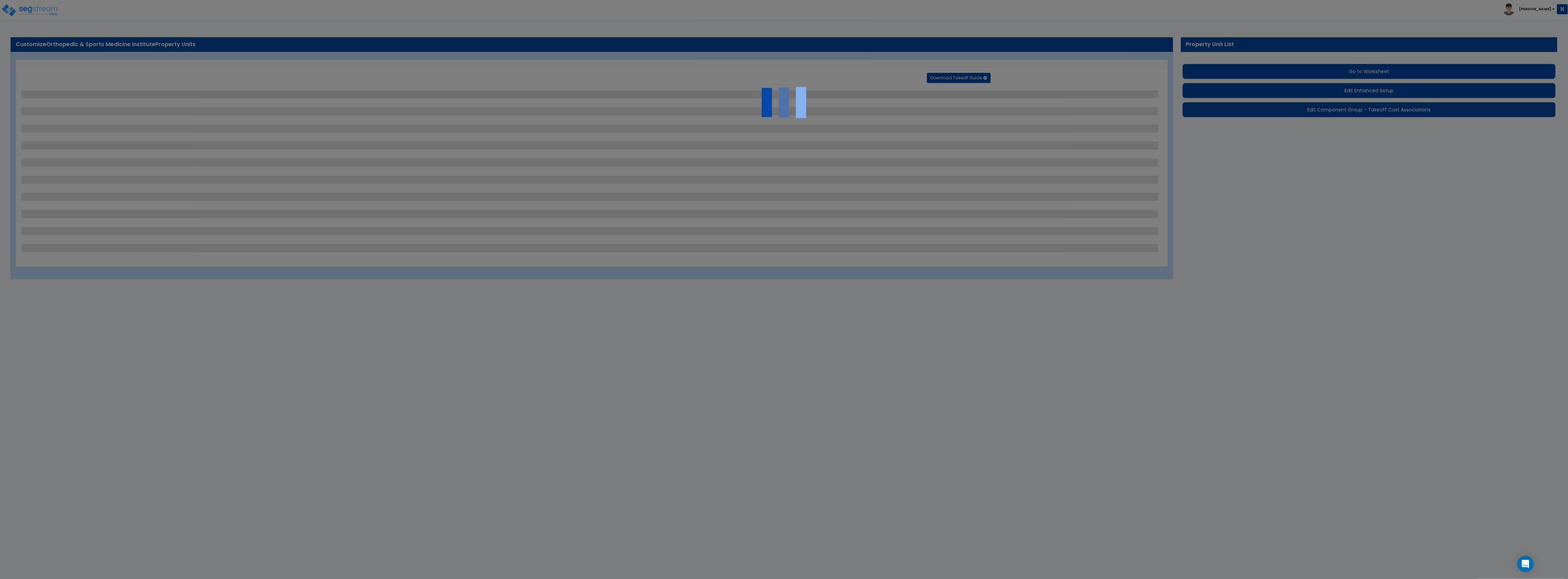
select select "2"
select select "1"
select select "4"
select select "2"
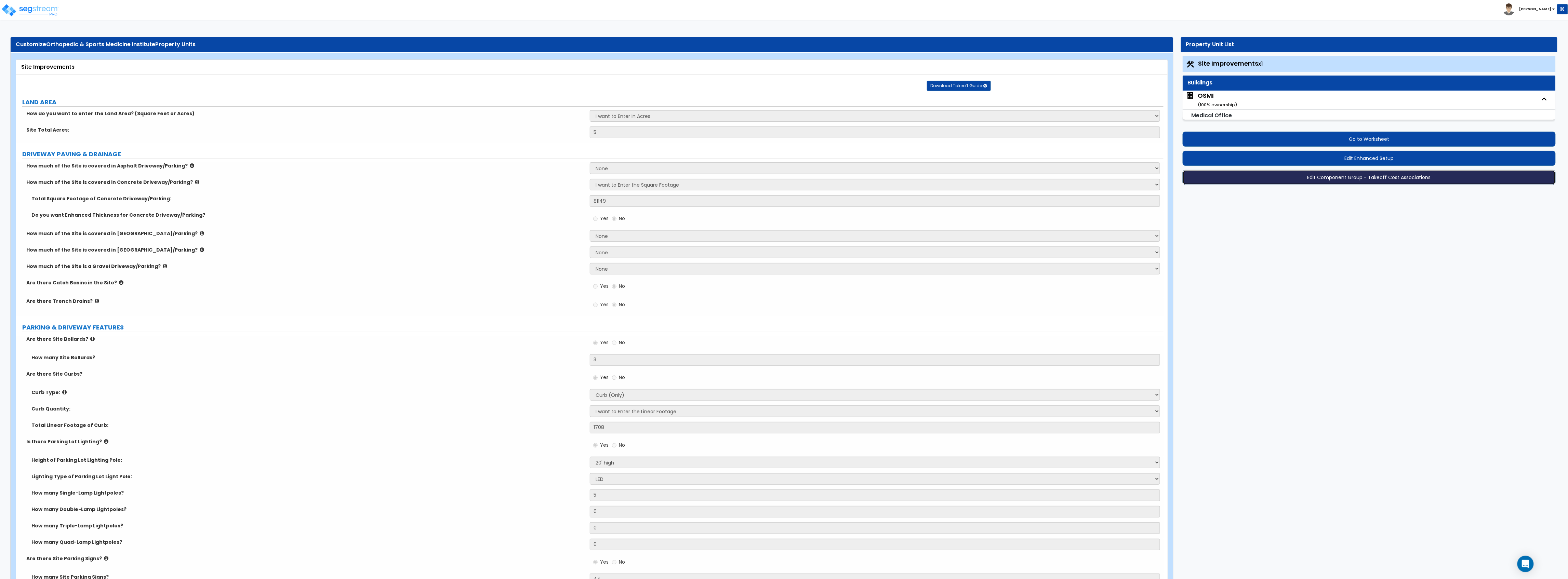
click at [1357, 179] on button "Edit Component Group - Takeoff Cost Associations" at bounding box center [1369, 177] width 373 height 15
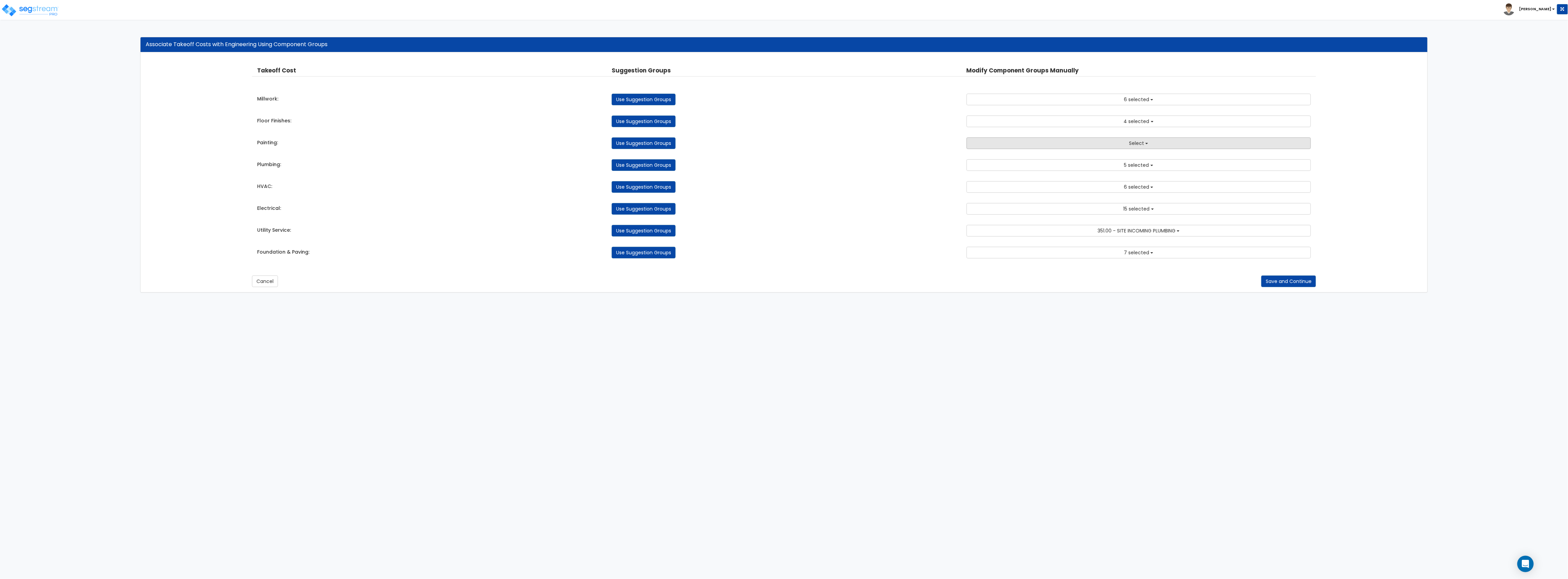
click at [1040, 143] on button "Select" at bounding box center [1139, 143] width 344 height 11
click at [1036, 160] on input "text" at bounding box center [1139, 156] width 314 height 11
drag, startPoint x: 989, startPoint y: 160, endPoint x: 947, endPoint y: 163, distance: 42.1
click at [947, 163] on div "Takeoff Cost Suggestion Groups Modify Component Groups Manually Millwork: Use S…" at bounding box center [784, 162] width 1064 height 205
click at [1194, 140] on button "Select" at bounding box center [1139, 143] width 344 height 11
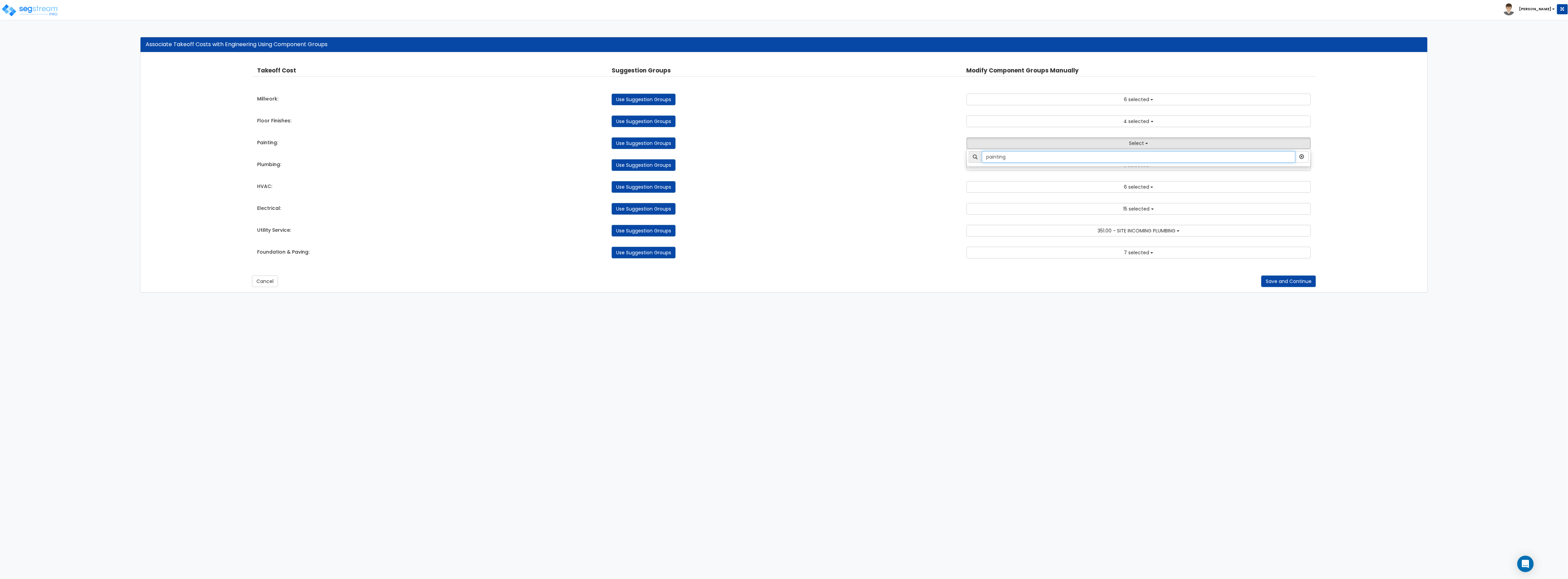
click at [1139, 159] on input "painting" at bounding box center [1139, 156] width 314 height 11
type input "exterior"
click at [914, 178] on div "HVAC: Use Suggestion Groups 3.00 - BUILDING-RELATED SITEWORK 4.00 - BLDG CLEARI…" at bounding box center [784, 185] width 1064 height 15
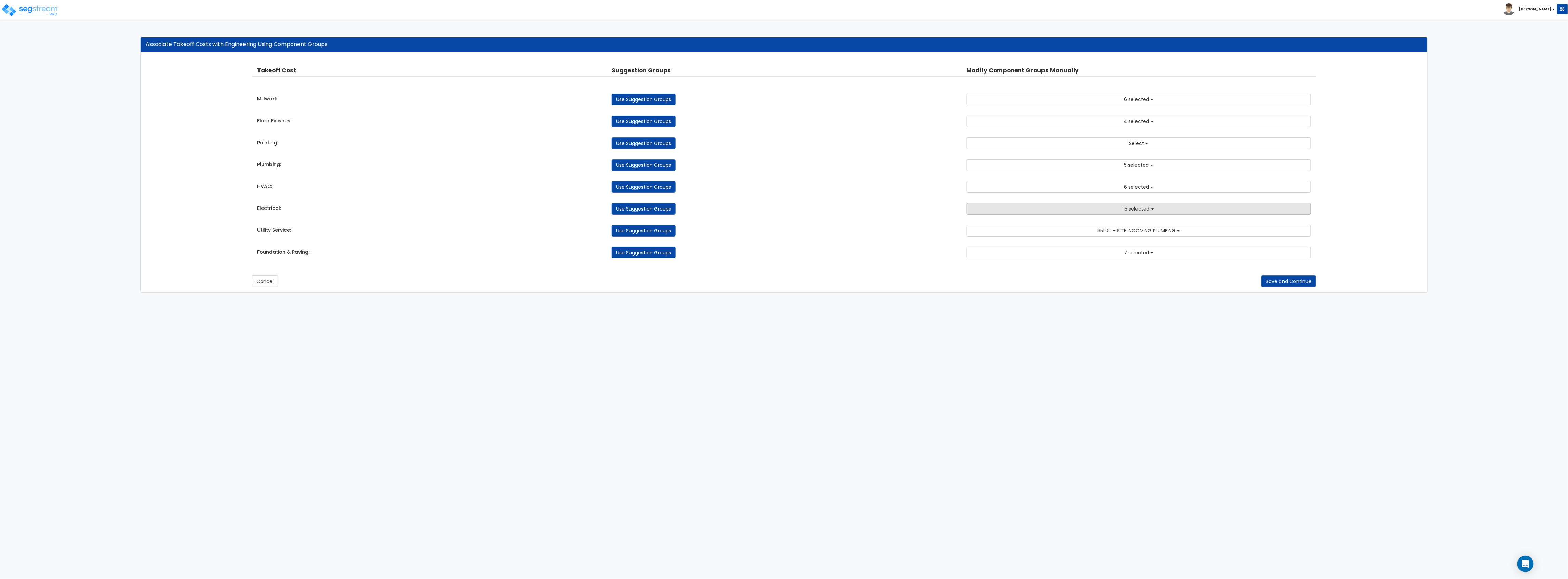
click at [1113, 205] on button "15 selected" at bounding box center [1139, 208] width 344 height 11
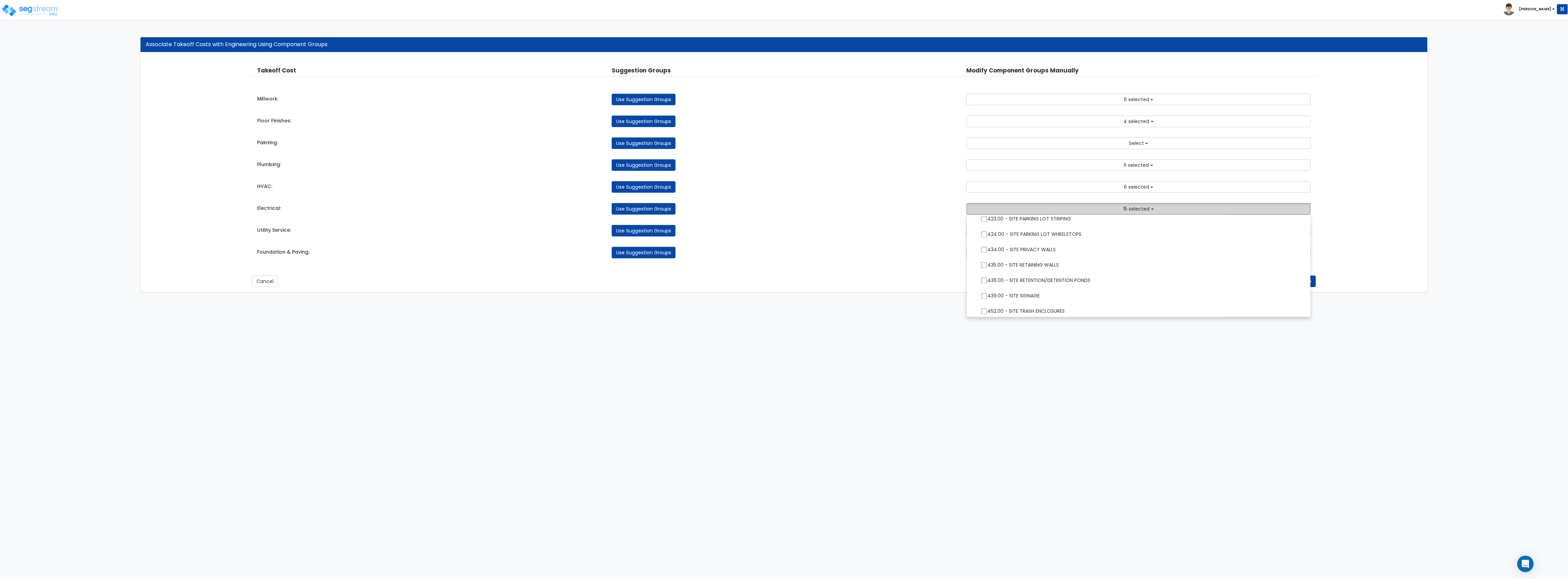
scroll to position [1331, 0]
click at [915, 258] on div "Use Suggestion Groups" at bounding box center [784, 252] width 354 height 11
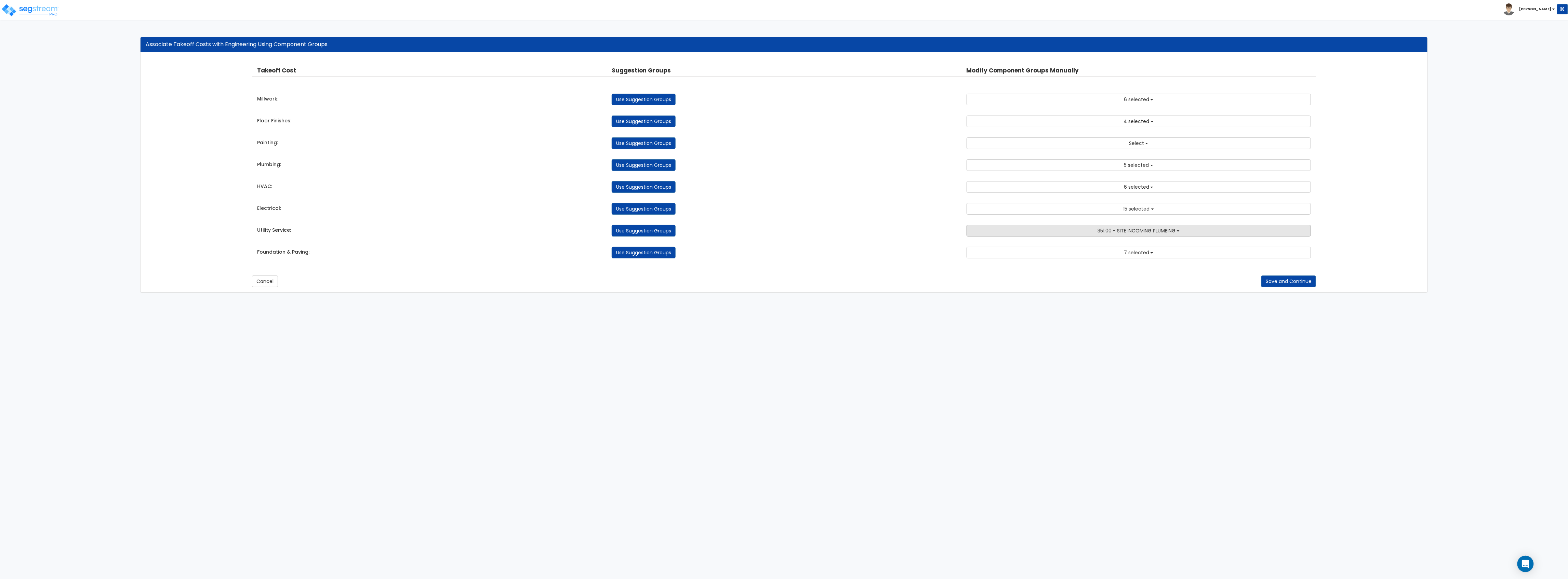
click at [1116, 228] on button "351.00 - SITE INCOMING PLUMBING" at bounding box center [1139, 230] width 344 height 11
click at [1055, 246] on input "text" at bounding box center [1139, 244] width 314 height 11
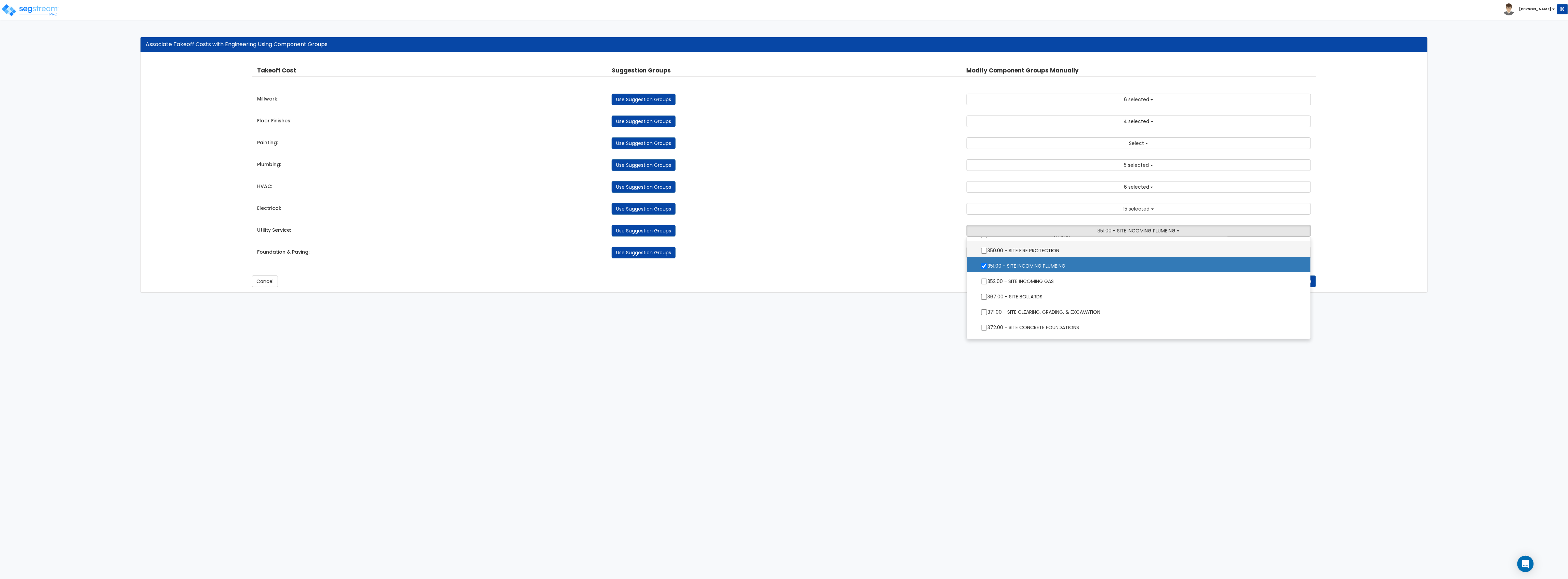
scroll to position [0, 0]
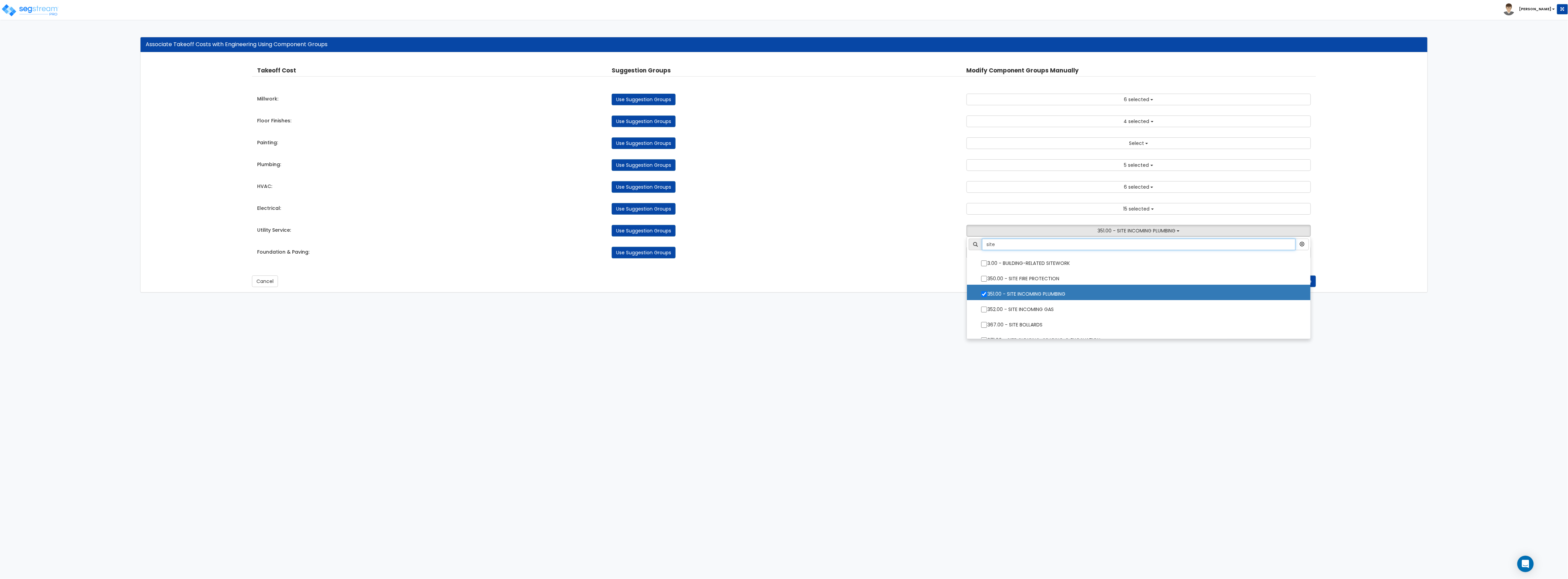
type input "site"
click at [880, 255] on div "Use Suggestion Groups" at bounding box center [784, 252] width 354 height 11
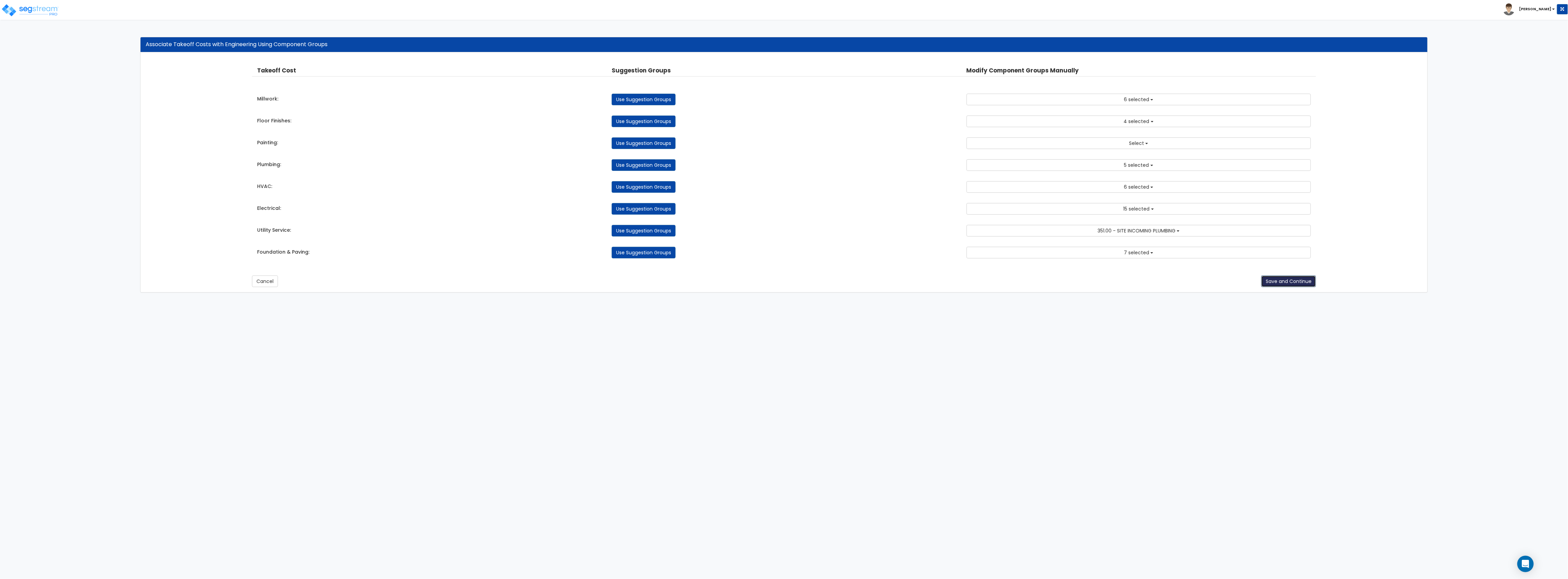
click at [1278, 282] on button "Save and Continue" at bounding box center [1289, 281] width 55 height 11
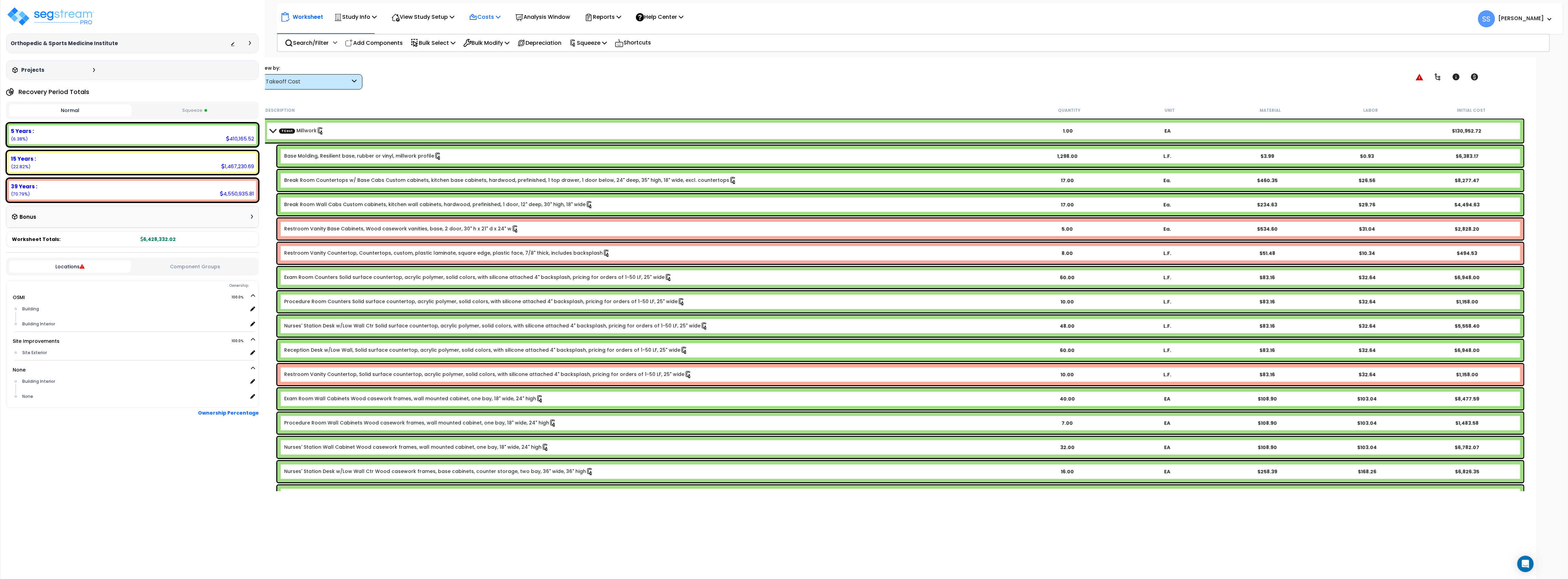
click at [490, 10] on div "Costs" at bounding box center [485, 17] width 31 height 16
click at [501, 44] on link "Direct Costs" at bounding box center [499, 47] width 67 height 13
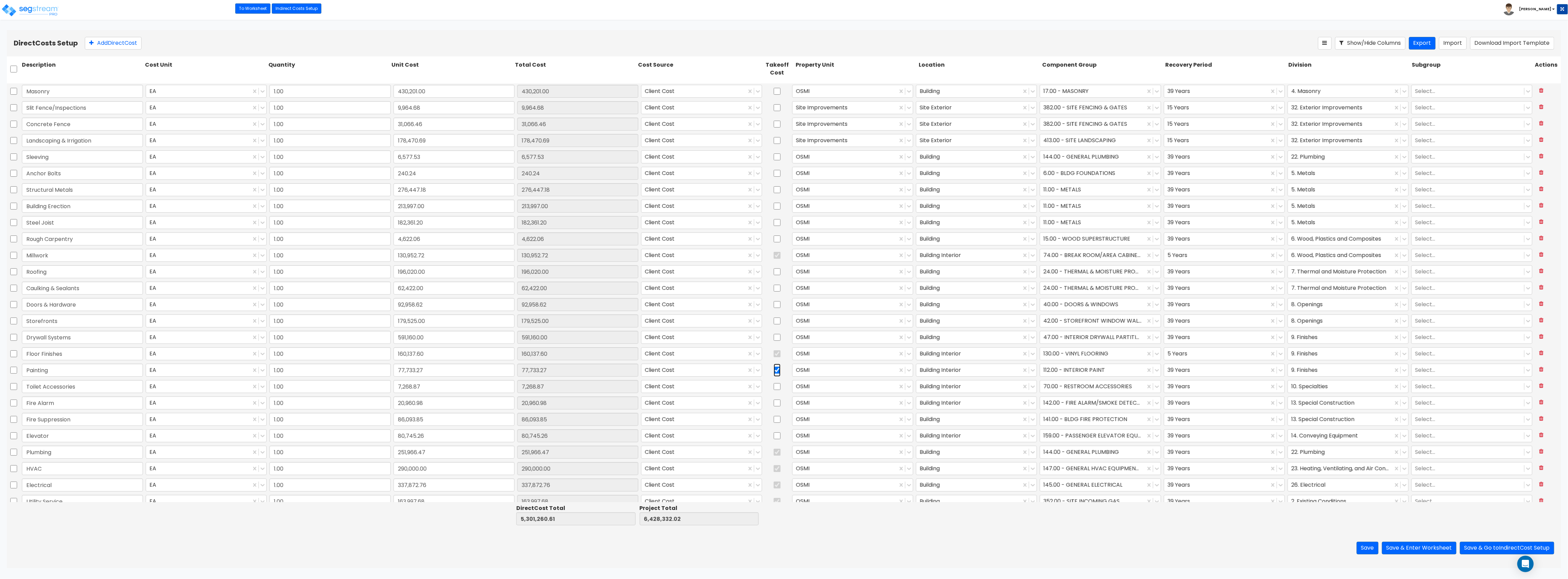
click at [774, 371] on input "checkbox" at bounding box center [777, 370] width 7 height 13
checkbox input "false"
click at [1424, 548] on button "Save & Enter Worksheet" at bounding box center [1420, 548] width 75 height 13
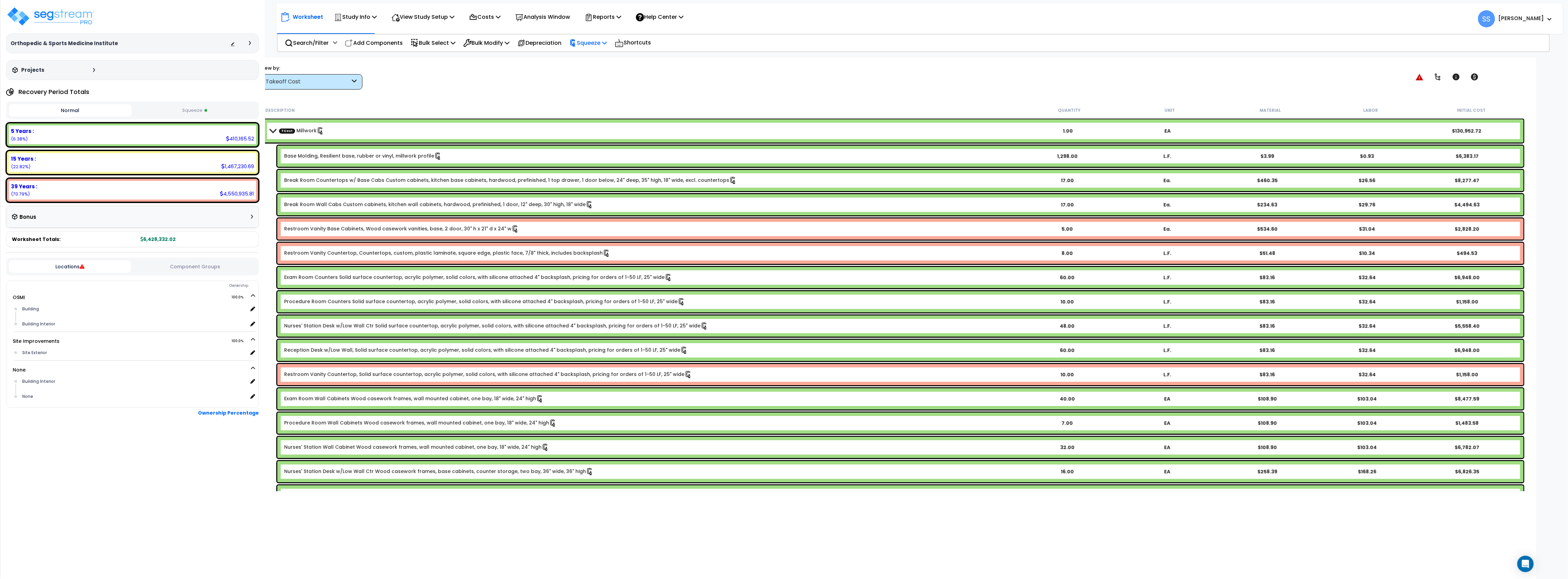
click at [601, 40] on p "Squeeze" at bounding box center [588, 43] width 37 height 9
click at [602, 57] on link "Re-squeeze" at bounding box center [599, 59] width 67 height 16
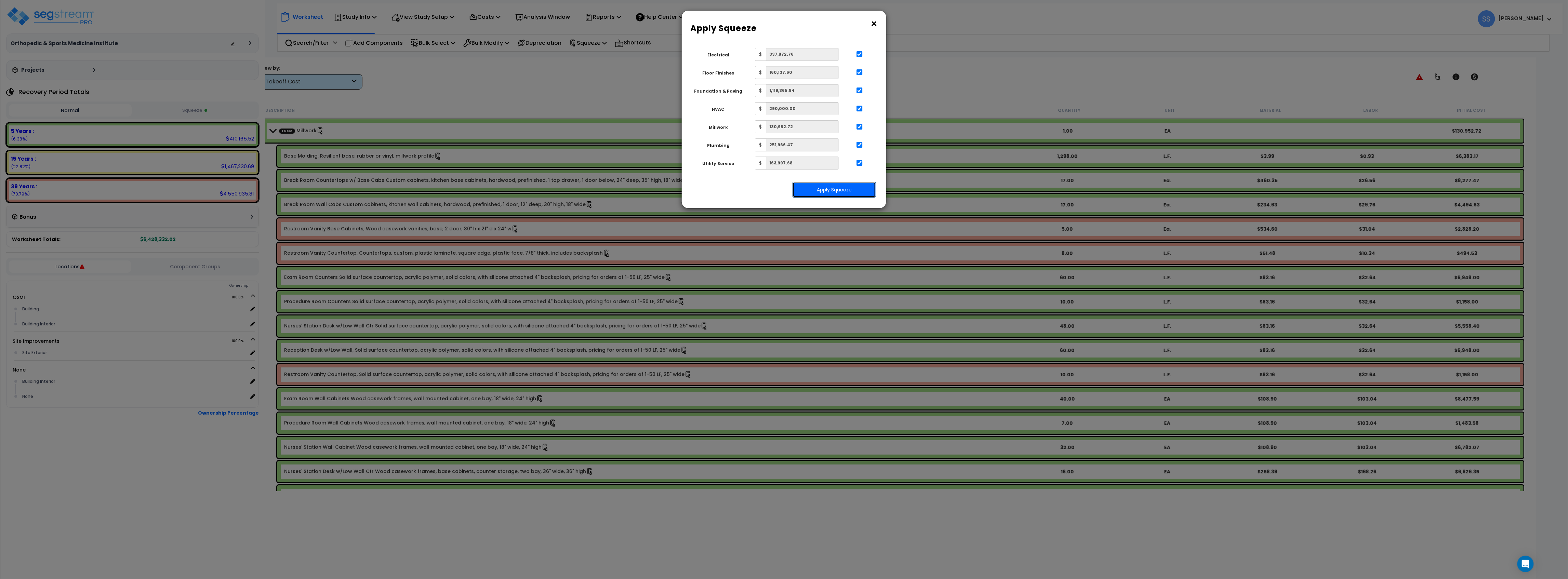
click at [834, 192] on button "Apply Squeeze" at bounding box center [834, 190] width 83 height 16
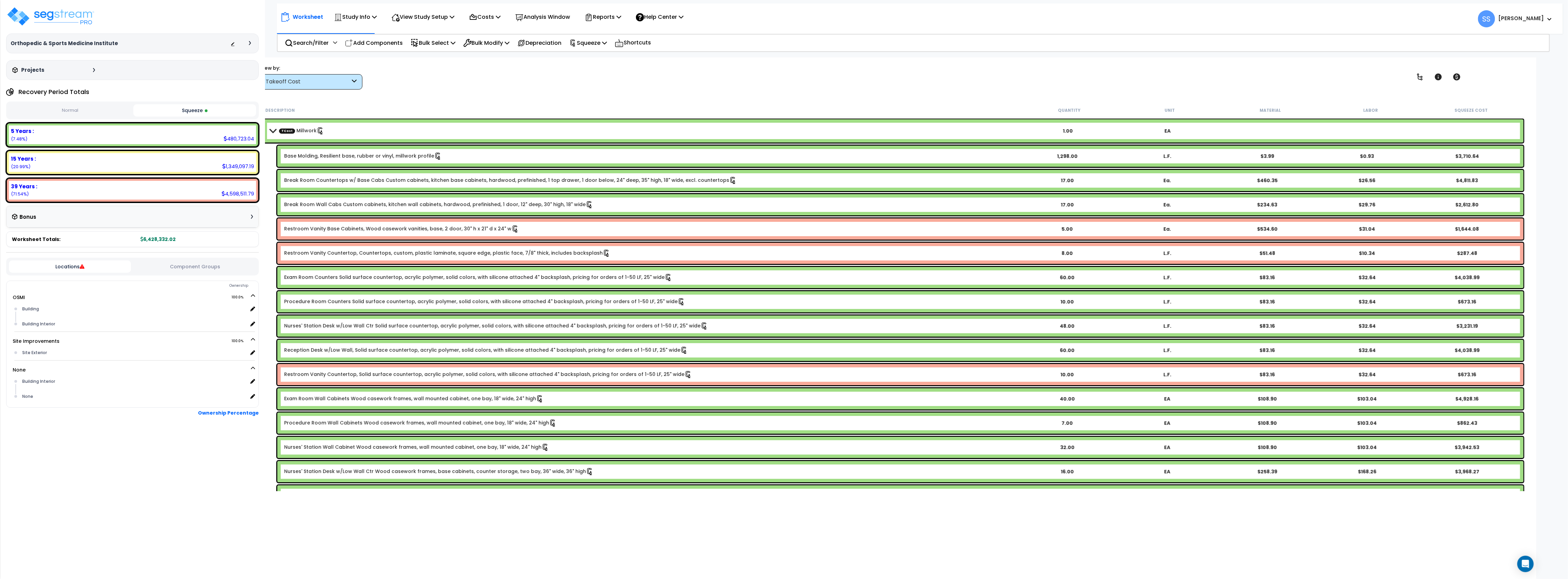
click at [198, 107] on button "Squeeze" at bounding box center [195, 110] width 123 height 12
click at [198, 112] on button "Squeeze" at bounding box center [195, 110] width 123 height 12
click at [613, 19] on p "Reports" at bounding box center [603, 17] width 37 height 9
click at [407, 93] on div "Worksheet Study Info Study Setup Add Property Unit Template study Clone study SS" at bounding box center [893, 347] width 1286 height 579
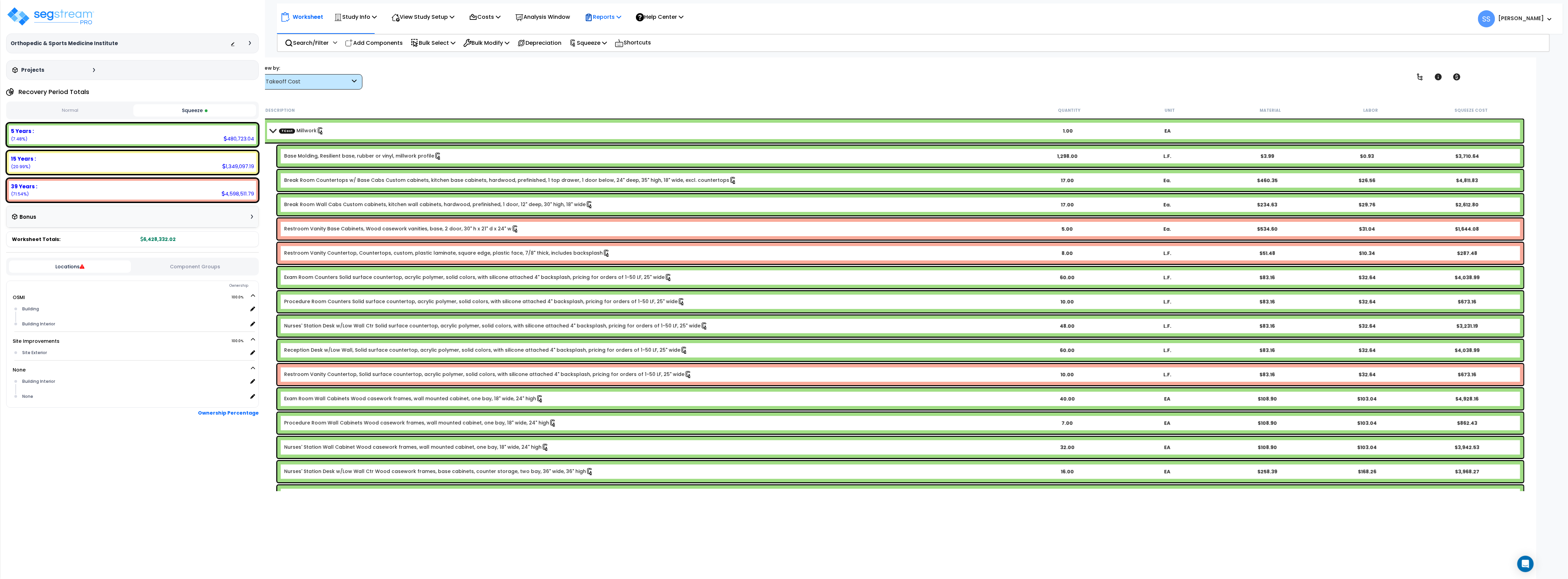
click at [619, 14] on p "Reports" at bounding box center [603, 17] width 37 height 9
click at [620, 33] on link "Get Report" at bounding box center [615, 32] width 67 height 13
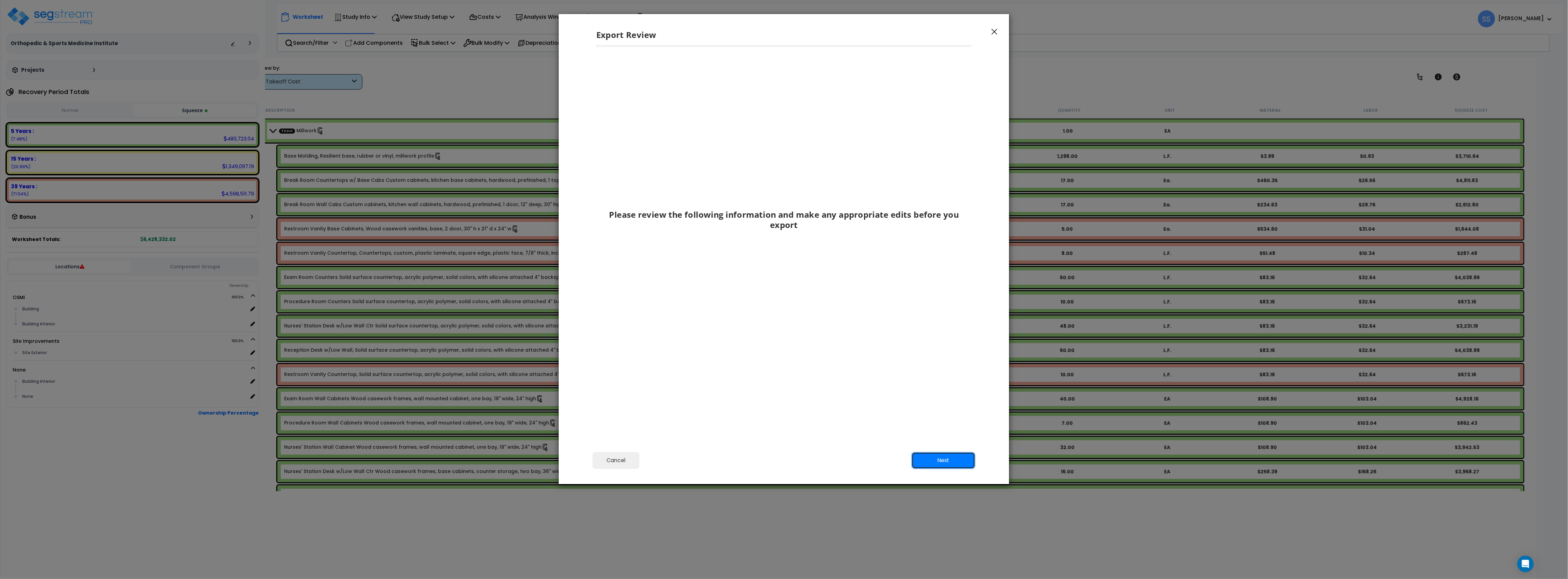
click at [939, 454] on button "Next" at bounding box center [944, 460] width 64 height 17
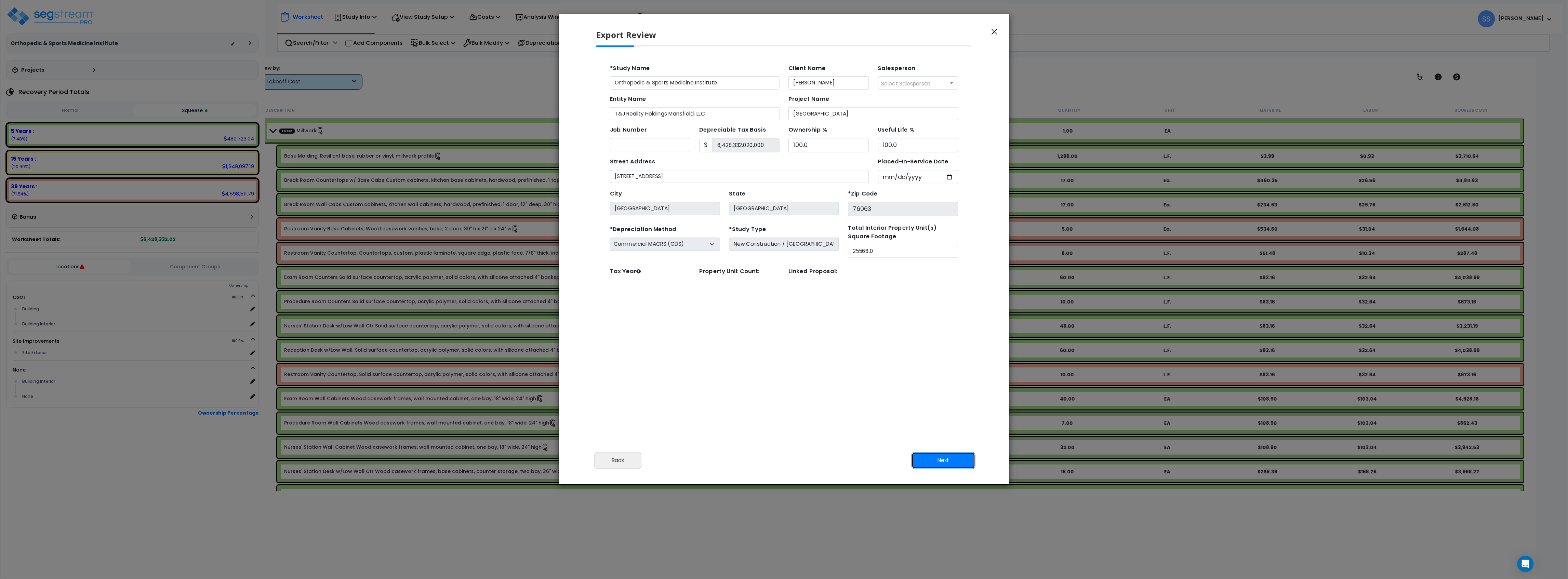
drag, startPoint x: 938, startPoint y: 462, endPoint x: 758, endPoint y: 314, distance: 233.0
click at [757, 326] on div "Export Review Please review the following information and make any appropriate …" at bounding box center [784, 248] width 451 height 470
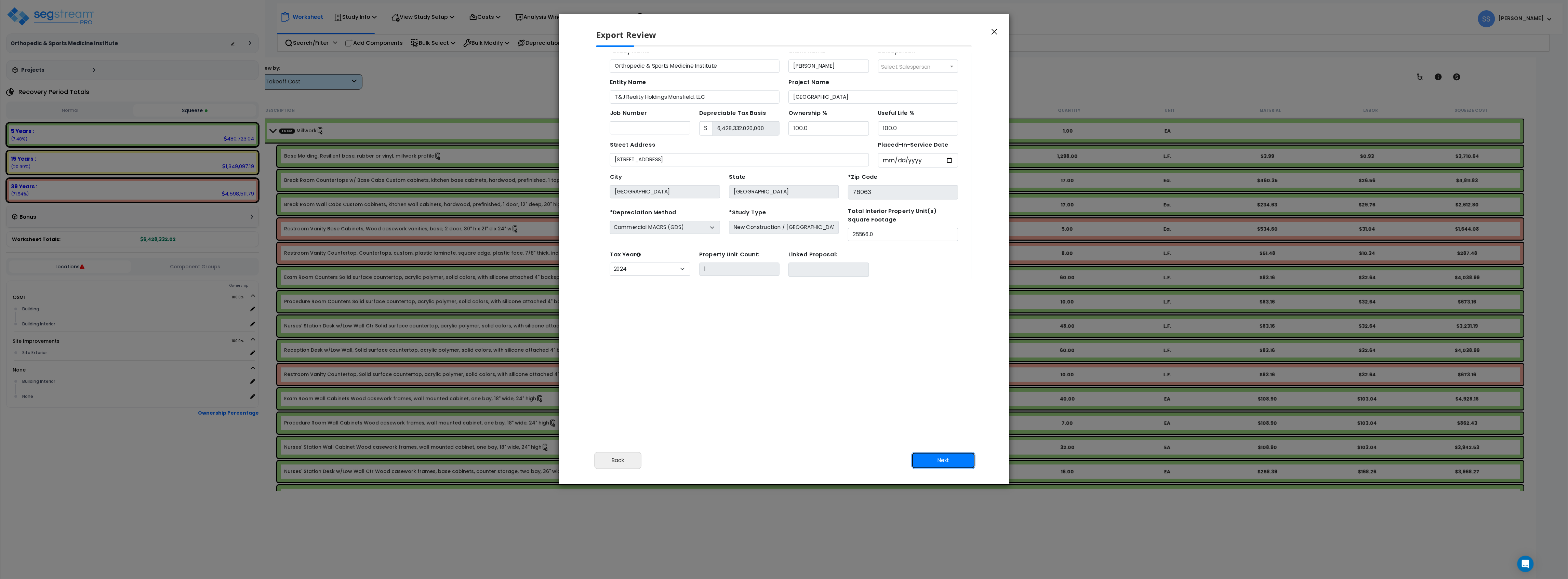
scroll to position [43, 0]
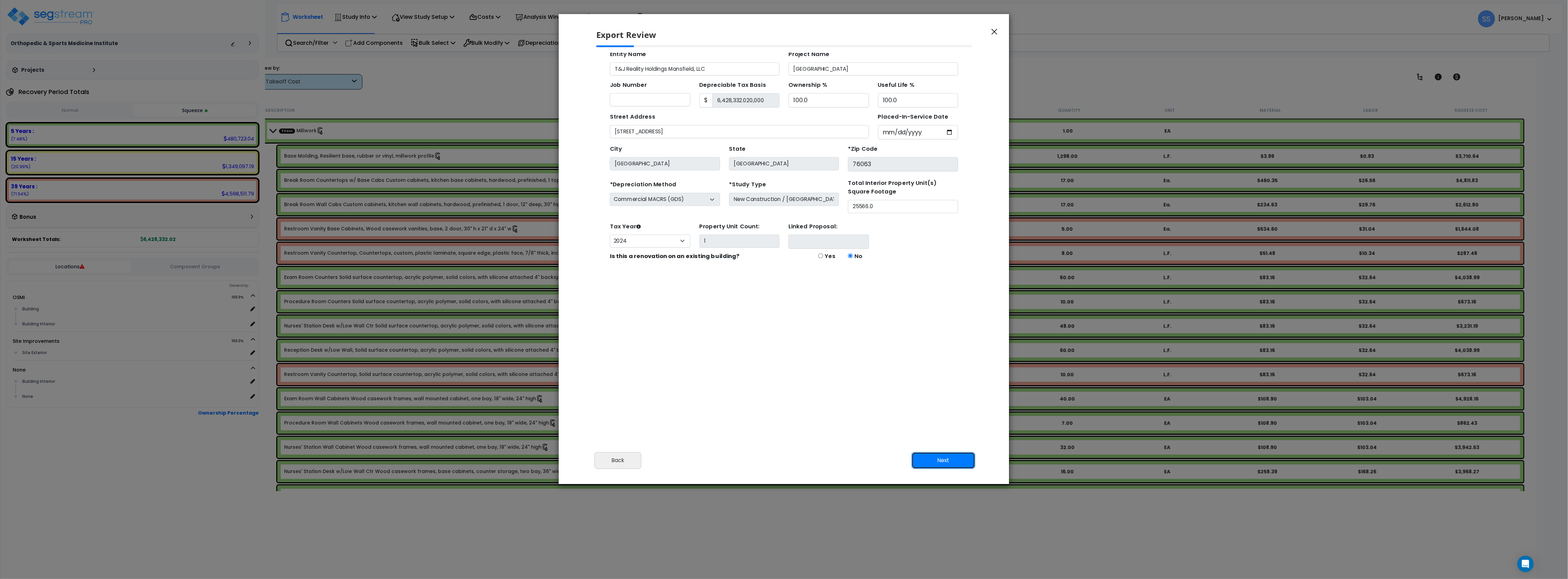
click at [943, 459] on button "Next" at bounding box center [944, 460] width 64 height 17
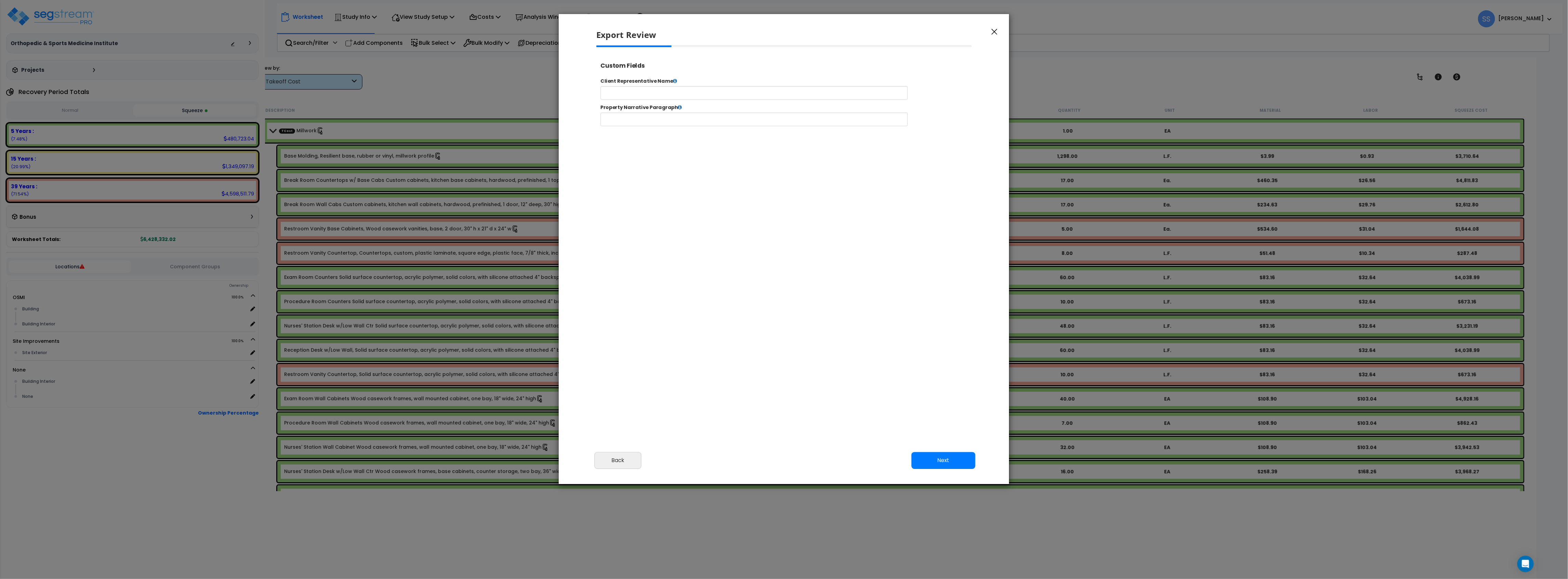
select select "2024"
click at [689, 114] on icon at bounding box center [691, 113] width 5 height 5
click at [689, 112] on icon at bounding box center [691, 113] width 5 height 5
click at [949, 460] on button "Next" at bounding box center [944, 460] width 64 height 17
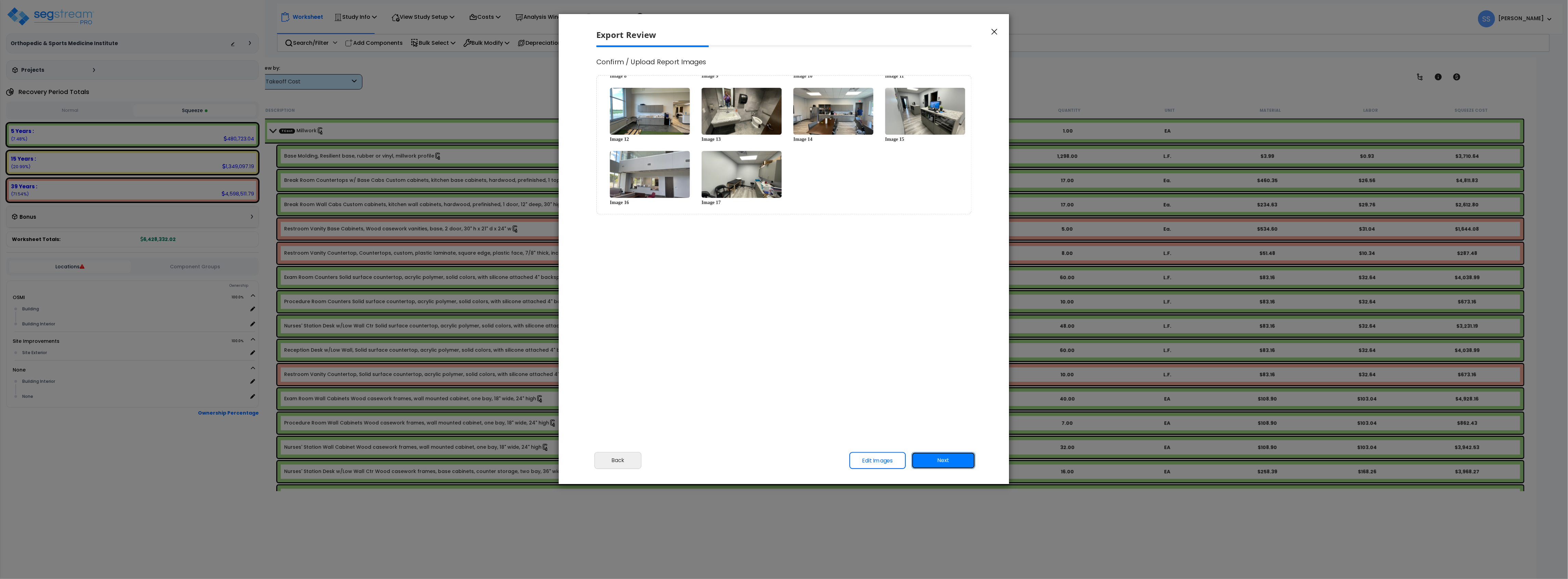
scroll to position [0, 0]
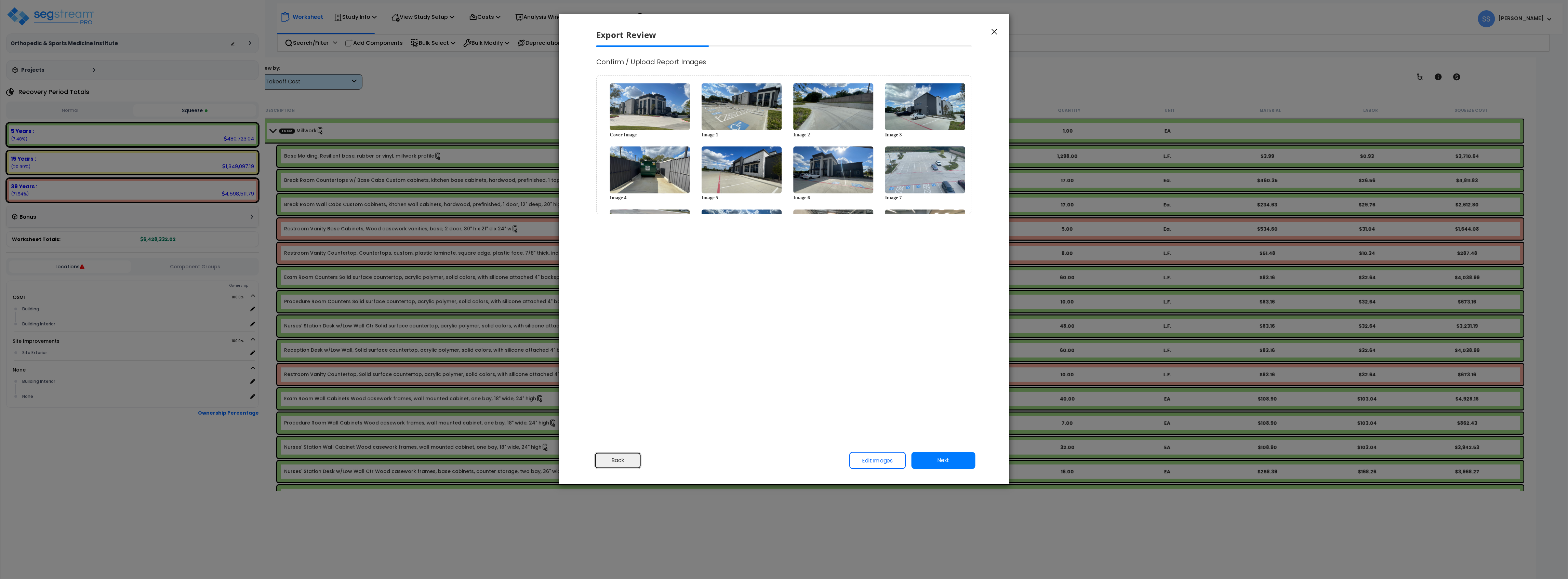
click at [606, 460] on button "Back" at bounding box center [618, 460] width 47 height 17
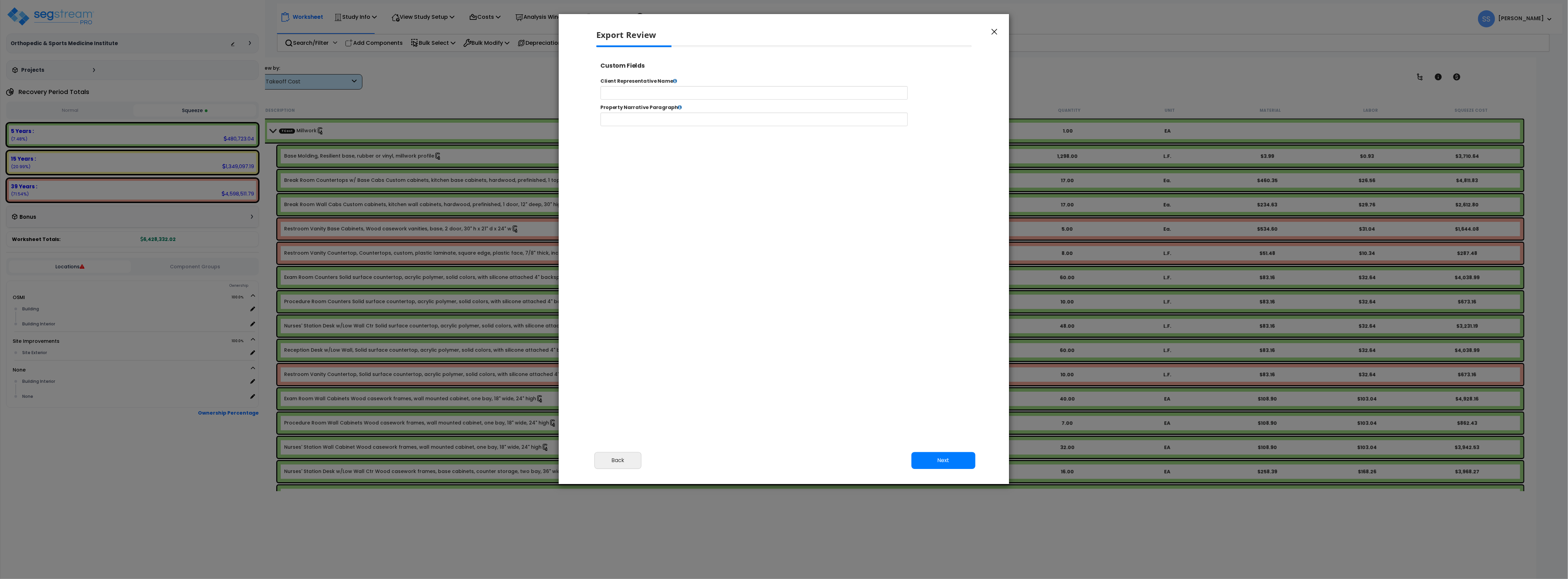
click at [989, 37] on div "Export Review" at bounding box center [784, 29] width 451 height 31
click at [990, 35] on button "button" at bounding box center [994, 31] width 10 height 8
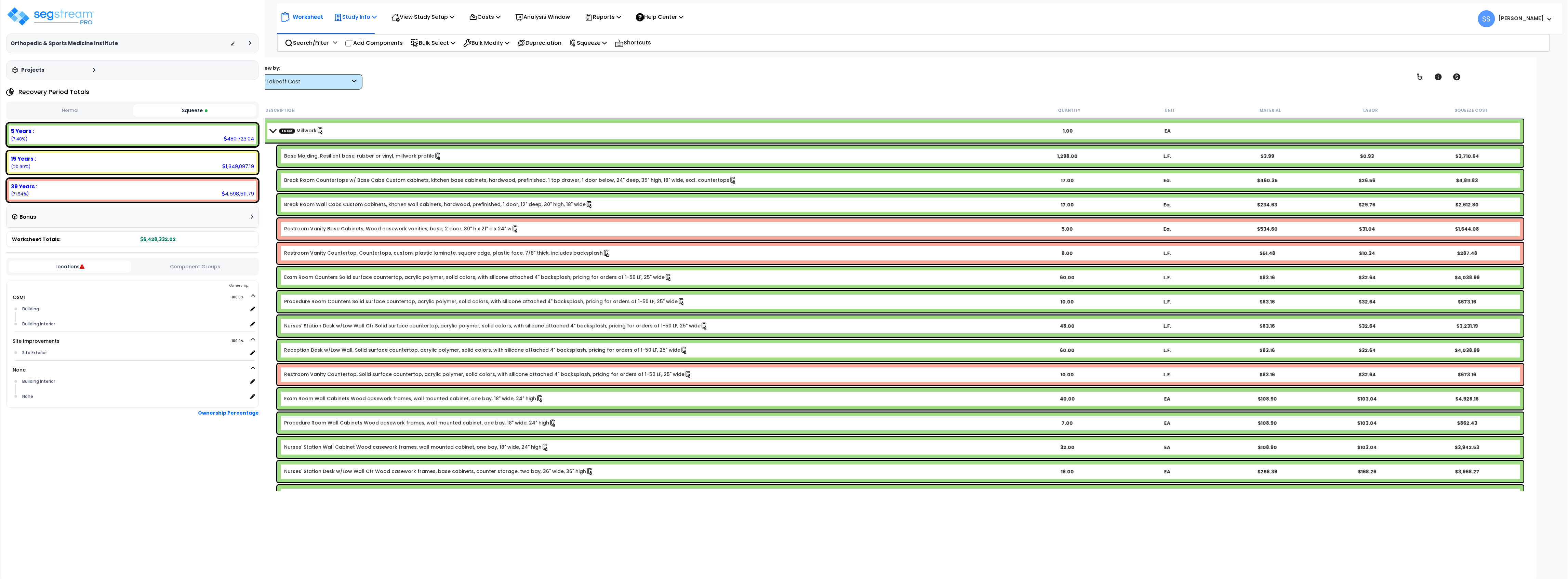
click at [372, 21] on p "Study Info" at bounding box center [355, 17] width 43 height 9
click at [360, 31] on link "Study Setup" at bounding box center [364, 32] width 67 height 13
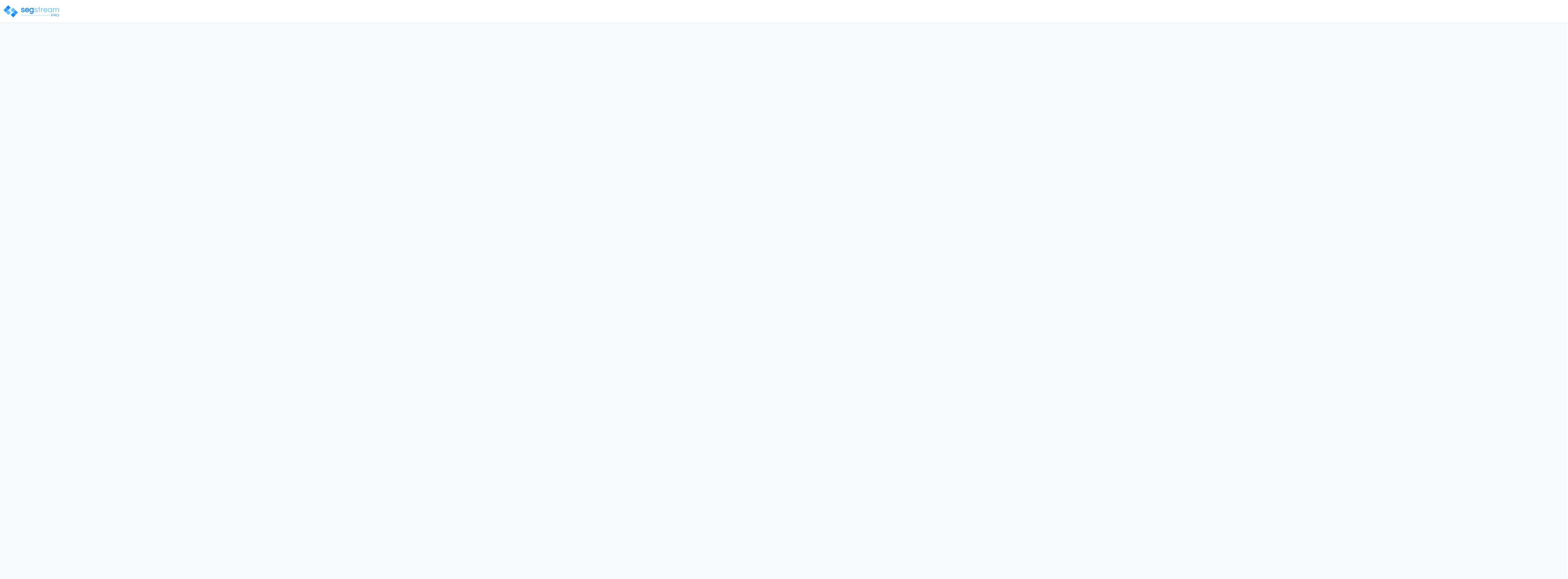
select select "2024"
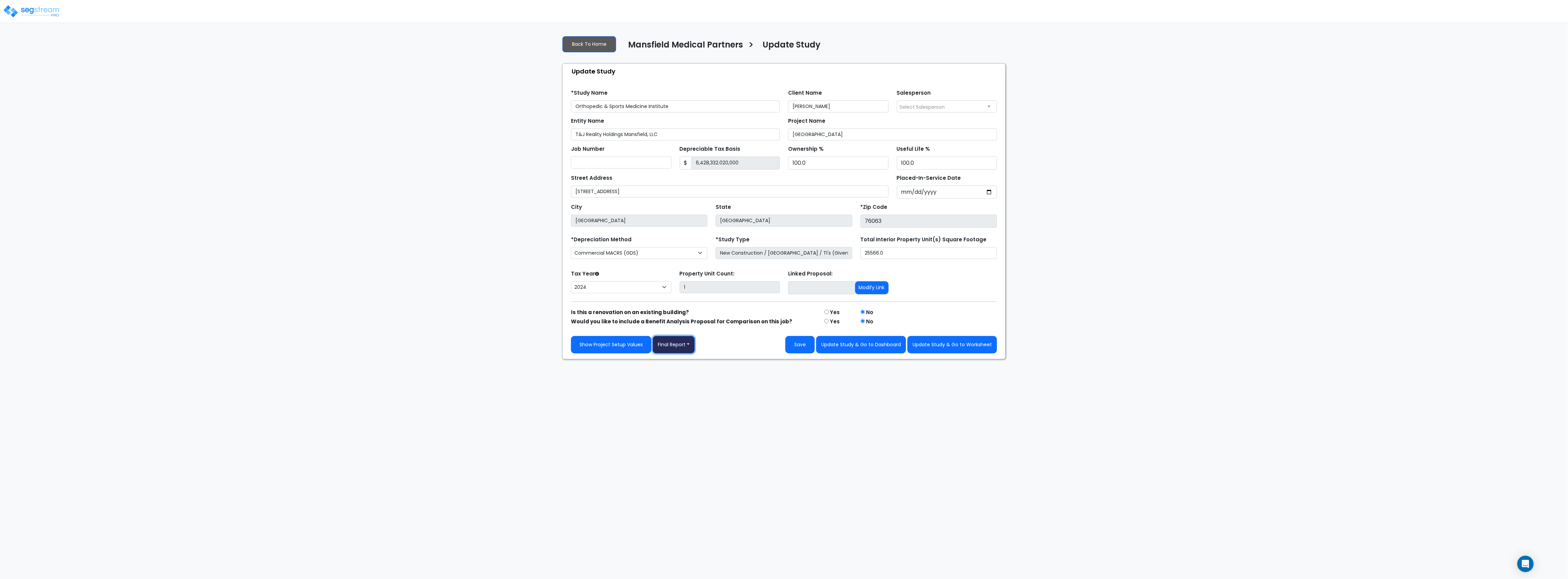
click at [679, 345] on button "Final Report" at bounding box center [674, 345] width 42 height 17
click at [682, 383] on link "Report Images" at bounding box center [688, 380] width 71 height 16
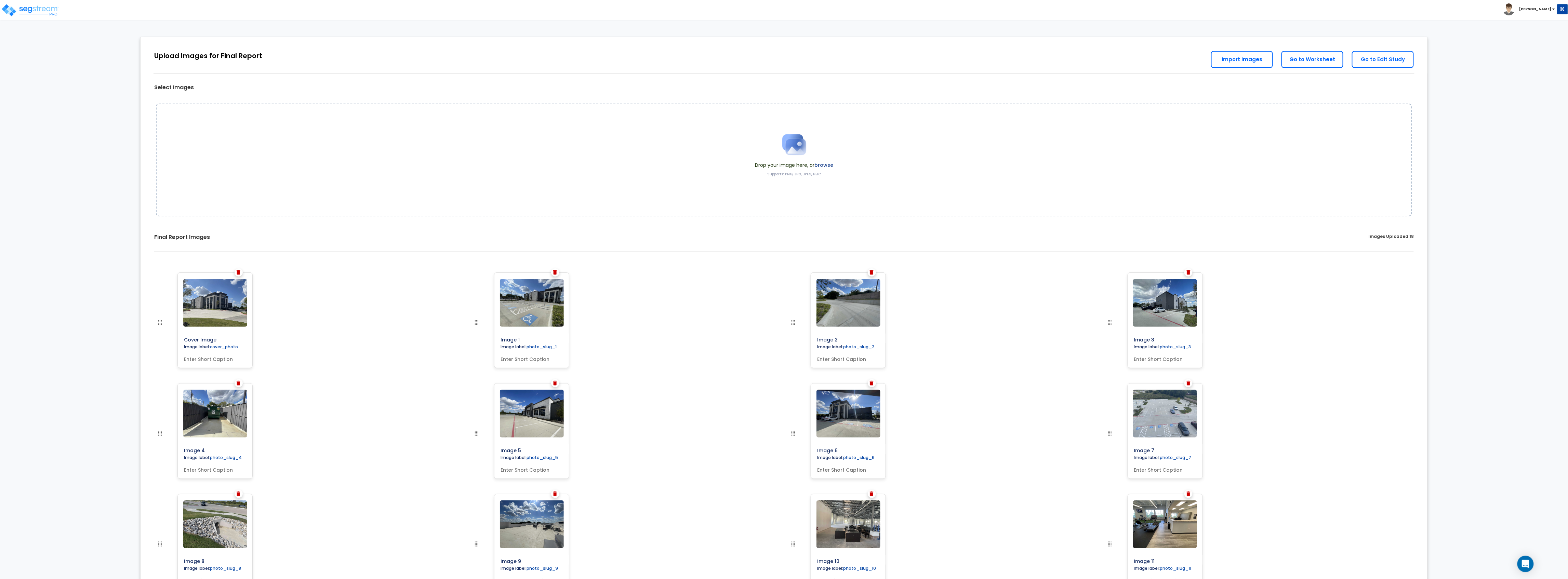
click at [676, 40] on div "Upload Images for Final Report Back to Export Review Go to Edit Study Go to Wor…" at bounding box center [784, 55] width 1288 height 36
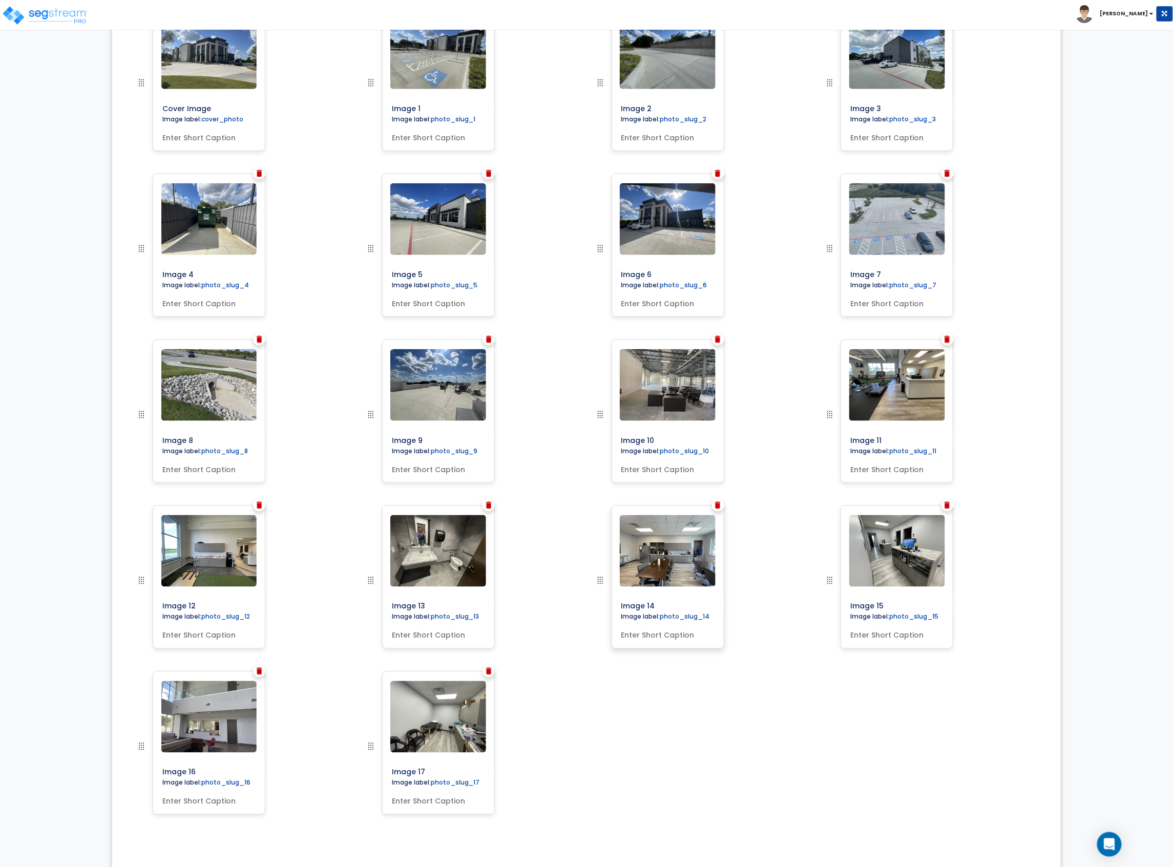
scroll to position [412, 0]
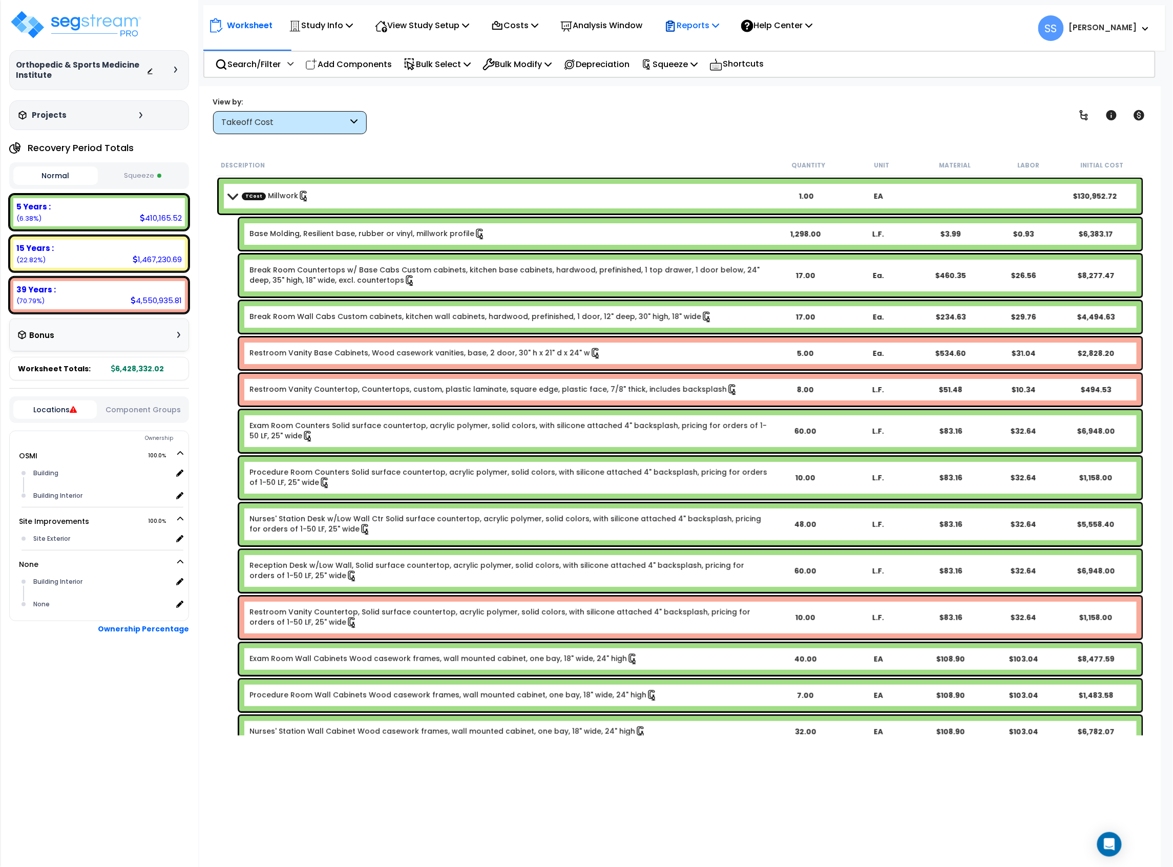
click at [714, 25] on p "Reports" at bounding box center [691, 25] width 55 height 14
click at [715, 46] on link "Get Report" at bounding box center [709, 48] width 101 height 20
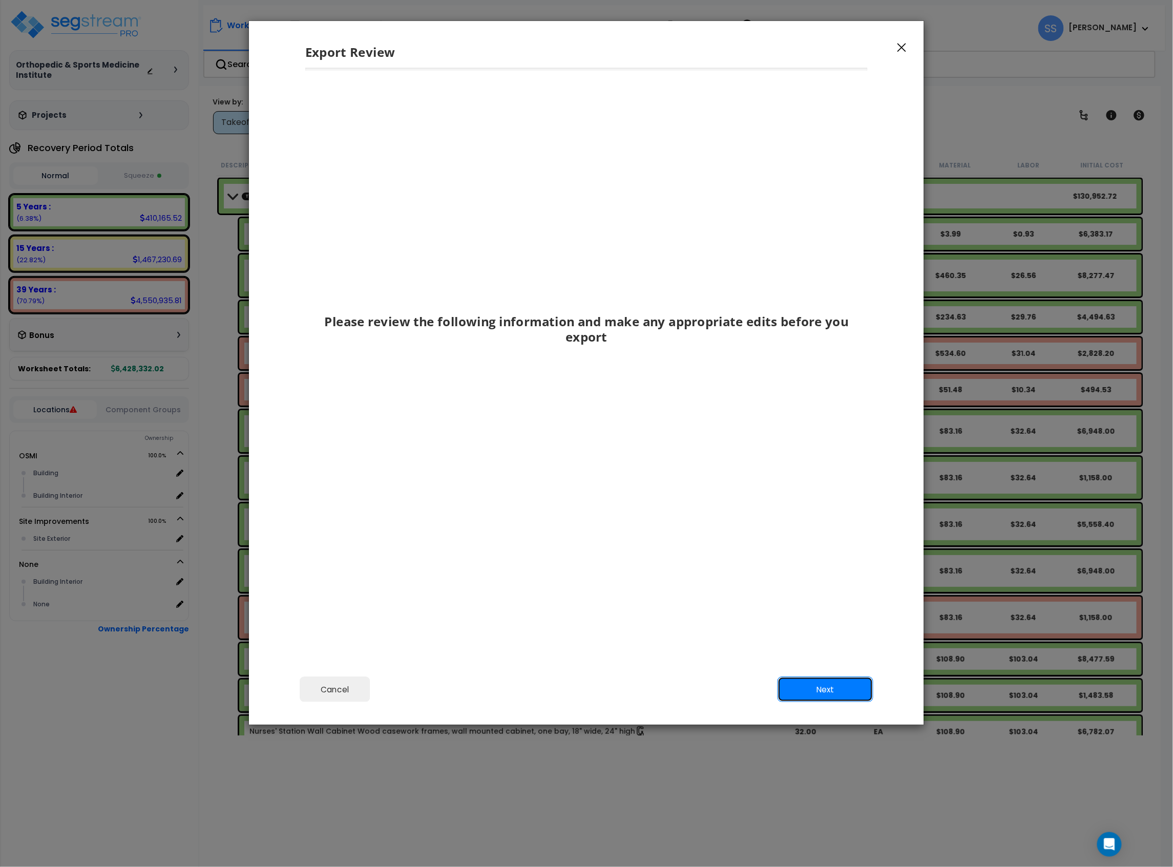
click at [868, 691] on button "Next" at bounding box center [826, 690] width 96 height 26
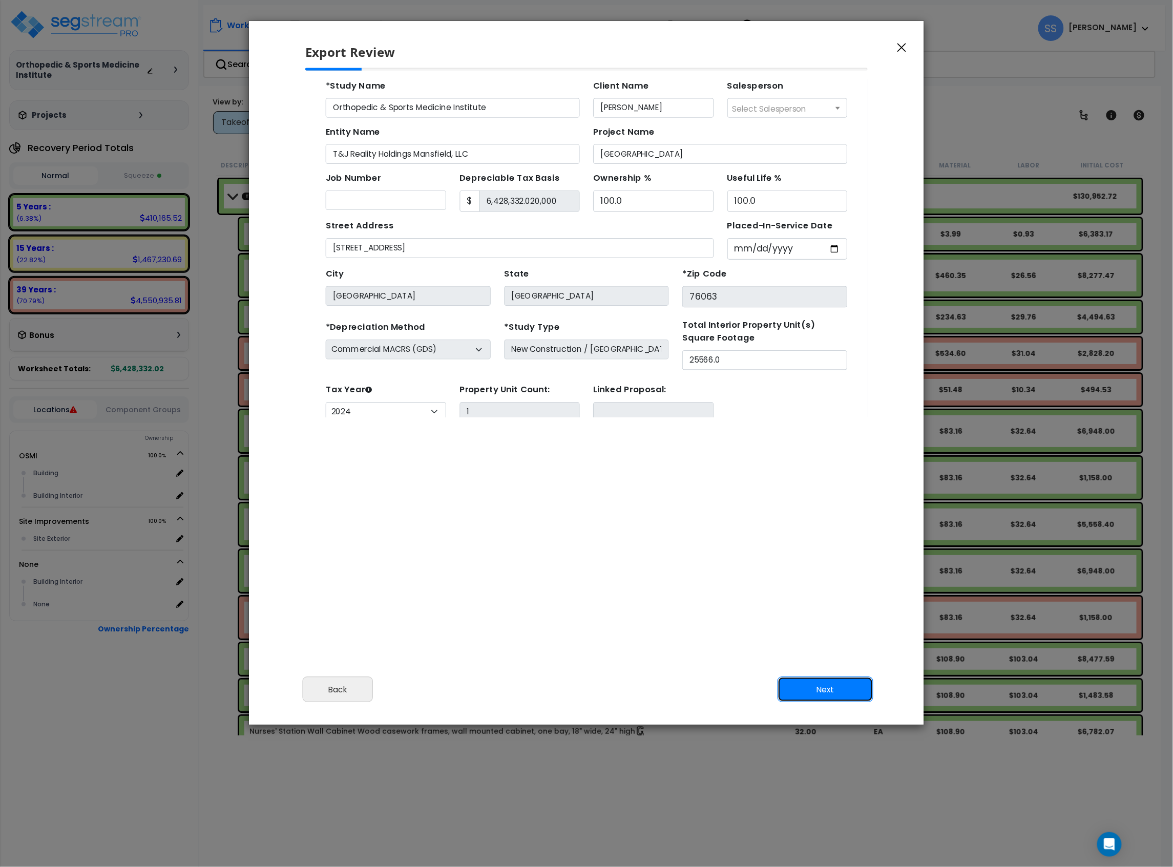
scroll to position [64, 0]
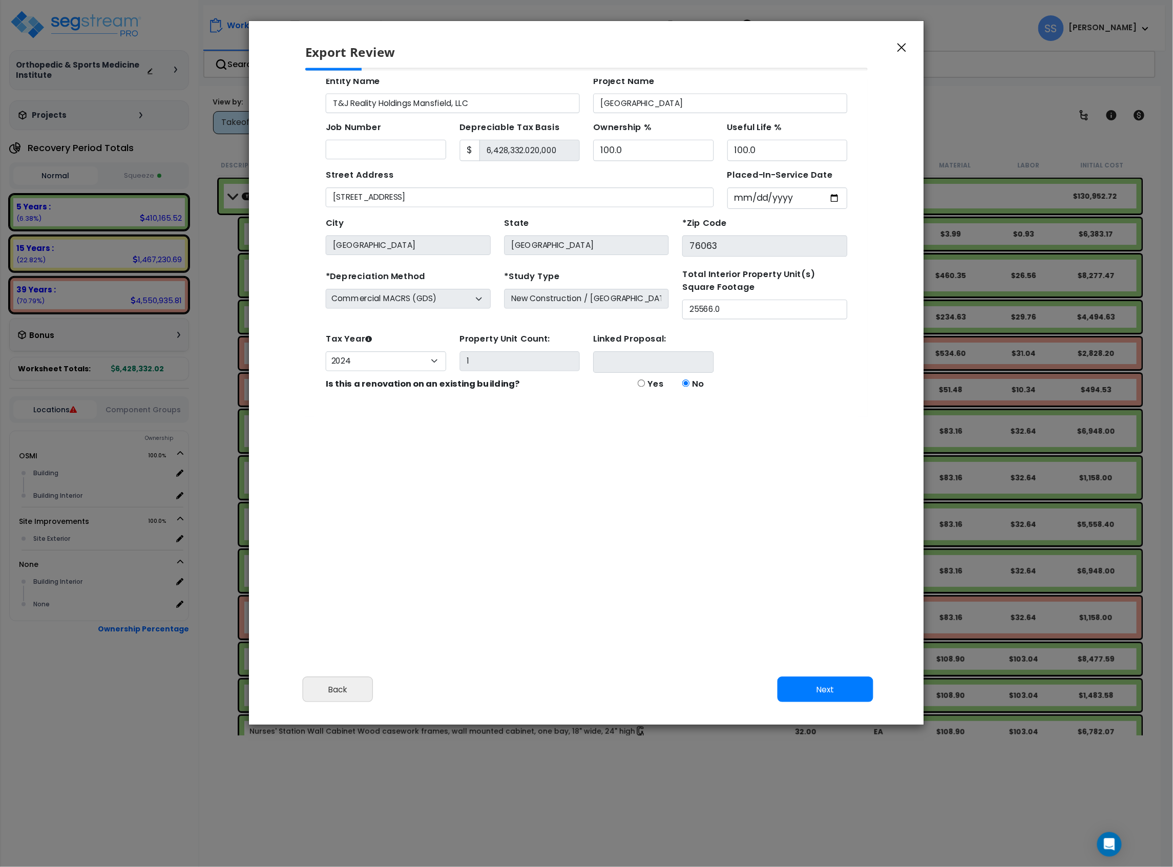
click at [798, 674] on div "Cancel Back Next Export Edit Images" at bounding box center [586, 697] width 675 height 56
click at [825, 701] on button "Next" at bounding box center [826, 690] width 96 height 26
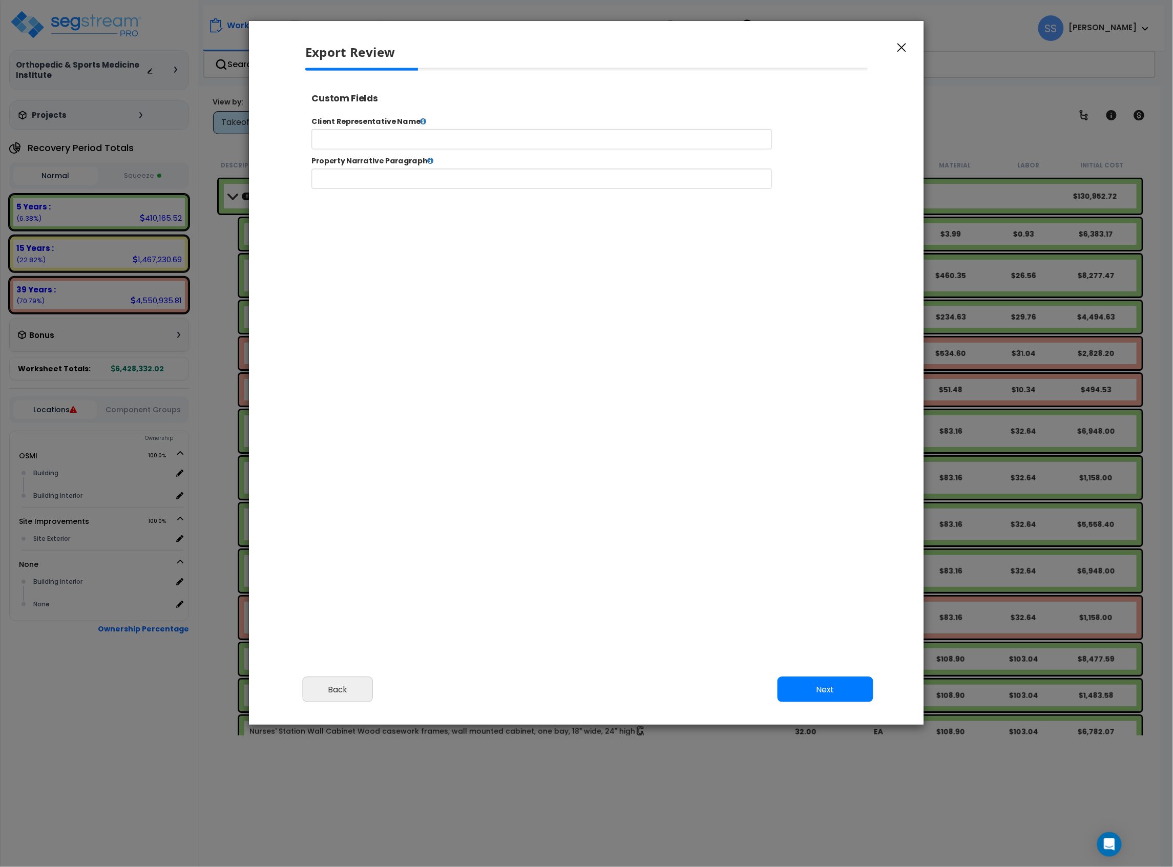
select select "2024"
click at [826, 688] on button "Next" at bounding box center [826, 690] width 96 height 26
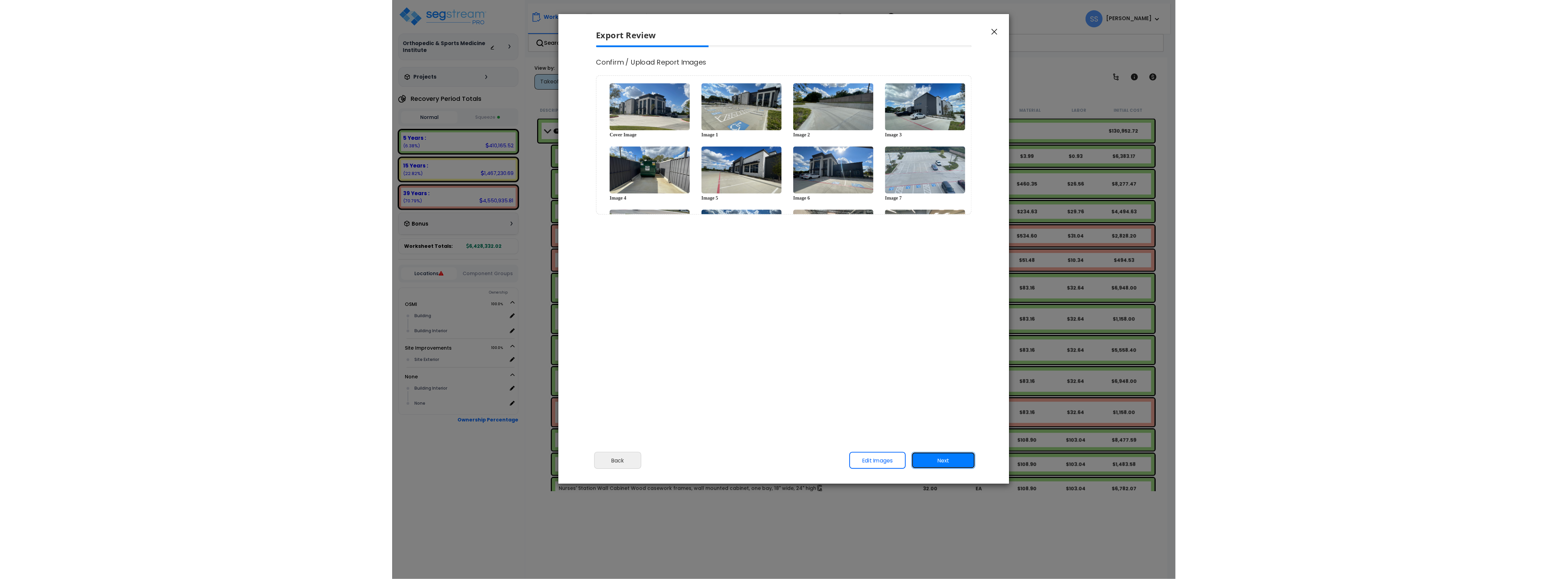
scroll to position [168, 0]
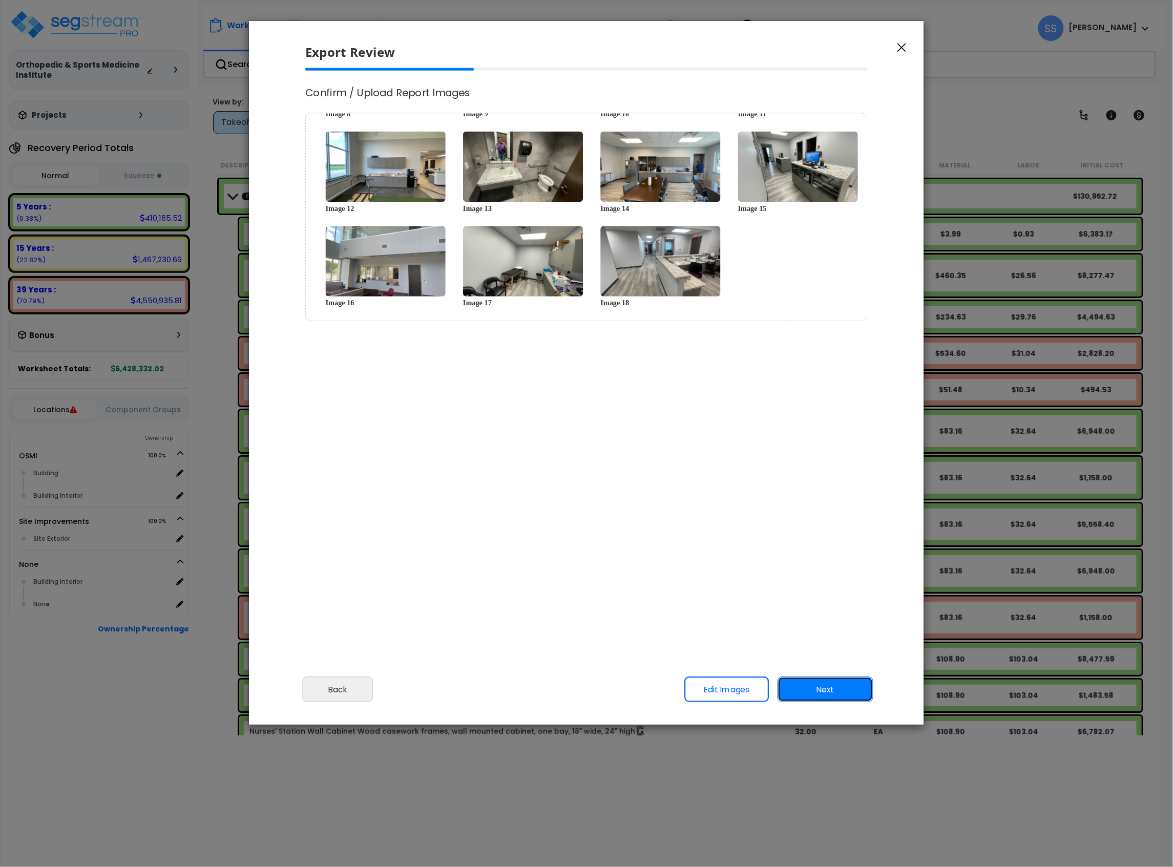
click at [852, 689] on button "Next" at bounding box center [826, 690] width 96 height 26
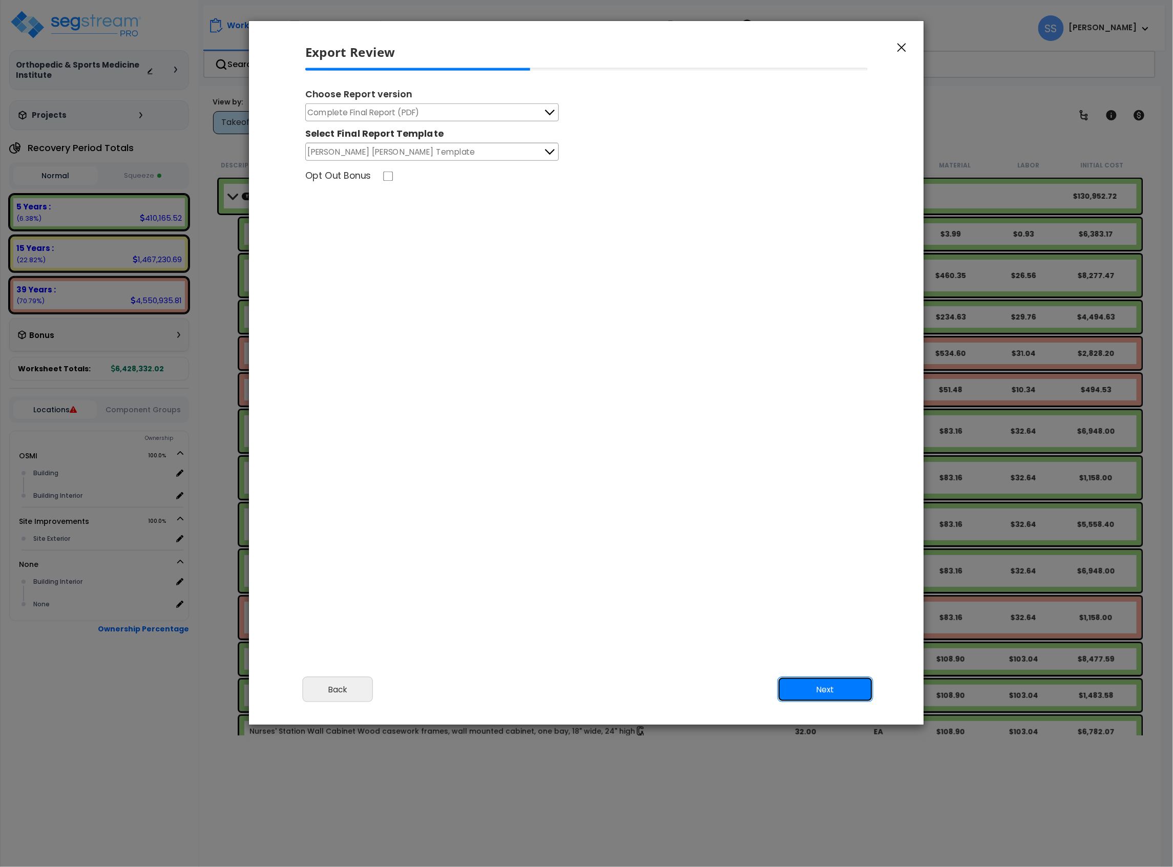
click at [822, 687] on button "Next" at bounding box center [826, 690] width 96 height 26
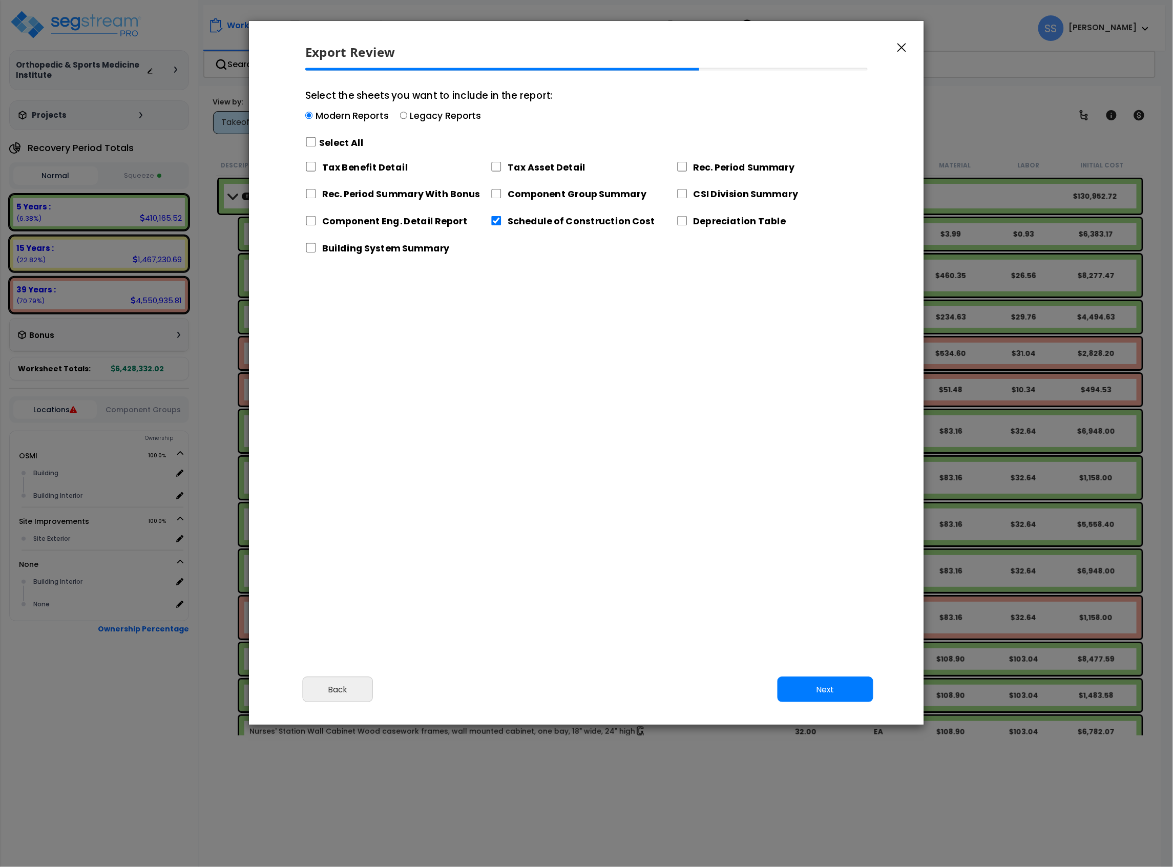
click at [318, 150] on div "Select All" at bounding box center [428, 143] width 247 height 18
click at [312, 119] on input "Select the sheets you want to include in the report: Modern Reports Legacy Repo…" at bounding box center [308, 115] width 7 height 7
click at [314, 144] on input "Select the sheets you want to include in the report: Modern Reports Legacy Repo…" at bounding box center [310, 142] width 11 height 10
checkbox input "true"
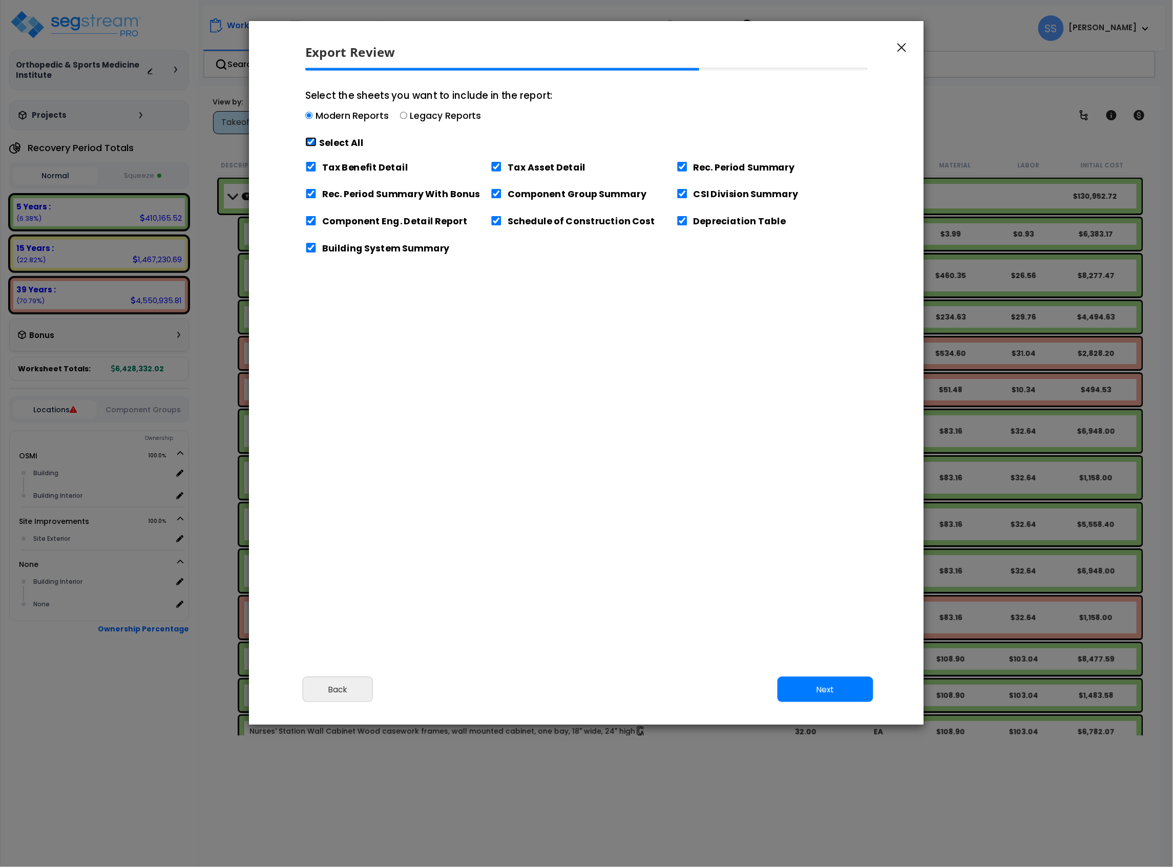
checkbox input "true"
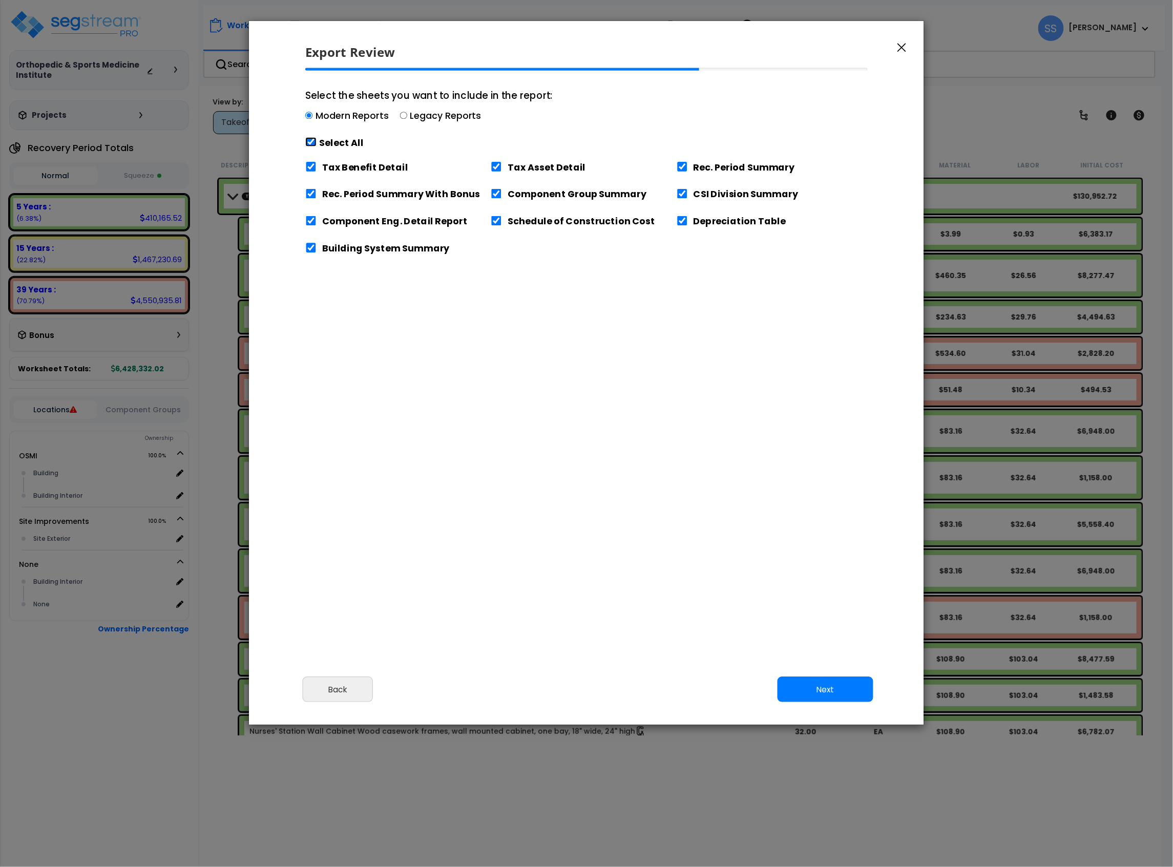
checkbox input "true"
click at [375, 167] on label "Tax Benefit Detail" at bounding box center [365, 166] width 86 height 13
click at [317, 167] on input "Tax Benefit Detail" at bounding box center [310, 167] width 11 height 10
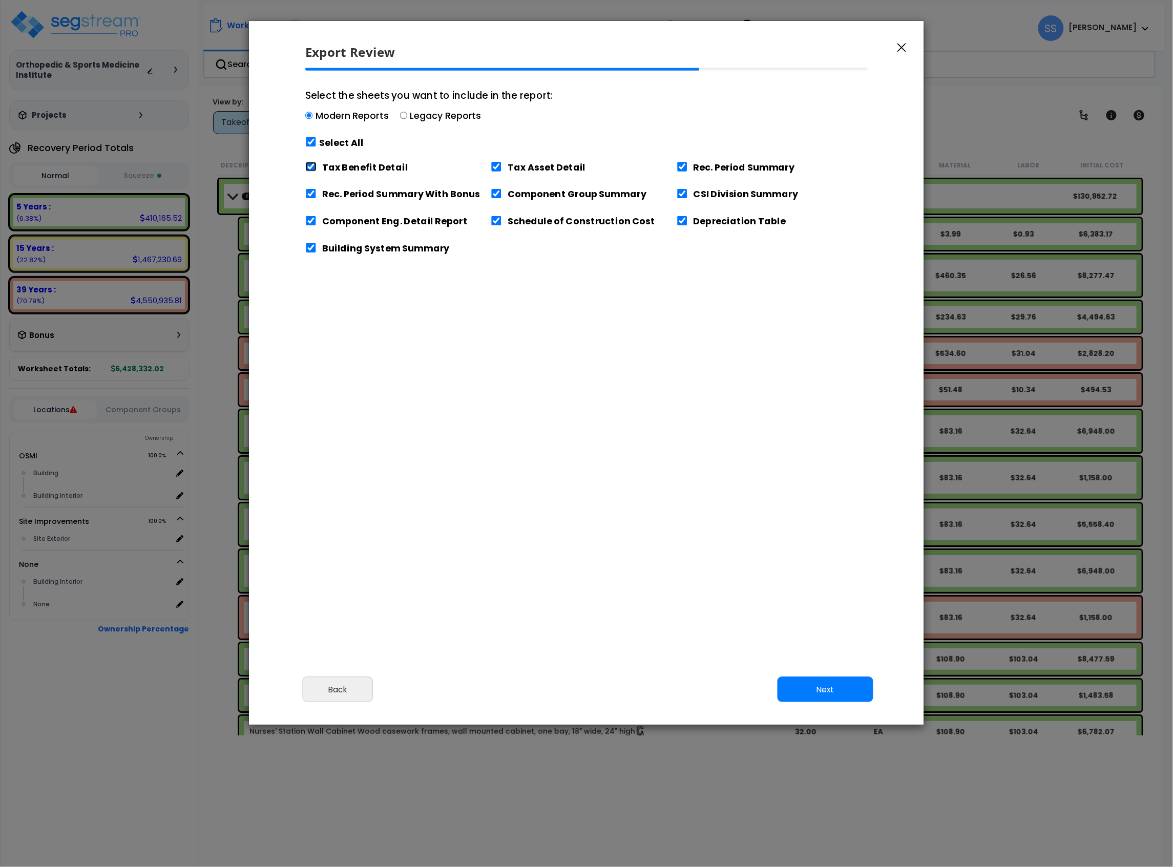
checkbox input "false"
click at [463, 200] on label "Rec. Period Summary With Bonus" at bounding box center [401, 193] width 158 height 13
click at [317, 199] on input "Rec. Period Summary With Bonus" at bounding box center [310, 194] width 11 height 10
checkbox input "false"
click at [819, 689] on button "Next" at bounding box center [826, 690] width 96 height 26
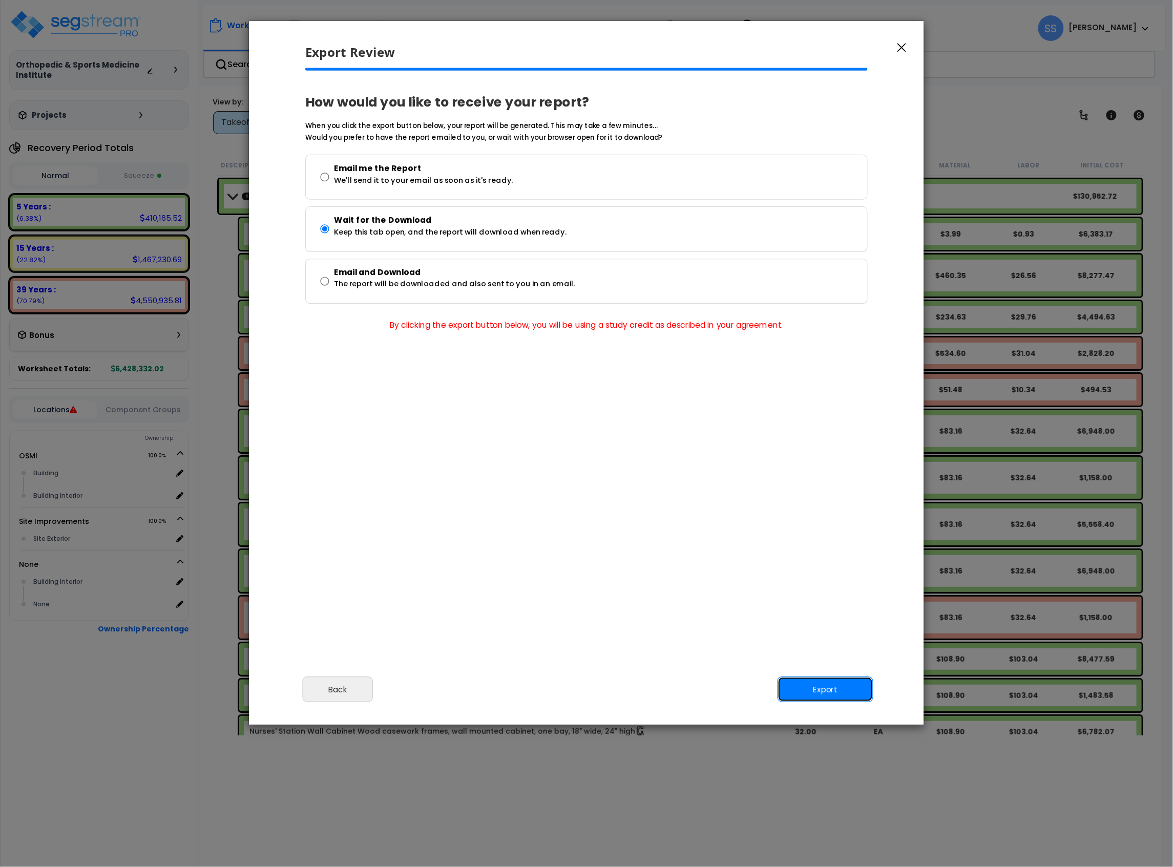
click at [836, 687] on button "Export" at bounding box center [826, 690] width 96 height 26
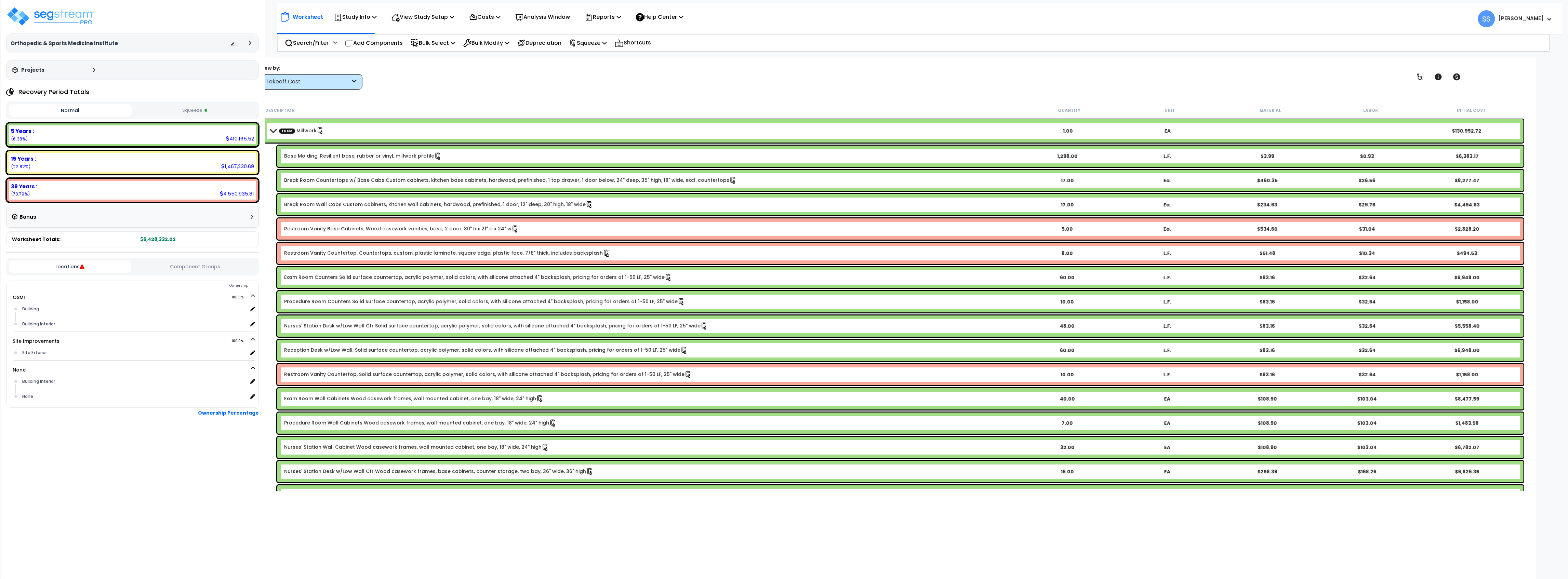
click at [783, 22] on small "[PERSON_NAME]" at bounding box center [1521, 19] width 45 height 9
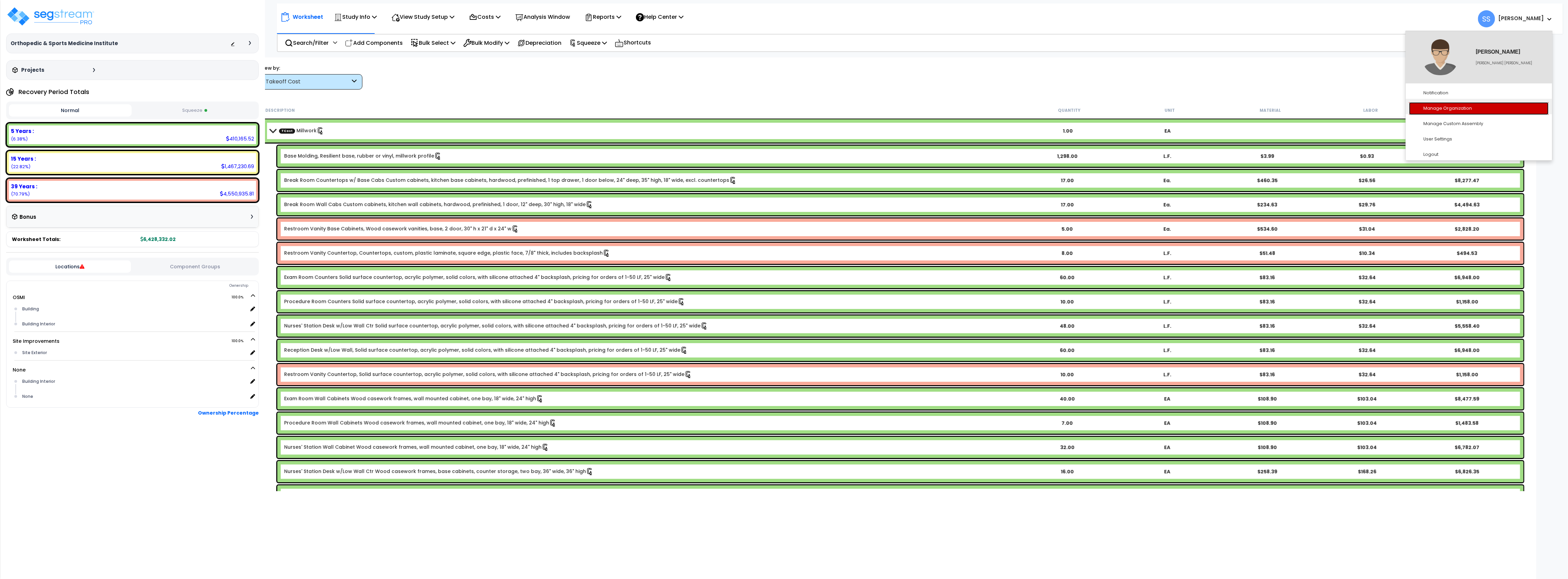
click at [783, 107] on link "Manage Organization" at bounding box center [1479, 108] width 140 height 13
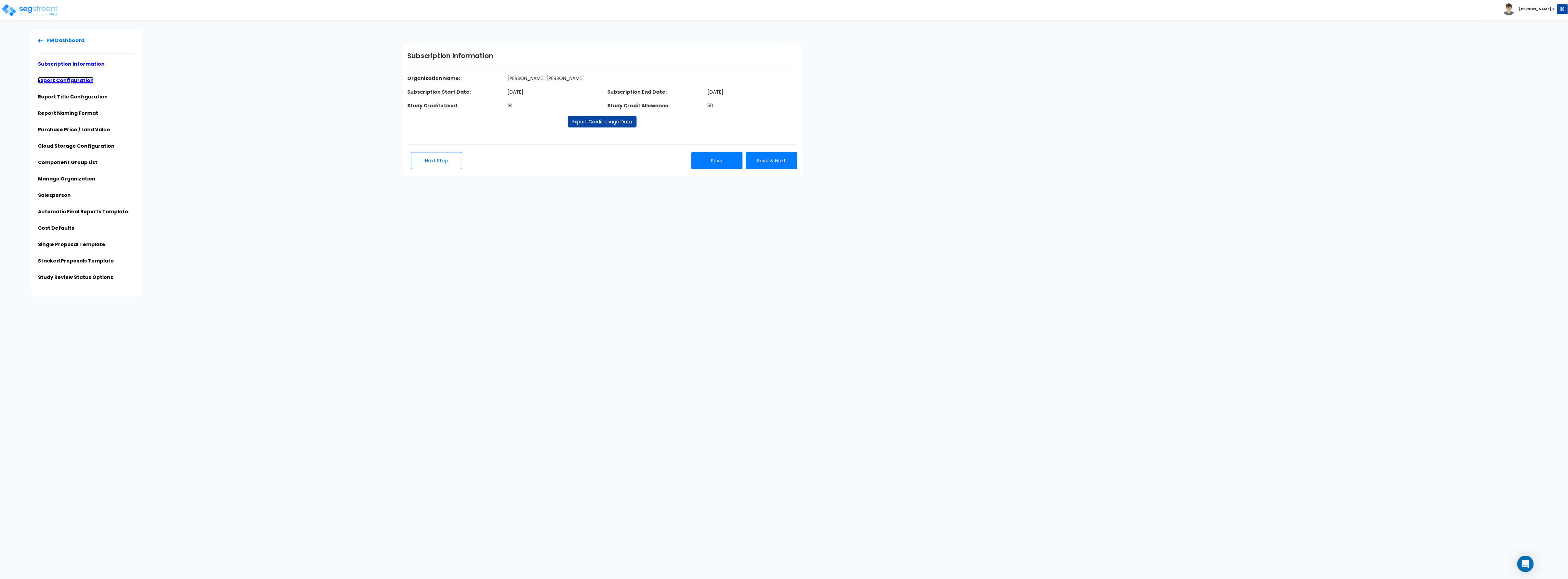
click at [62, 80] on link "Export Configuration" at bounding box center [65, 80] width 55 height 7
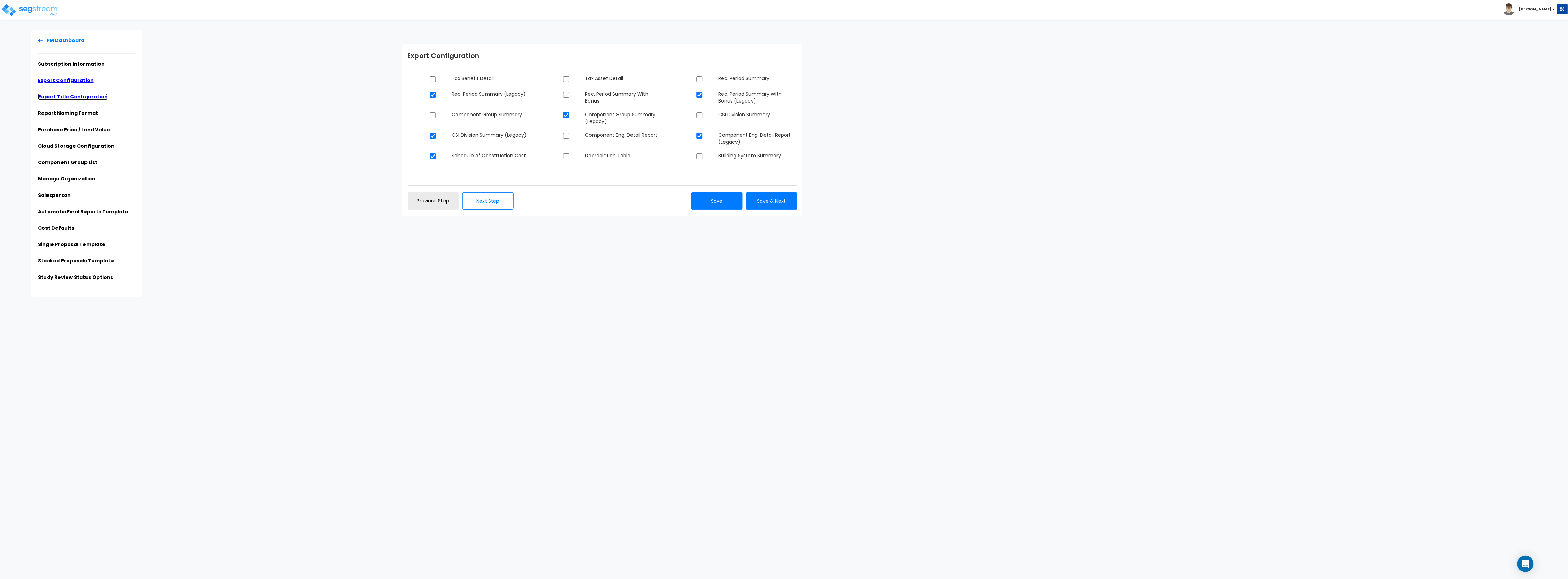
click at [62, 98] on link "Report Title Configuration" at bounding box center [73, 97] width 70 height 7
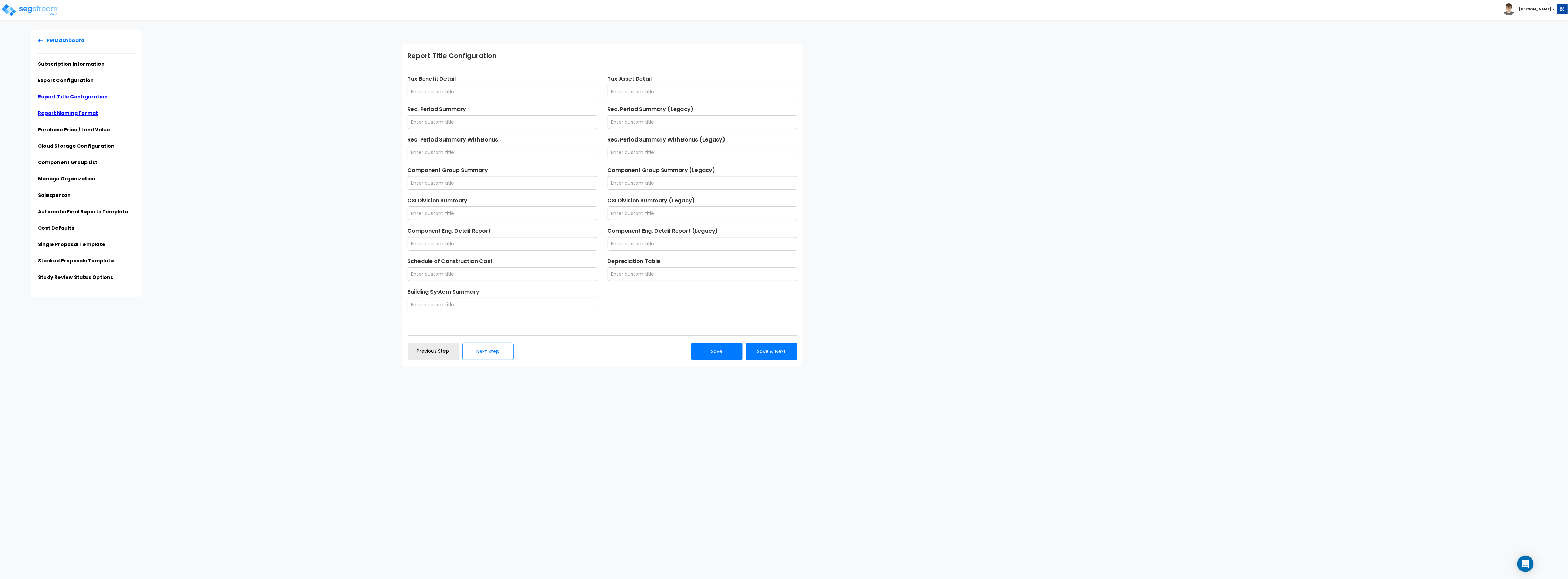
drag, startPoint x: 61, startPoint y: 119, endPoint x: 65, endPoint y: 114, distance: 6.4
click at [61, 119] on li "Report Naming Format" at bounding box center [87, 115] width 97 height 11
click at [65, 113] on link "Report Naming Format" at bounding box center [68, 113] width 60 height 7
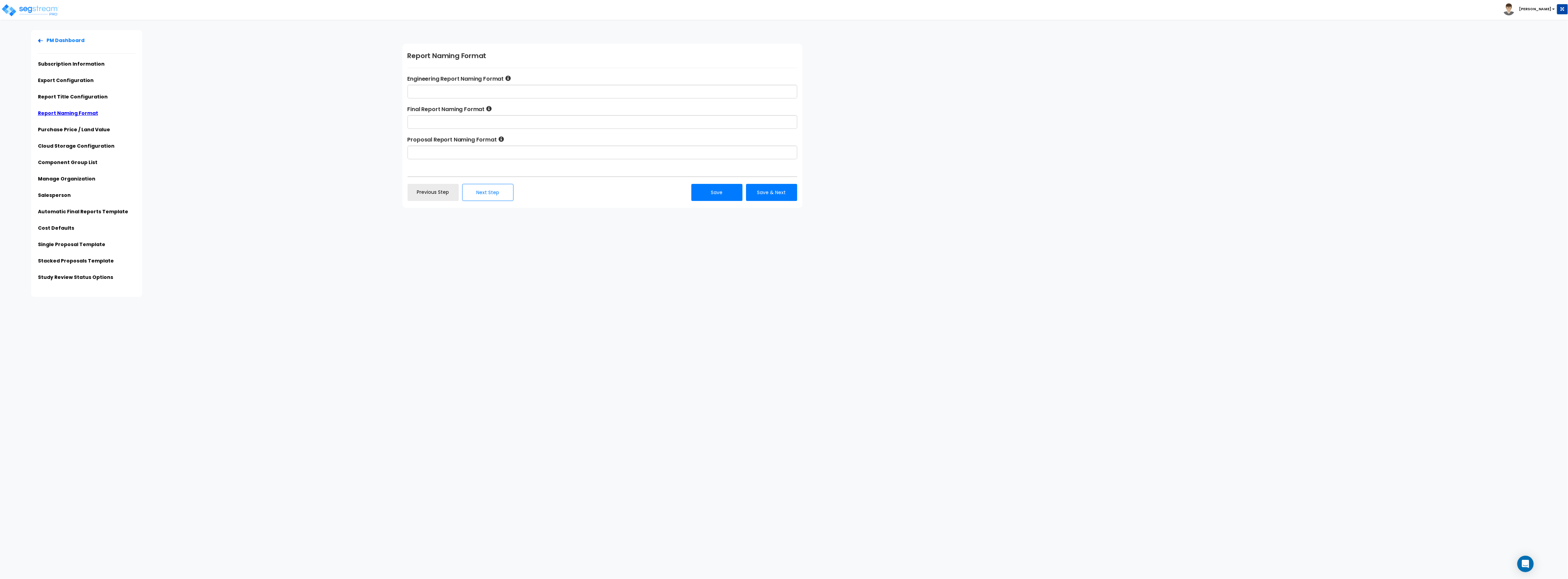
click at [68, 133] on li "Purchase Price / Land Value" at bounding box center [87, 131] width 97 height 11
click at [72, 129] on link "Purchase Price / Land Value" at bounding box center [74, 129] width 72 height 7
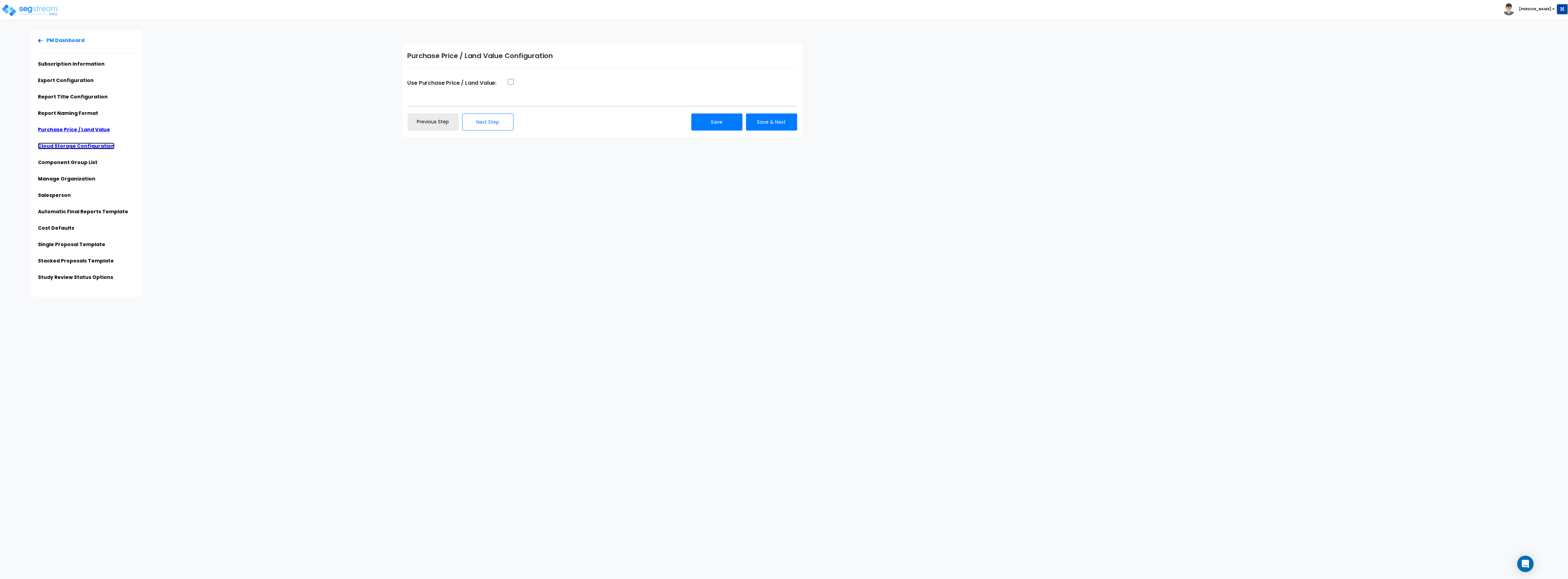
click at [73, 147] on link "Cloud Storage Configuration" at bounding box center [76, 146] width 77 height 7
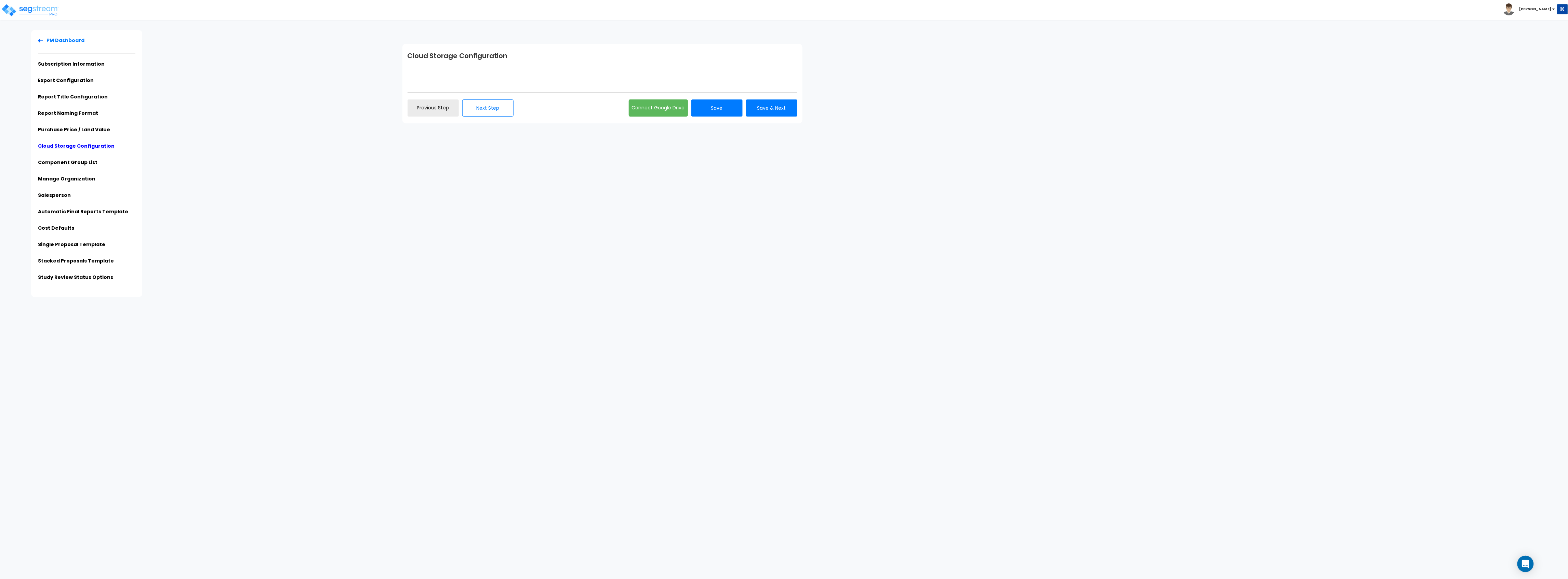
click at [79, 133] on li "Purchase Price / Land Value" at bounding box center [87, 131] width 97 height 11
click at [82, 130] on link "Purchase Price / Land Value" at bounding box center [74, 129] width 72 height 7
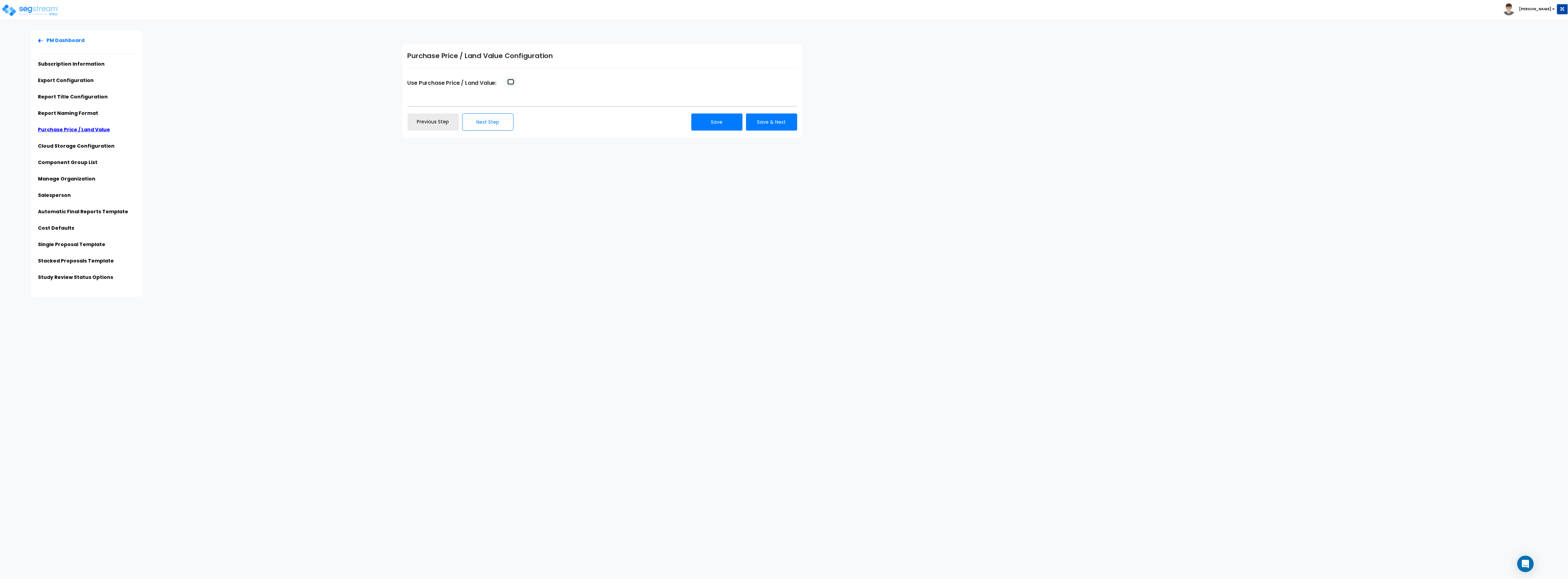
click at [508, 81] on input "Use Purchase Price / Land Value:" at bounding box center [511, 81] width 7 height 6
click at [511, 82] on input "Use Purchase Price / Land Value:" at bounding box center [511, 81] width 7 height 6
checkbox input "false"
click at [78, 150] on li "Cloud Storage Configuration" at bounding box center [87, 148] width 97 height 11
click at [83, 143] on link "Cloud Storage Configuration" at bounding box center [76, 146] width 77 height 7
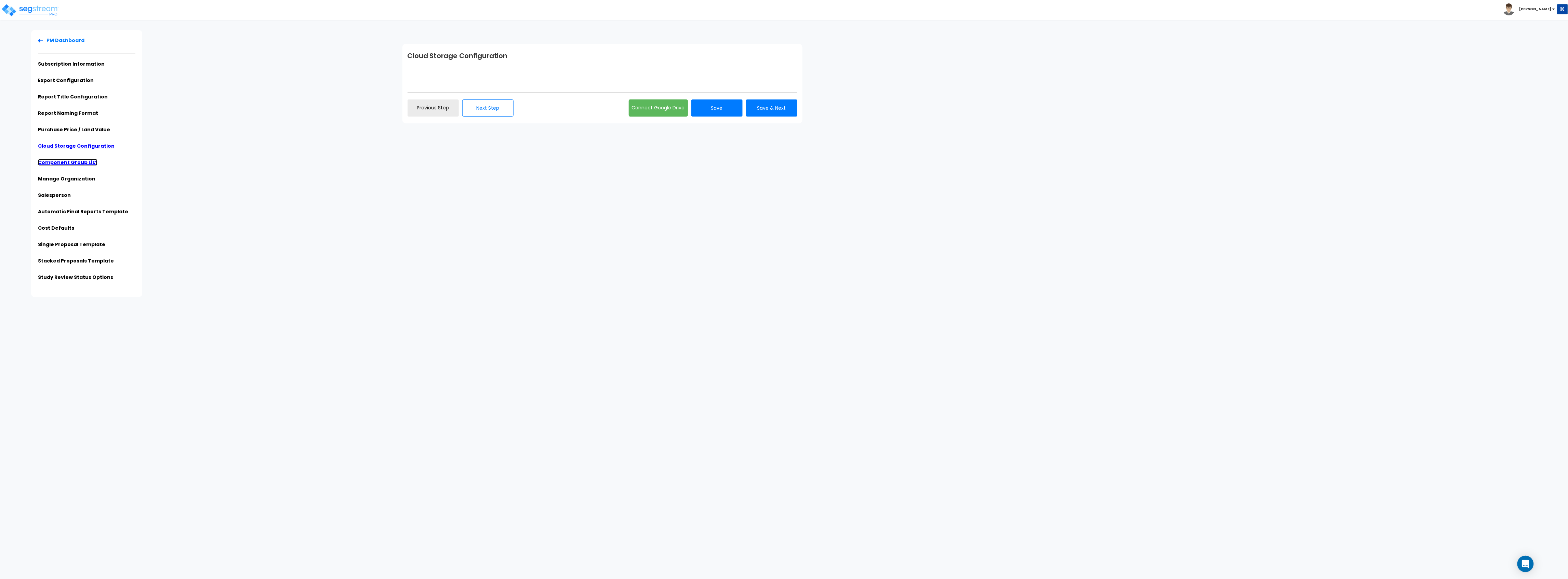
click at [75, 165] on link "Component Group List" at bounding box center [67, 162] width 59 height 7
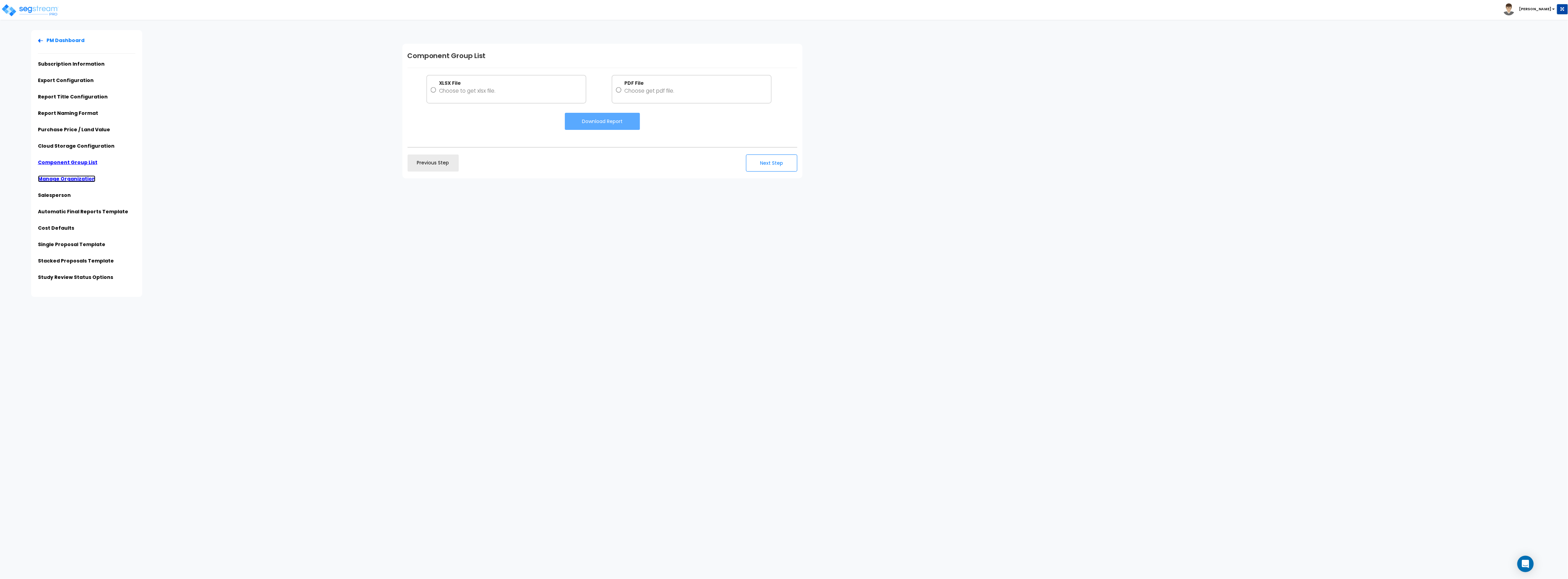
click at [73, 179] on link "Manage Organization" at bounding box center [67, 179] width 57 height 7
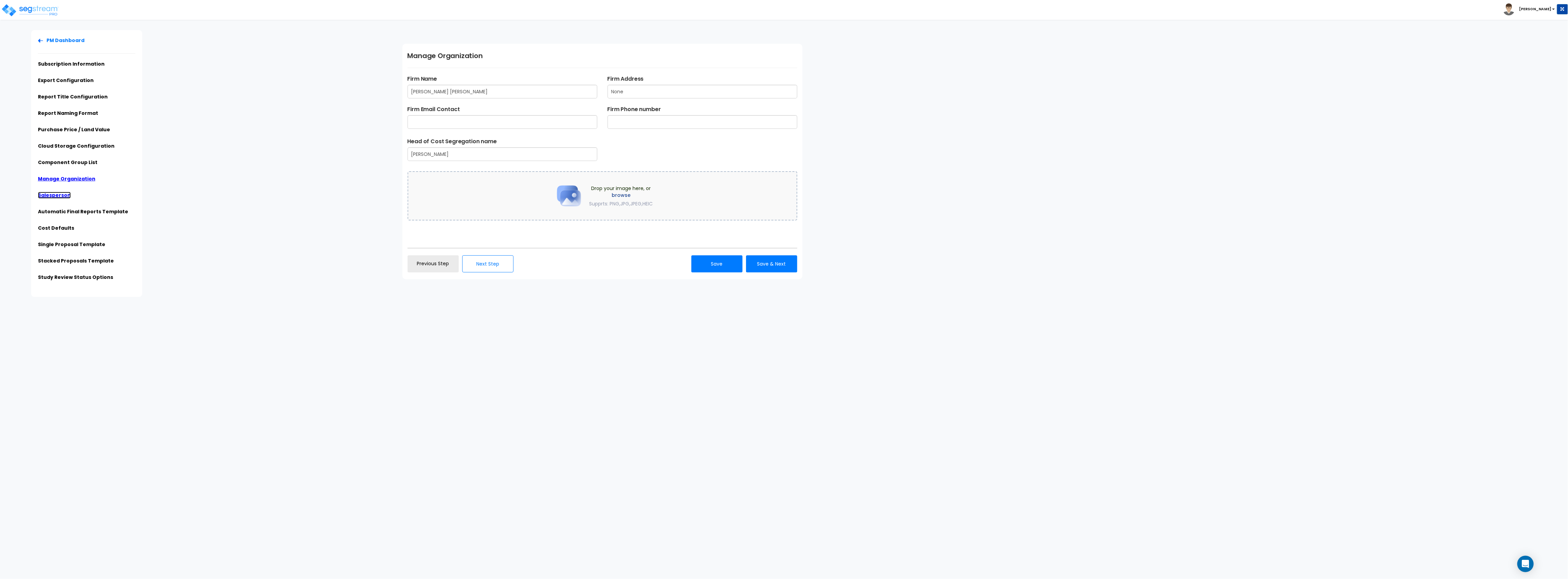
click at [61, 195] on link "Salesperson" at bounding box center [54, 195] width 33 height 7
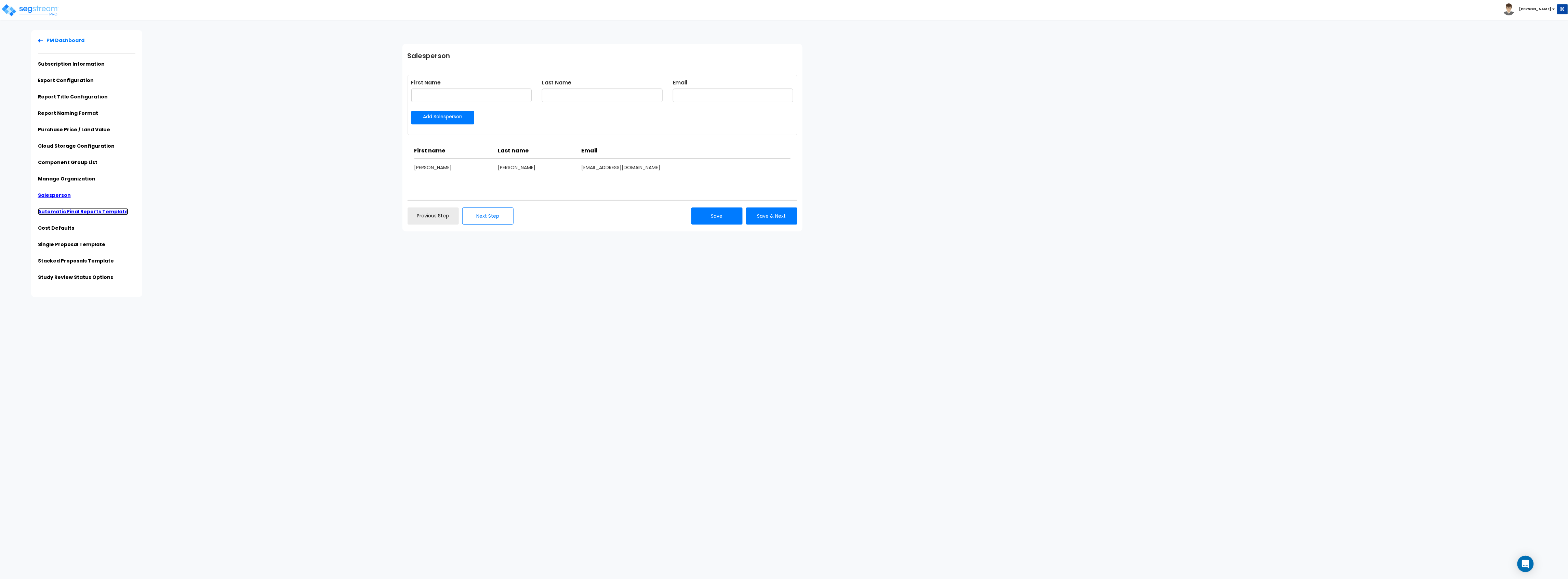
click at [78, 208] on link "Automatic Final Reports Template" at bounding box center [83, 211] width 90 height 7
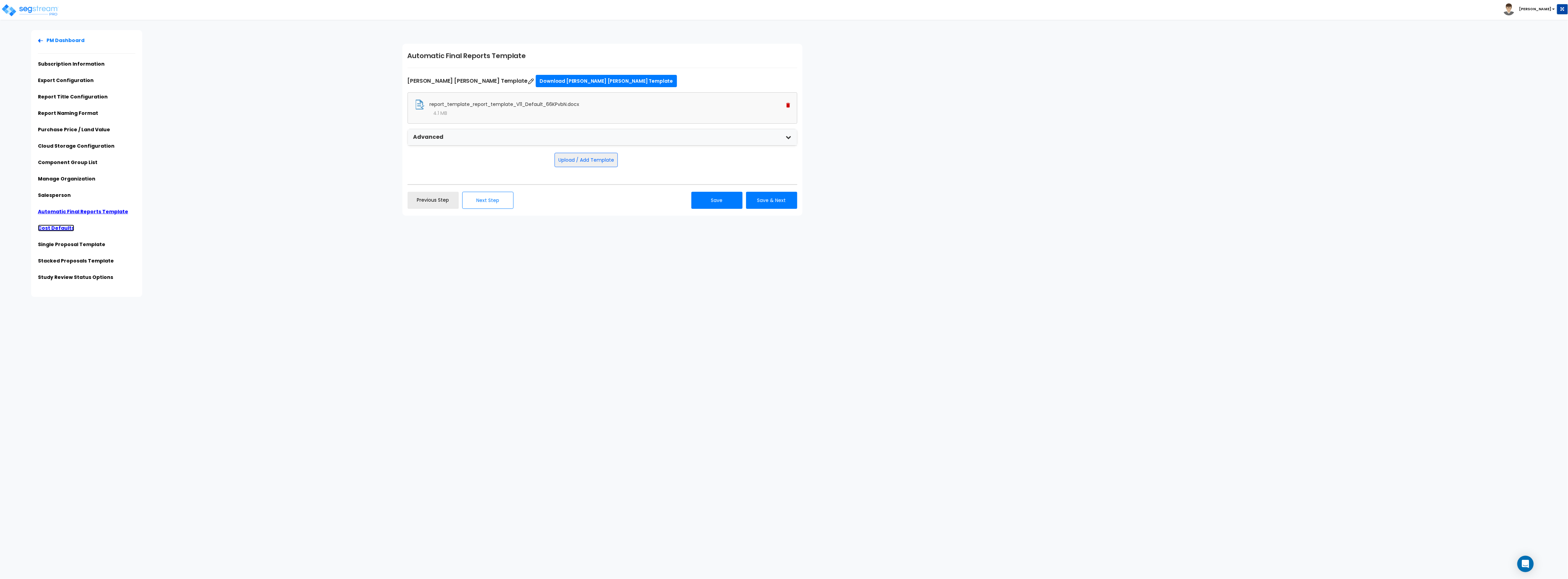
click at [60, 227] on link "Cost Defaults" at bounding box center [56, 228] width 36 height 7
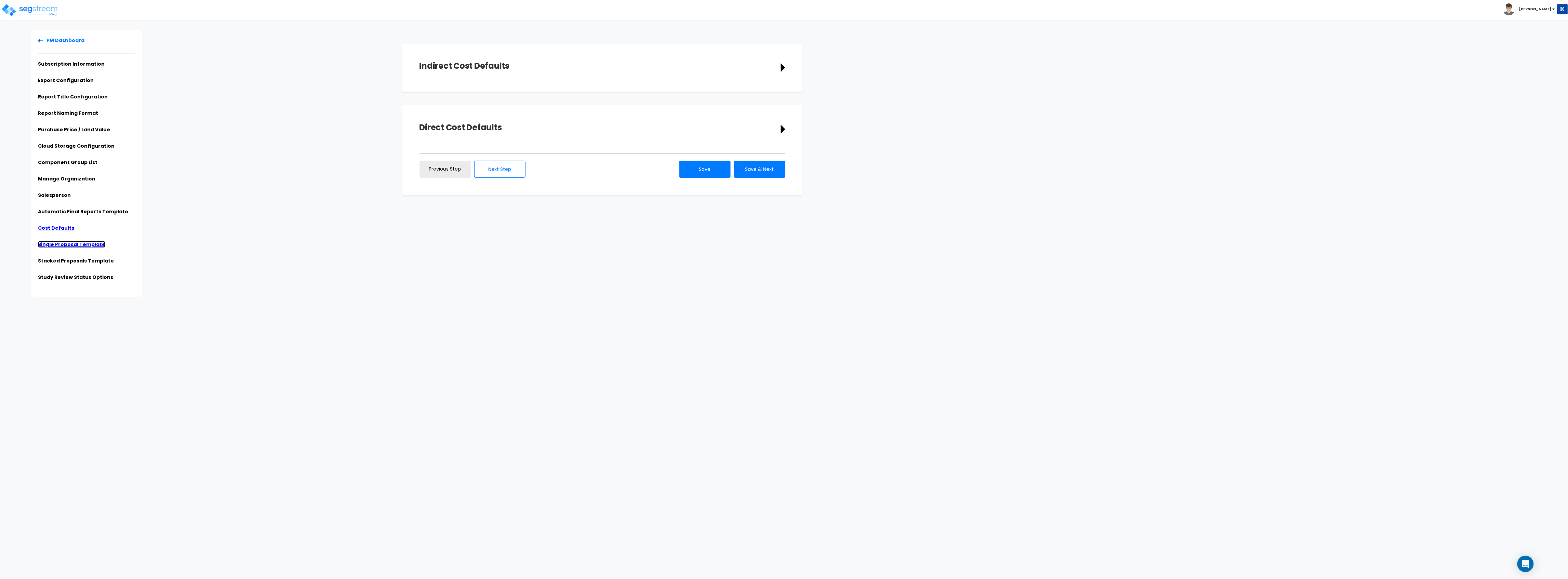
click at [62, 247] on link "Single Proposal Template" at bounding box center [71, 244] width 67 height 7
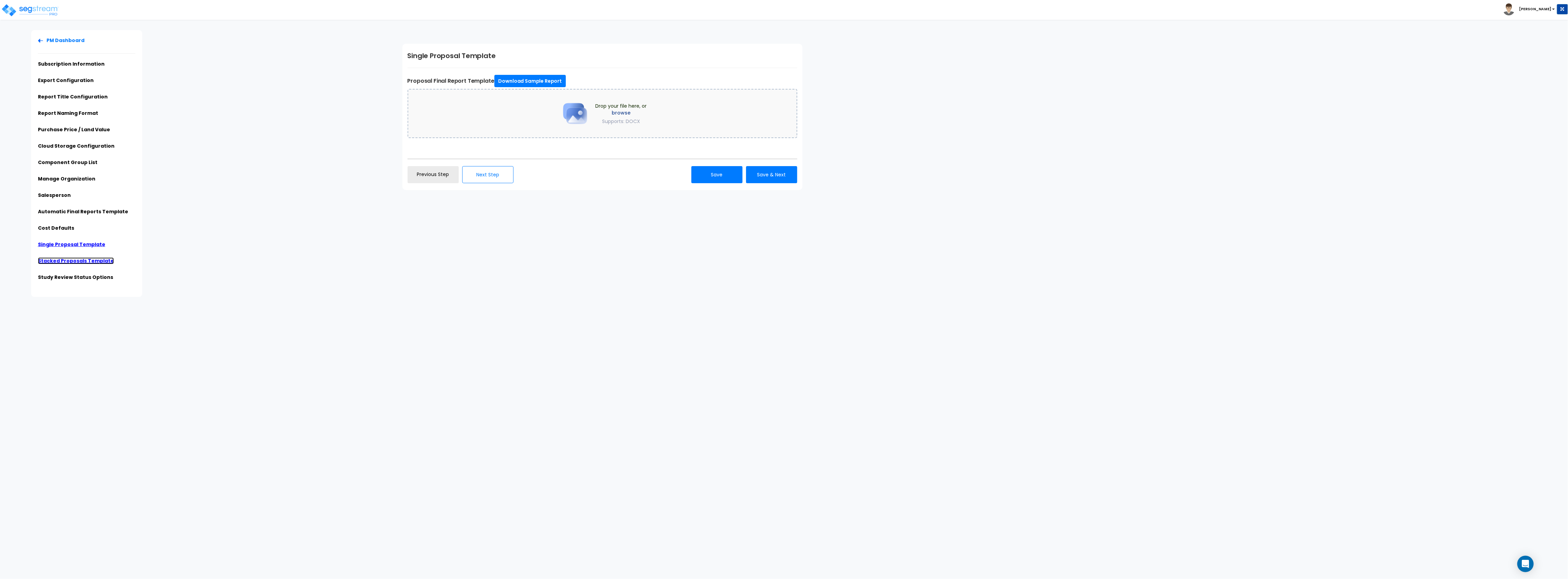
click at [74, 262] on link "Stacked Proposals Template" at bounding box center [76, 261] width 76 height 7
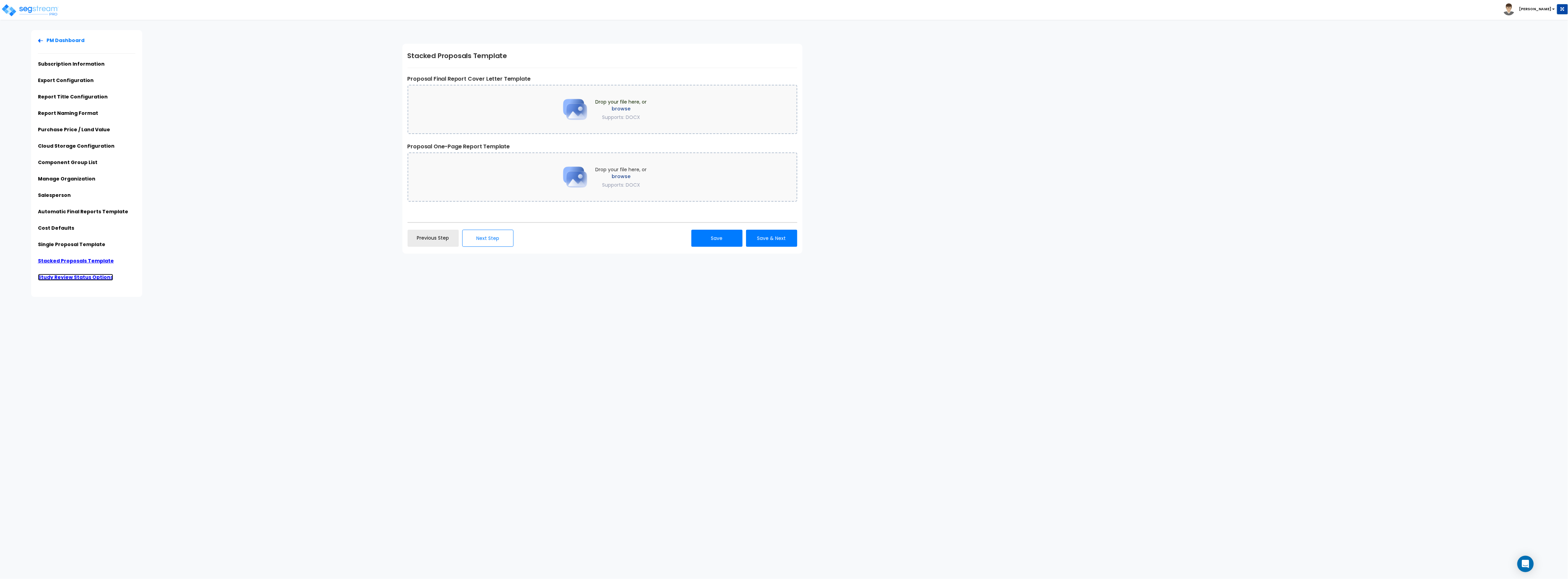
click at [72, 279] on link "Study Review Status Options" at bounding box center [75, 277] width 75 height 7
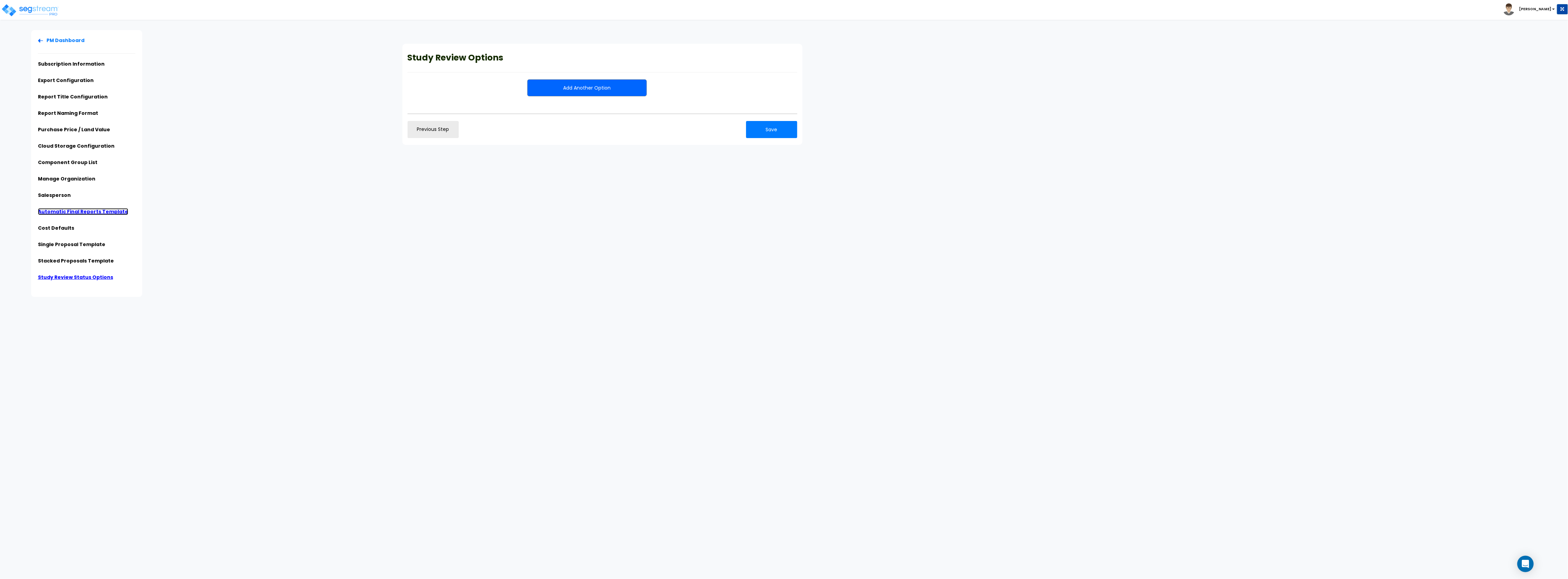
click at [70, 212] on link "Automatic Final Reports Template" at bounding box center [83, 211] width 90 height 7
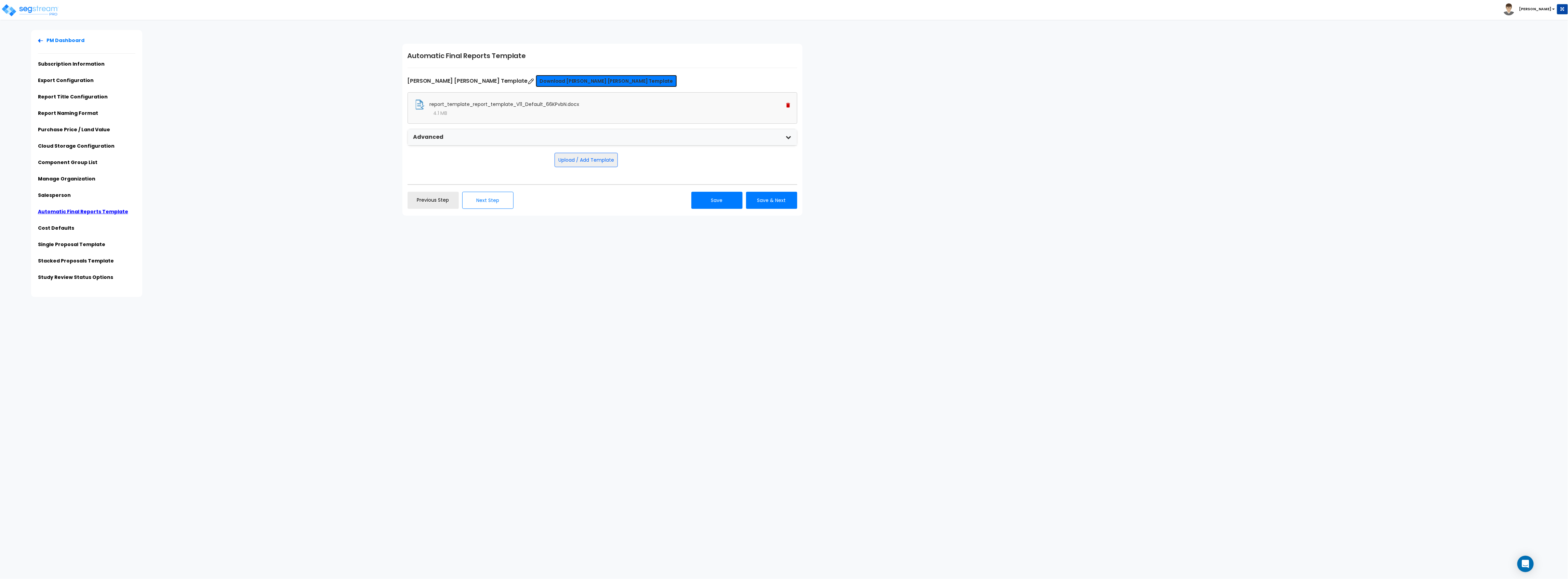
click at [537, 81] on link "Download Calvetti Ferguson Template" at bounding box center [607, 81] width 142 height 12
drag, startPoint x: 931, startPoint y: 174, endPoint x: 859, endPoint y: 166, distance: 72.4
click at [928, 174] on div "Subscription Information Organization Name: Calvetti Ferguson Subscription Star…" at bounding box center [983, 129] width 1171 height 199
click at [598, 155] on button "Upload / Add Template" at bounding box center [586, 160] width 63 height 15
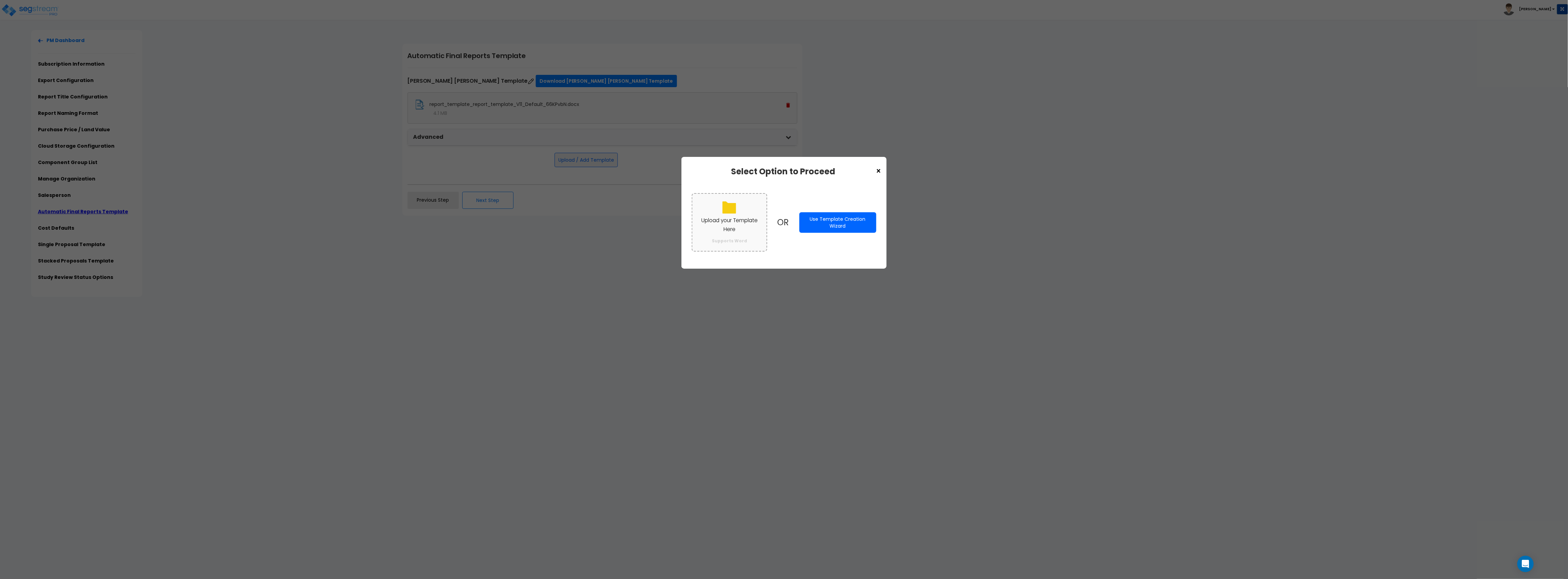
click at [718, 219] on p "Upload your Template Here" at bounding box center [730, 225] width 61 height 18
click at [0, 0] on input "Upload your Template Here Supports Word" at bounding box center [0, 0] width 0 height 0
click at [832, 226] on button "Use Template Creation Wizard" at bounding box center [838, 222] width 77 height 21
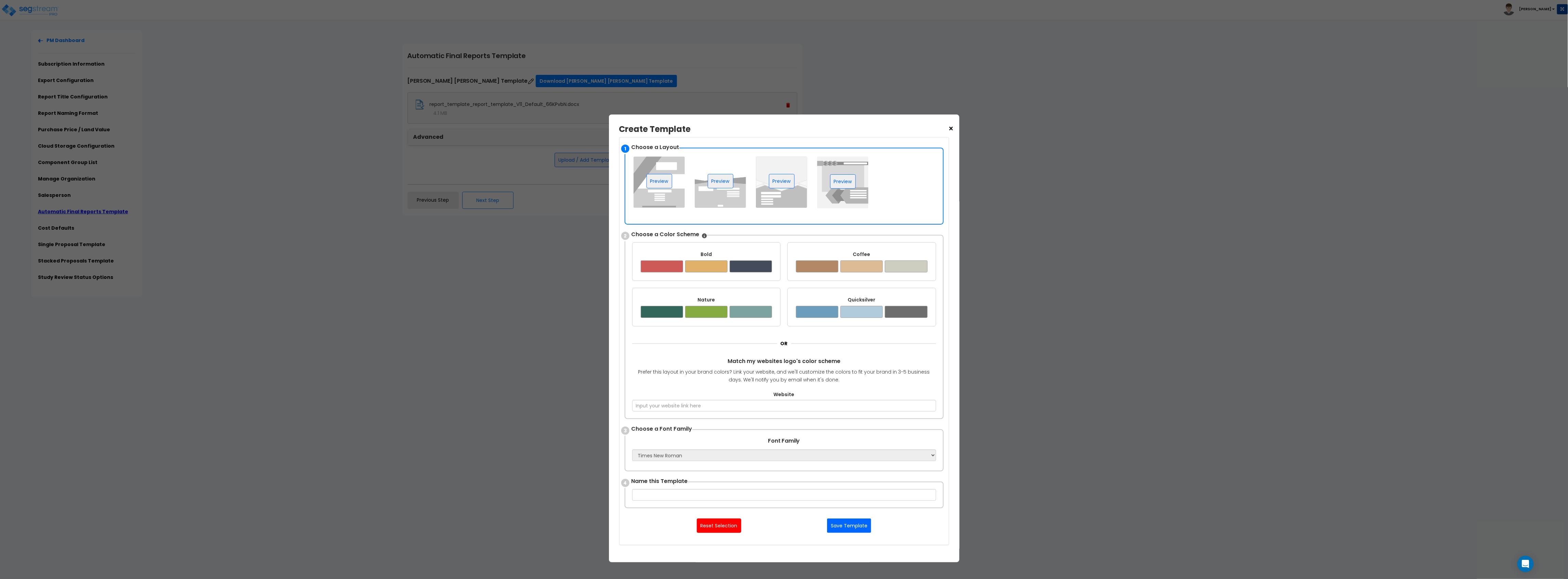
scroll to position [91, 0]
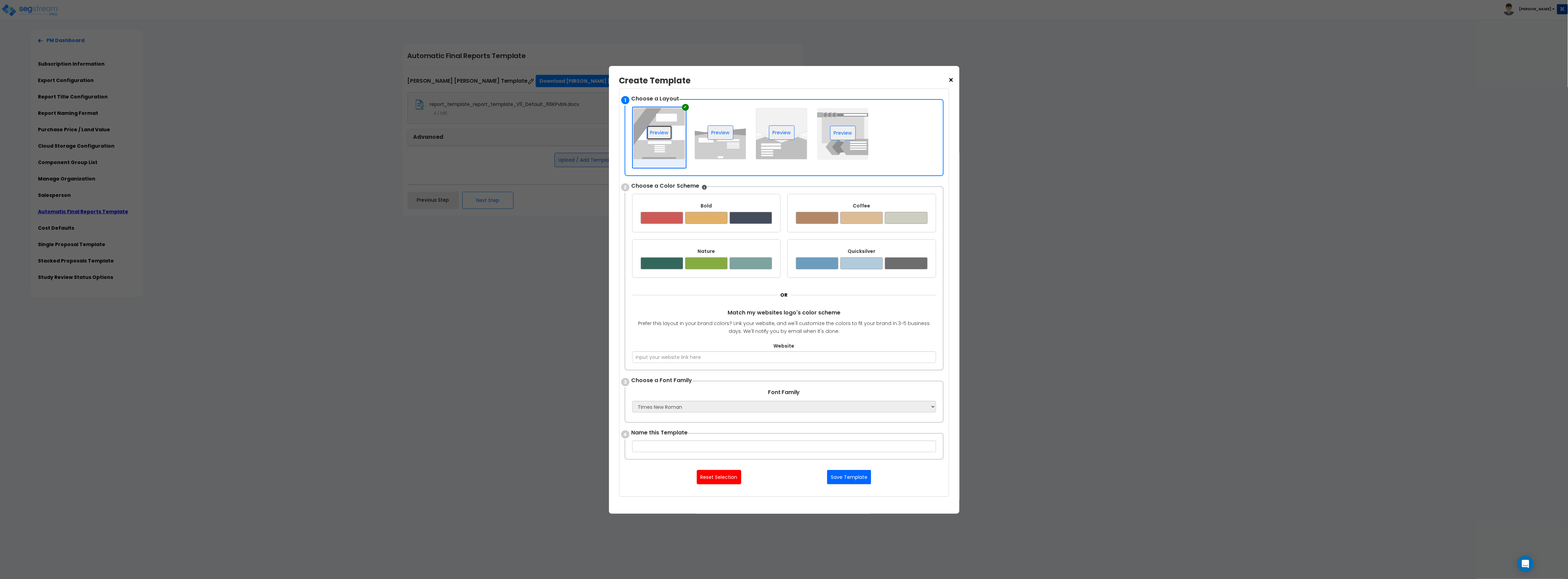
click at [662, 127] on button "Preview" at bounding box center [660, 133] width 25 height 15
click at [714, 263] on div at bounding box center [707, 263] width 43 height 12
click at [659, 132] on button "Preview" at bounding box center [660, 133] width 25 height 15
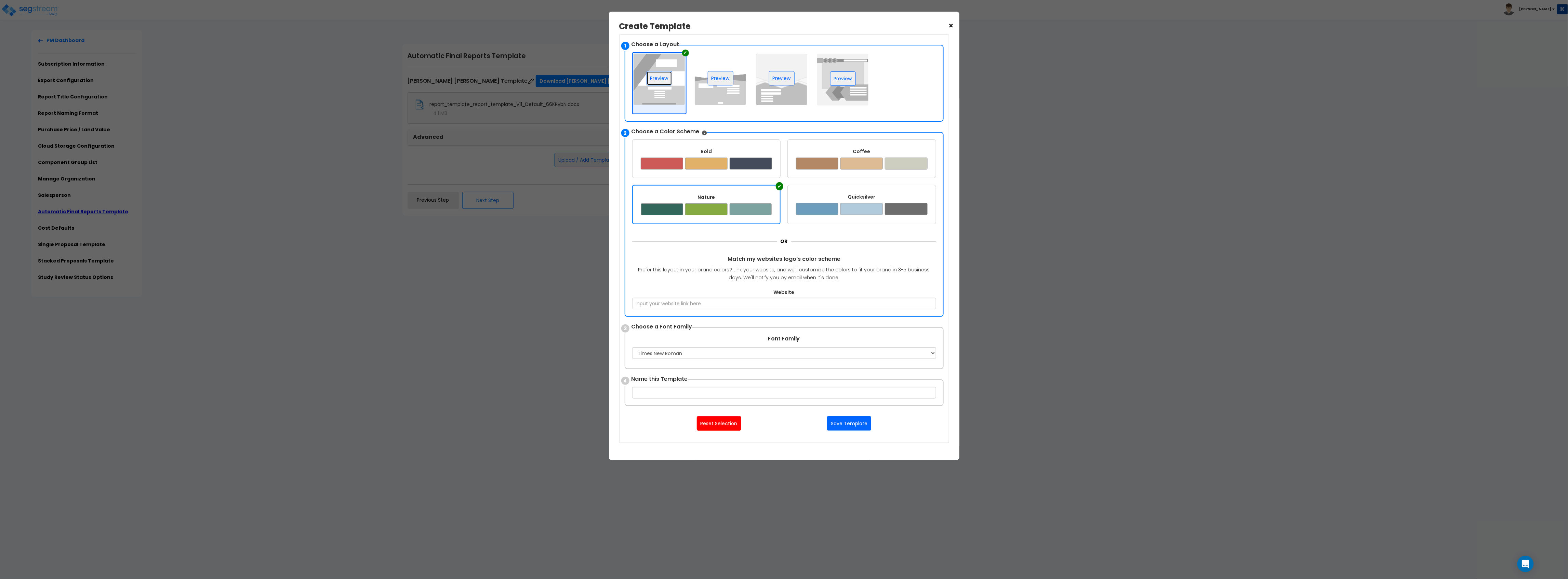
scroll to position [181, 0]
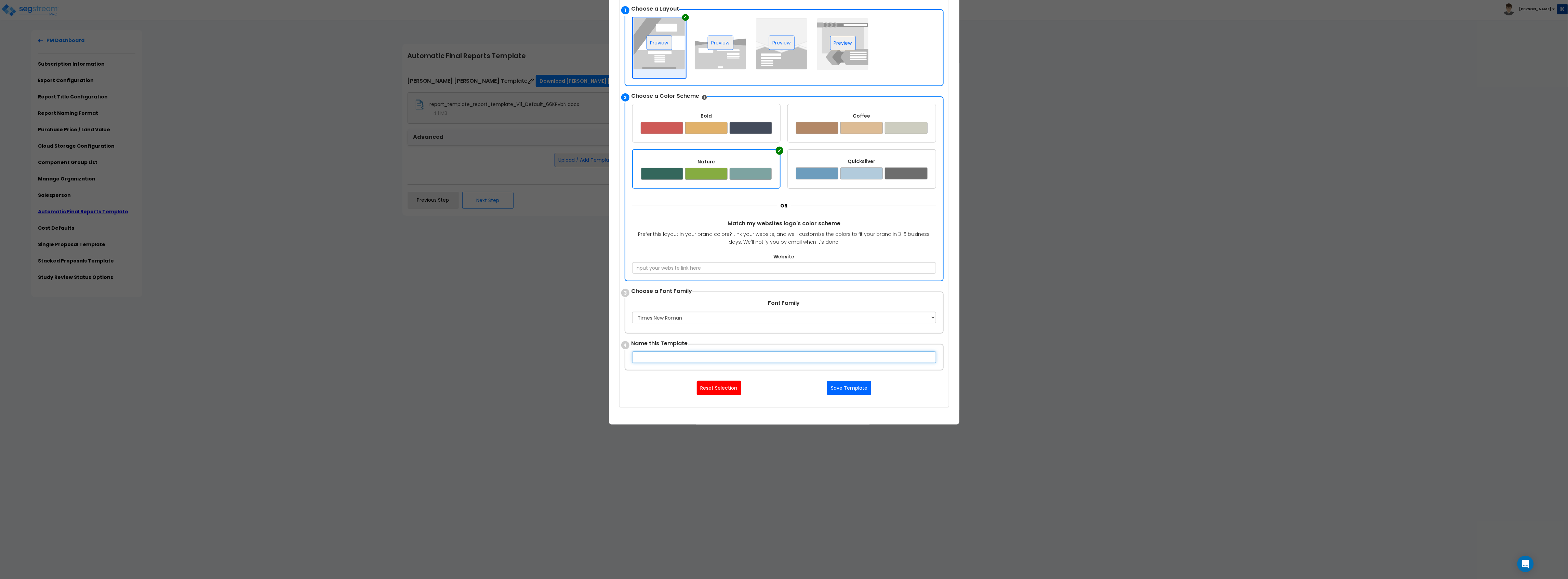
click at [708, 353] on input "text" at bounding box center [784, 357] width 304 height 11
click at [561, 263] on div "× Create Template Upload your Template Here Supports Word OR Use Template Creat…" at bounding box center [784, 290] width 1568 height 579
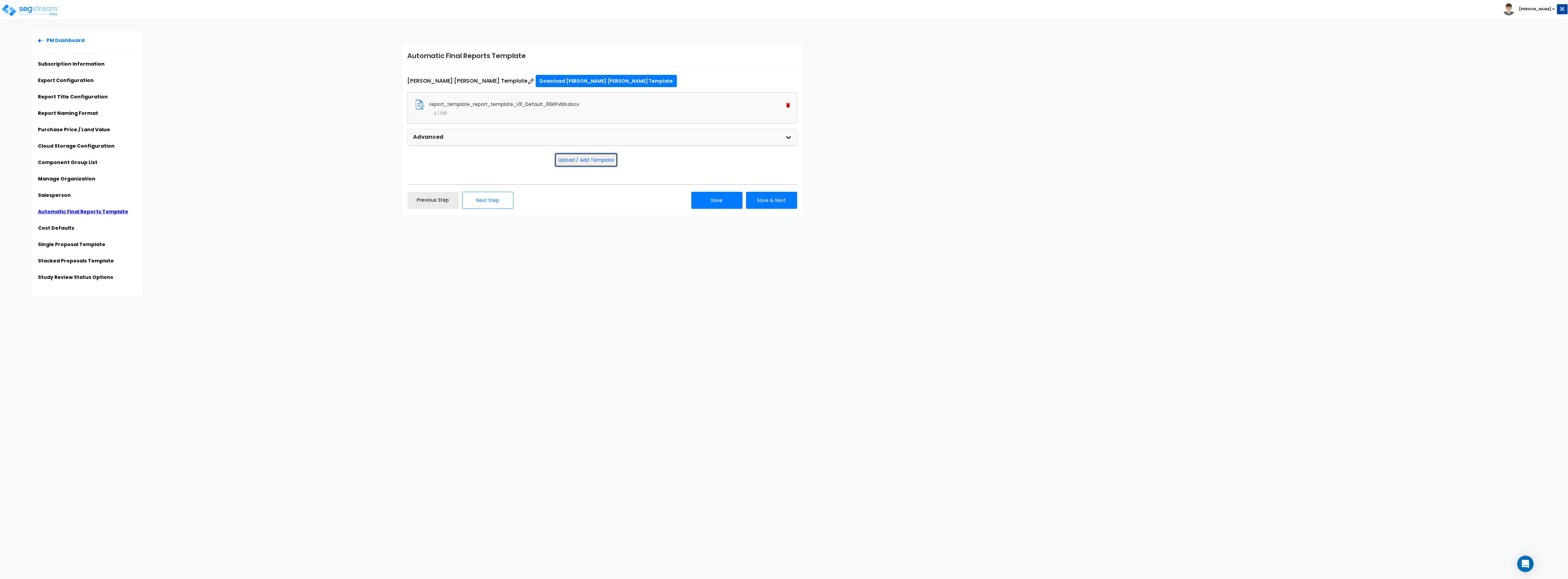
click at [557, 155] on button "Upload / Add Template" at bounding box center [586, 160] width 63 height 15
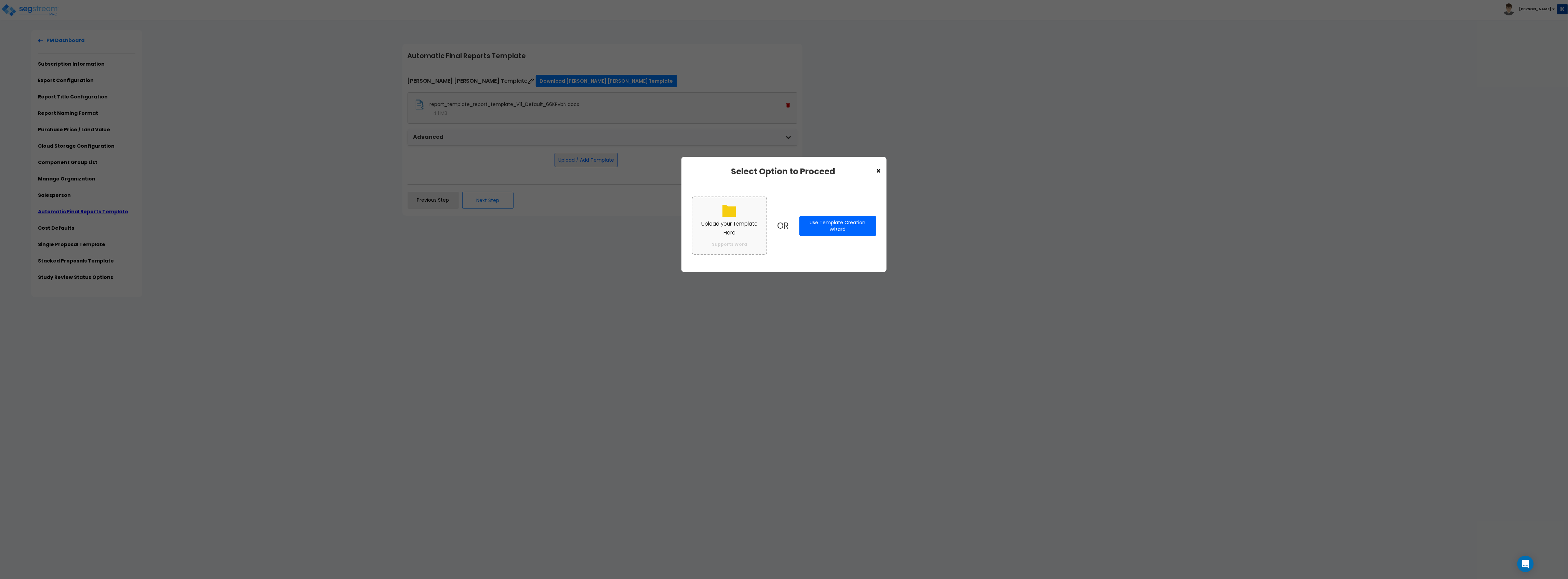
click at [724, 218] on label "Upload your Template Here Supports Word" at bounding box center [729, 226] width 75 height 59
click at [0, 0] on input "Upload your Template Here Supports Word" at bounding box center [0, 0] width 0 height 0
drag, startPoint x: 816, startPoint y: 61, endPoint x: 819, endPoint y: 63, distance: 3.6
click at [818, 62] on div "× Select Option to Proceed Upload your Template Here Supports Word OR Use Templ…" at bounding box center [784, 290] width 1568 height 579
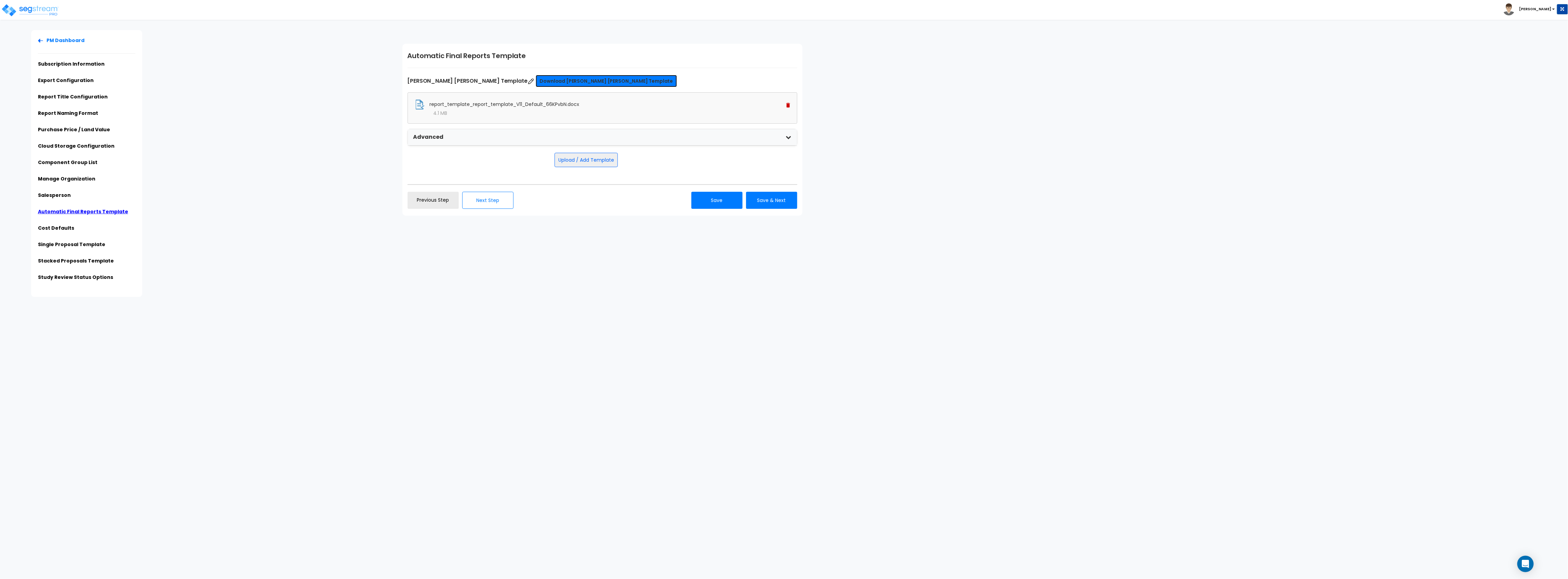
drag, startPoint x: 522, startPoint y: 83, endPoint x: 529, endPoint y: 83, distance: 7.0
click at [536, 83] on link "Download Calvetti Ferguson Template" at bounding box center [607, 81] width 142 height 12
click at [571, 215] on div "Automatic Final Reports Template Calvetti Ferguson Template Download Calvetti F…" at bounding box center [602, 130] width 400 height 172
click at [587, 161] on button "Upload / Add Template" at bounding box center [586, 160] width 63 height 15
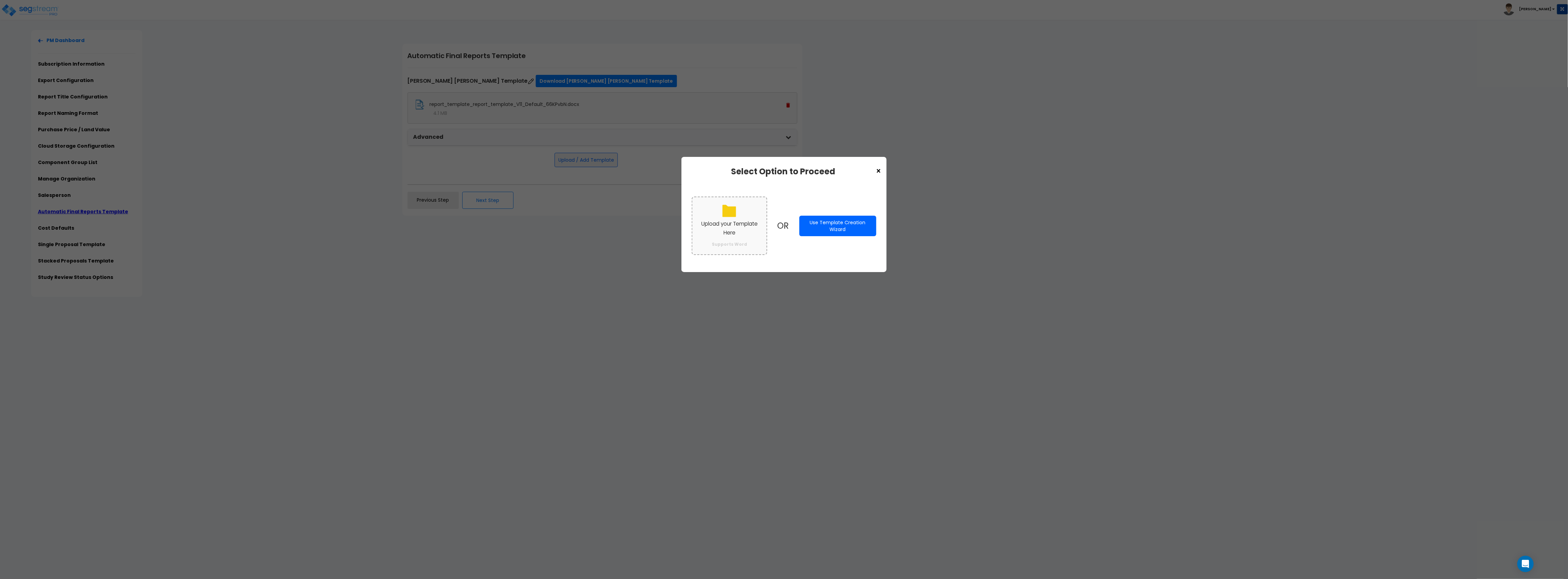
click at [728, 215] on icon at bounding box center [729, 211] width 13 height 12
click at [0, 0] on input "Upload your Template Here Supports Word" at bounding box center [0, 0] width 0 height 0
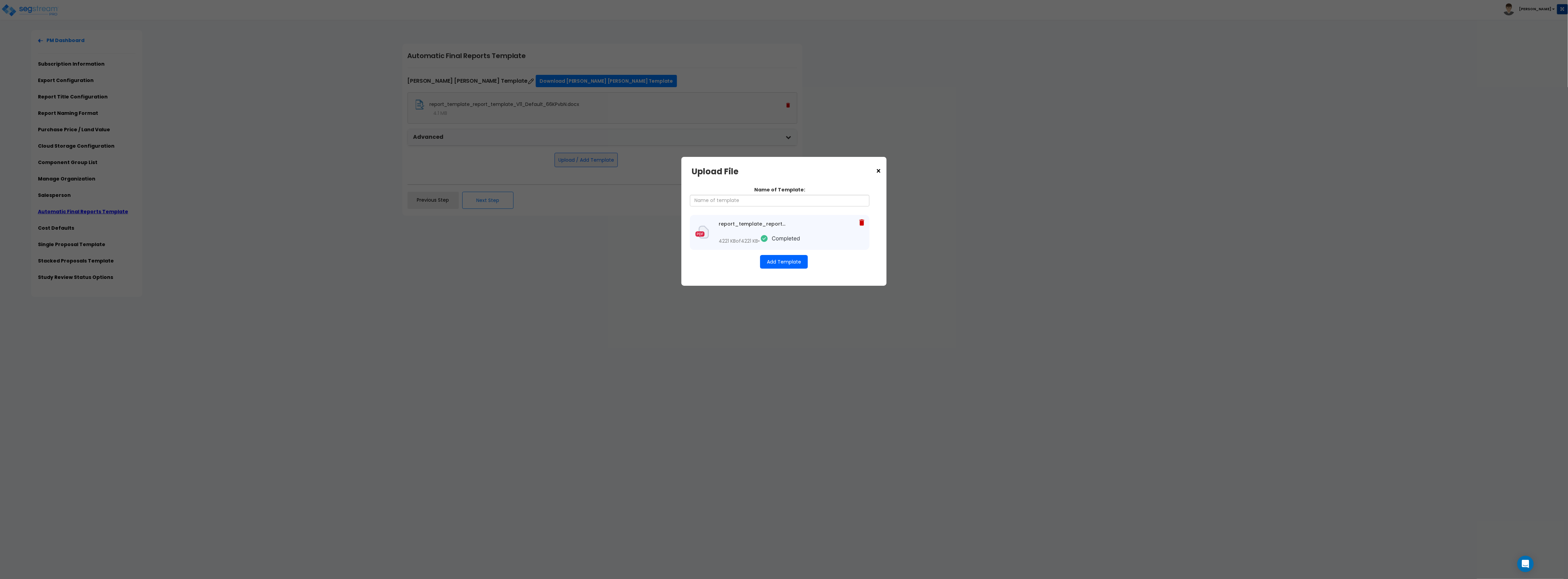
click at [776, 261] on button "Add Template" at bounding box center [784, 261] width 48 height 13
click at [704, 197] on input "Name of Template:" at bounding box center [780, 200] width 180 height 11
type input "September 25 2025"
click at [788, 263] on button "Add Template" at bounding box center [784, 268] width 48 height 13
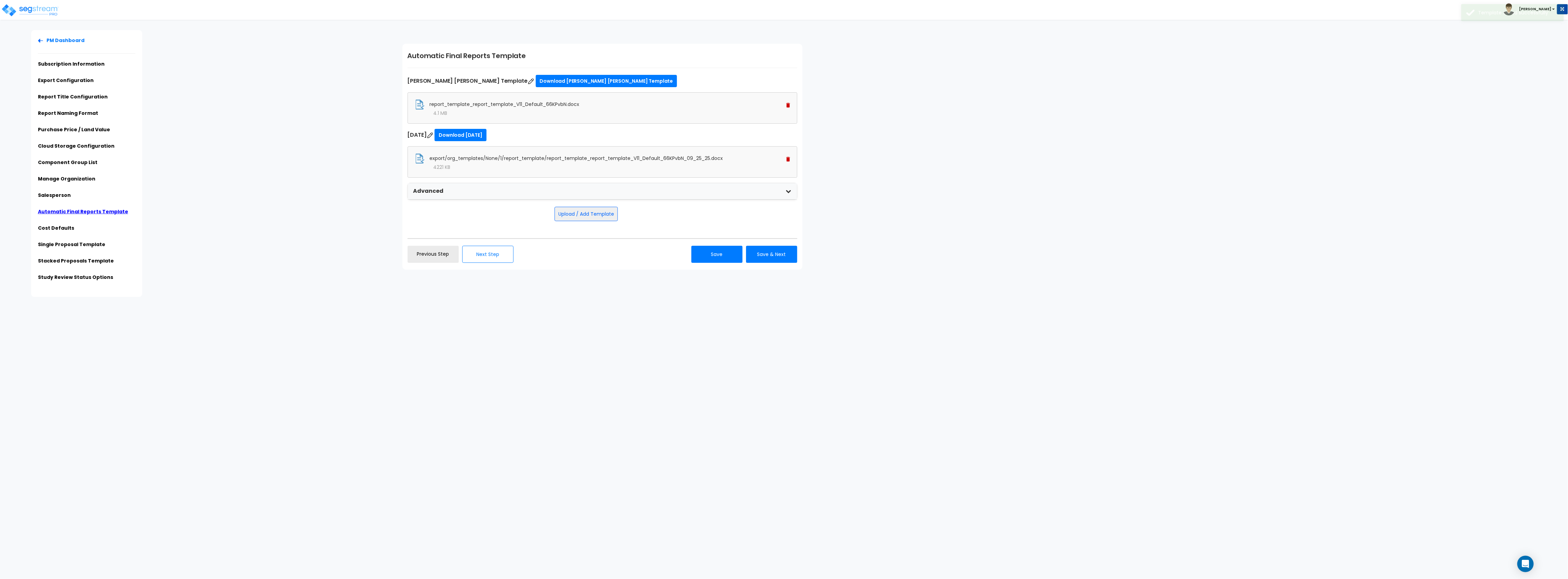
click at [787, 103] on img at bounding box center [788, 105] width 4 height 5
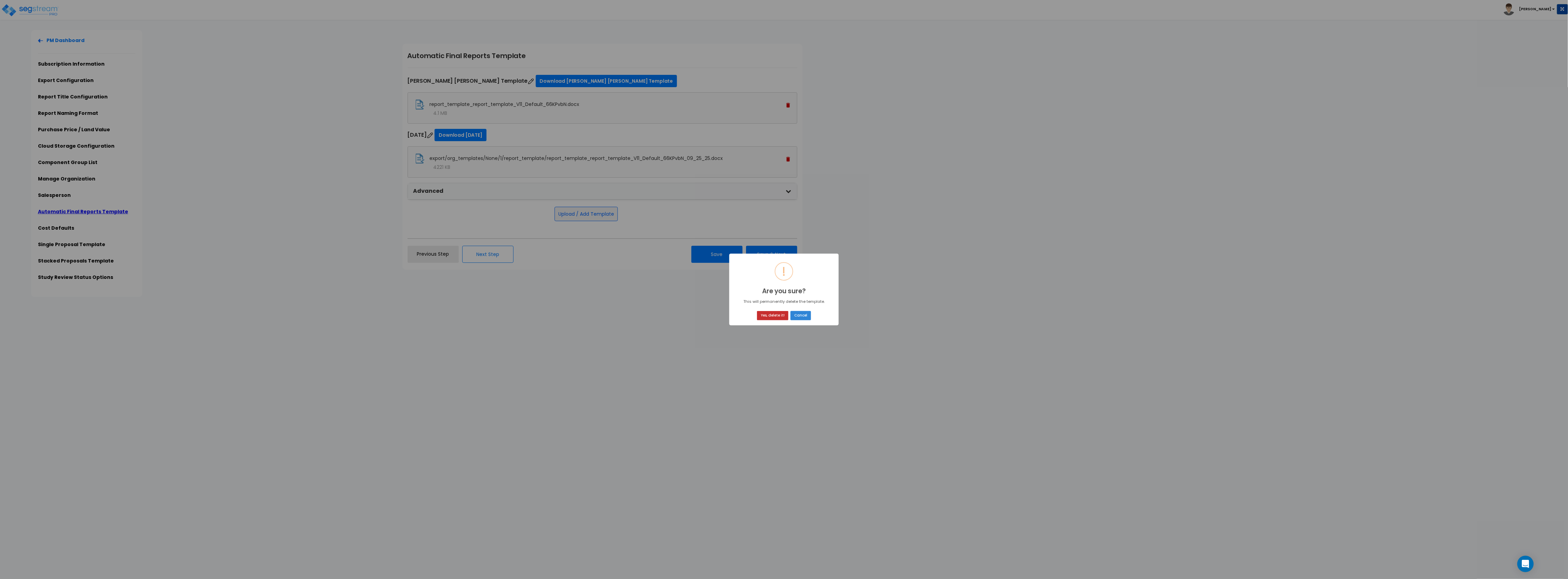
click at [770, 311] on button "Yes, delete it!" at bounding box center [772, 316] width 31 height 9
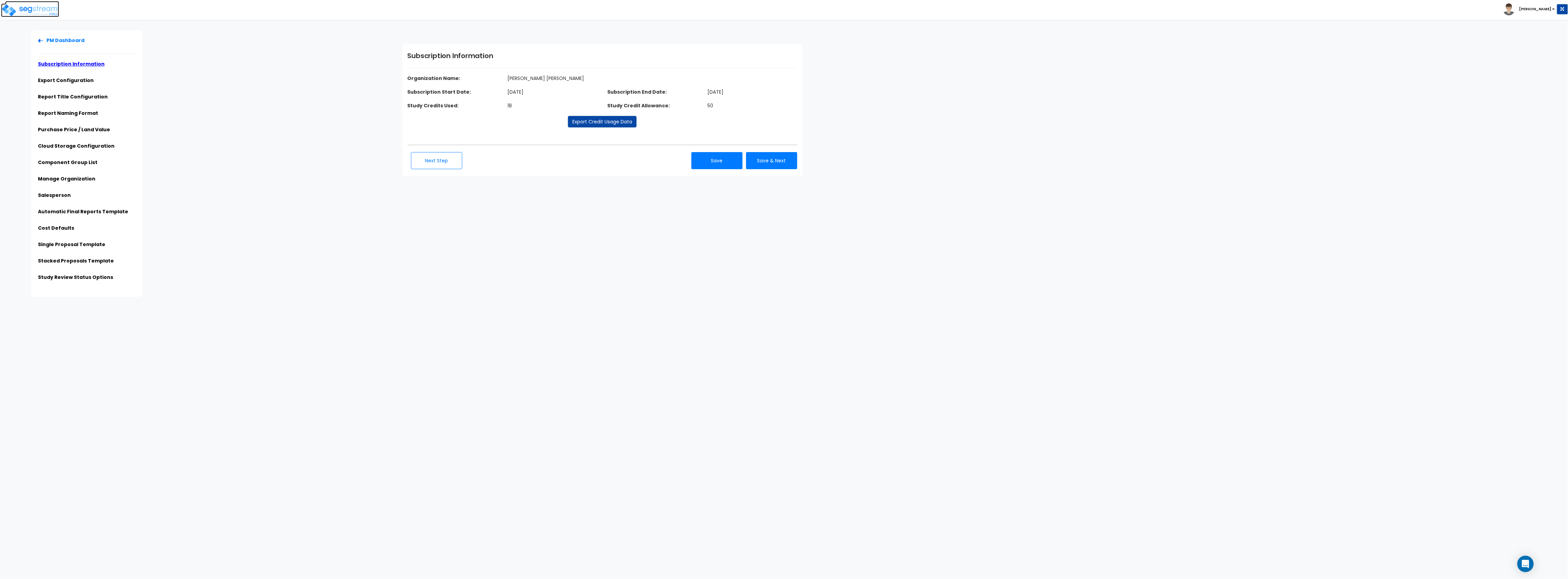
click at [28, 11] on img at bounding box center [30, 10] width 58 height 13
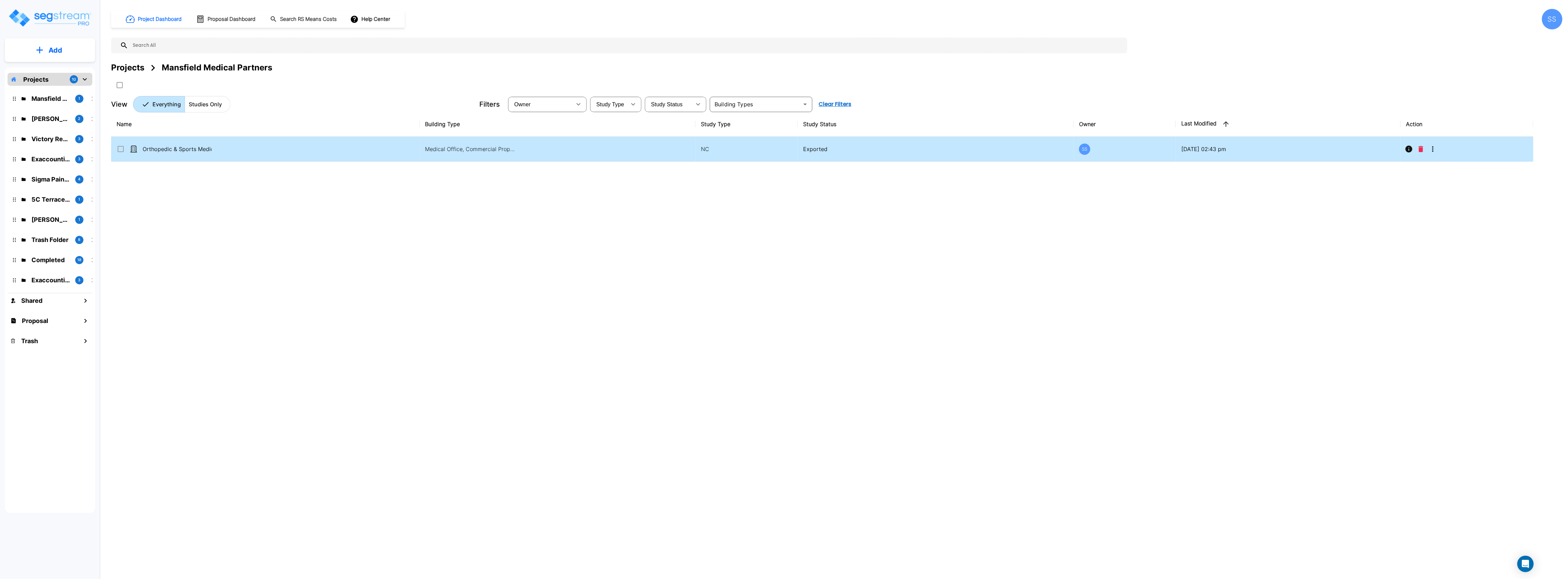
click at [172, 147] on p "Orthopedic & Sports Medicine Institute" at bounding box center [177, 149] width 69 height 8
checkbox input "true"
click at [172, 147] on p "Orthopedic & Sports Medicine Institute" at bounding box center [177, 149] width 69 height 8
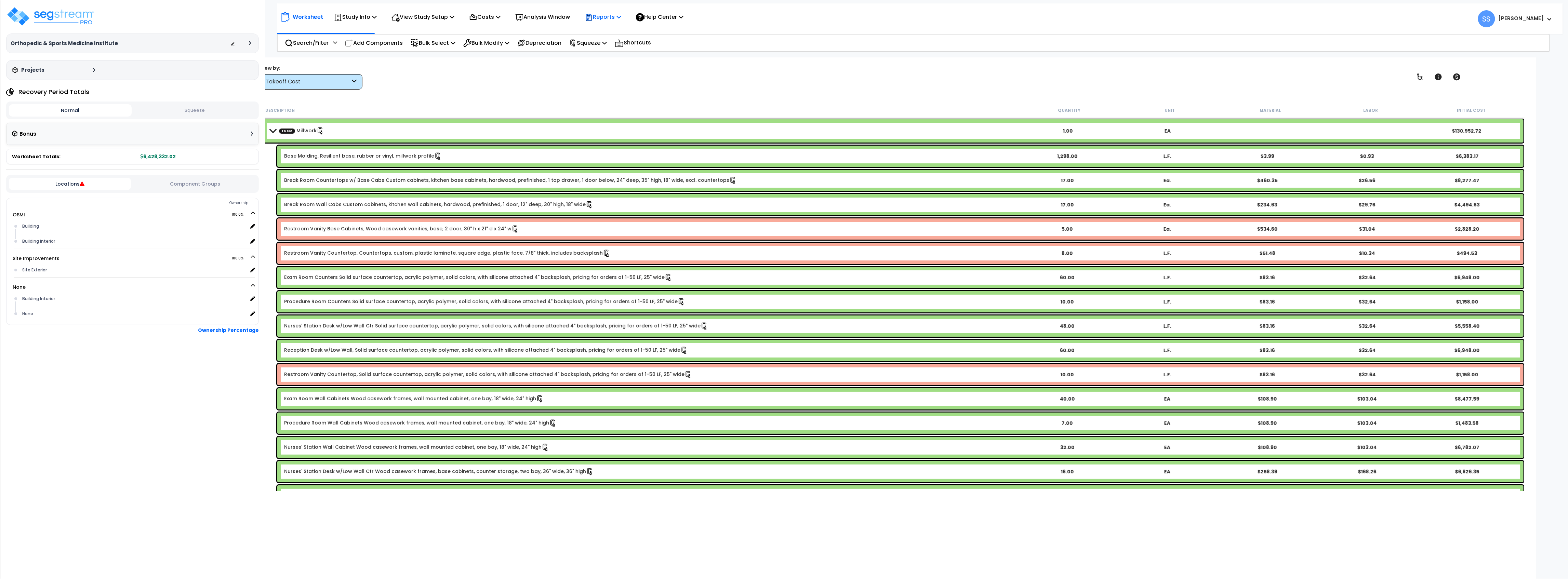
click at [611, 17] on p "Reports" at bounding box center [603, 17] width 37 height 9
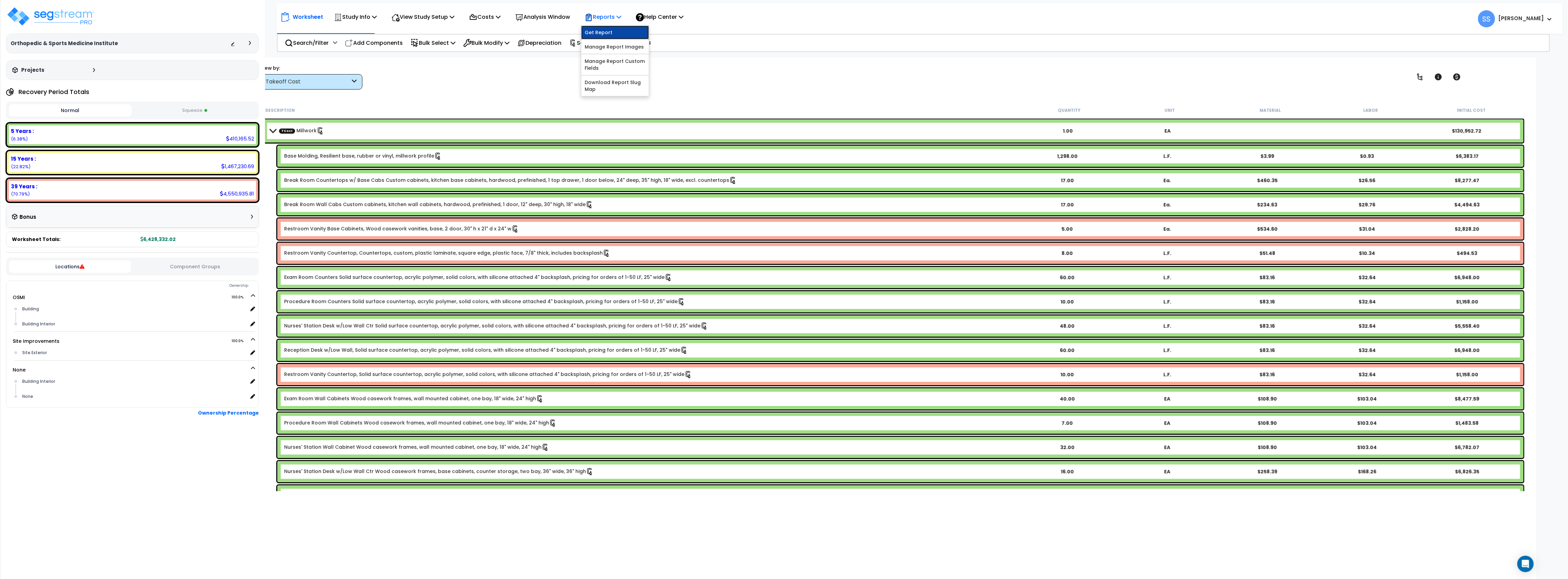
click at [621, 31] on link "Get Report" at bounding box center [615, 32] width 67 height 13
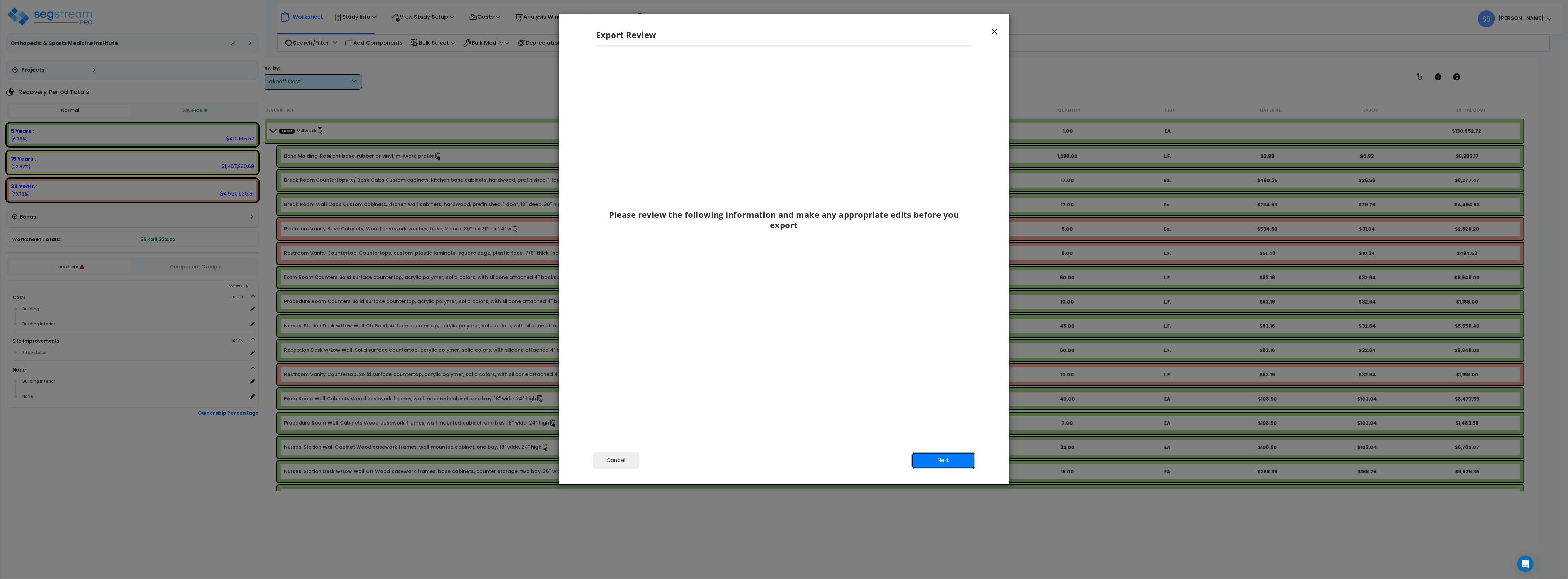
click at [960, 458] on button "Next" at bounding box center [944, 460] width 64 height 17
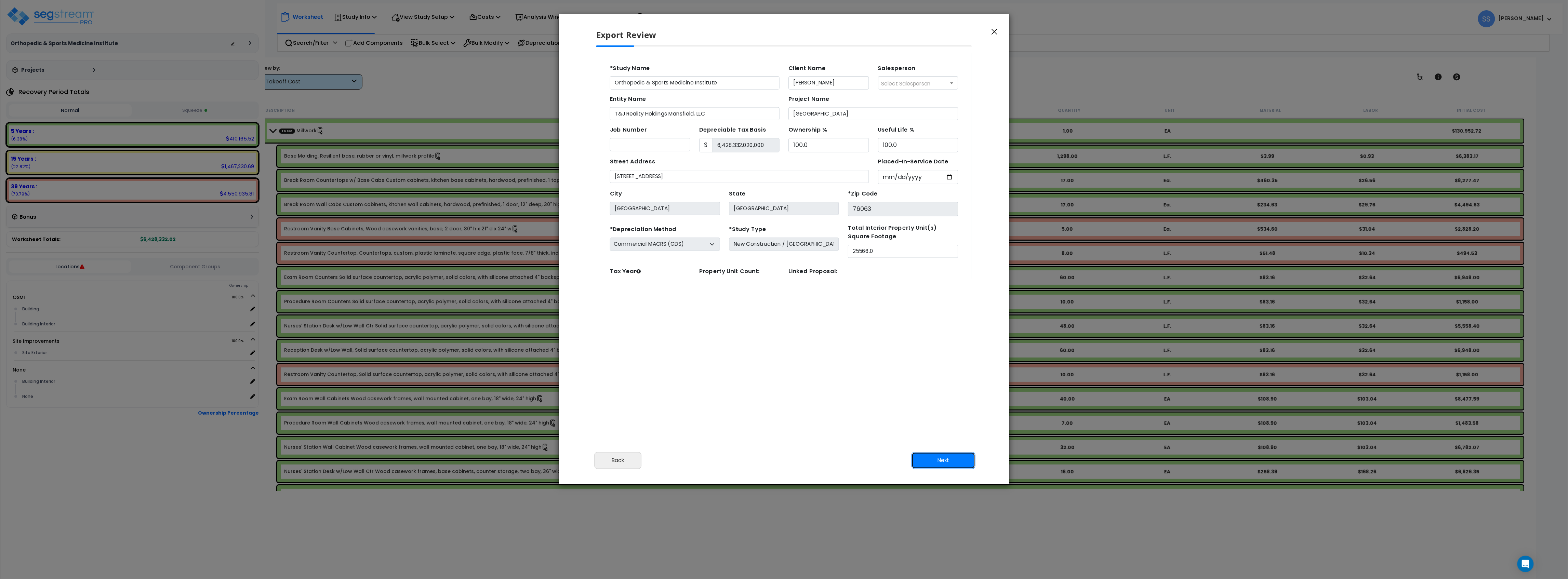
click at [959, 457] on button "Next" at bounding box center [944, 460] width 64 height 17
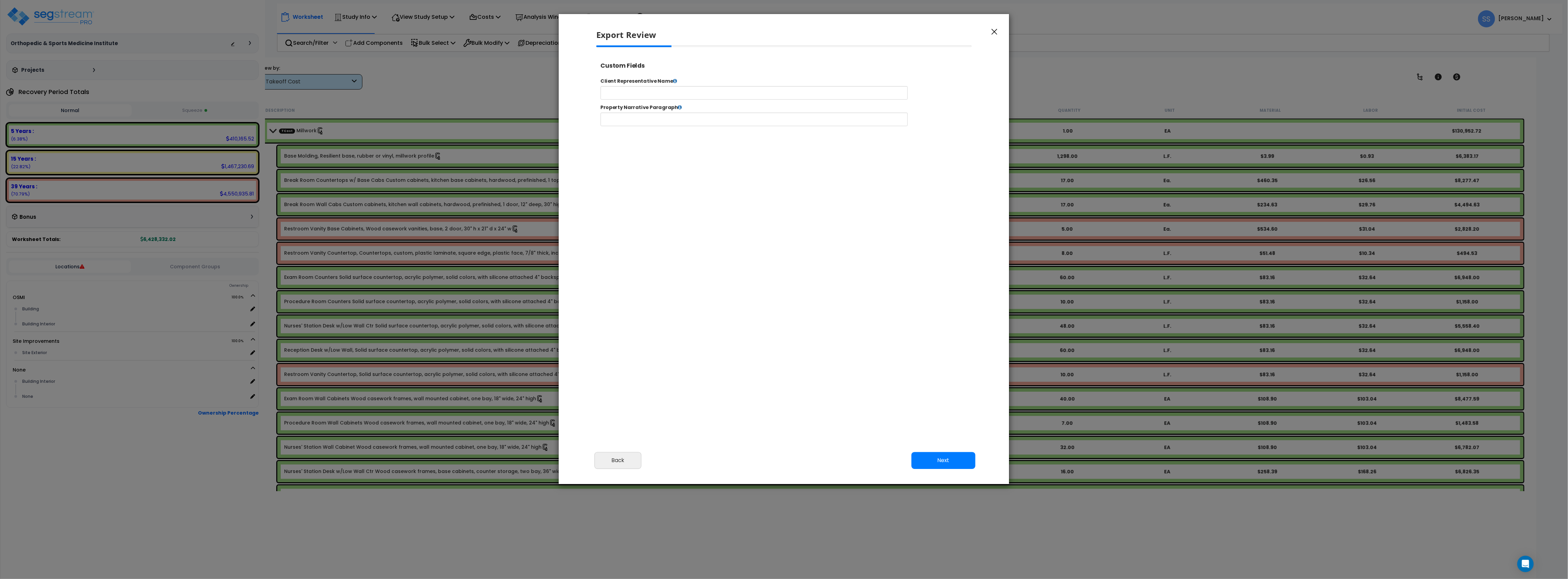
select select "2024"
click at [959, 456] on button "Next" at bounding box center [944, 460] width 64 height 17
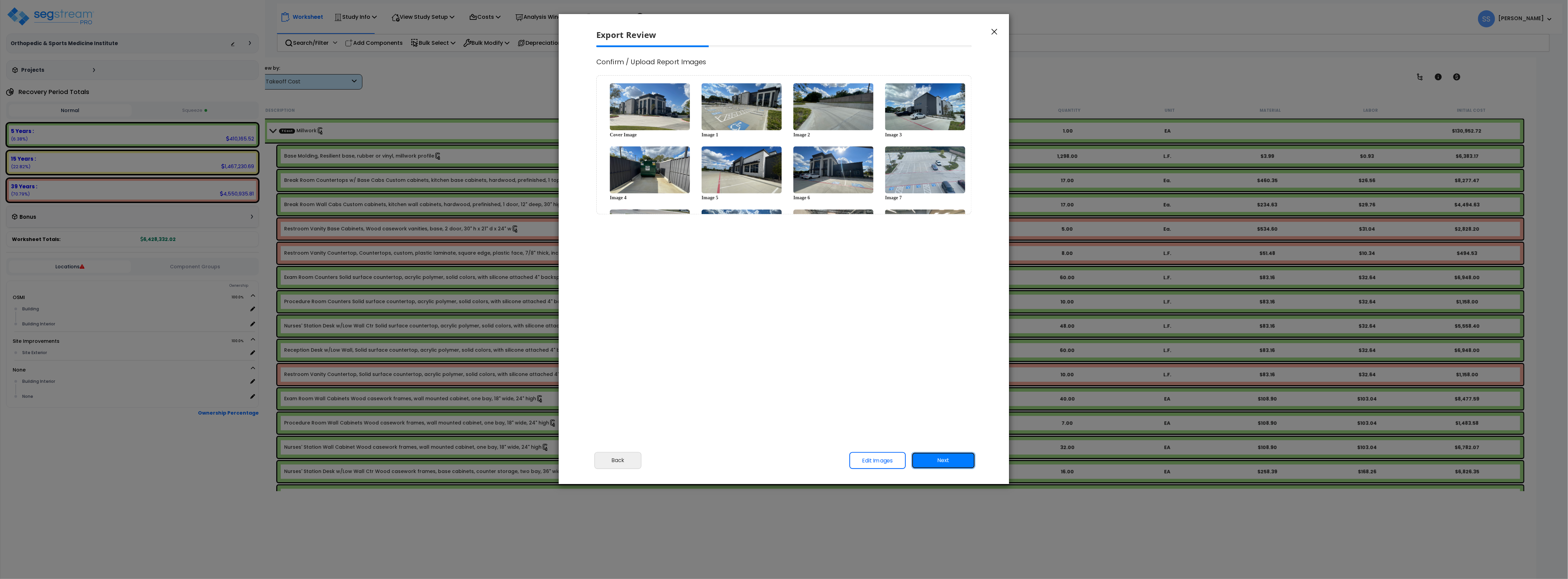
click at [959, 456] on button "Next" at bounding box center [944, 460] width 64 height 17
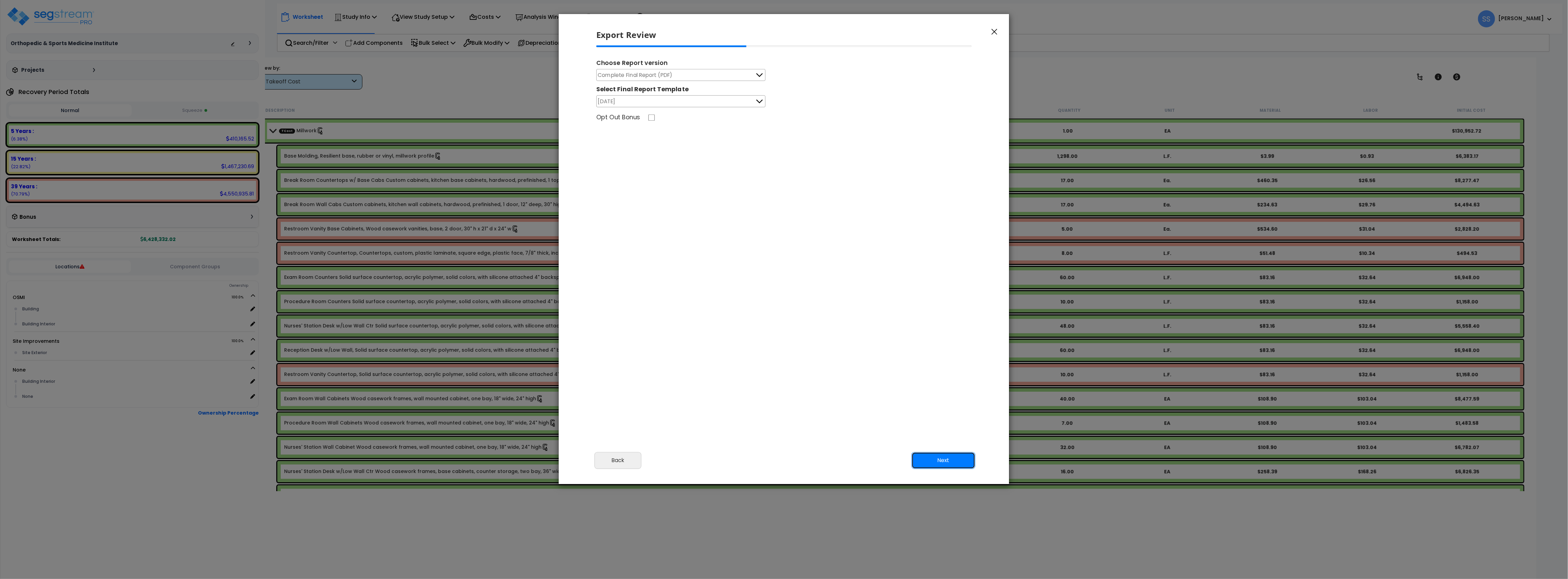
click at [955, 458] on button "Next" at bounding box center [944, 460] width 64 height 17
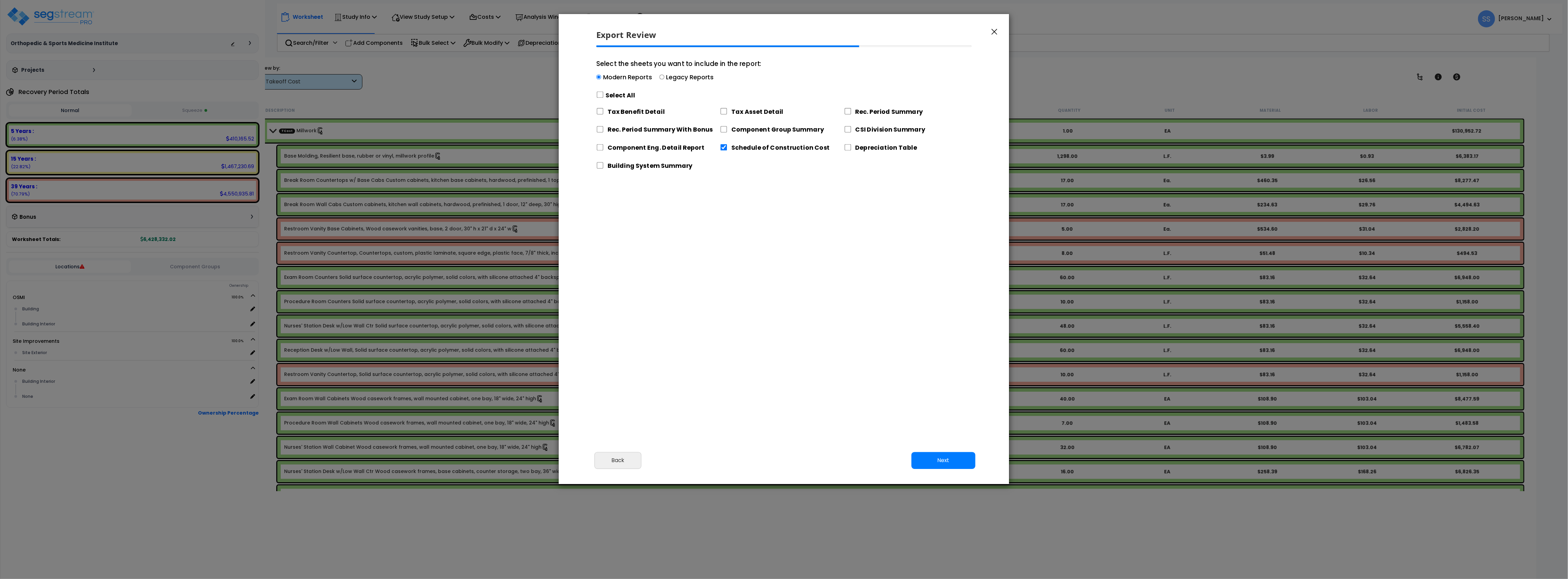
click at [613, 95] on label "Select All" at bounding box center [621, 95] width 29 height 9
click at [604, 95] on input "Select the sheets you want to include in the report: Modern Reports Legacy Repo…" at bounding box center [599, 95] width 7 height 7
checkbox input "true"
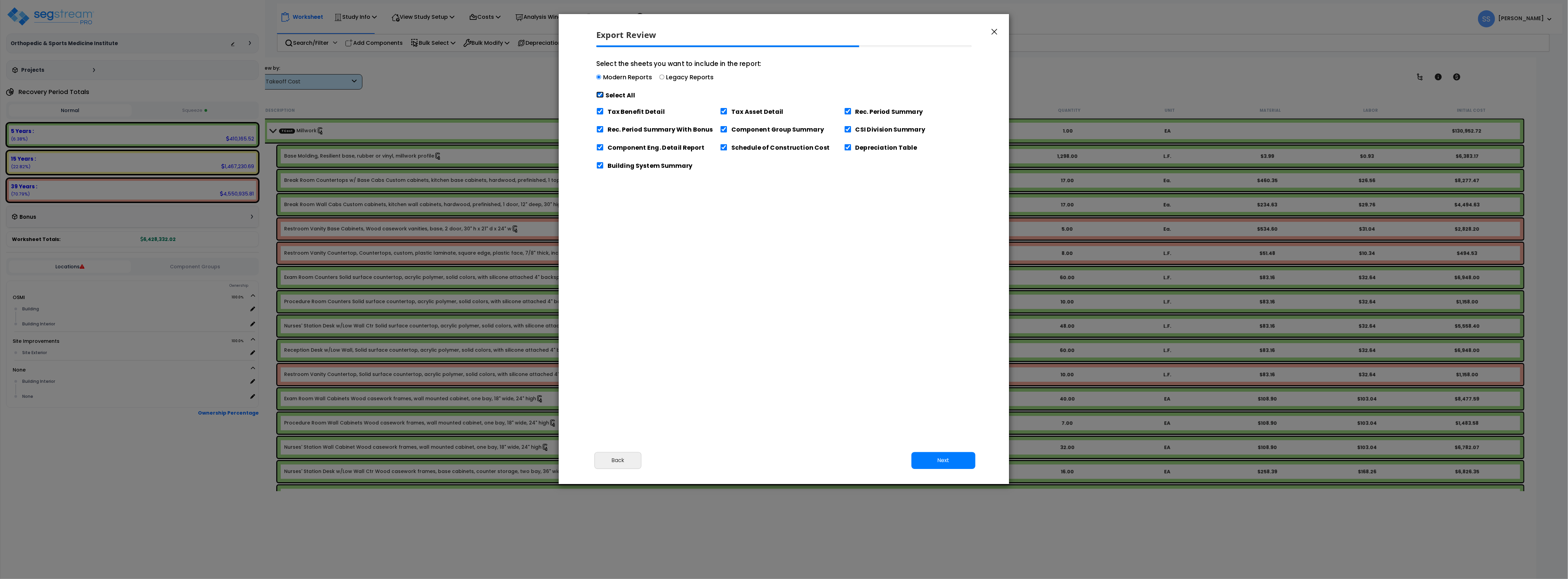
checkbox input "true"
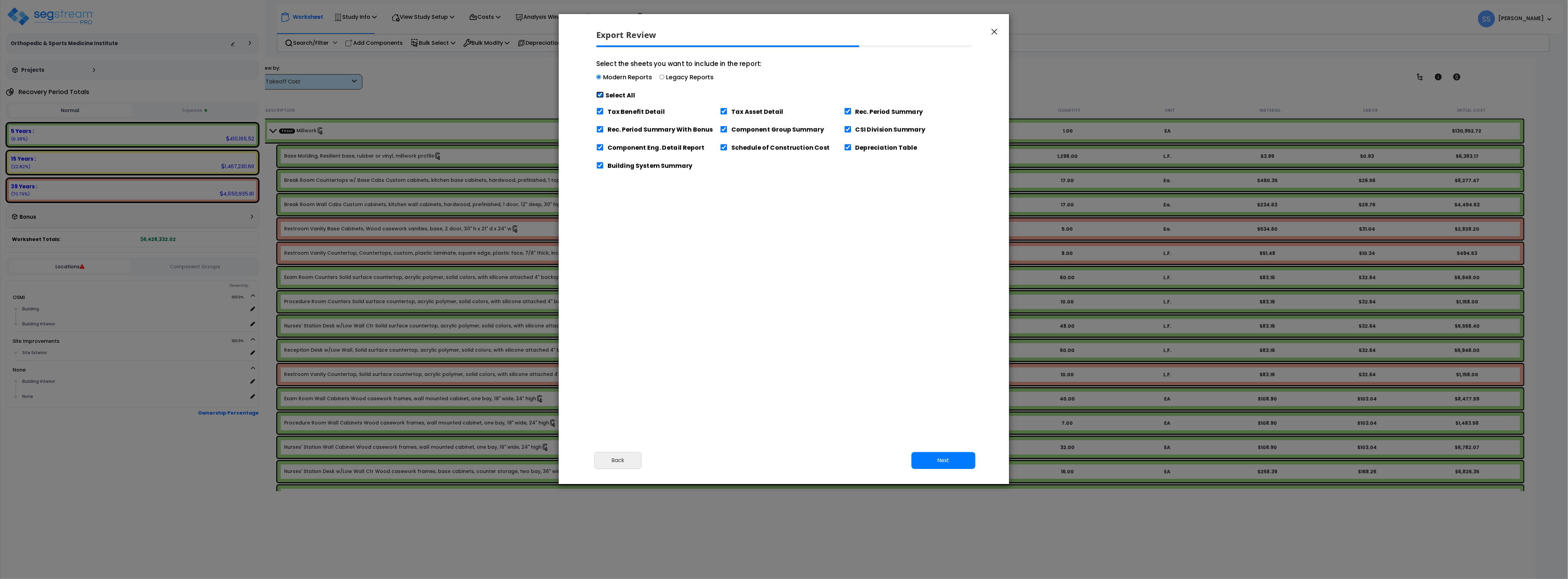
checkbox input "true"
click at [612, 109] on label "Tax Benefit Detail" at bounding box center [636, 111] width 57 height 9
click at [604, 109] on input "Tax Benefit Detail" at bounding box center [599, 111] width 7 height 7
checkbox input "false"
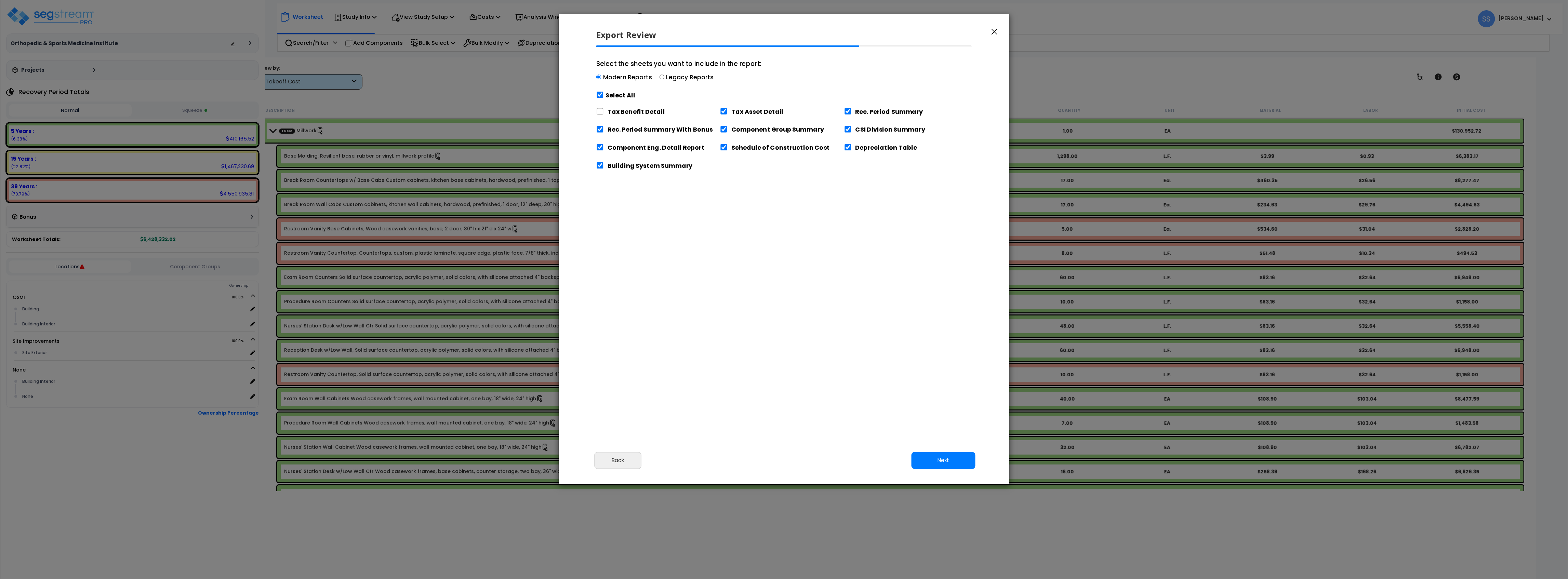
click at [641, 129] on label "Rec. Period Summary With Bonus" at bounding box center [660, 129] width 105 height 9
click at [604, 129] on input "Rec. Period Summary With Bonus" at bounding box center [599, 129] width 7 height 7
checkbox input "false"
click at [959, 456] on button "Next" at bounding box center [944, 460] width 64 height 17
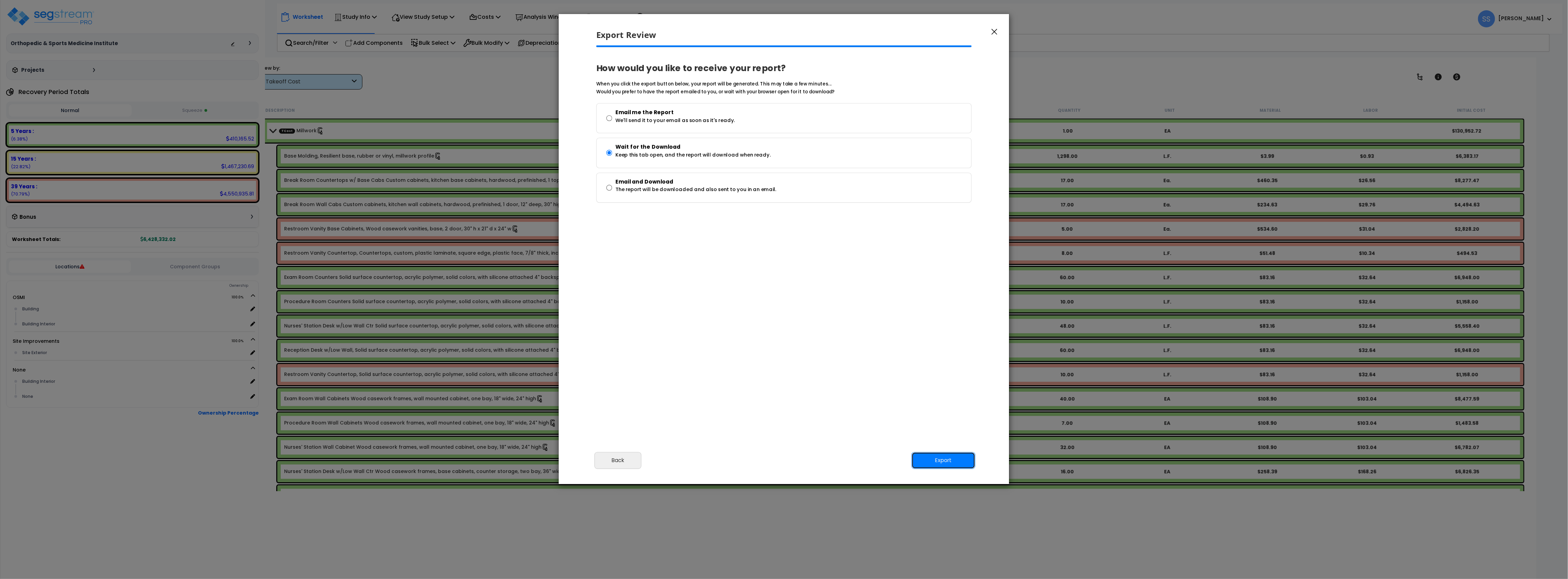
click at [953, 462] on button "Export" at bounding box center [944, 460] width 64 height 17
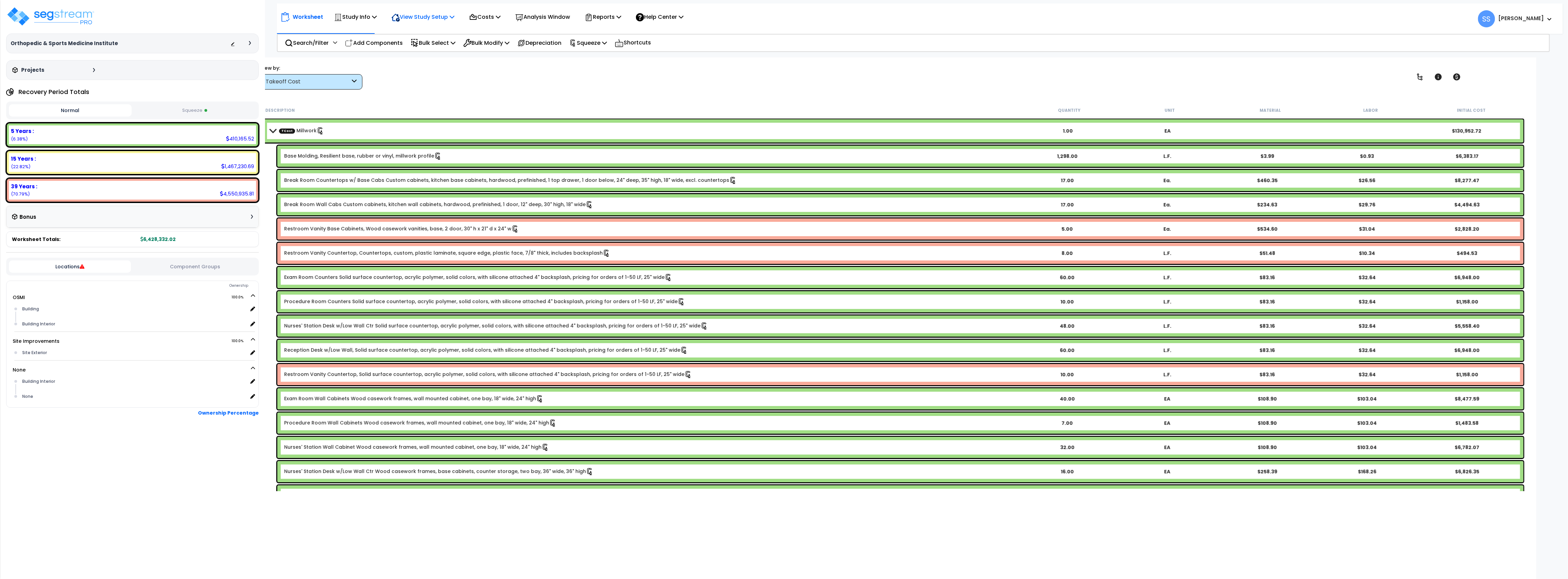
click at [425, 15] on p "View Study Setup" at bounding box center [423, 17] width 63 height 9
click at [430, 48] on link "View Questionnaire" at bounding box center [421, 47] width 67 height 13
click at [77, 19] on img at bounding box center [50, 16] width 89 height 21
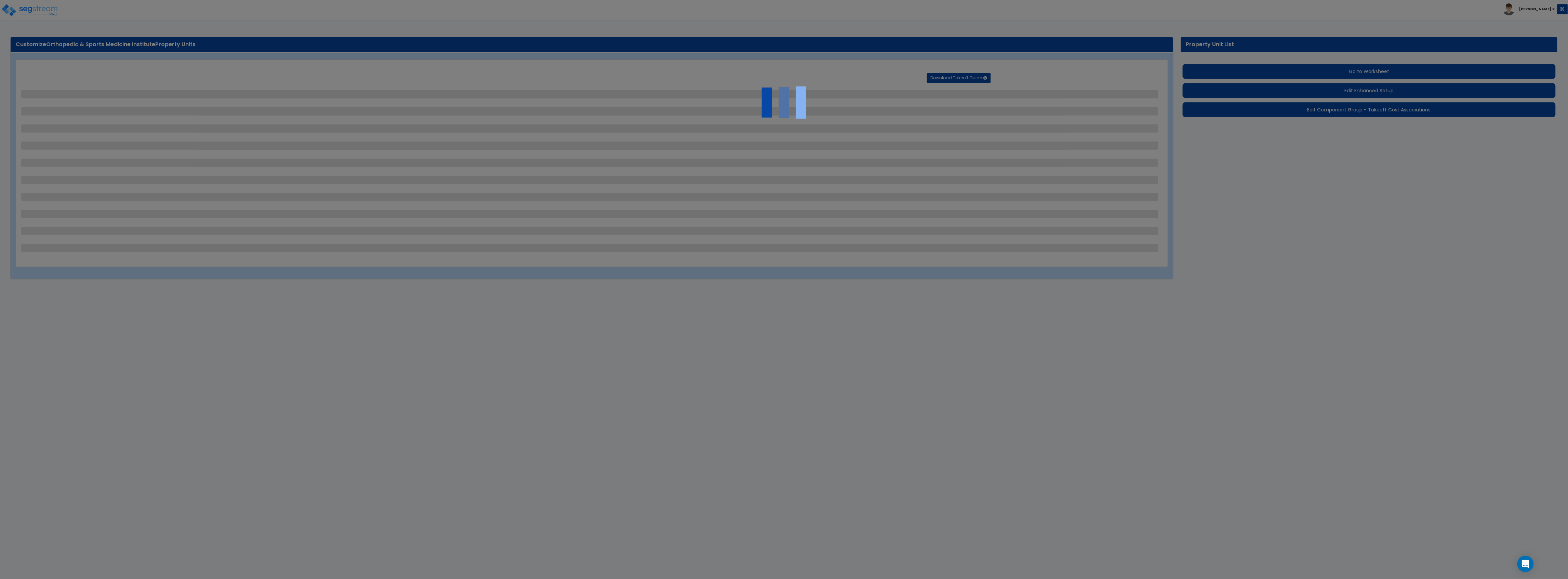
select select "2"
select select "1"
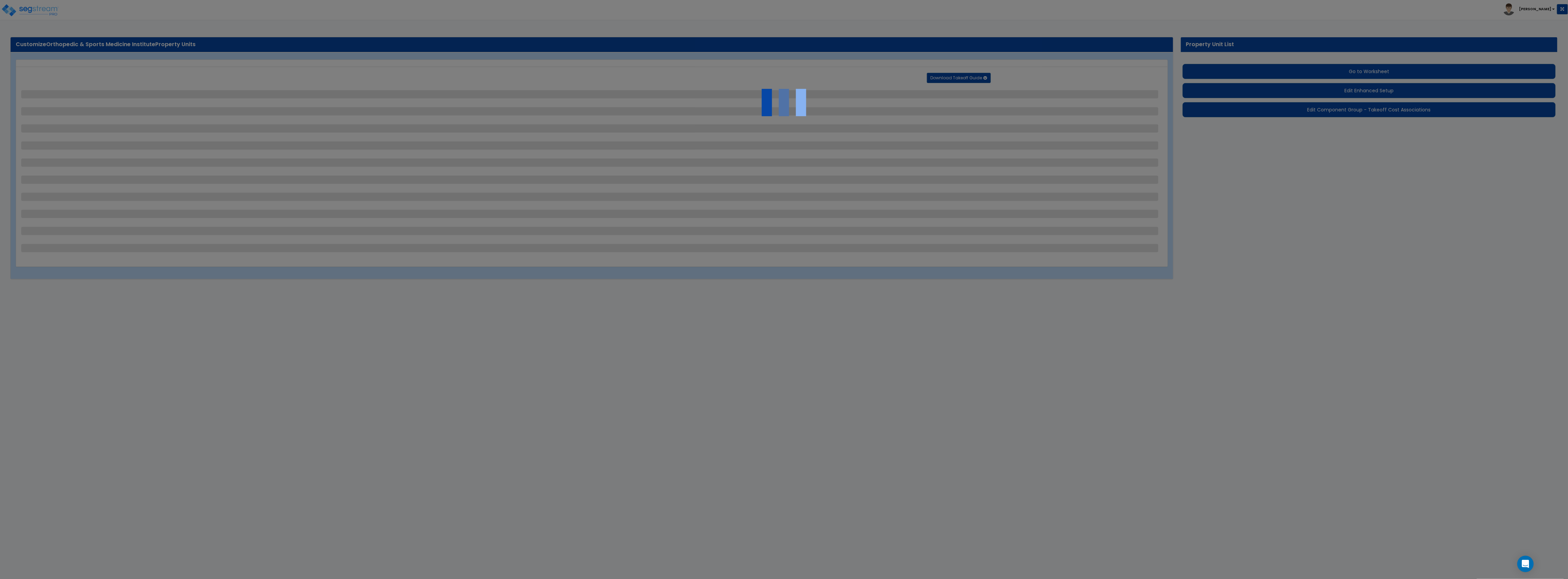
select select "1"
select select "2"
select select "1"
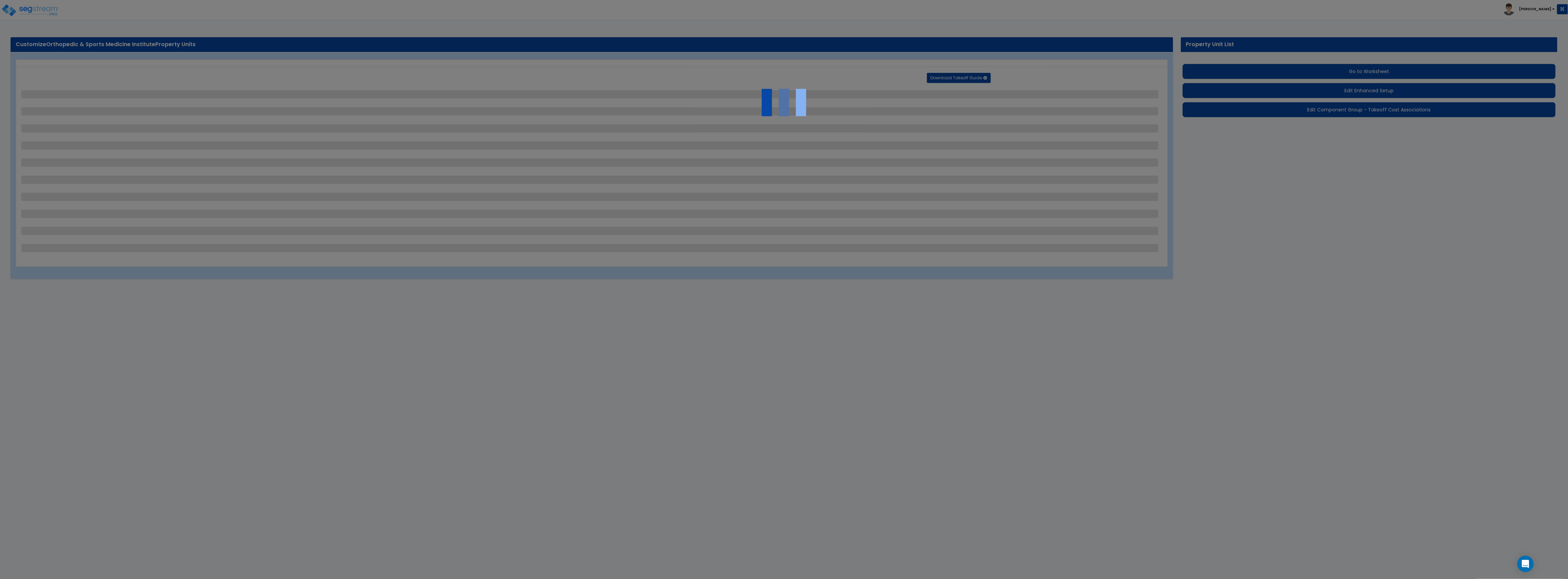
select select "2"
select select "1"
select select "4"
select select "2"
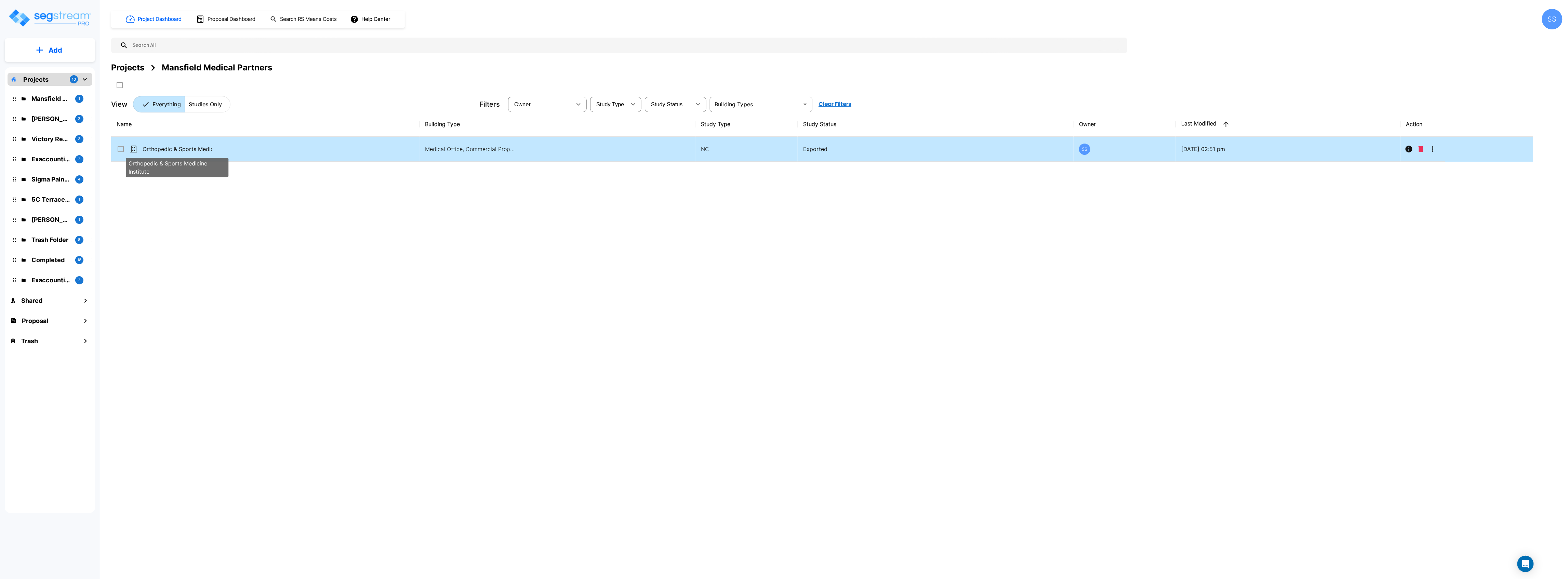
click at [190, 150] on p "Orthopedic & Sports Medicine Institute" at bounding box center [177, 149] width 69 height 8
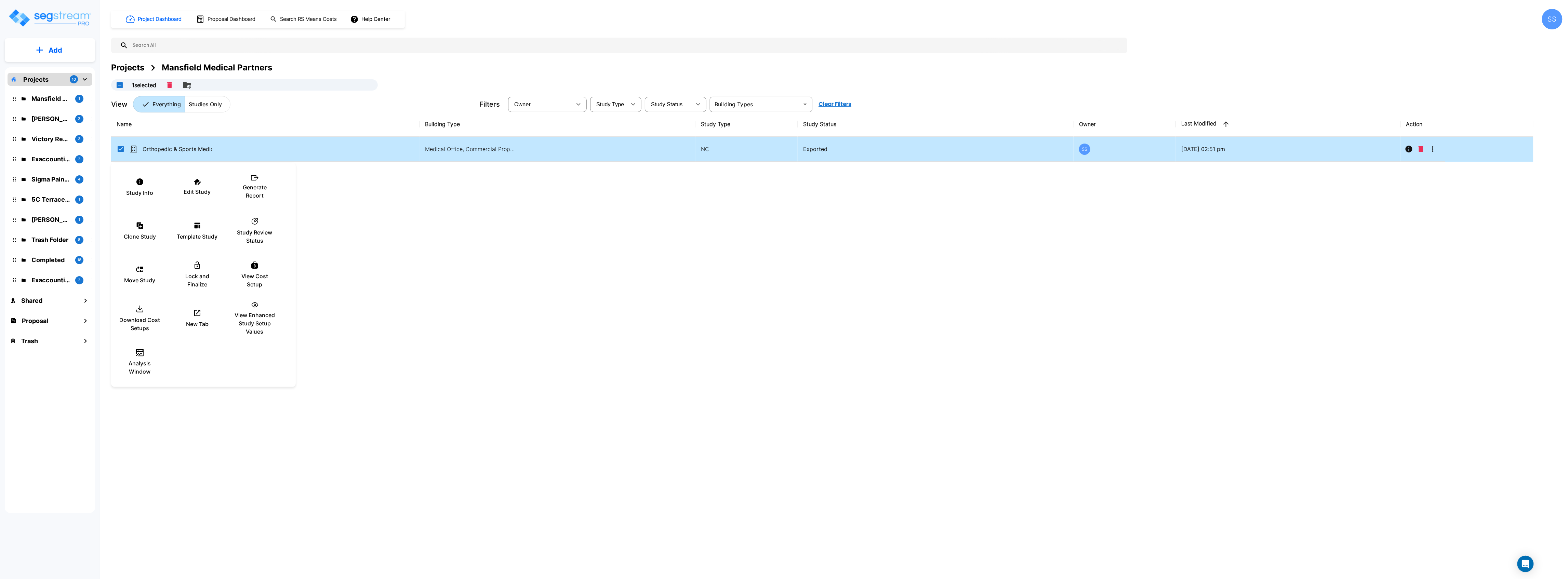
click at [452, 235] on div at bounding box center [784, 290] width 1568 height 579
click at [119, 148] on input "select row Orthopedic & Sports Medicine Institute" at bounding box center [120, 147] width 7 height 6
checkbox input "false"
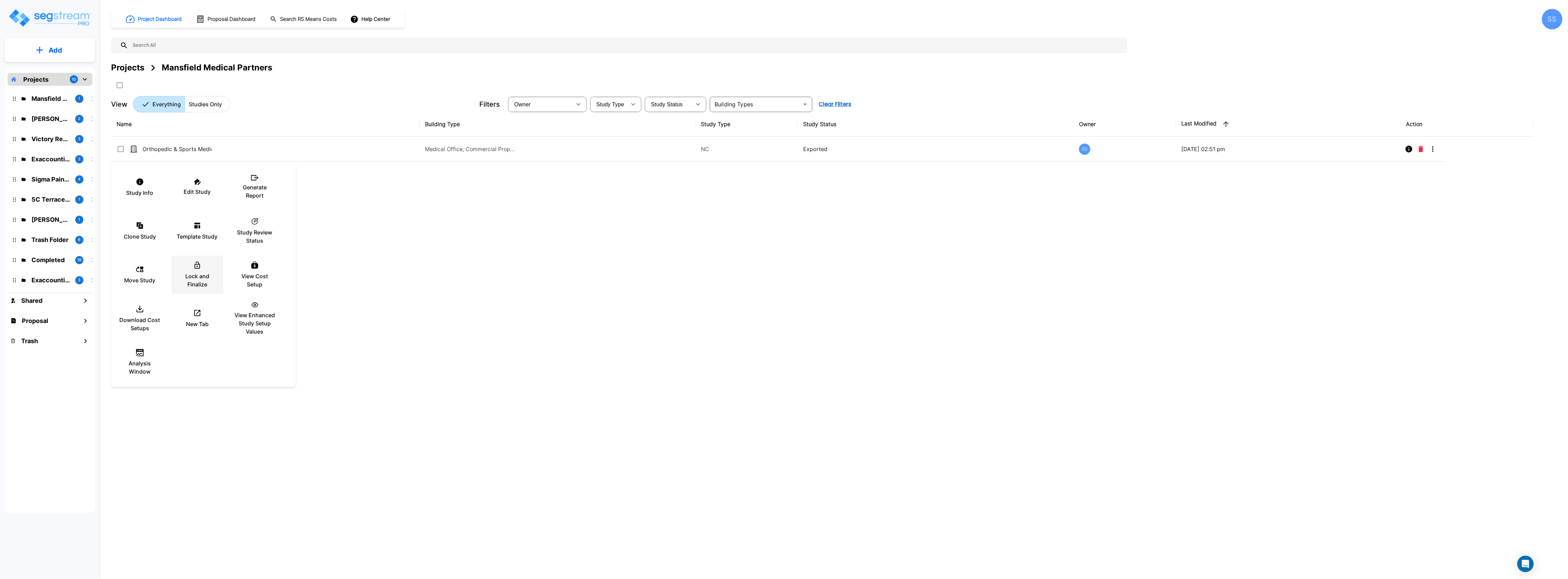
click at [204, 277] on p "Lock and Finalize" at bounding box center [197, 280] width 41 height 17
click at [485, 261] on div "Name Building Type Study Type Study Status Owner Last Modified Action Orthopedi…" at bounding box center [822, 292] width 1422 height 359
click at [117, 65] on div "Projects" at bounding box center [127, 67] width 33 height 12
